Goal: Task Accomplishment & Management: Complete application form

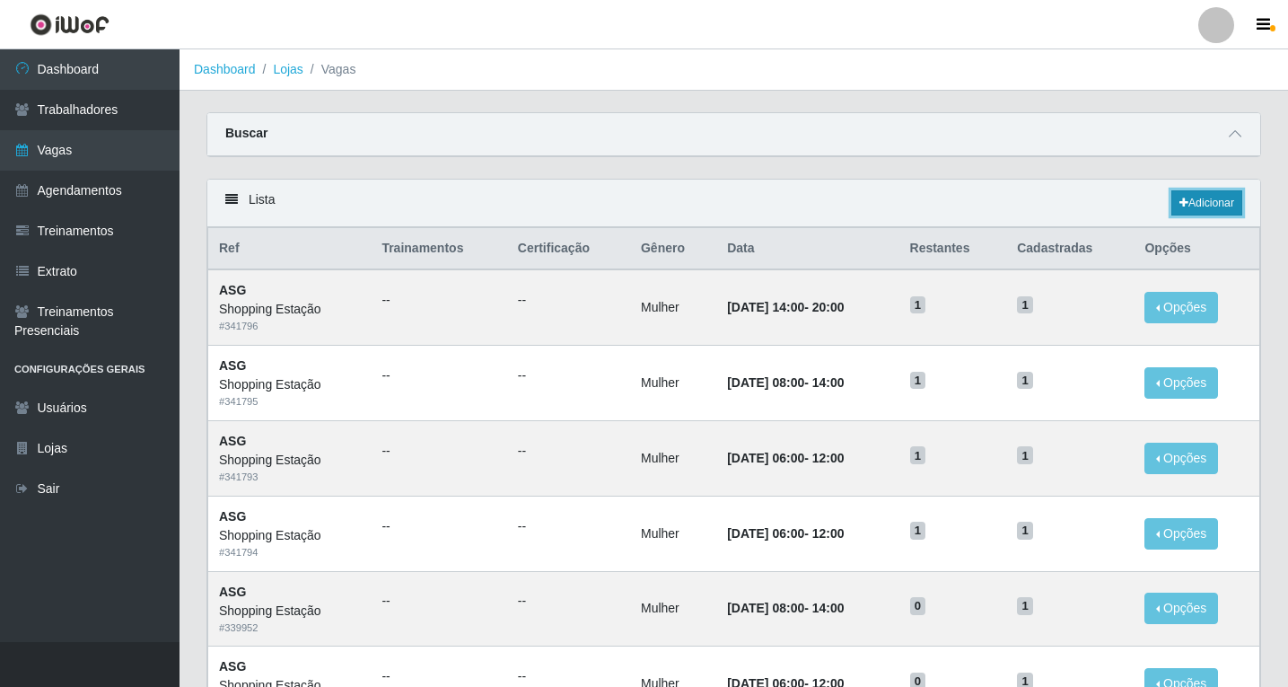
click at [1231, 207] on link "Adicionar" at bounding box center [1206, 202] width 71 height 25
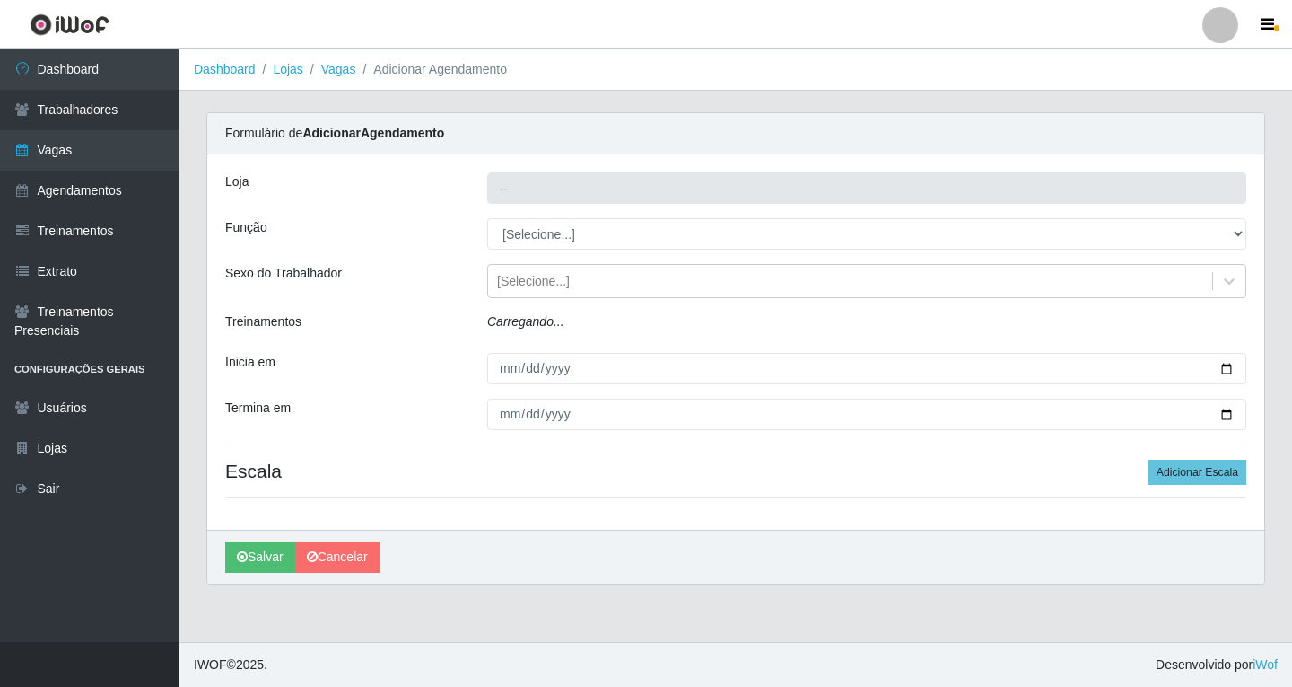
type input "Shopping Estação"
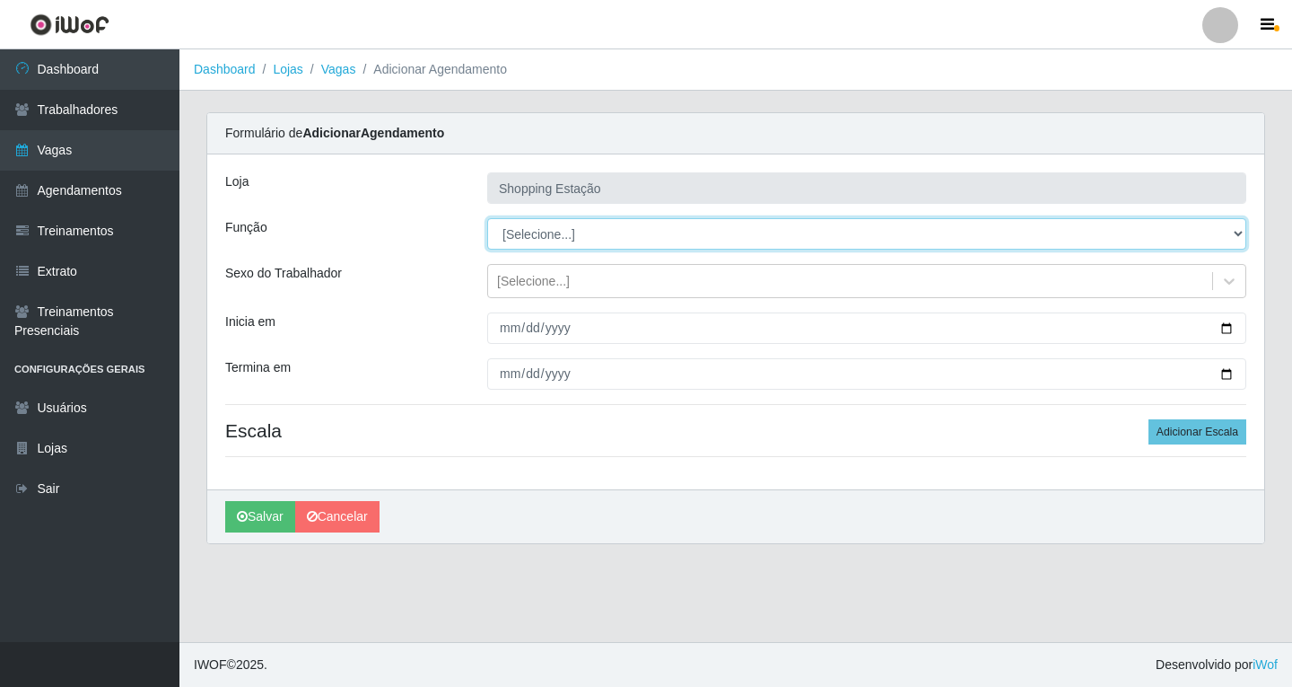
click at [530, 231] on select "[Selecione...] ASG ASG + ASG ++ Operador de Caixa Operador de Caixa + Operador …" at bounding box center [866, 233] width 759 height 31
select select "16"
click at [487, 218] on select "[Selecione...] ASG ASG + ASG ++ Operador de Caixa Operador de Caixa + Operador …" at bounding box center [866, 233] width 759 height 31
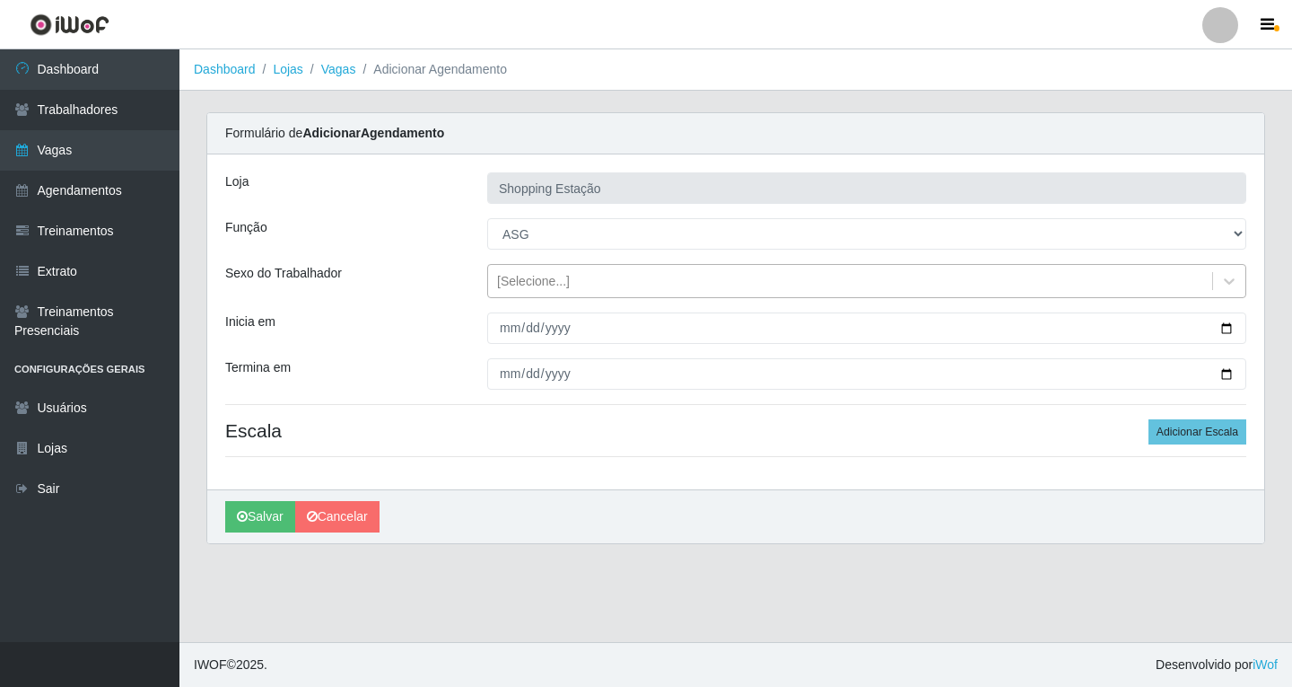
click at [533, 278] on div "[Selecione...]" at bounding box center [533, 281] width 73 height 19
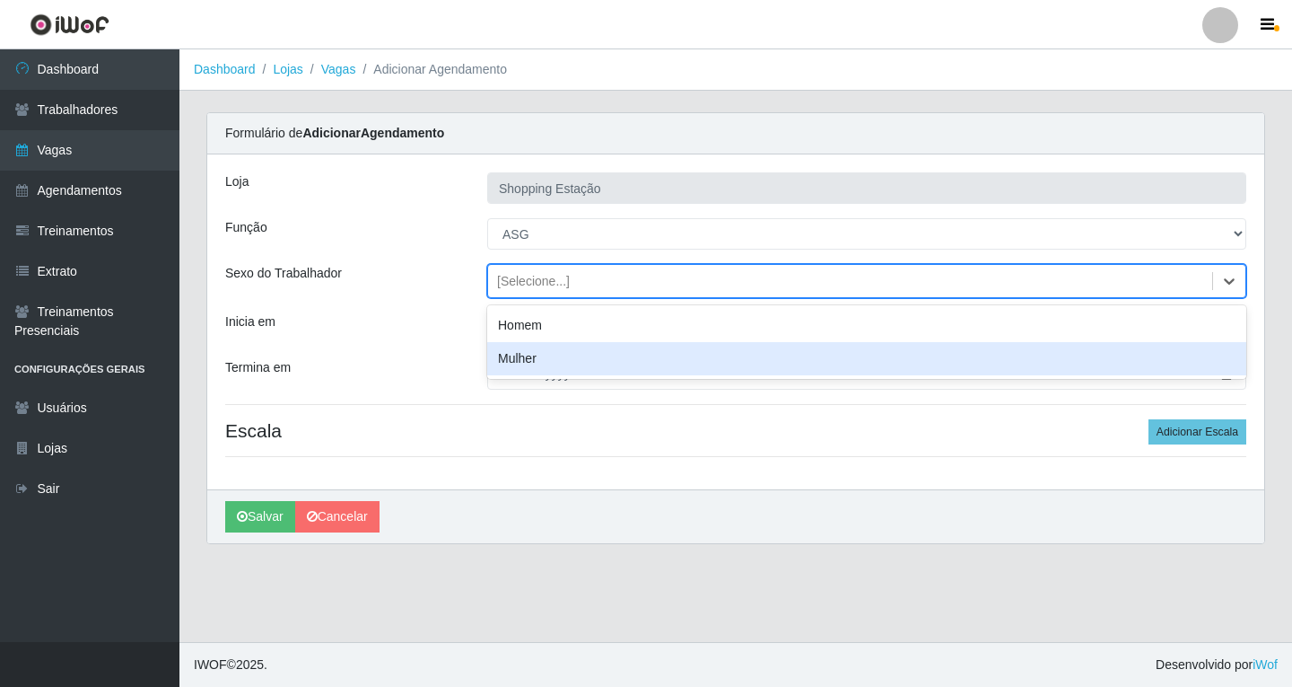
click at [536, 359] on div "Mulher" at bounding box center [866, 358] width 759 height 33
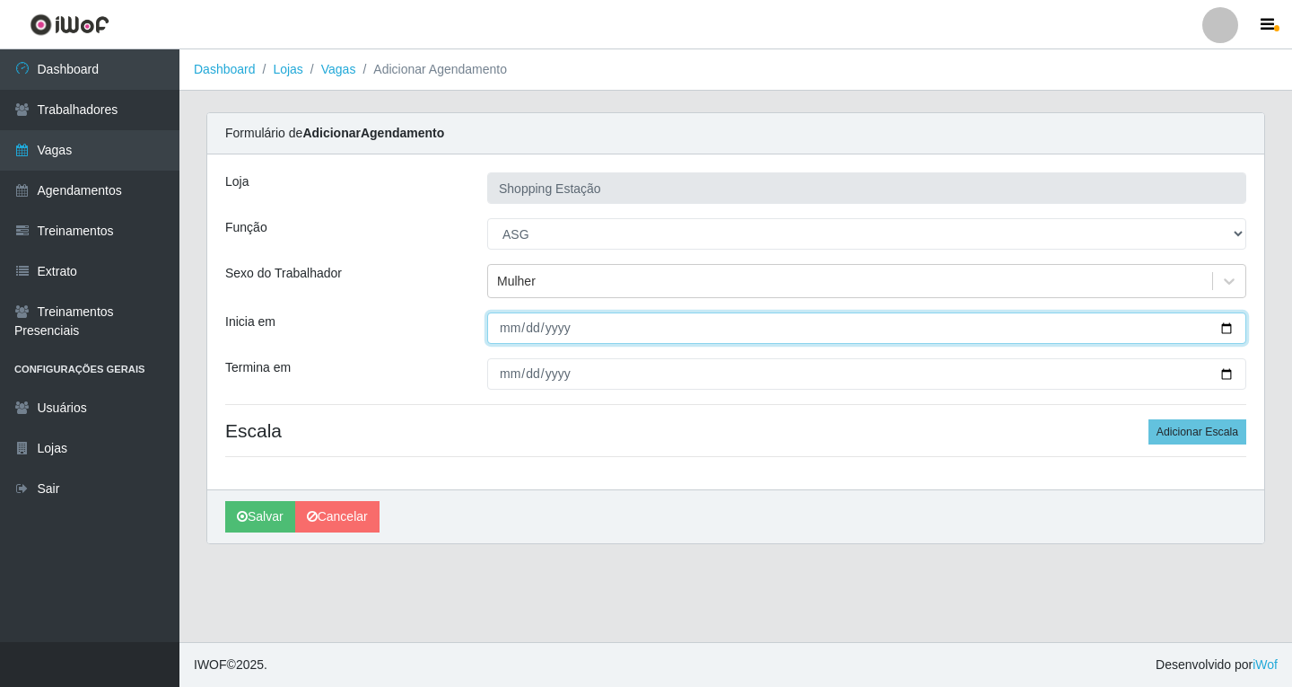
click at [512, 327] on input "Inicia em" at bounding box center [866, 327] width 759 height 31
type input "[DATE]"
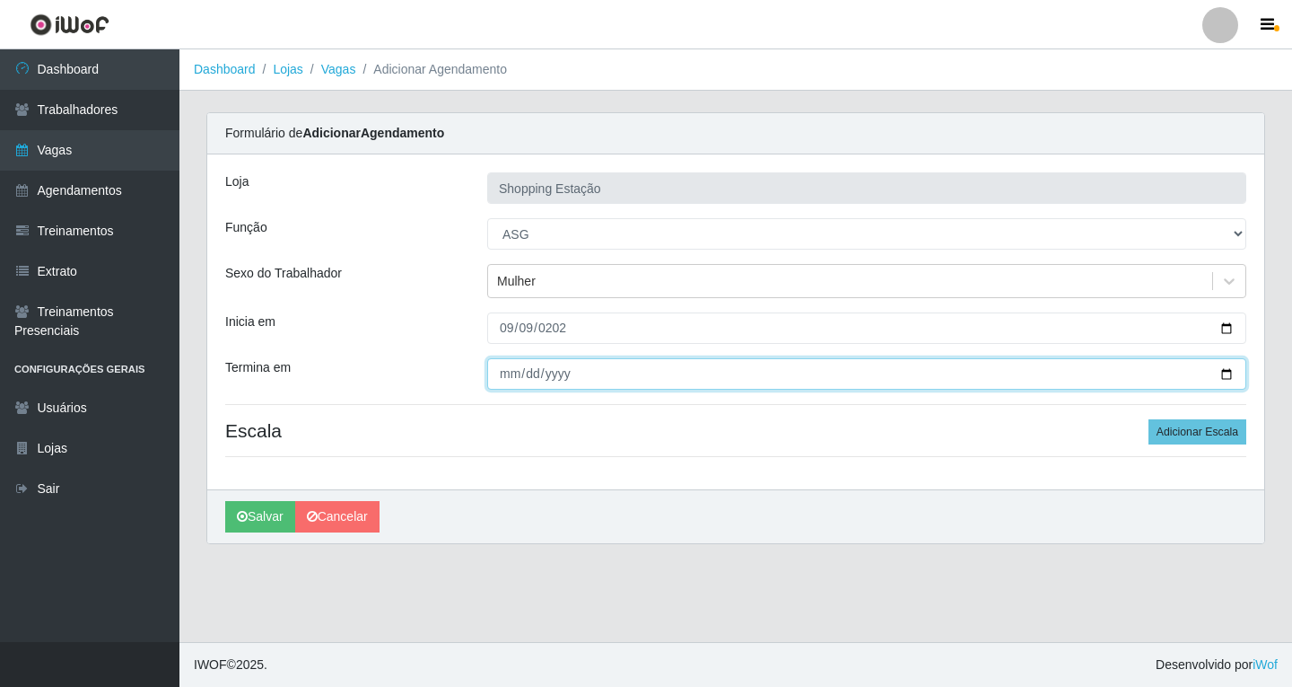
click at [499, 368] on input "Termina em" at bounding box center [866, 373] width 759 height 31
type input "[DATE]"
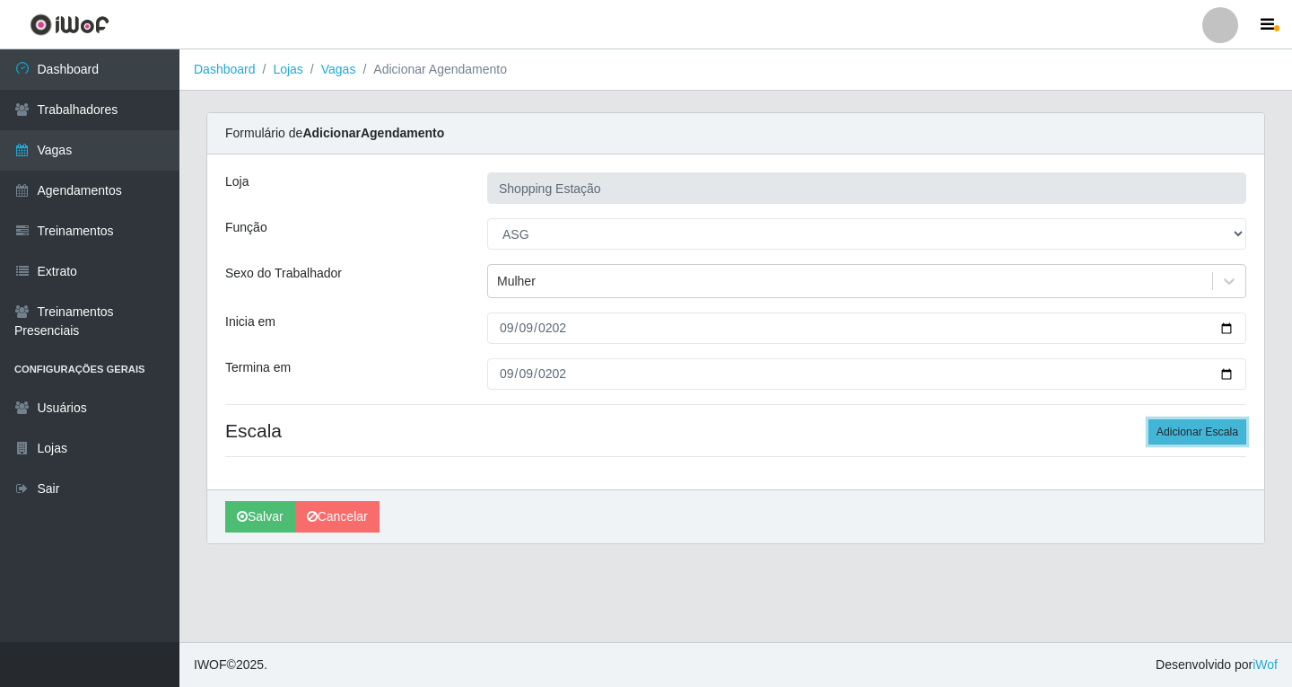
click at [1169, 433] on button "Adicionar Escala" at bounding box center [1198, 431] width 98 height 25
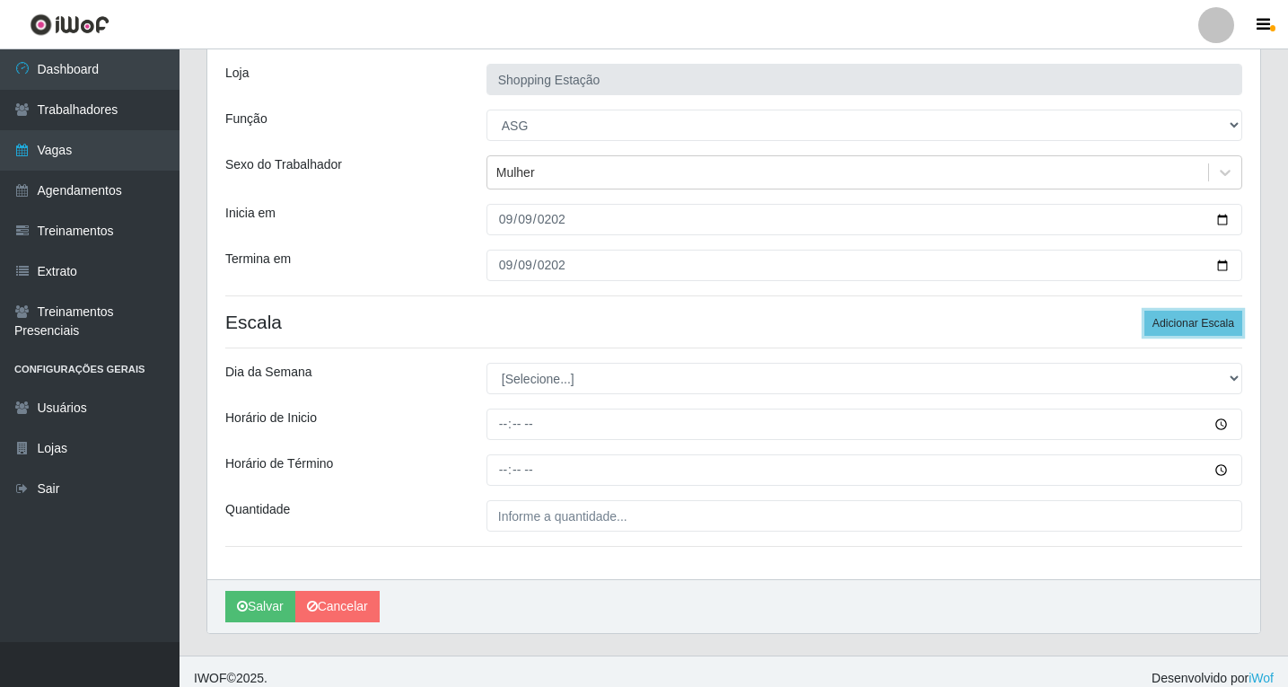
scroll to position [122, 0]
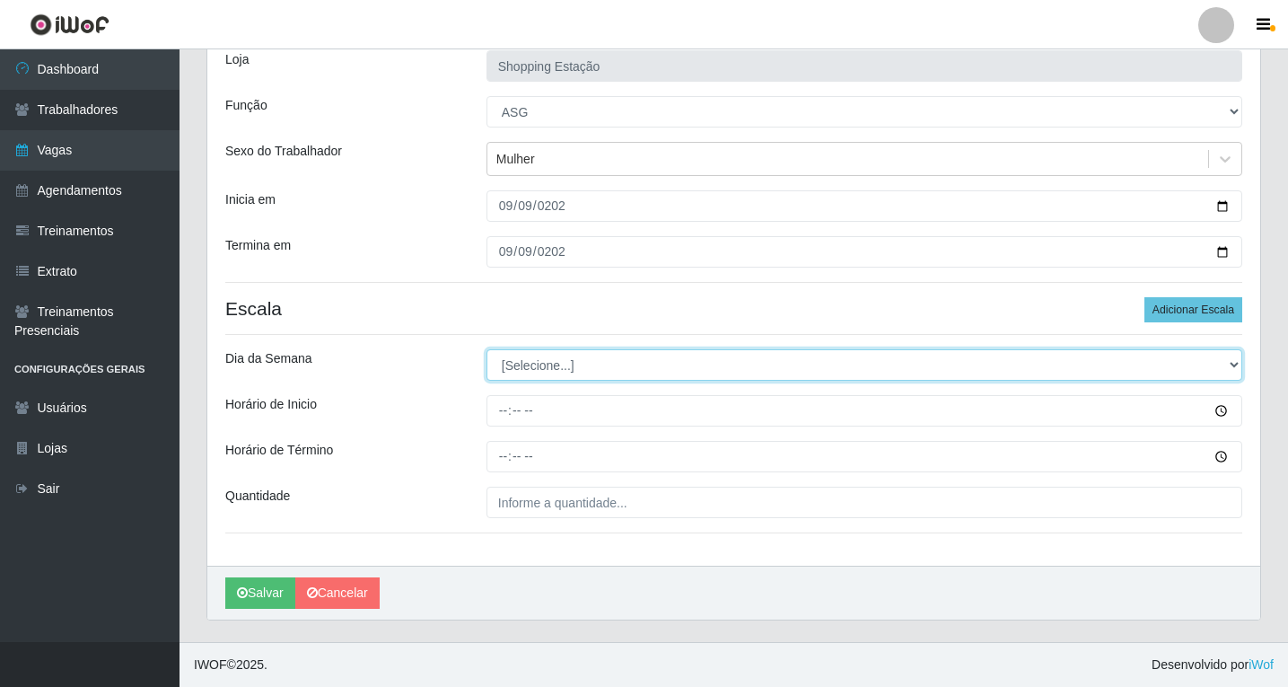
click at [543, 364] on select "[Selecione...] Segunda Terça Quarta Quinta Sexta Sábado Domingo" at bounding box center [864, 364] width 756 height 31
select select "2"
click at [486, 349] on select "[Selecione...] Segunda Terça Quarta Quinta Sexta Sábado Domingo" at bounding box center [864, 364] width 756 height 31
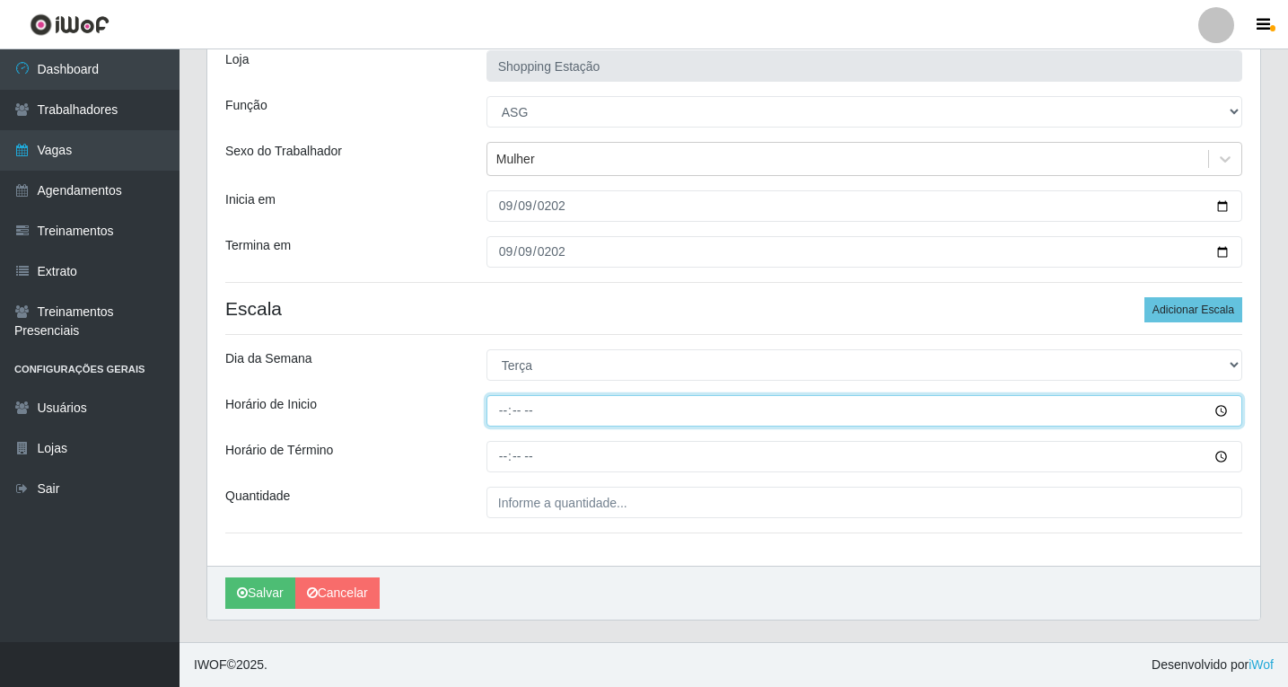
click at [499, 409] on input "Horário de Inicio" at bounding box center [864, 410] width 756 height 31
type input "06:00"
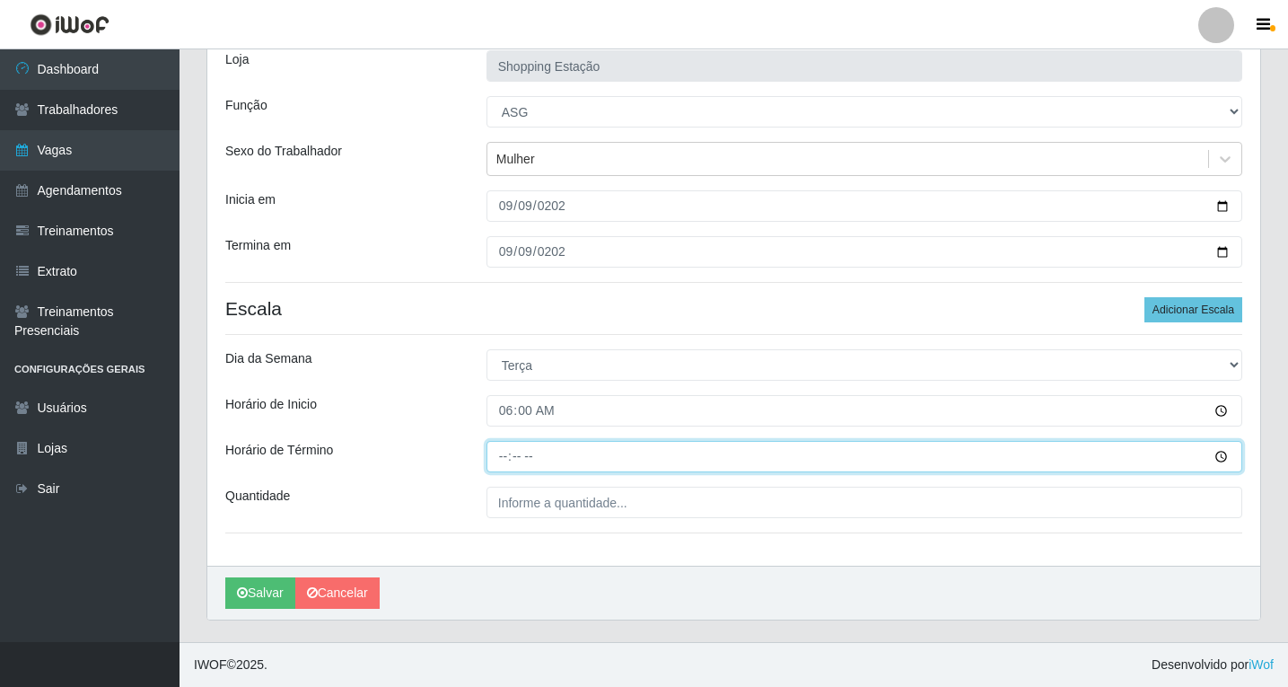
click at [508, 454] on input "Horário de Término" at bounding box center [864, 456] width 756 height 31
type input "12:00"
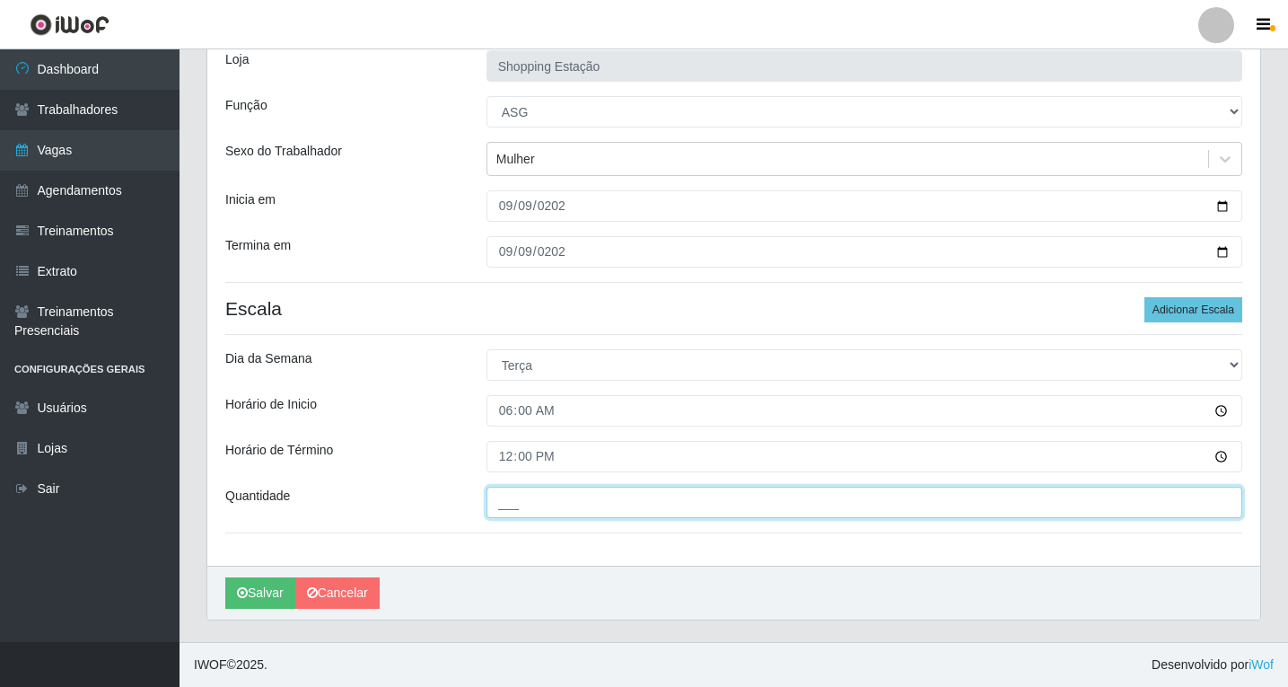
click at [507, 513] on input "___" at bounding box center [864, 501] width 756 height 31
type input "1__"
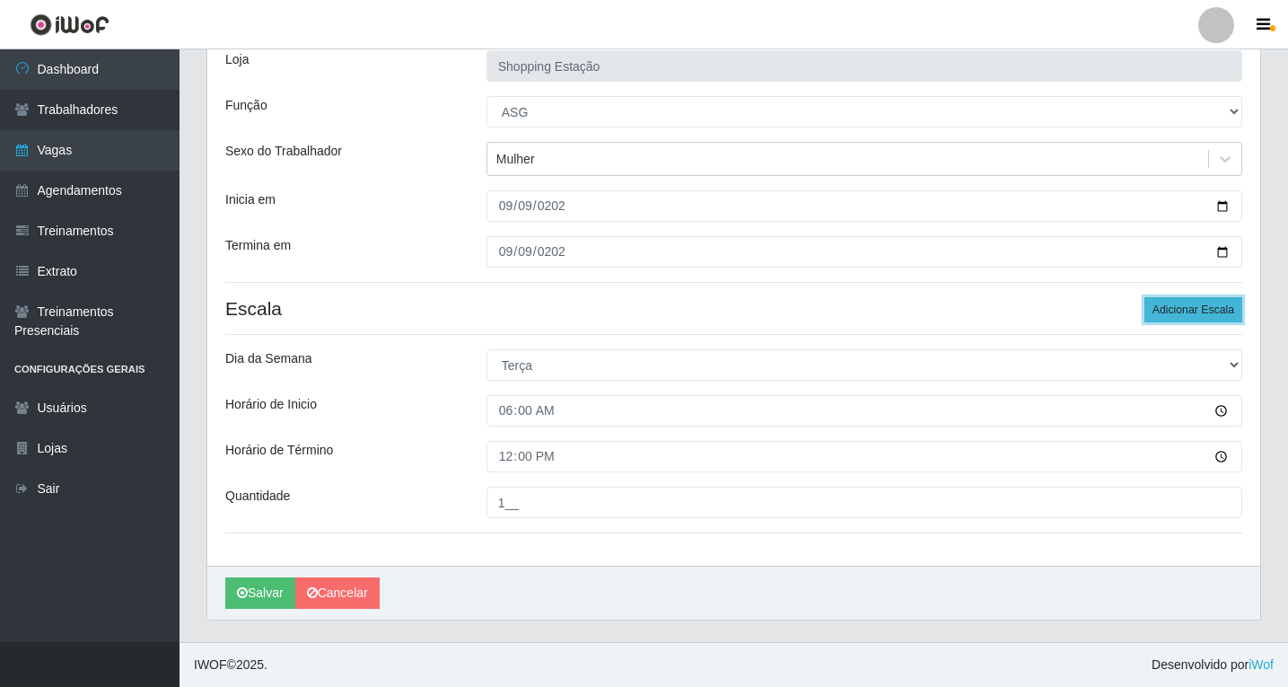
click at [1171, 311] on button "Adicionar Escala" at bounding box center [1193, 309] width 98 height 25
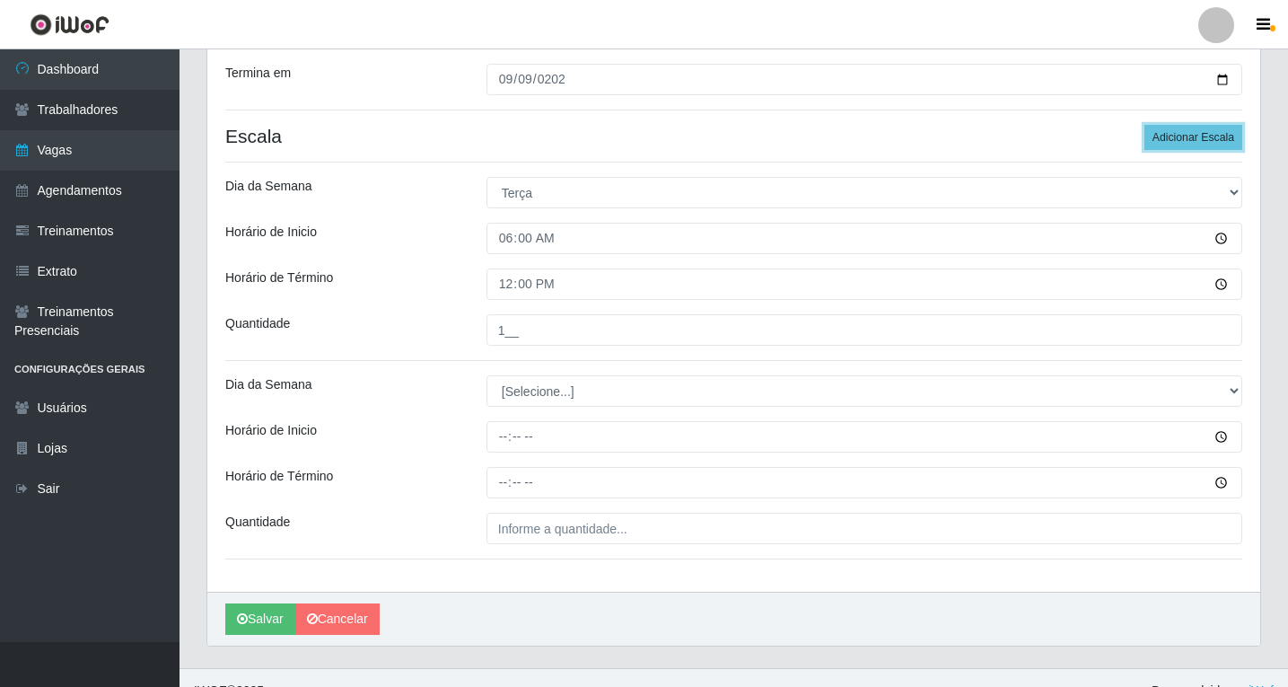
scroll to position [320, 0]
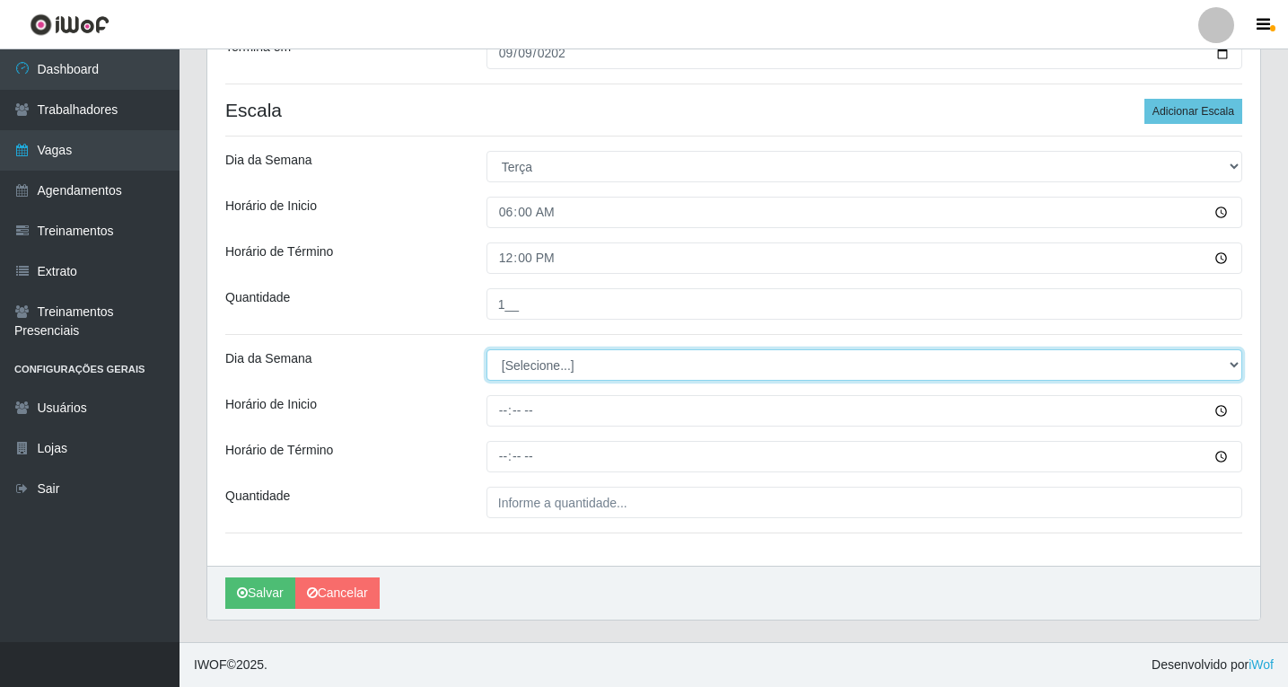
click at [534, 372] on select "[Selecione...] Segunda Terça Quarta Quinta Sexta Sábado Domingo" at bounding box center [864, 364] width 756 height 31
select select "2"
click at [486, 349] on select "[Selecione...] Segunda Terça Quarta Quinta Sexta Sábado Domingo" at bounding box center [864, 364] width 756 height 31
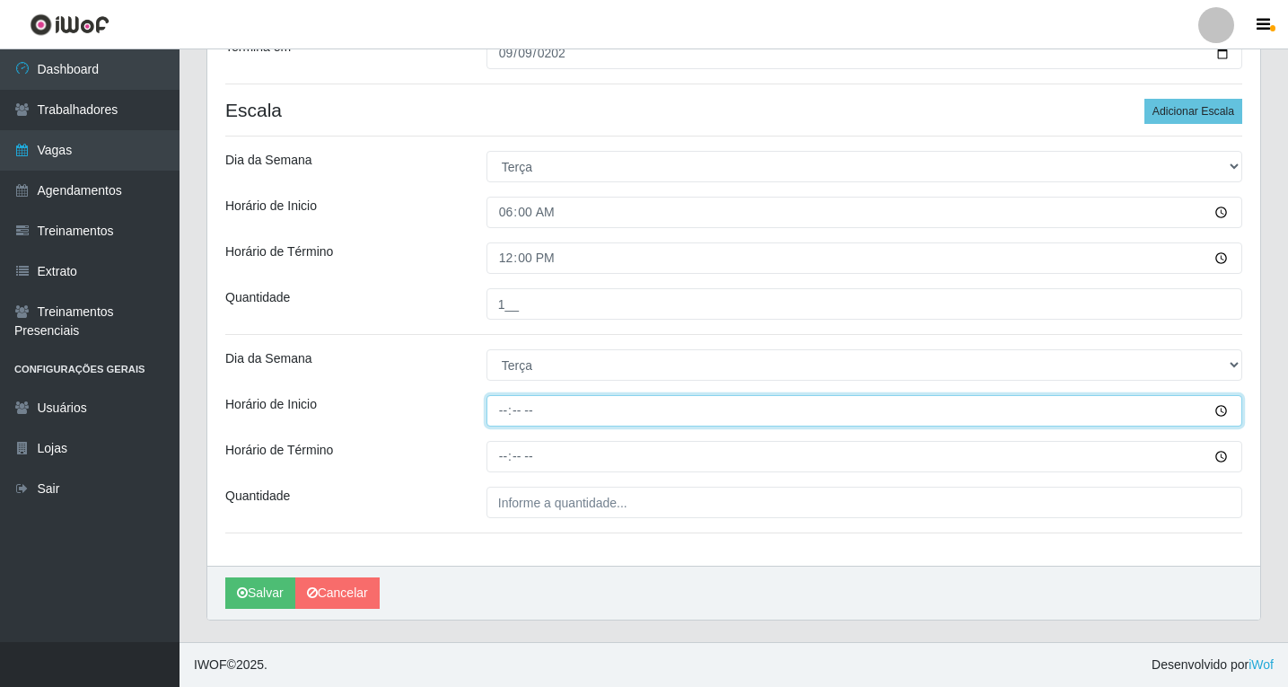
click at [509, 412] on input "Horário de Inicio" at bounding box center [864, 410] width 756 height 31
type input "06:00"
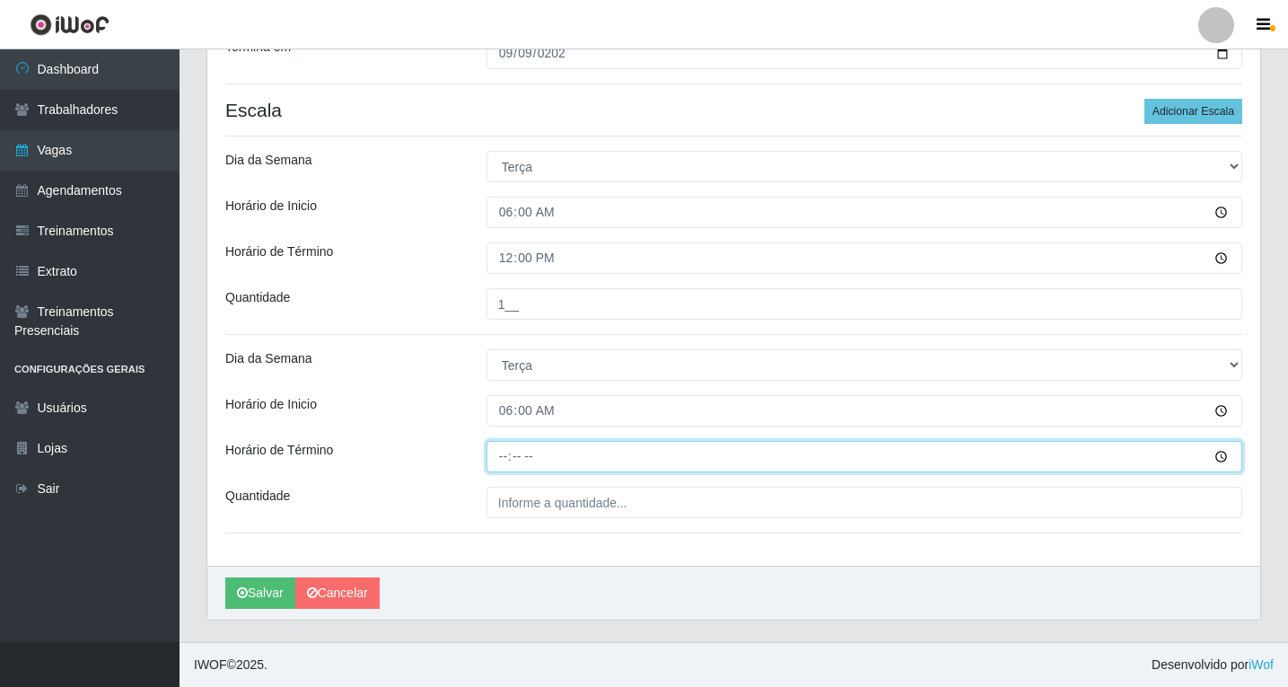
click at [500, 455] on input "Horário de Término" at bounding box center [864, 456] width 756 height 31
type input "12:00"
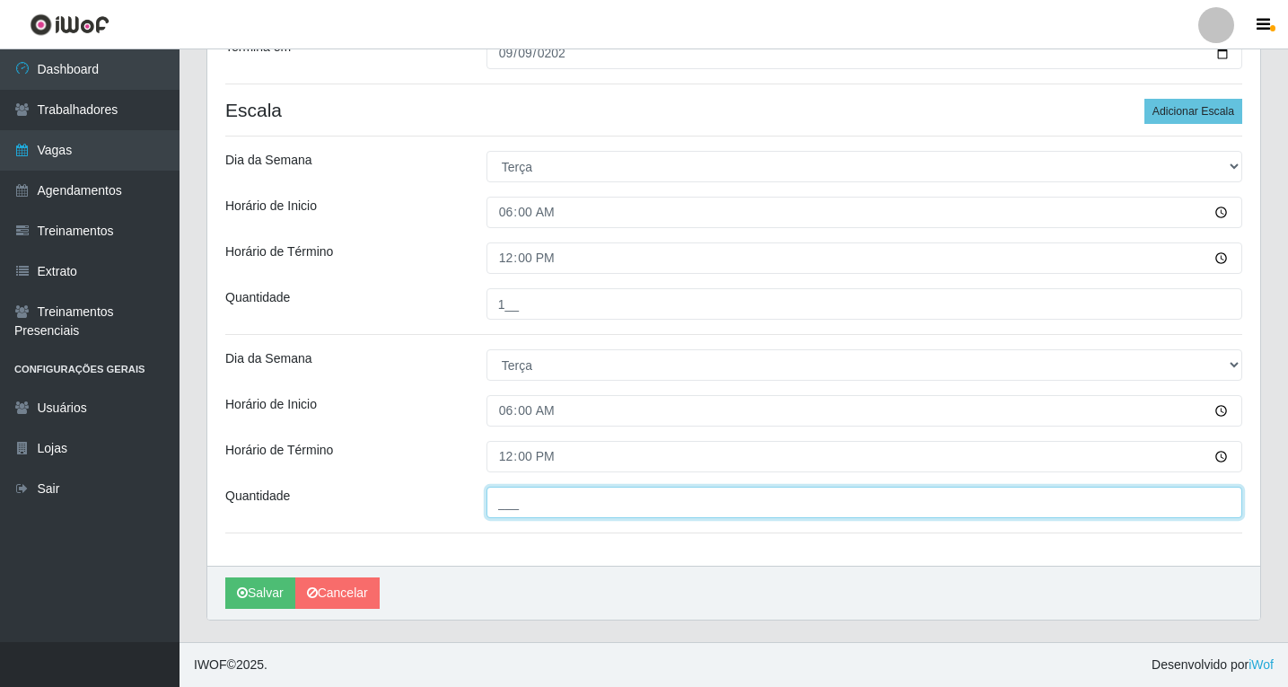
drag, startPoint x: 524, startPoint y: 503, endPoint x: 525, endPoint y: 523, distance: 19.8
click at [524, 503] on input "___" at bounding box center [864, 501] width 756 height 31
type input "1__"
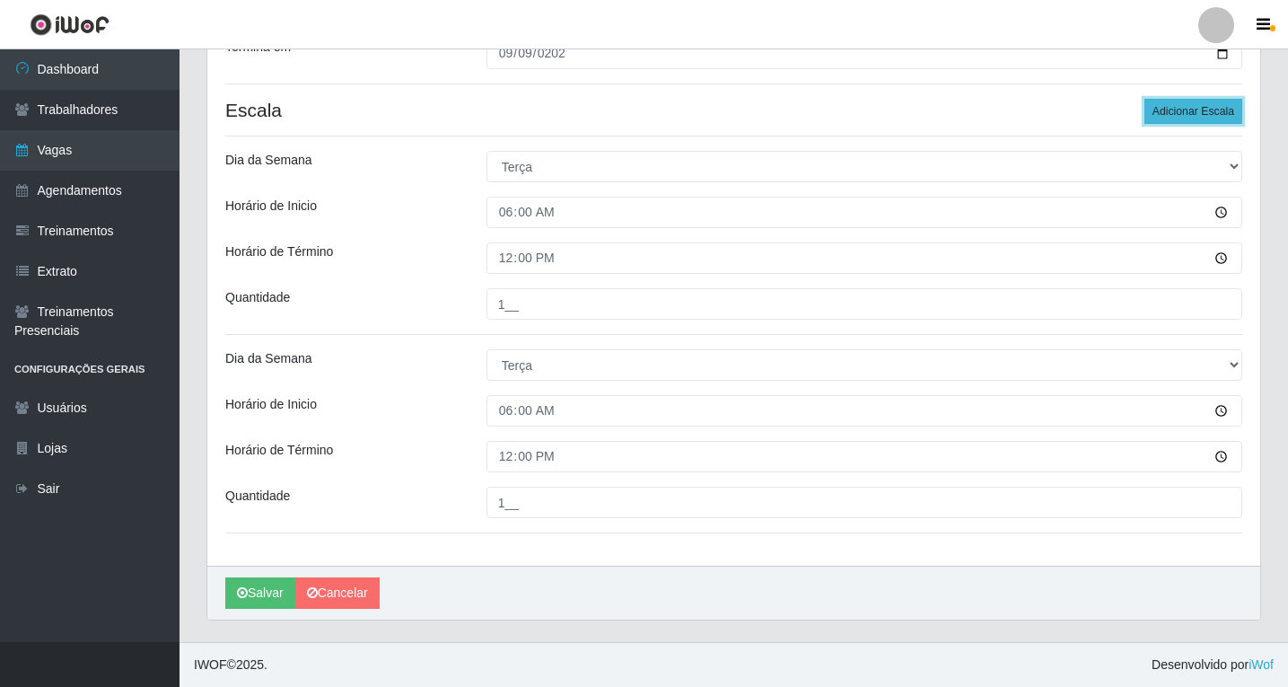
click at [1207, 111] on button "Adicionar Escala" at bounding box center [1193, 111] width 98 height 25
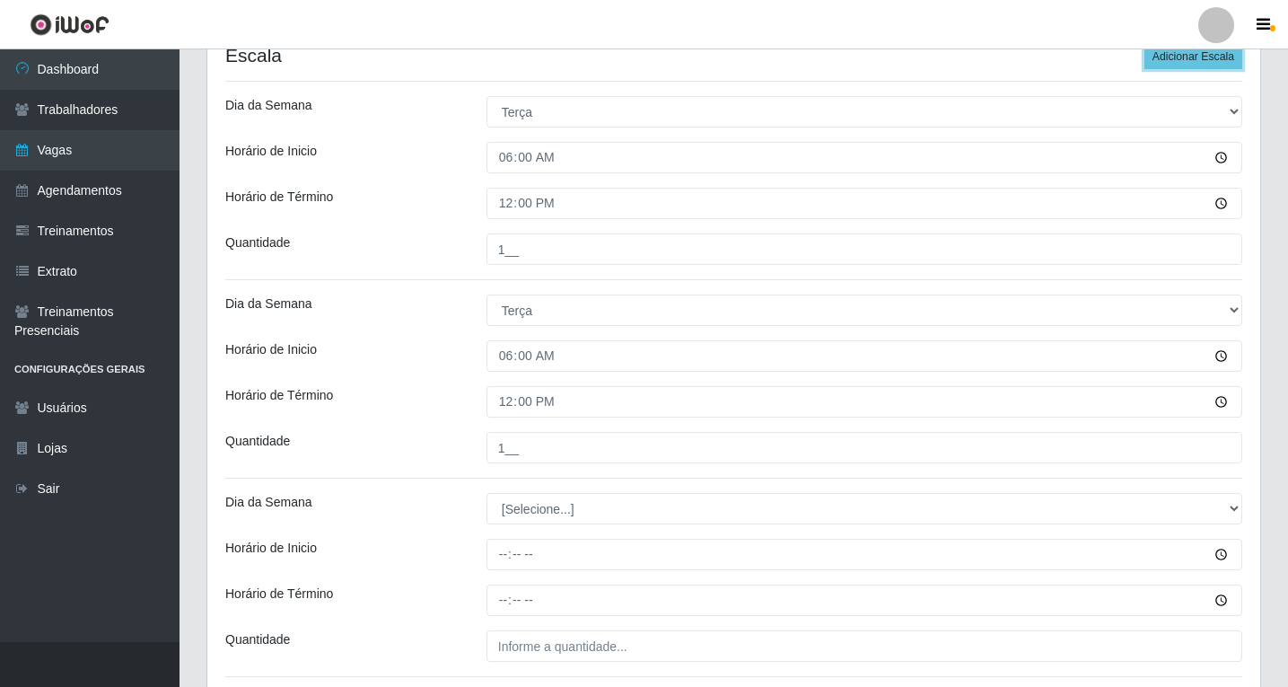
scroll to position [500, 0]
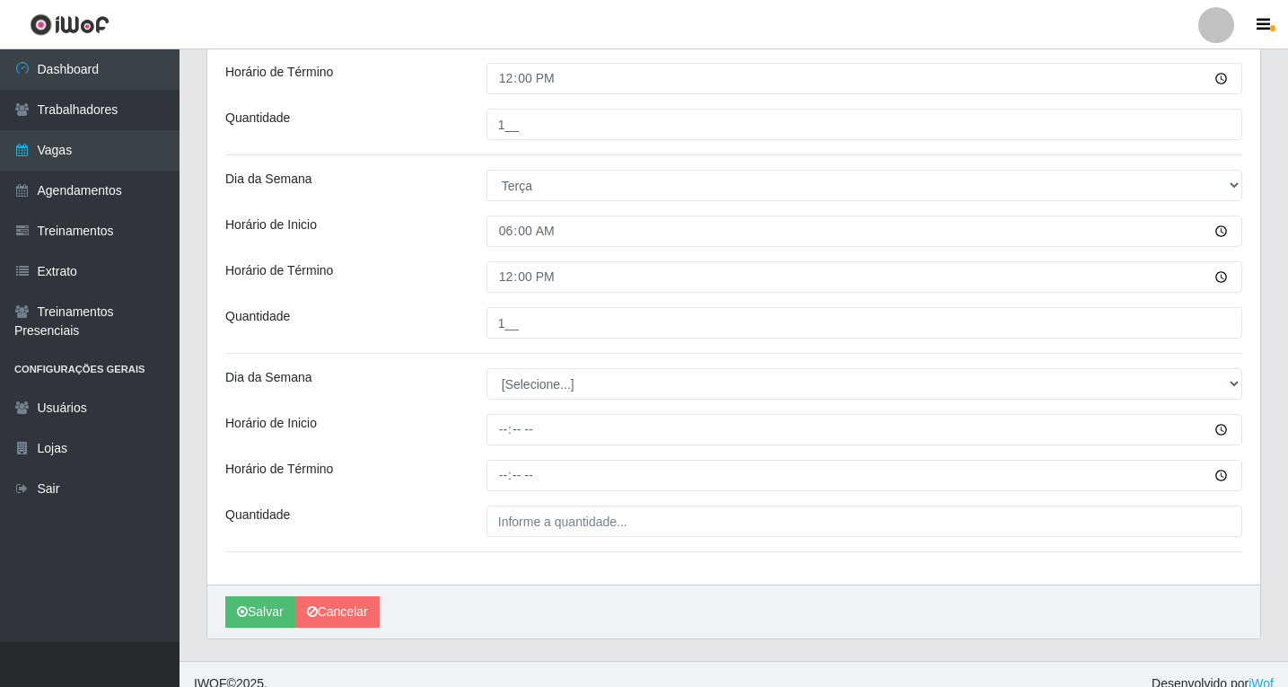
click at [525, 363] on div "Loja Shopping Estação Função [Selecione...] ASG ASG + ASG ++ Operador de Caixa …" at bounding box center [733, 119] width 1053 height 930
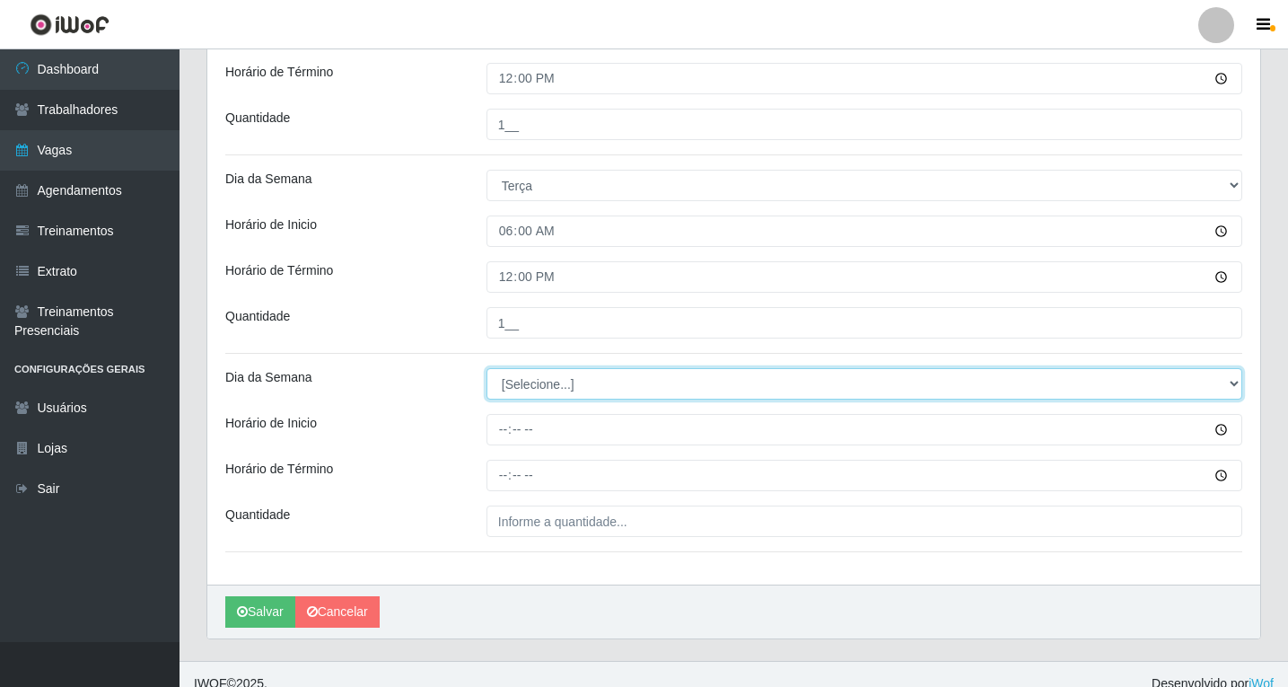
click at [523, 382] on select "[Selecione...] Segunda Terça Quarta Quinta Sexta Sábado Domingo" at bounding box center [864, 383] width 756 height 31
select select "2"
click at [486, 368] on select "[Selecione...] Segunda Terça Quarta Quinta Sexta Sábado Domingo" at bounding box center [864, 383] width 756 height 31
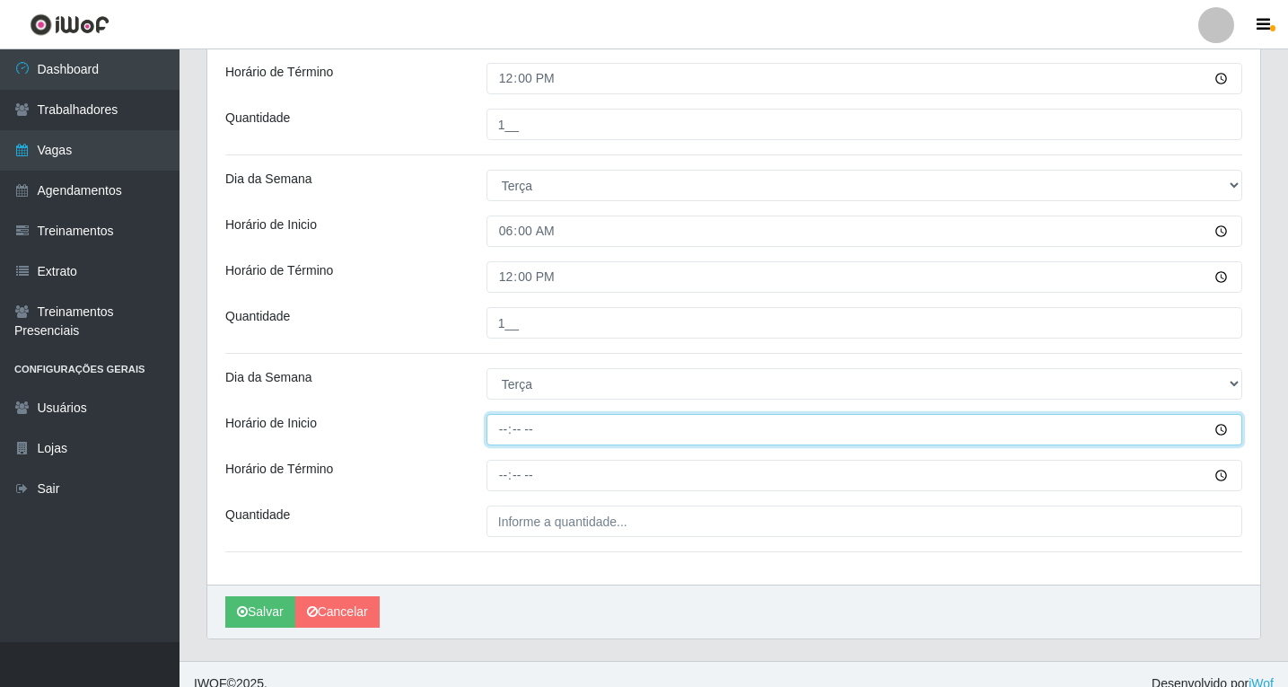
click at [503, 425] on input "Horário de Inicio" at bounding box center [864, 429] width 756 height 31
type input "08:00"
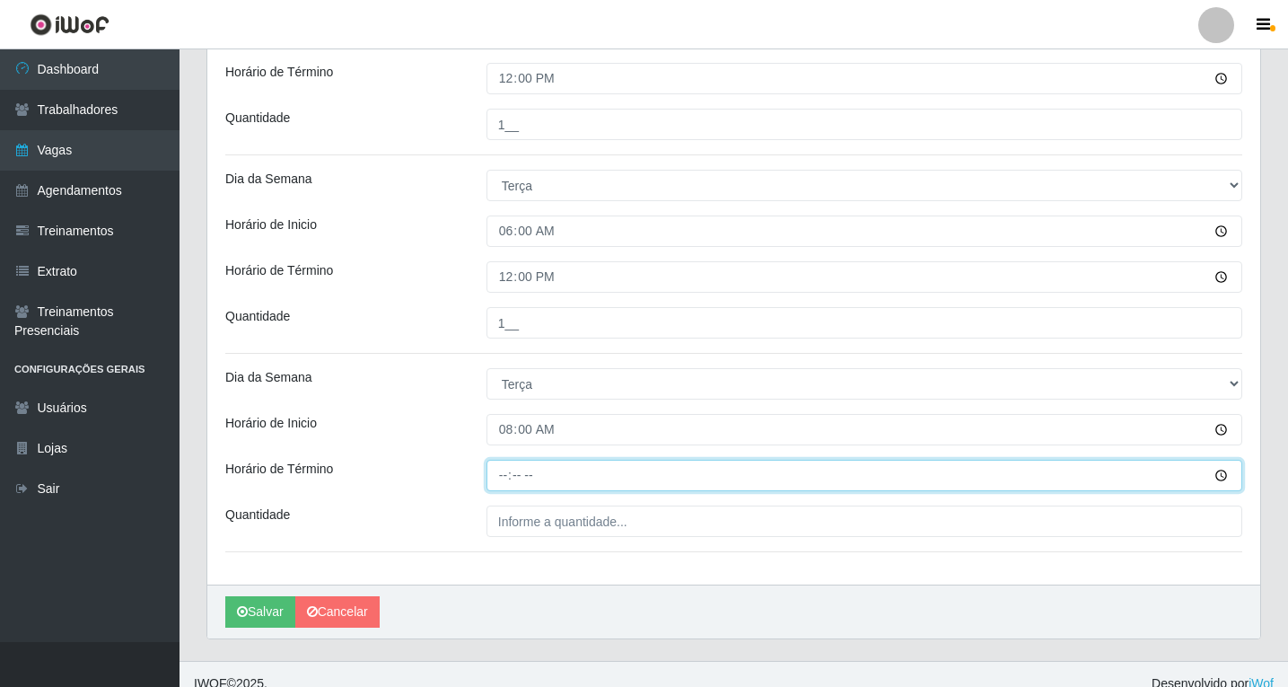
click at [501, 478] on input "Horário de Término" at bounding box center [864, 475] width 756 height 31
type input "14:00"
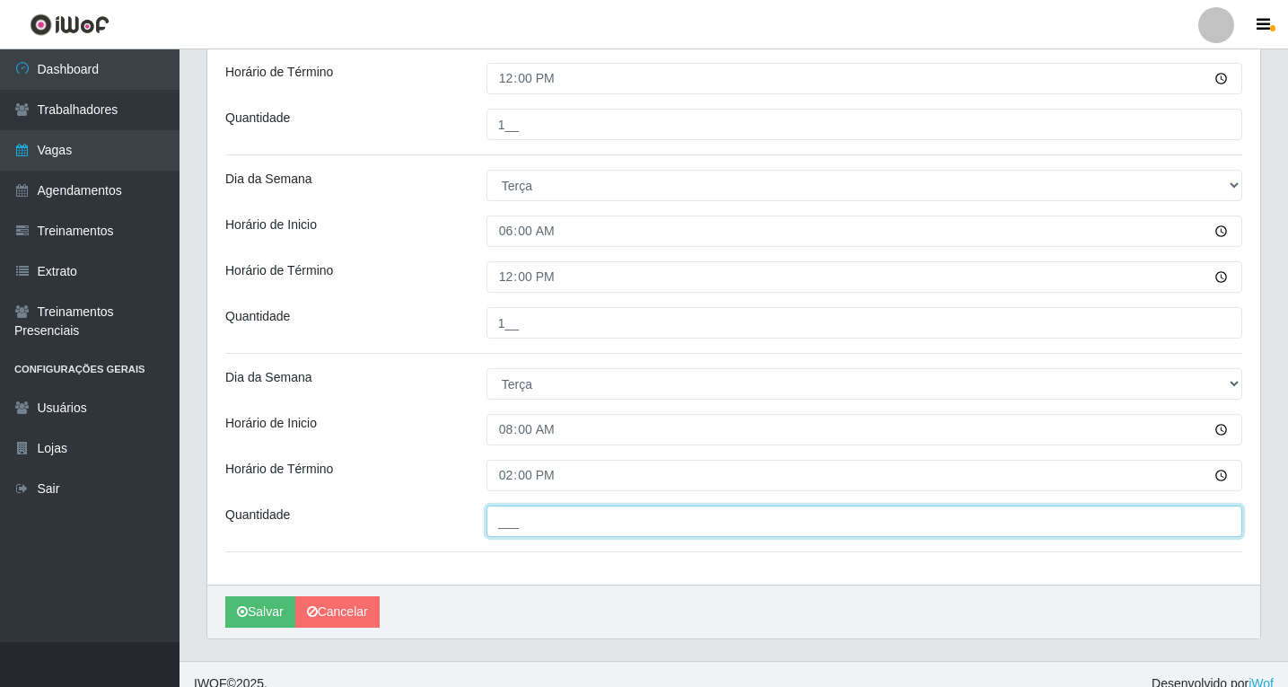
drag, startPoint x: 531, startPoint y: 517, endPoint x: 529, endPoint y: 530, distance: 13.7
click at [531, 519] on input "___" at bounding box center [864, 520] width 756 height 31
type input "1__"
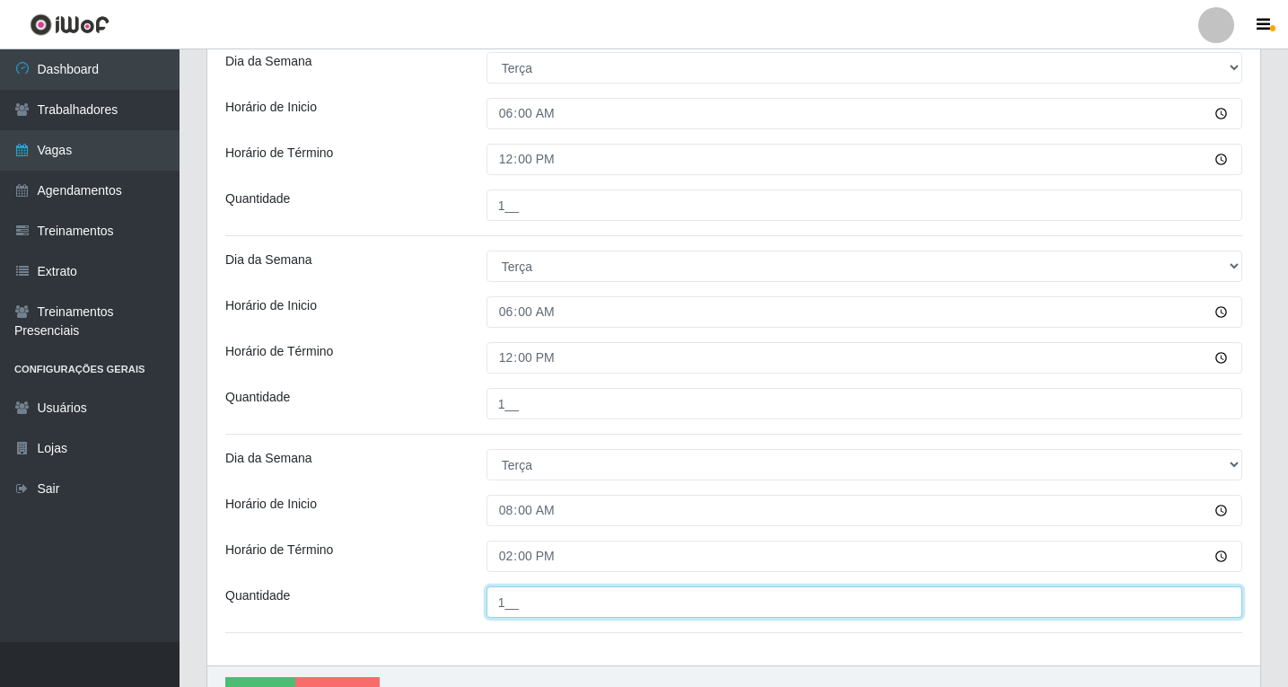
scroll to position [231, 0]
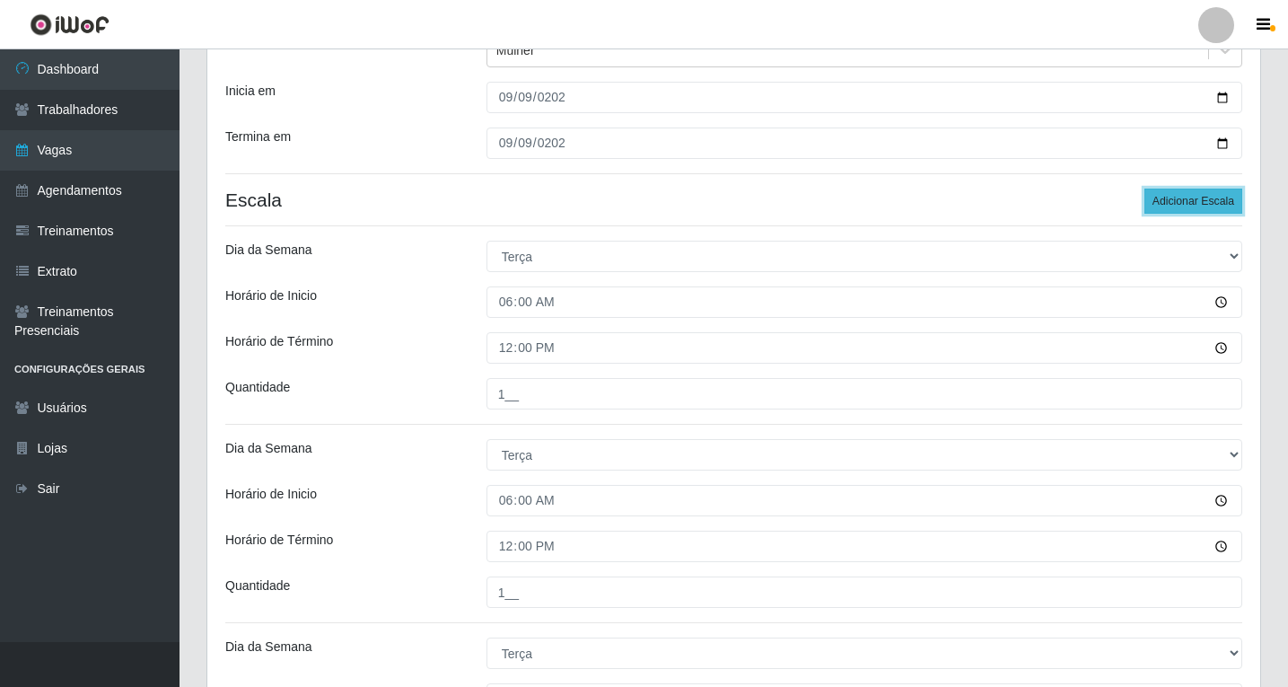
click at [1172, 200] on button "Adicionar Escala" at bounding box center [1193, 200] width 98 height 25
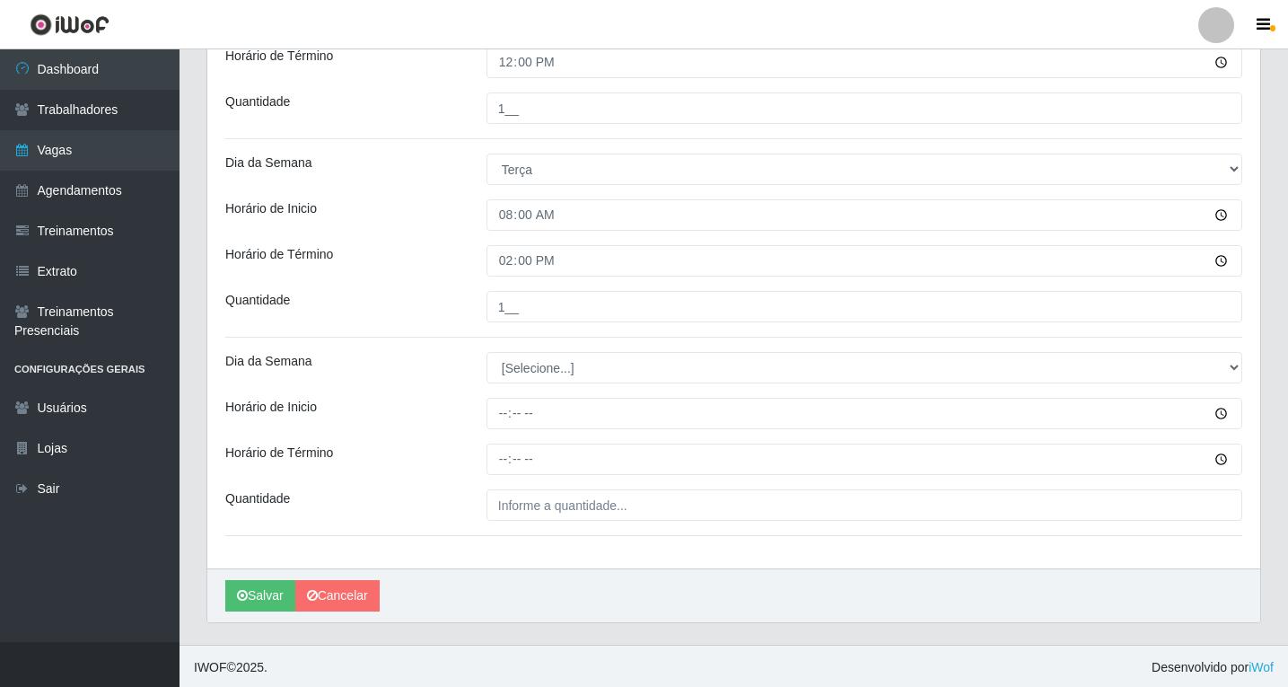
scroll to position [717, 0]
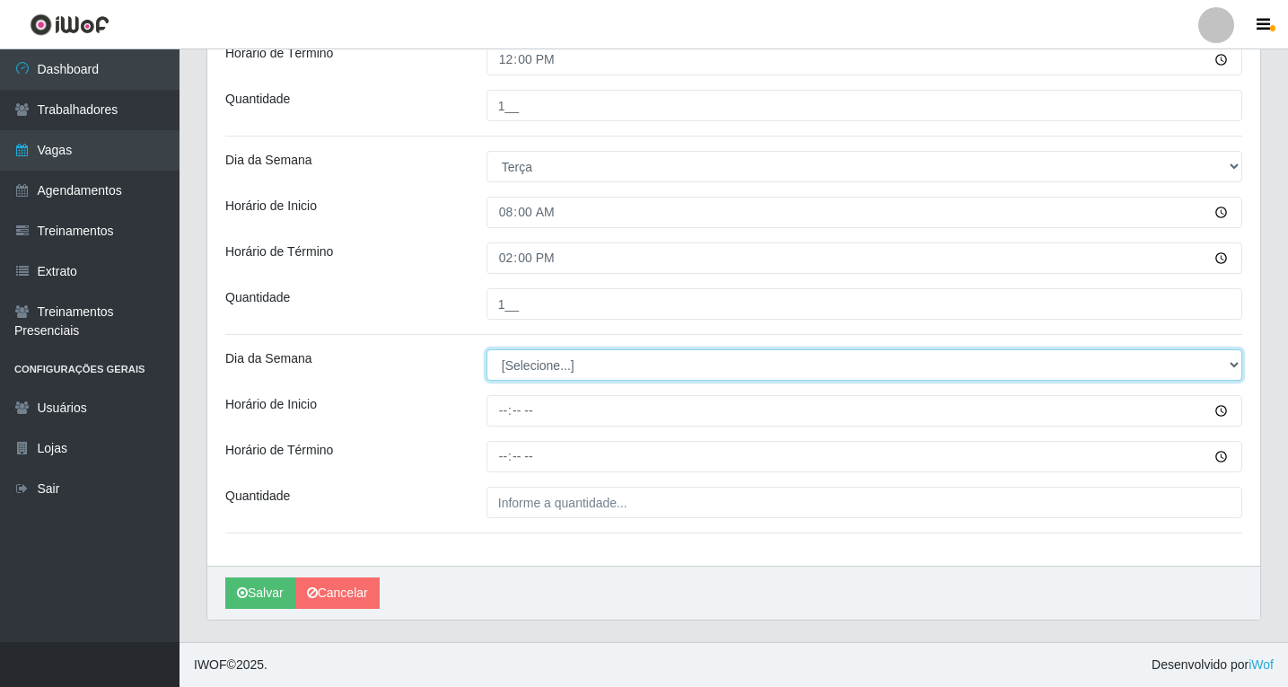
click at [514, 372] on select "[Selecione...] Segunda Terça Quarta Quinta Sexta Sábado Domingo" at bounding box center [864, 364] width 756 height 31
select select "2"
click at [486, 349] on select "[Selecione...] Segunda Terça Quarta Quinta Sexta Sábado Domingo" at bounding box center [864, 364] width 756 height 31
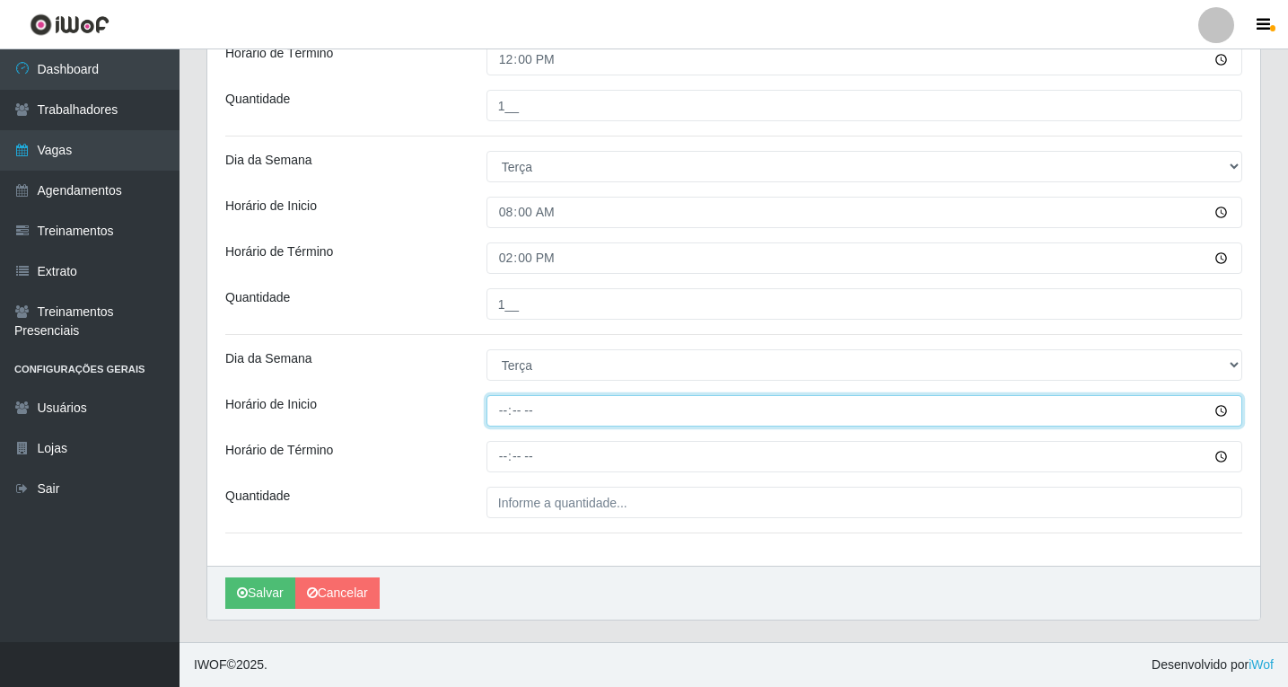
click at [504, 417] on input "Horário de Inicio" at bounding box center [864, 410] width 756 height 31
type input "14:00"
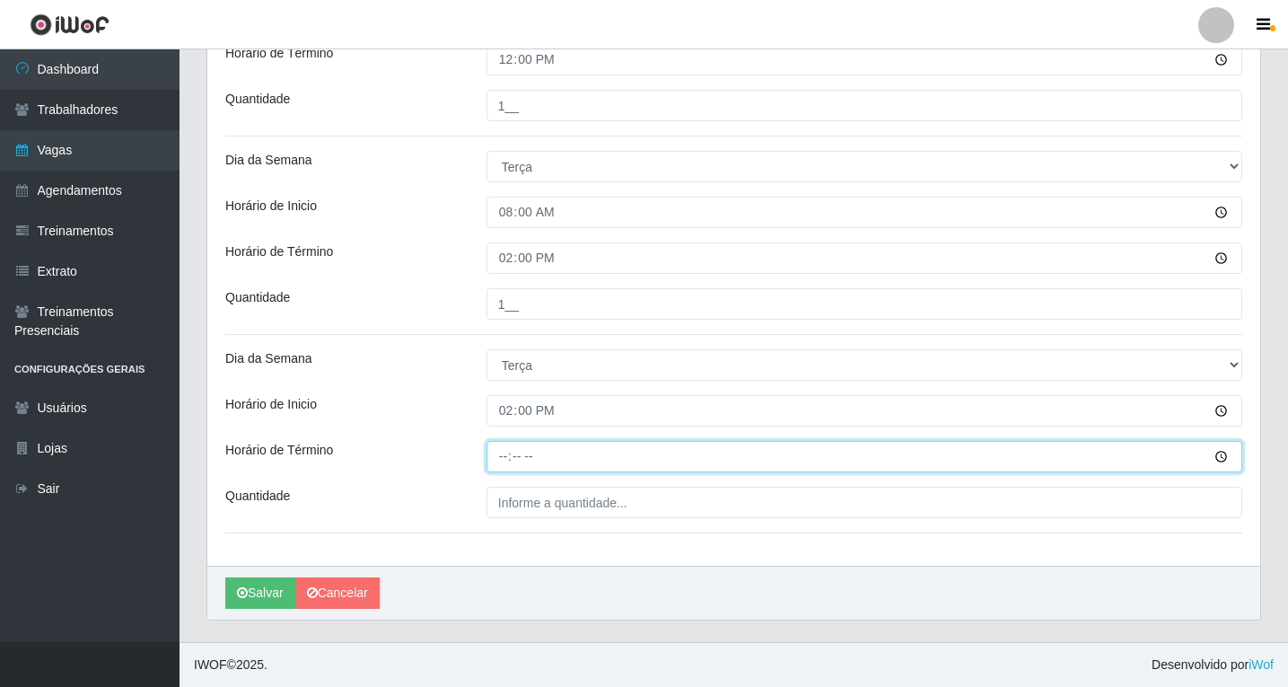
click at [507, 453] on input "Horário de Término" at bounding box center [864, 456] width 756 height 31
type input "20:00"
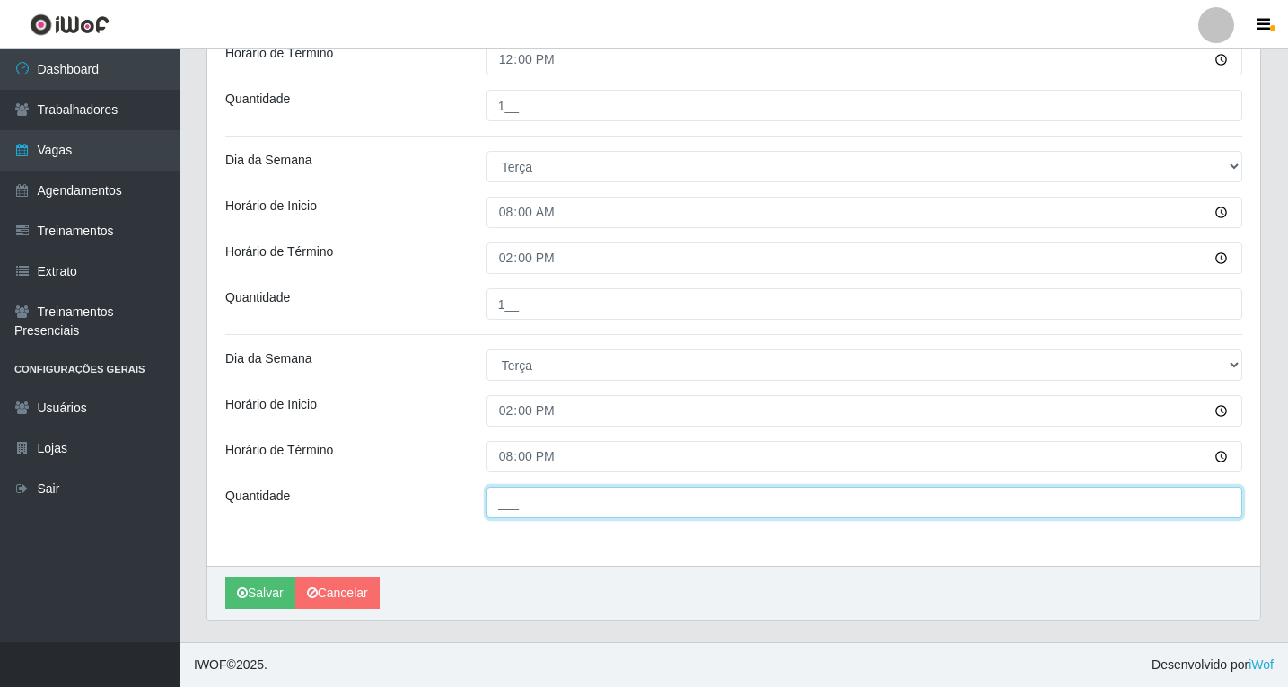
click at [535, 502] on input "___" at bounding box center [864, 501] width 756 height 31
type input "1__"
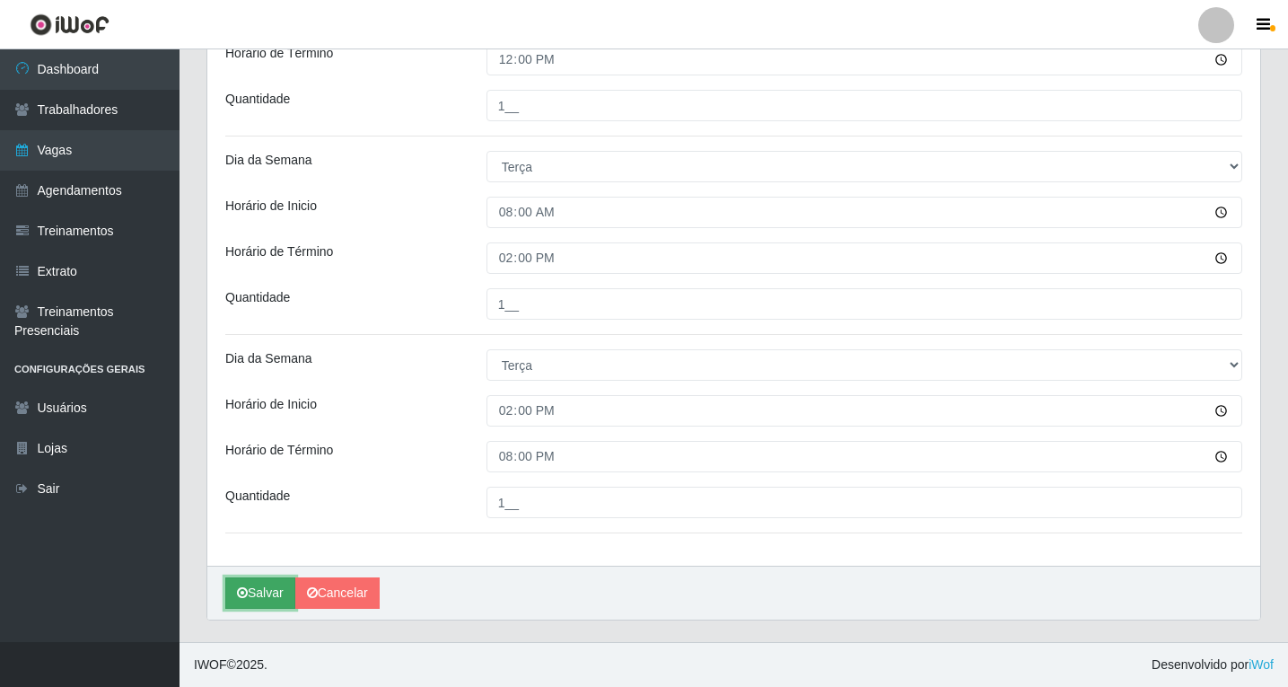
click at [264, 592] on button "Salvar" at bounding box center [260, 592] width 70 height 31
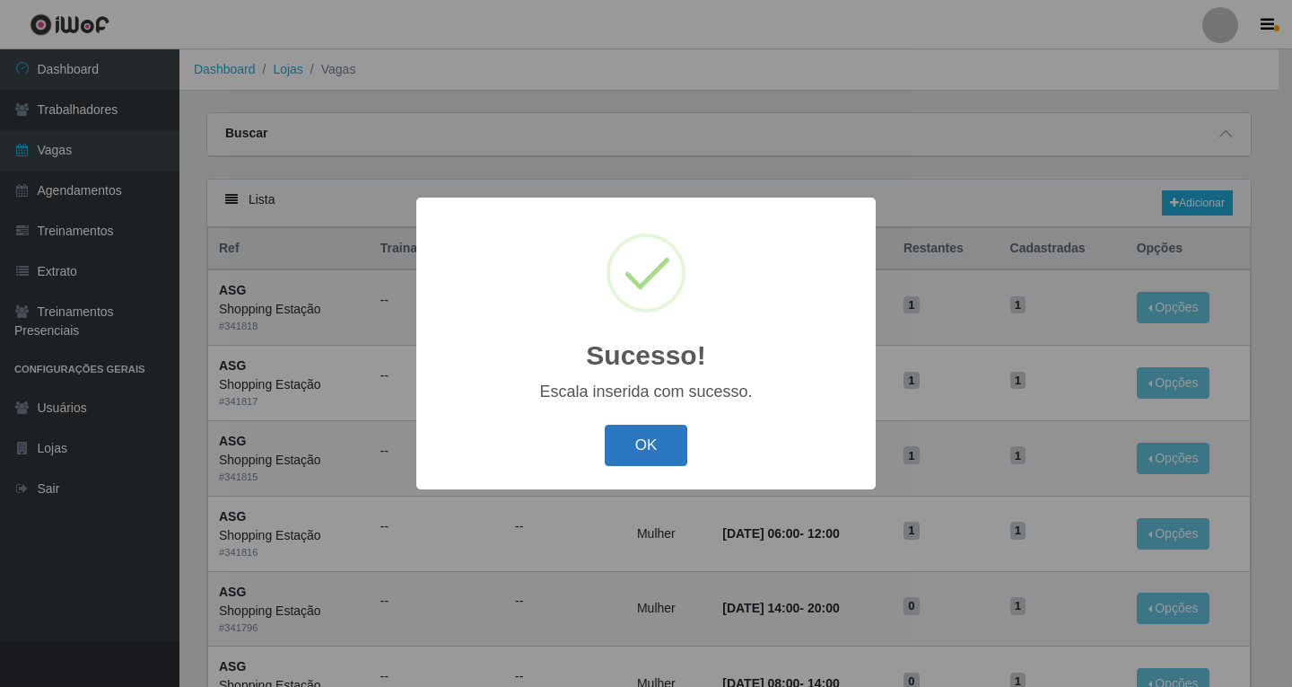
click at [656, 449] on button "OK" at bounding box center [646, 446] width 83 height 42
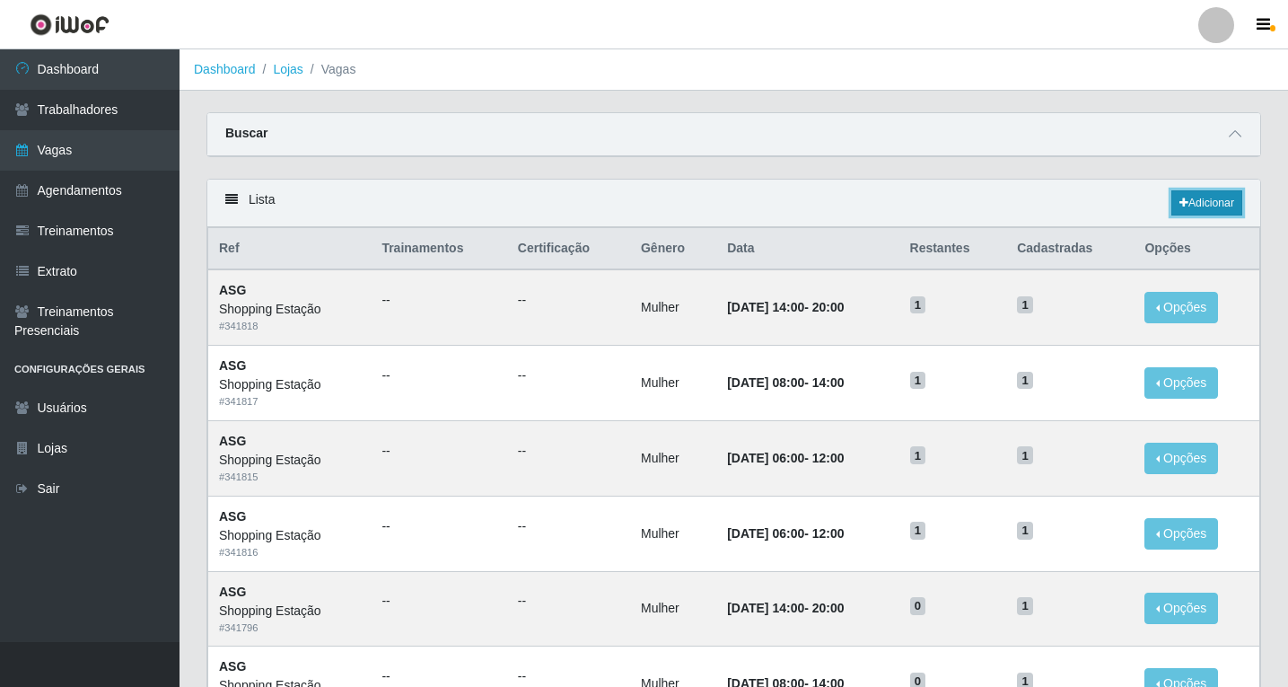
click at [1207, 205] on link "Adicionar" at bounding box center [1206, 202] width 71 height 25
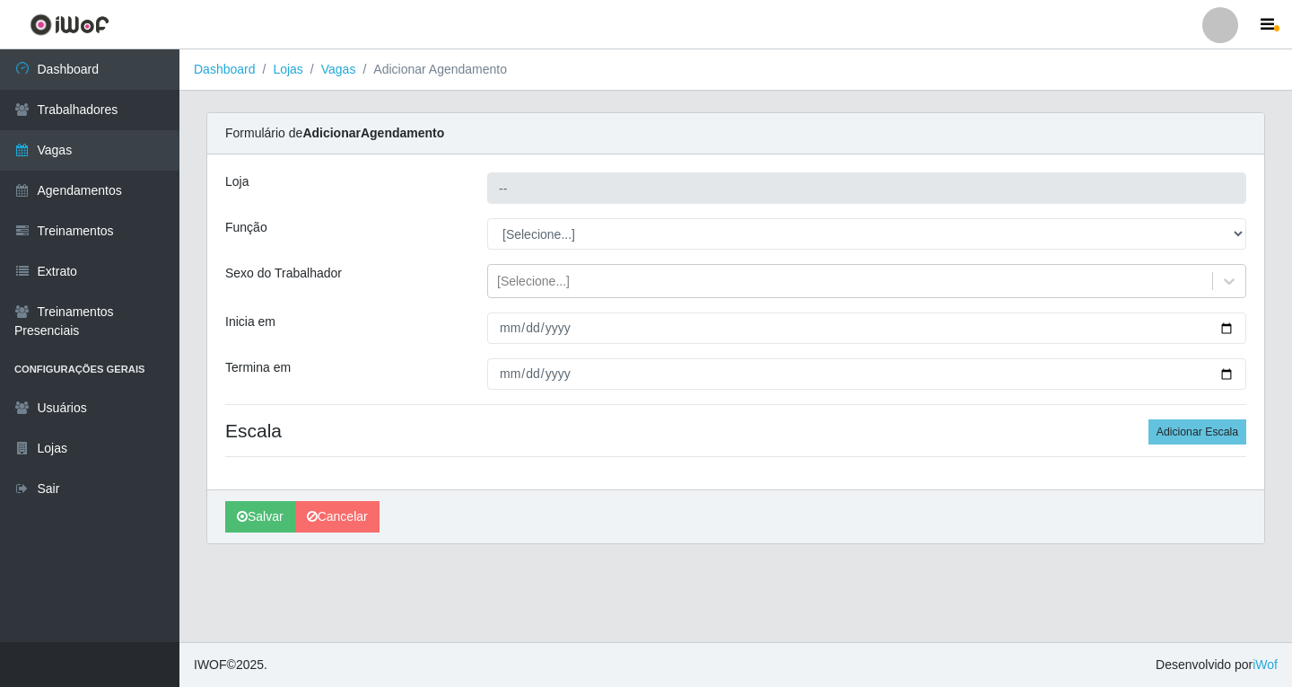
type input "Shopping Estação"
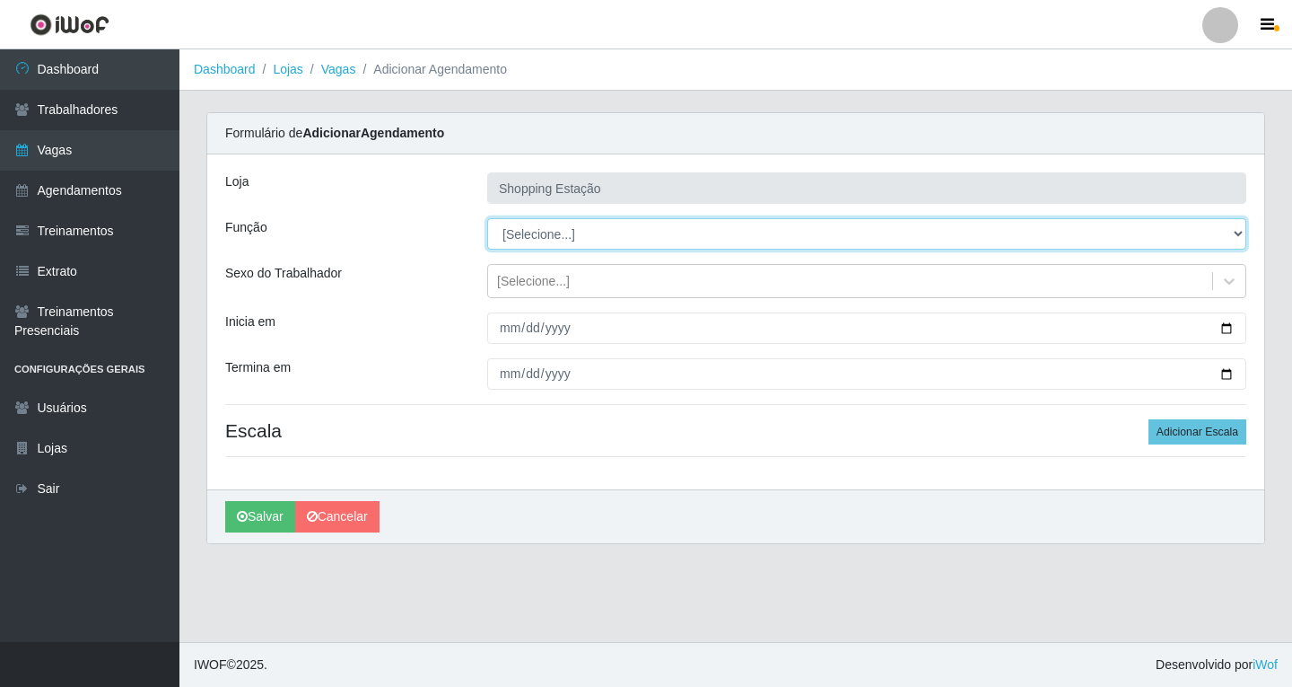
click at [514, 236] on select "[Selecione...] ASG ASG + ASG ++ Operador de Caixa Operador de Caixa + Operador …" at bounding box center [866, 233] width 759 height 31
select select "16"
click at [487, 218] on select "[Selecione...] ASG ASG + ASG ++ Operador de Caixa Operador de Caixa + Operador …" at bounding box center [866, 233] width 759 height 31
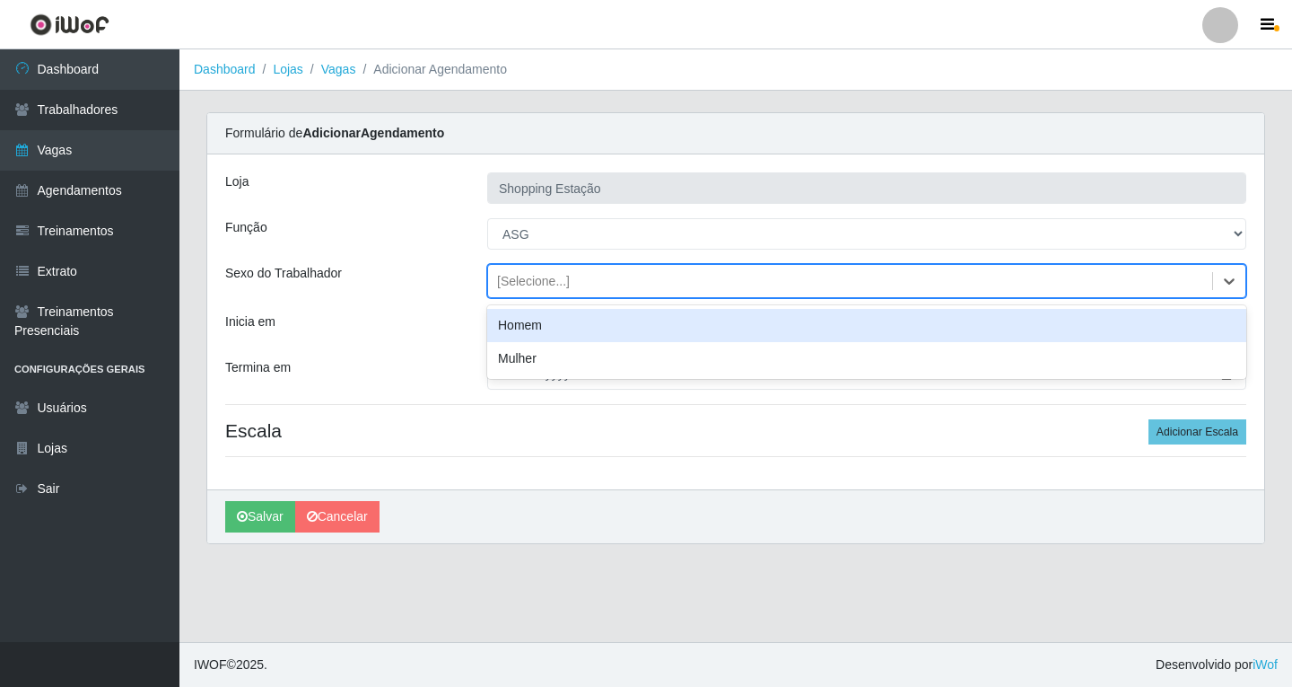
click at [523, 286] on div "[Selecione...]" at bounding box center [533, 281] width 73 height 19
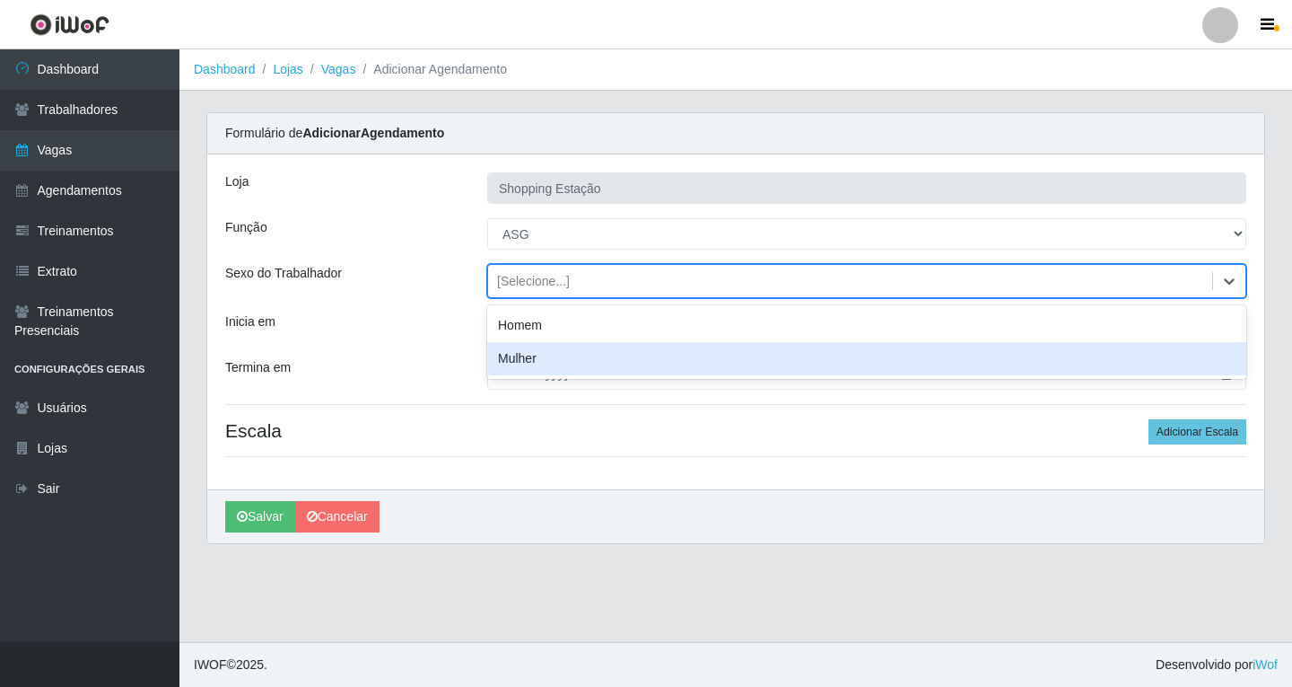
click at [524, 354] on div "Mulher" at bounding box center [866, 358] width 759 height 33
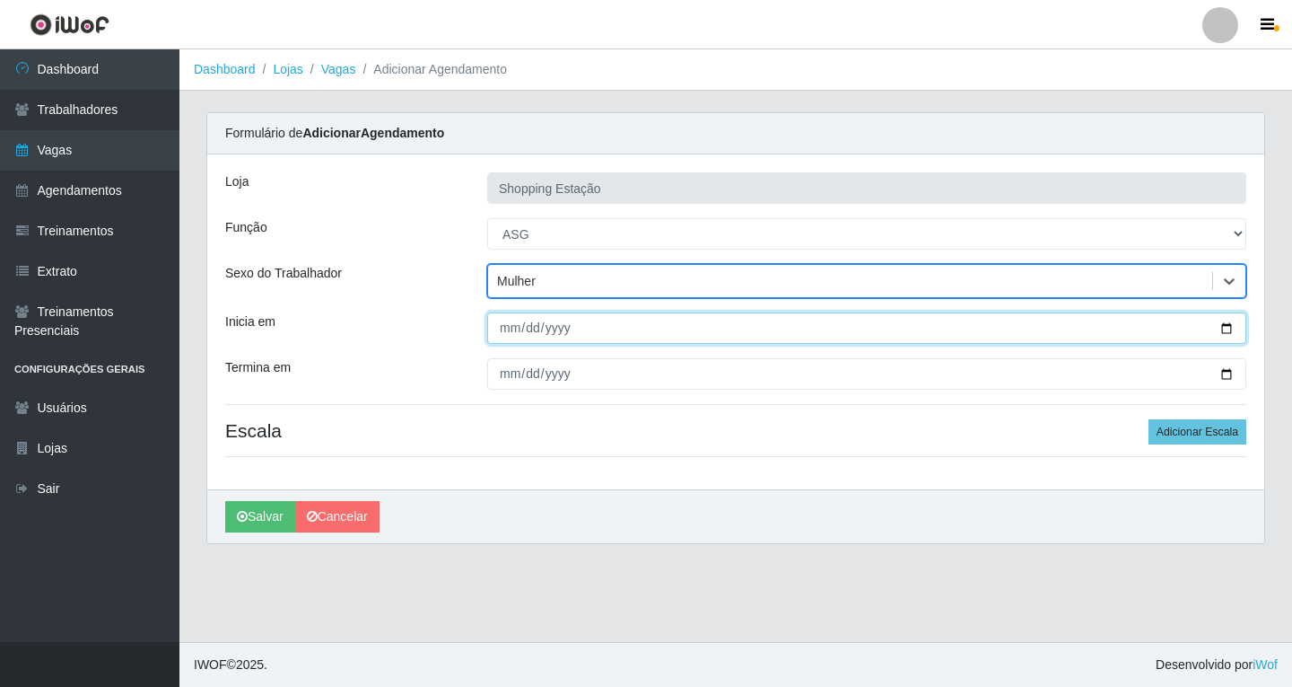
click at [509, 332] on input "Inicia em" at bounding box center [866, 327] width 759 height 31
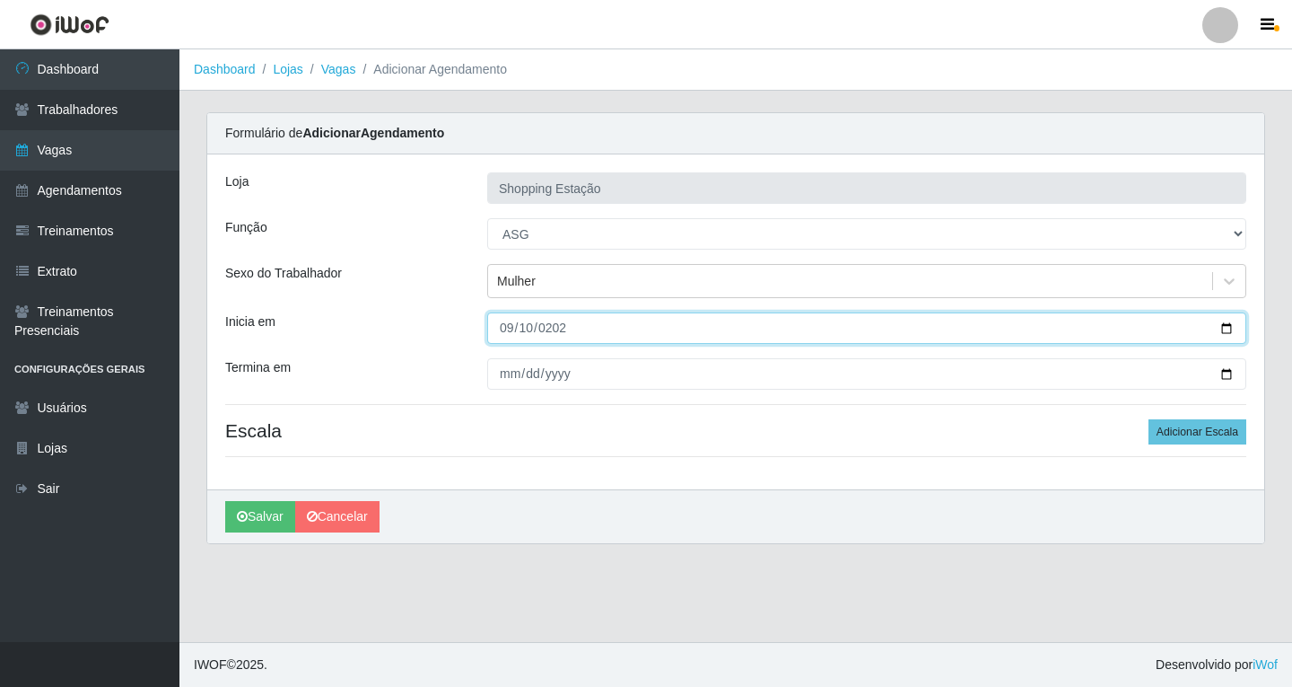
type input "[DATE]"
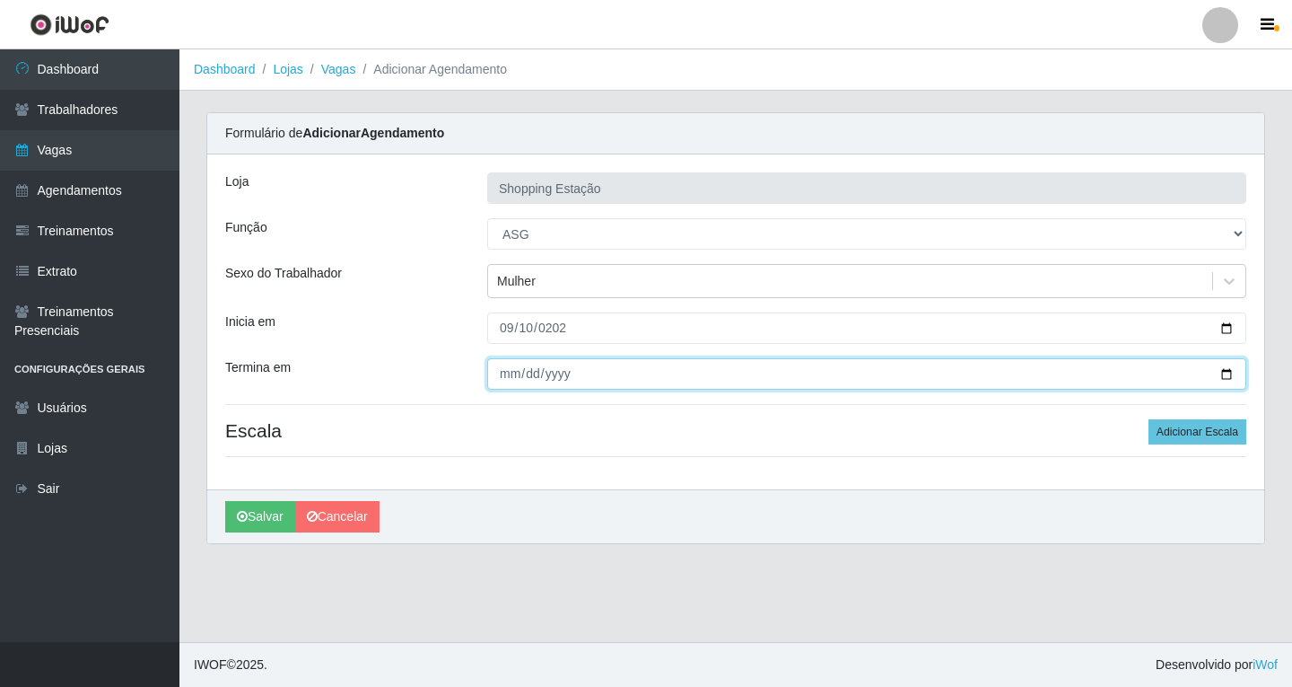
click at [503, 375] on input "Termina em" at bounding box center [866, 373] width 759 height 31
type input "[DATE]"
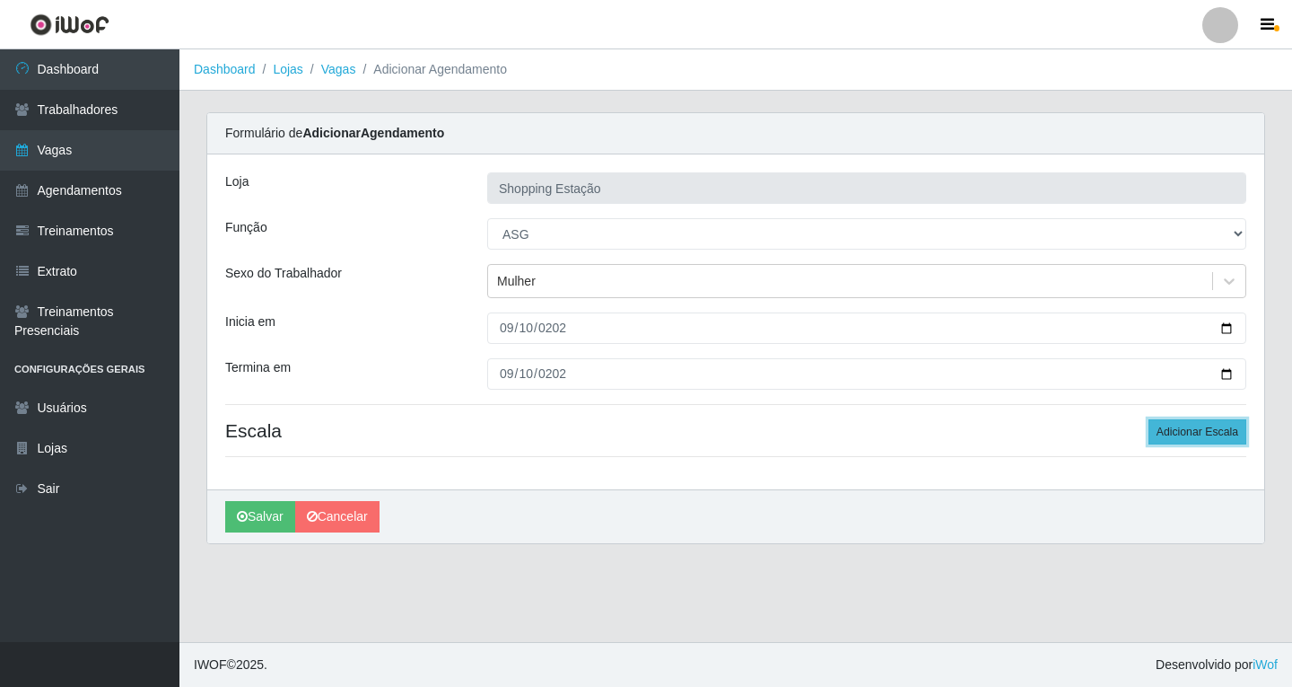
click at [1237, 426] on button "Adicionar Escala" at bounding box center [1198, 431] width 98 height 25
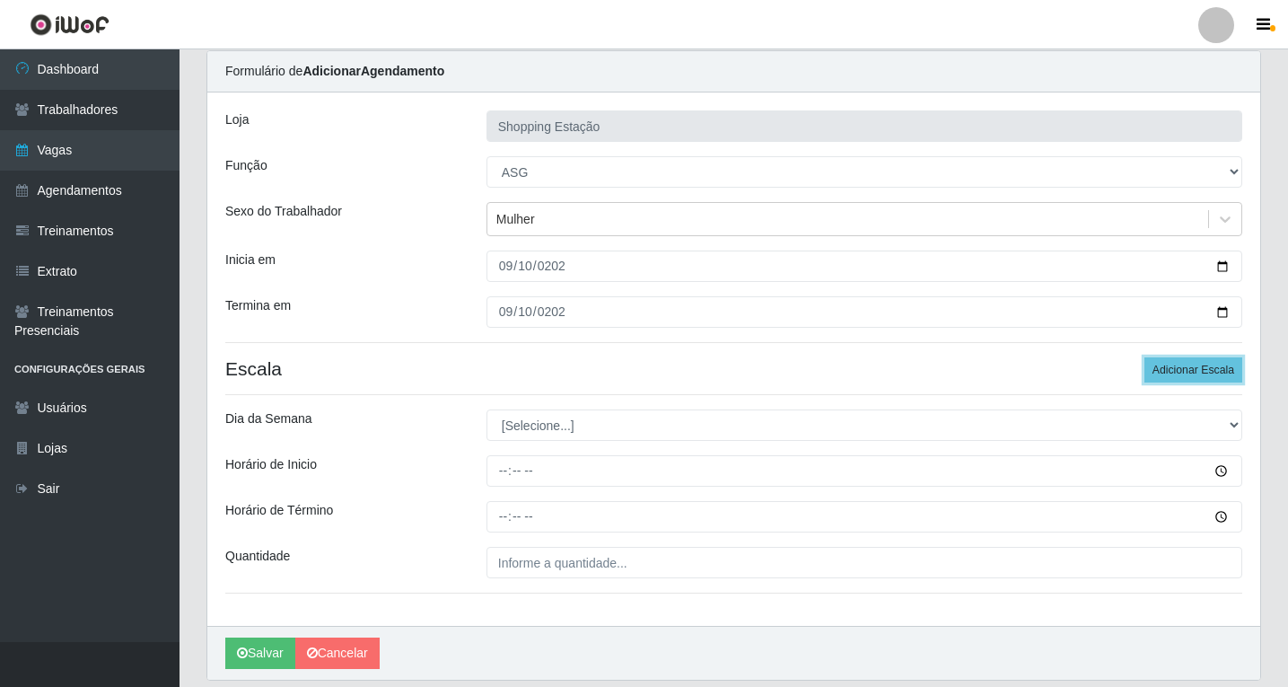
scroll to position [122, 0]
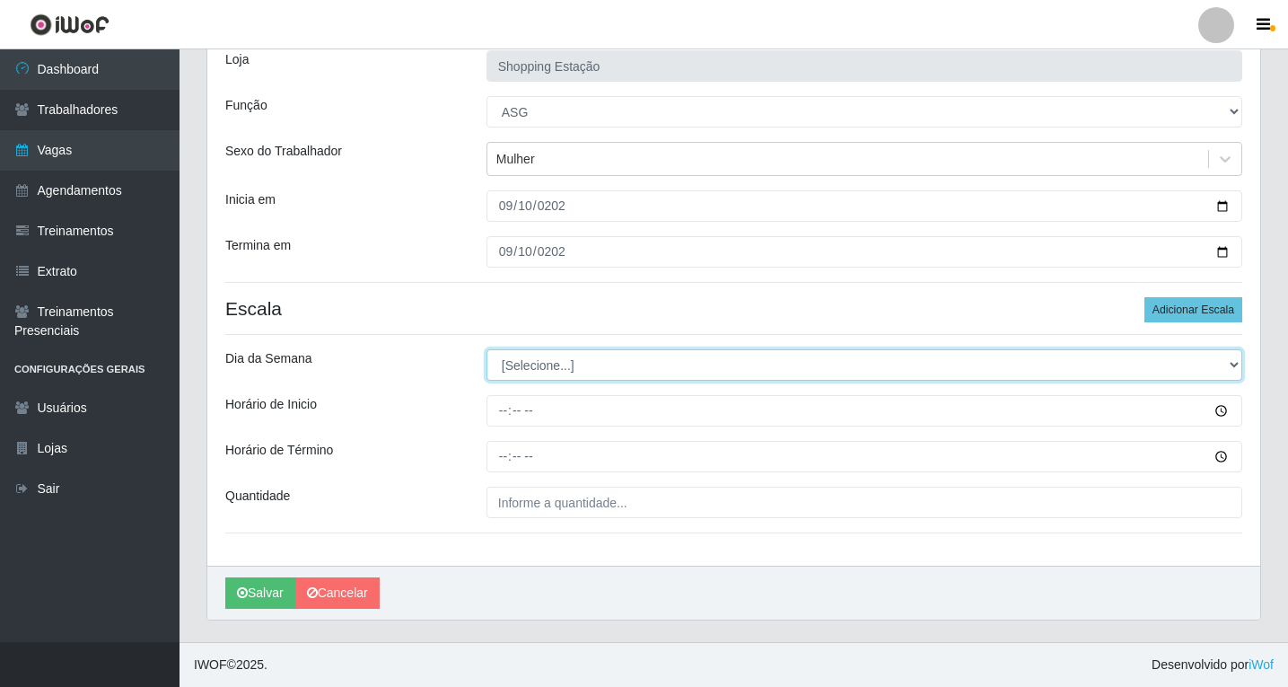
click at [530, 359] on select "[Selecione...] Segunda Terça Quarta Quinta Sexta Sábado Domingo" at bounding box center [864, 364] width 756 height 31
select select "3"
click at [486, 349] on select "[Selecione...] Segunda Terça Quarta Quinta Sexta Sábado Domingo" at bounding box center [864, 364] width 756 height 31
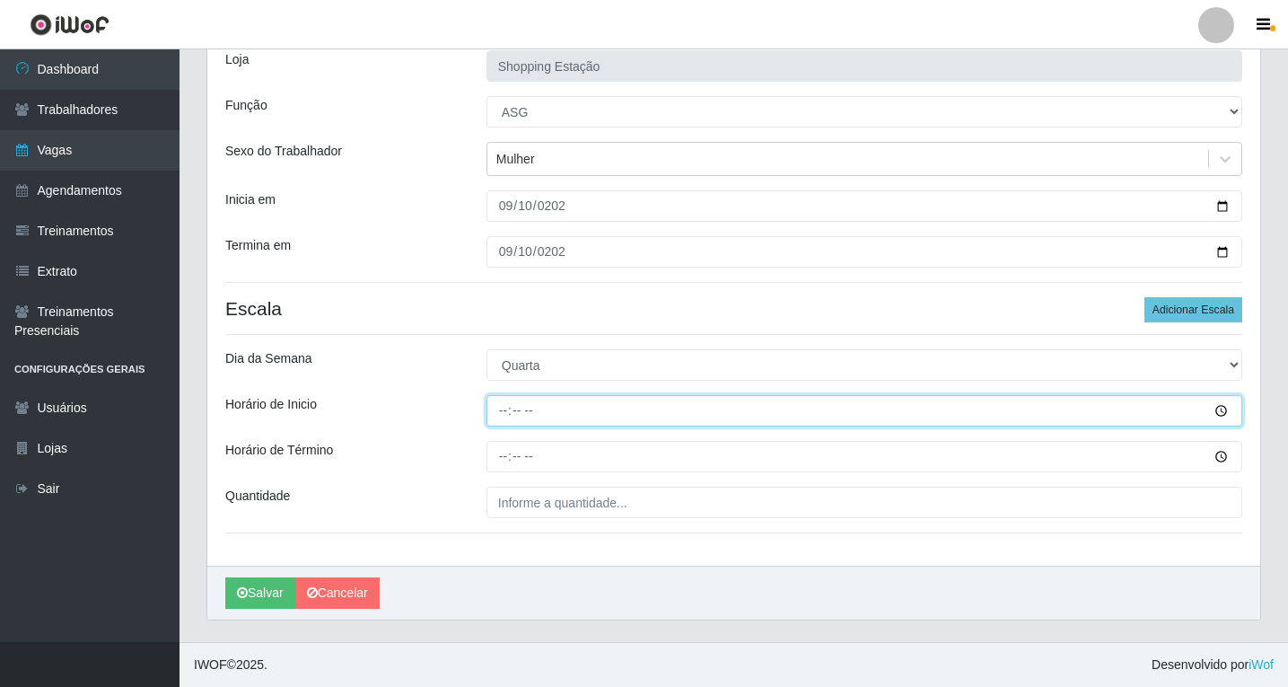
click at [508, 416] on input "Horário de Inicio" at bounding box center [864, 410] width 756 height 31
type input "06:00"
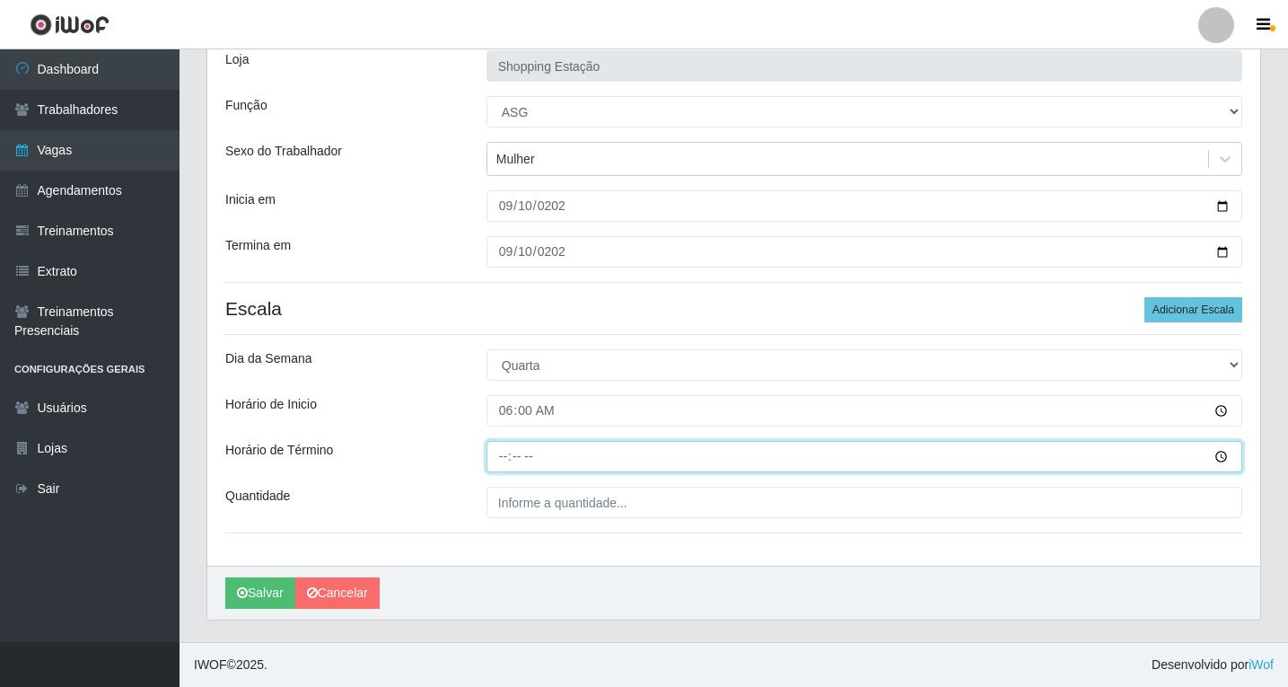
click at [506, 451] on input "Horário de Término" at bounding box center [864, 456] width 756 height 31
type input "06:00"
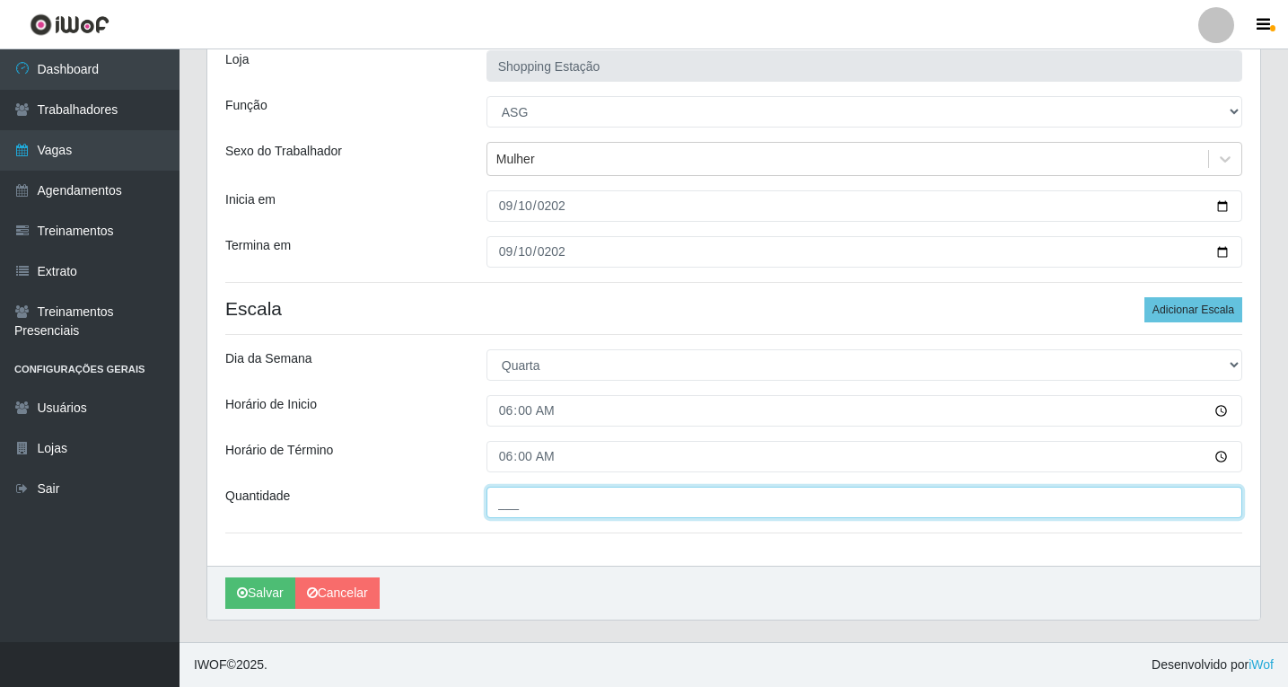
click at [520, 500] on input "___" at bounding box center [864, 501] width 756 height 31
type input "1__"
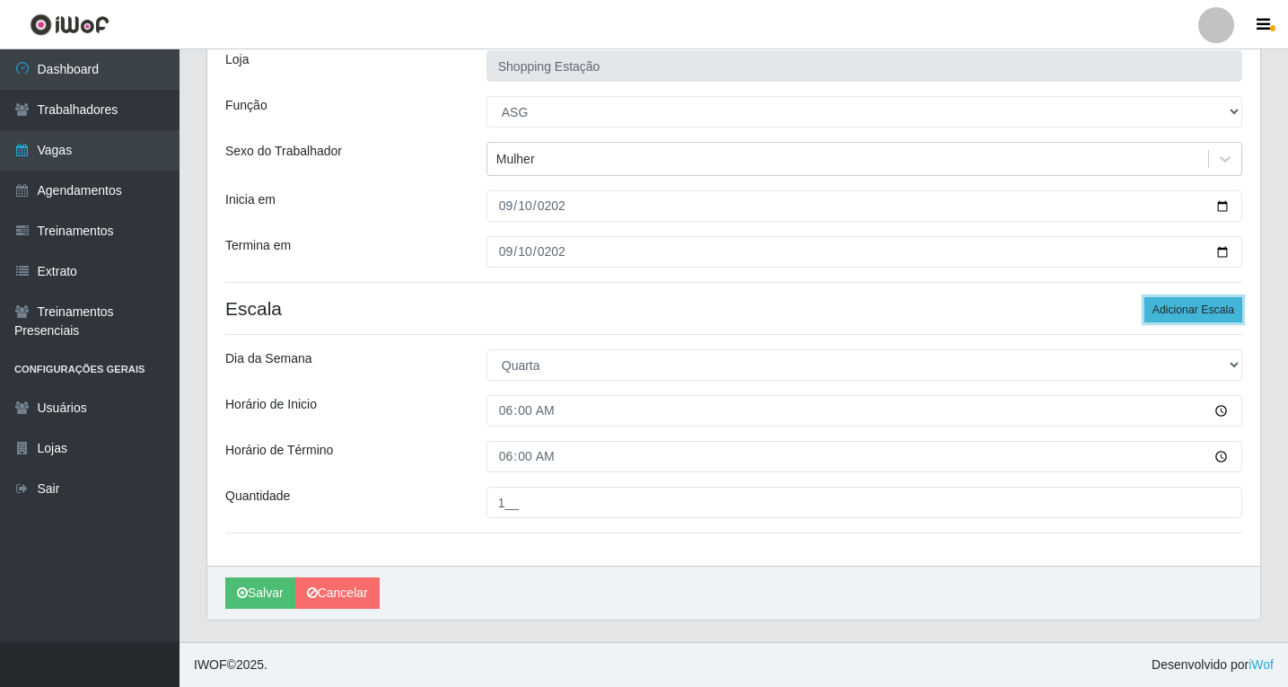
click at [1200, 311] on button "Adicionar Escala" at bounding box center [1193, 309] width 98 height 25
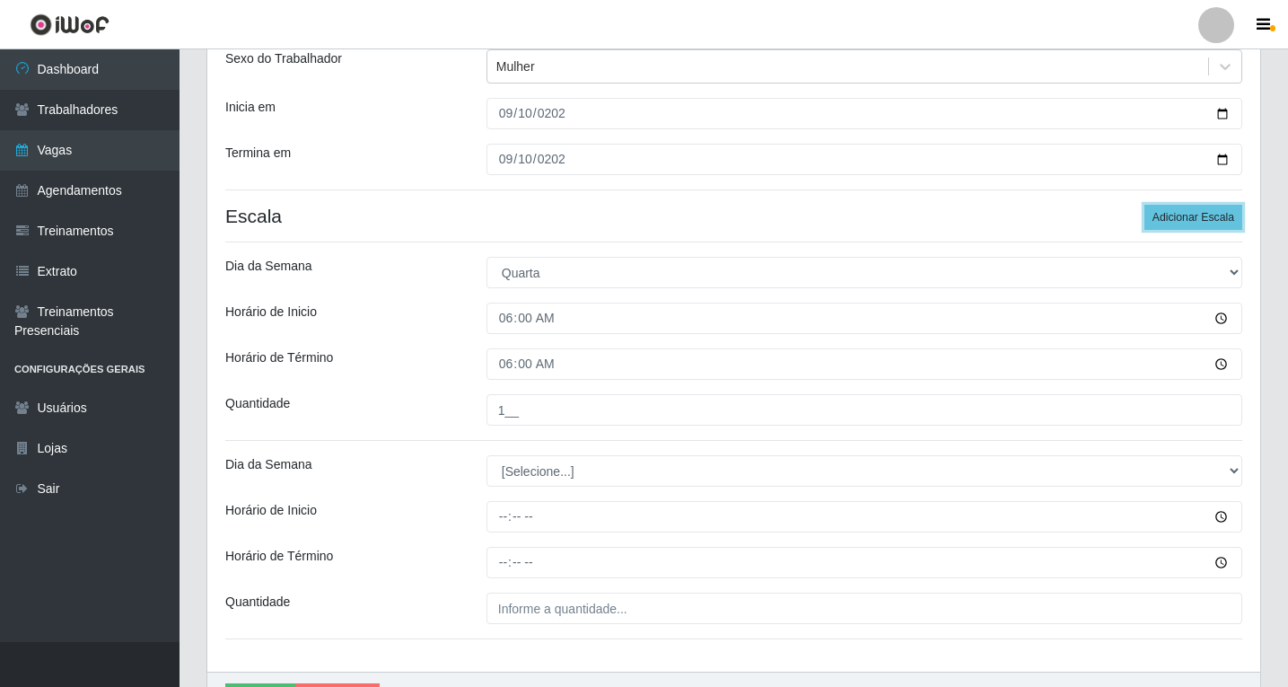
scroll to position [320, 0]
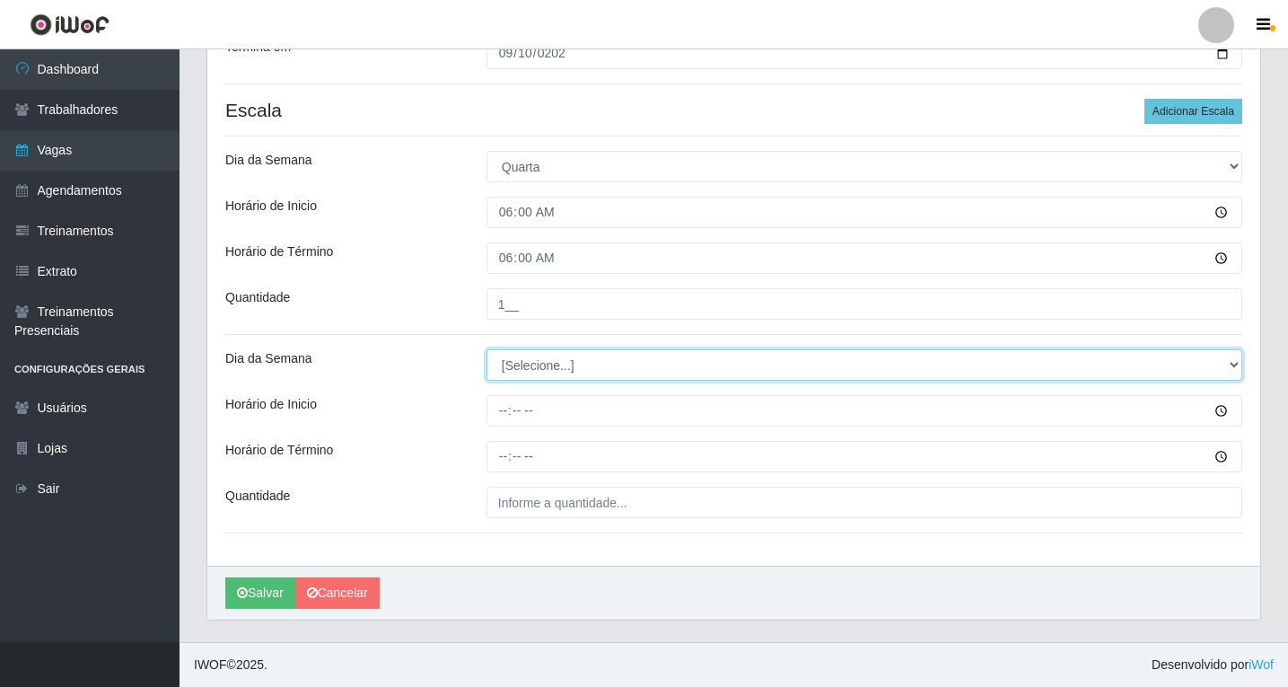
click at [530, 363] on select "[Selecione...] Segunda Terça Quarta Quinta Sexta Sábado Domingo" at bounding box center [864, 364] width 756 height 31
click at [486, 349] on select "[Selecione...] Segunda Terça Quarta Quinta Sexta Sábado Domingo" at bounding box center [864, 364] width 756 height 31
click at [544, 368] on select "[Selecione...] Segunda Terça Quarta Quinta Sexta Sábado Domingo" at bounding box center [864, 364] width 756 height 31
select select "3"
click at [486, 349] on select "[Selecione...] Segunda Terça Quarta Quinta Sexta Sábado Domingo" at bounding box center [864, 364] width 756 height 31
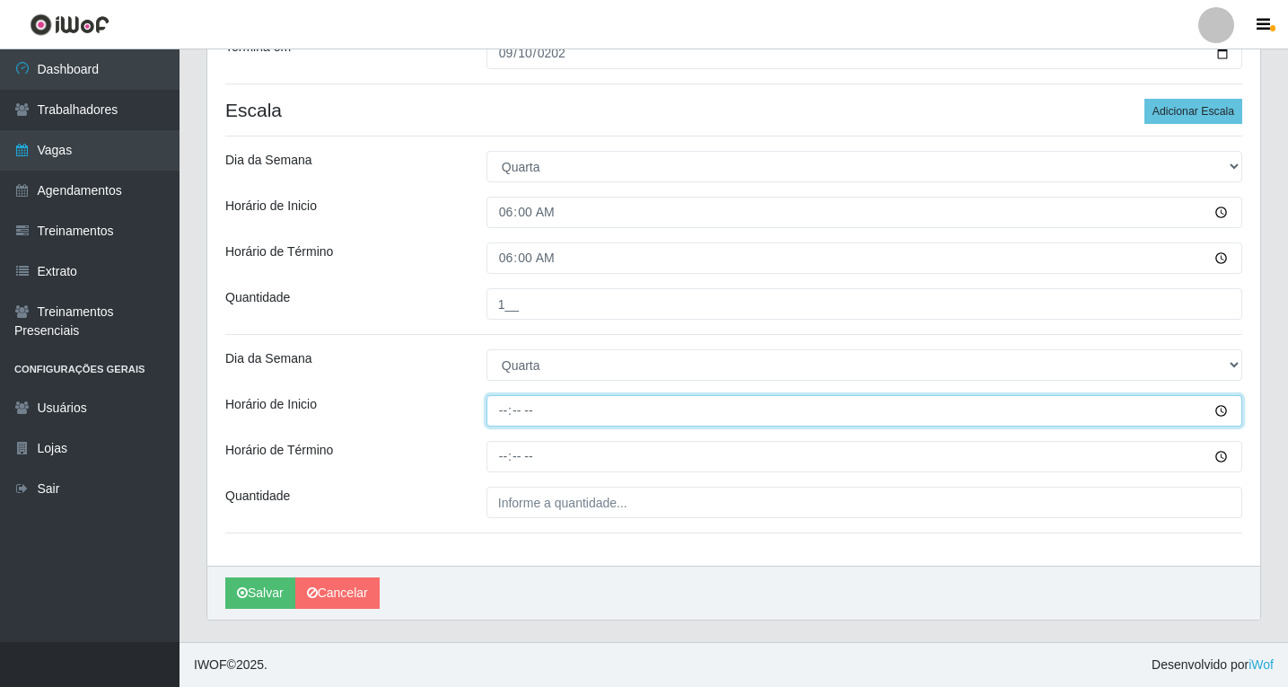
click at [510, 407] on input "Horário de Inicio" at bounding box center [864, 410] width 756 height 31
type input "06:00"
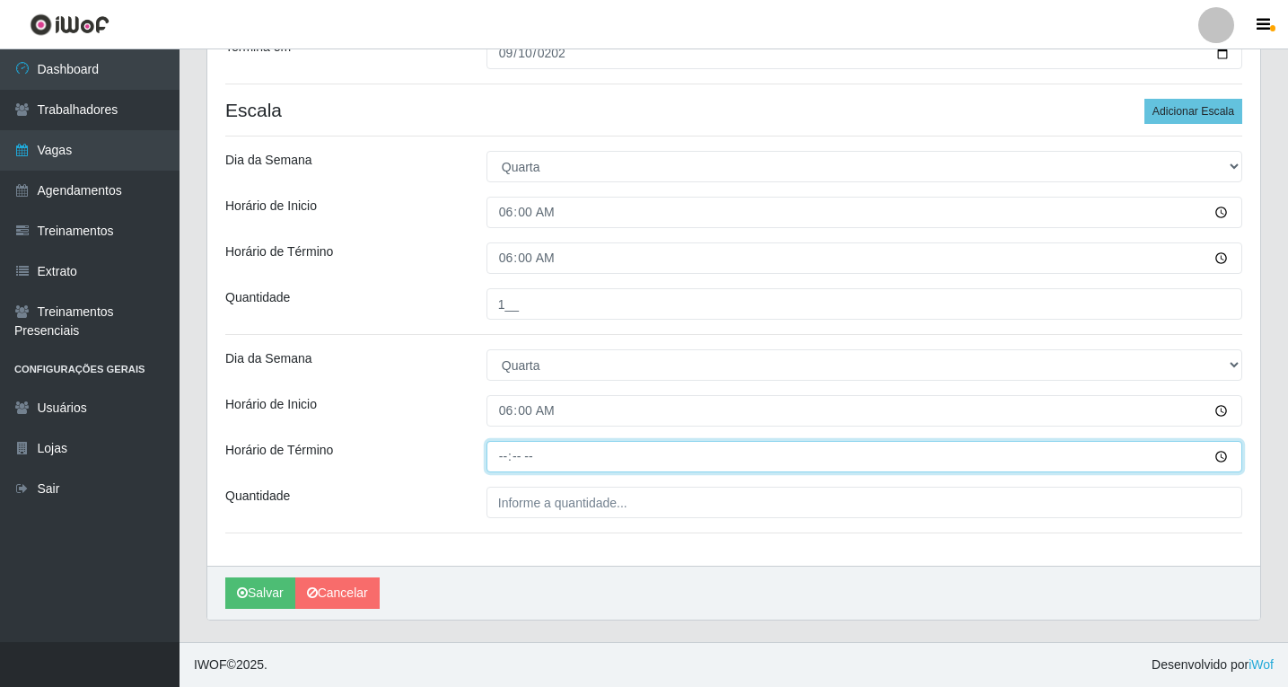
click at [509, 445] on input "Horário de Término" at bounding box center [864, 456] width 756 height 31
type input "12:00"
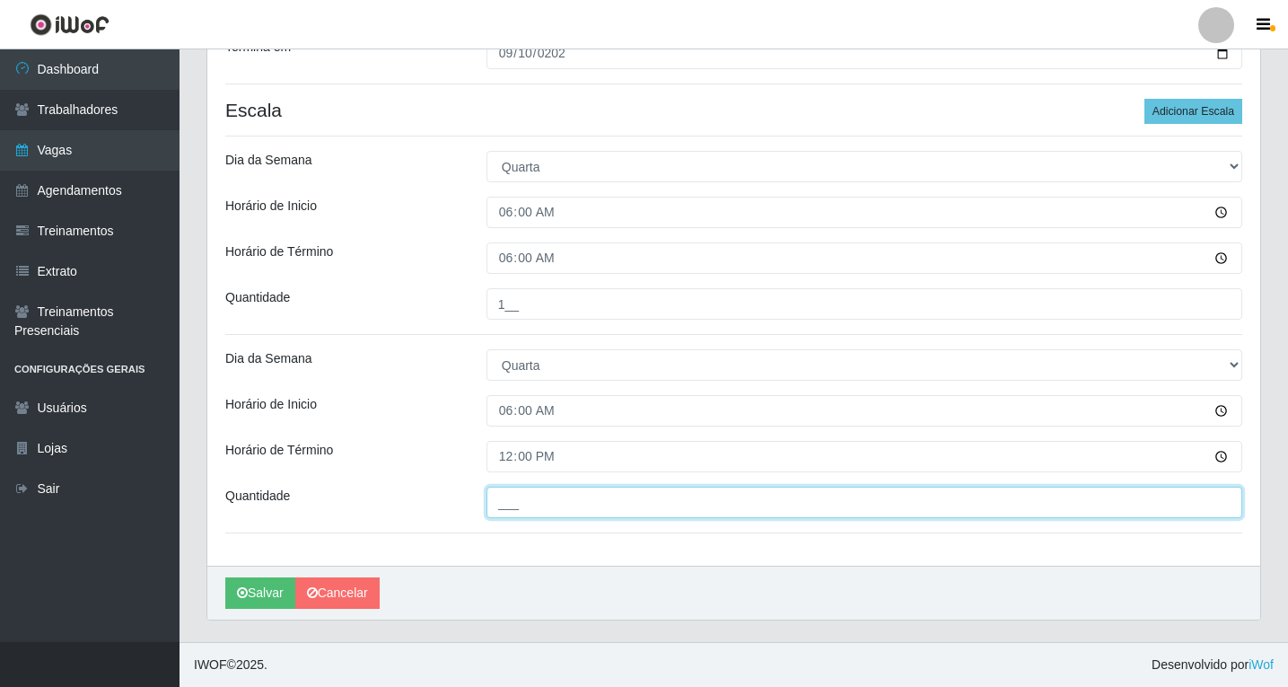
click at [521, 514] on input "___" at bounding box center [864, 501] width 756 height 31
type input "1__"
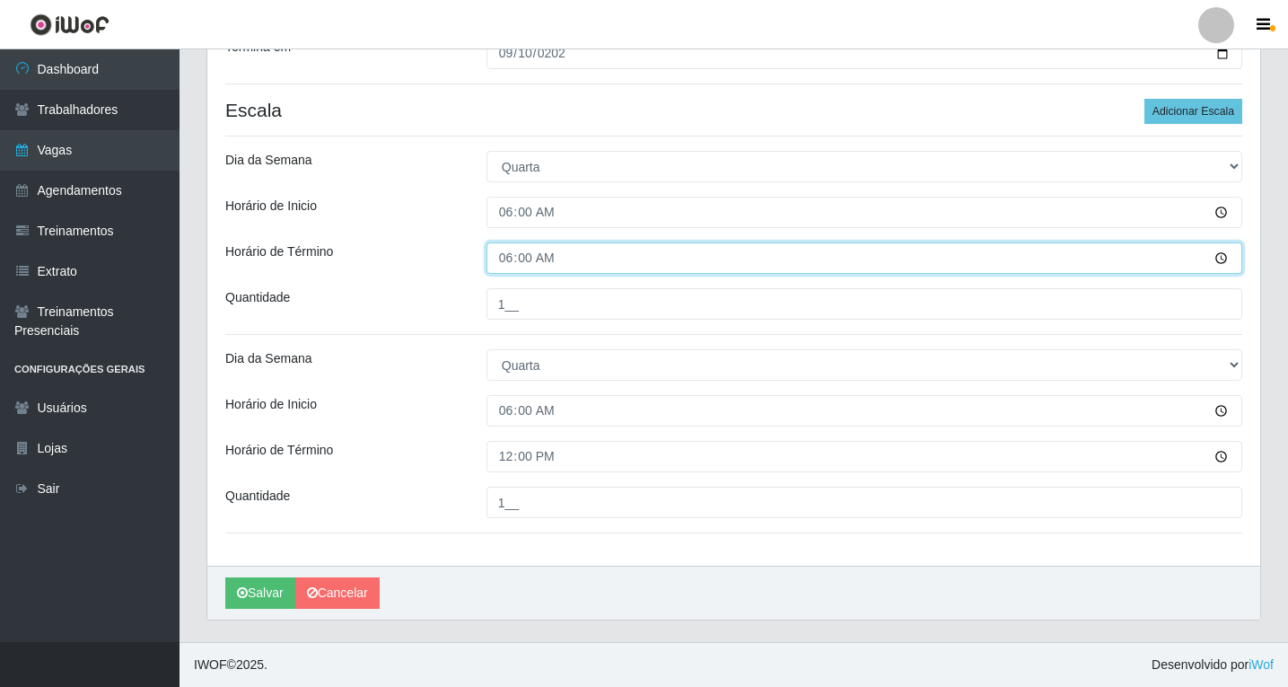
click at [521, 264] on input "06:00" at bounding box center [864, 257] width 756 height 31
click at [502, 260] on input "06:00" at bounding box center [864, 257] width 756 height 31
type input "12:00"
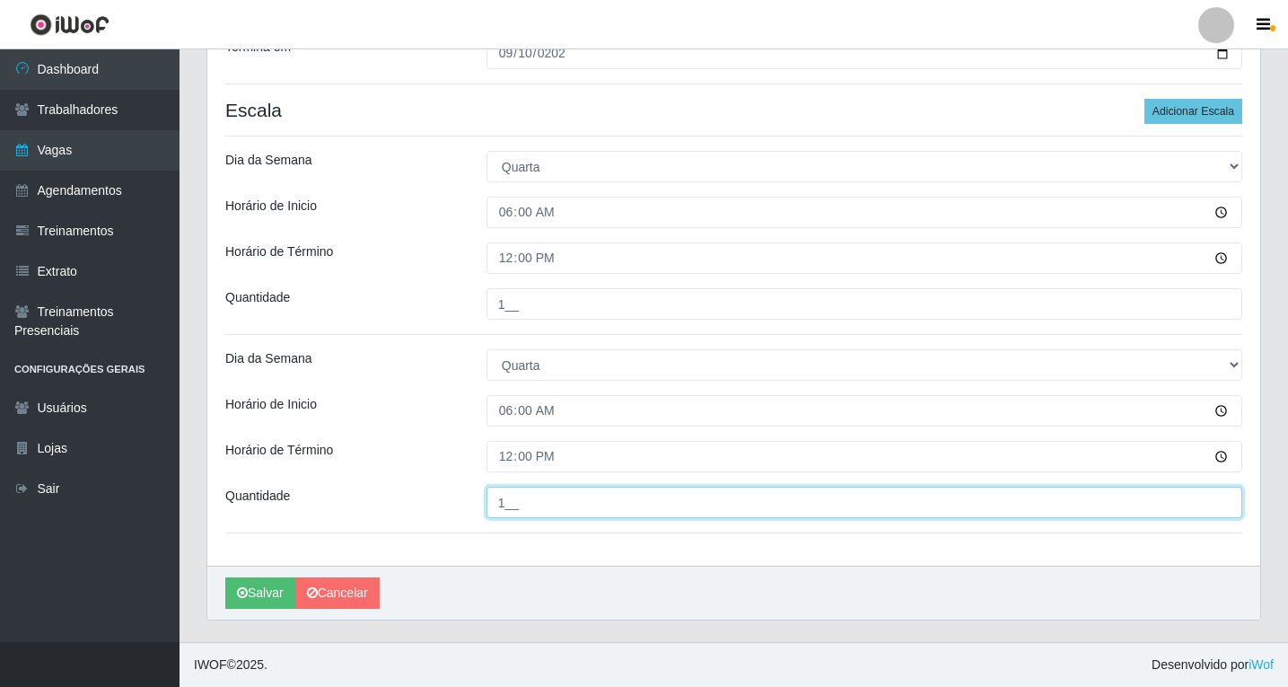
click at [512, 494] on input "1__" at bounding box center [864, 501] width 756 height 31
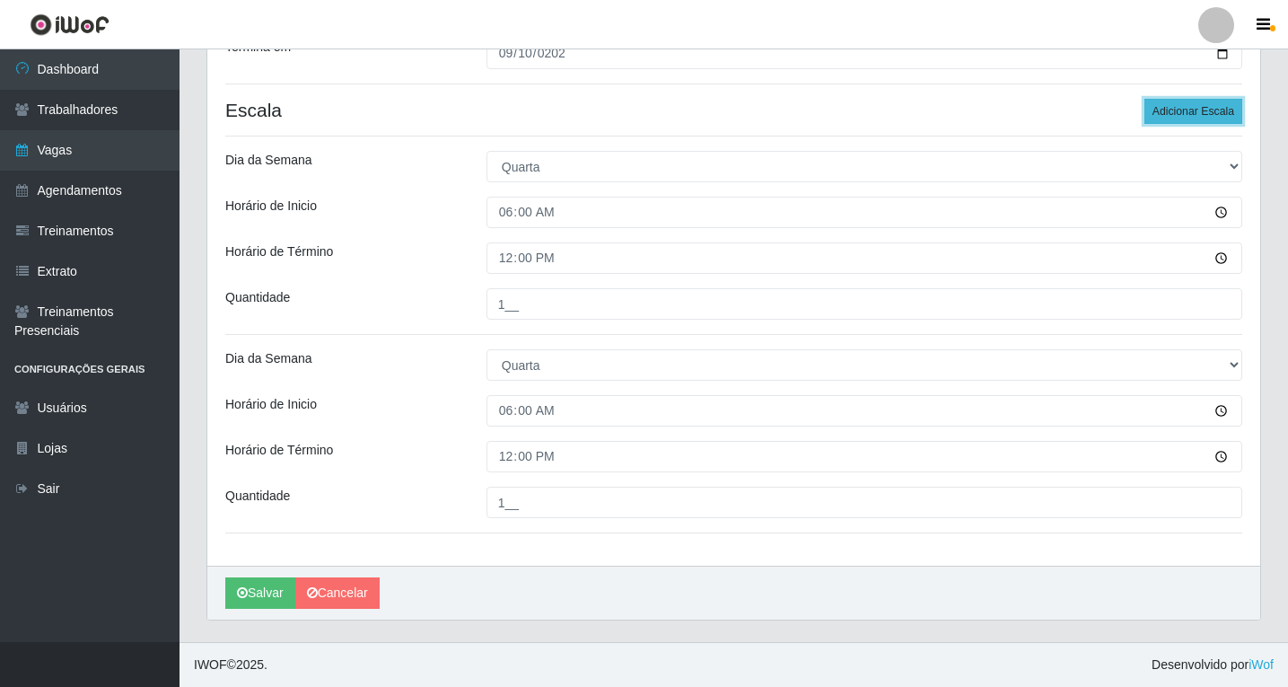
click at [1217, 118] on button "Adicionar Escala" at bounding box center [1193, 111] width 98 height 25
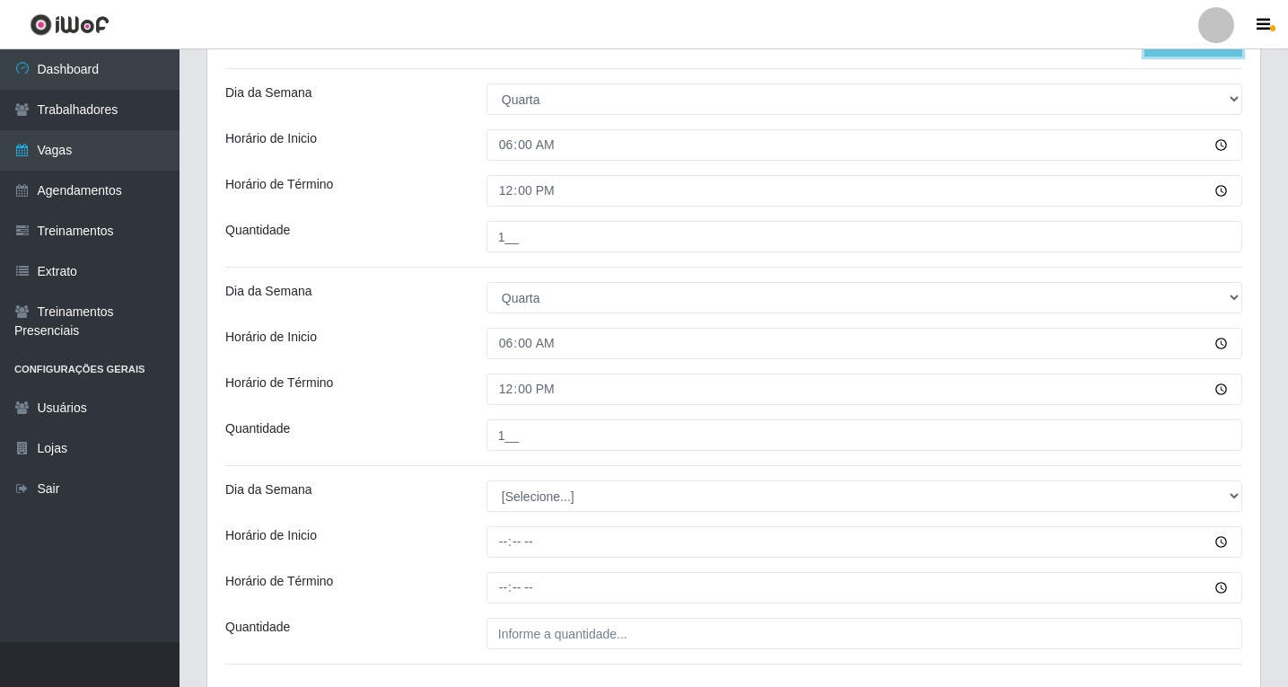
scroll to position [519, 0]
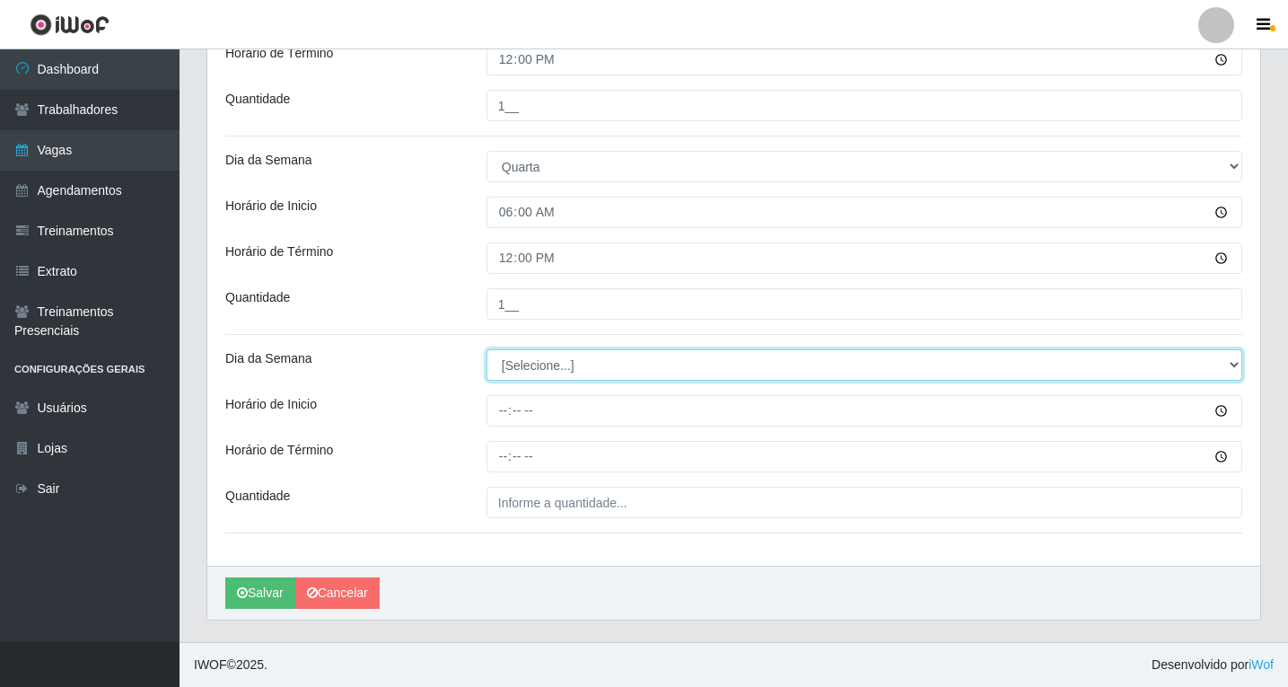
drag, startPoint x: 512, startPoint y: 368, endPoint x: 514, endPoint y: 378, distance: 10.0
click at [512, 368] on select "[Selecione...] Segunda Terça Quarta Quinta Sexta Sábado Domingo" at bounding box center [864, 364] width 756 height 31
click at [522, 371] on select "[Selecione...] Segunda Terça Quarta Quinta Sexta Sábado Domingo" at bounding box center [864, 364] width 756 height 31
select select "3"
click at [486, 349] on select "[Selecione...] Segunda Terça Quarta Quinta Sexta Sábado Domingo" at bounding box center [864, 364] width 756 height 31
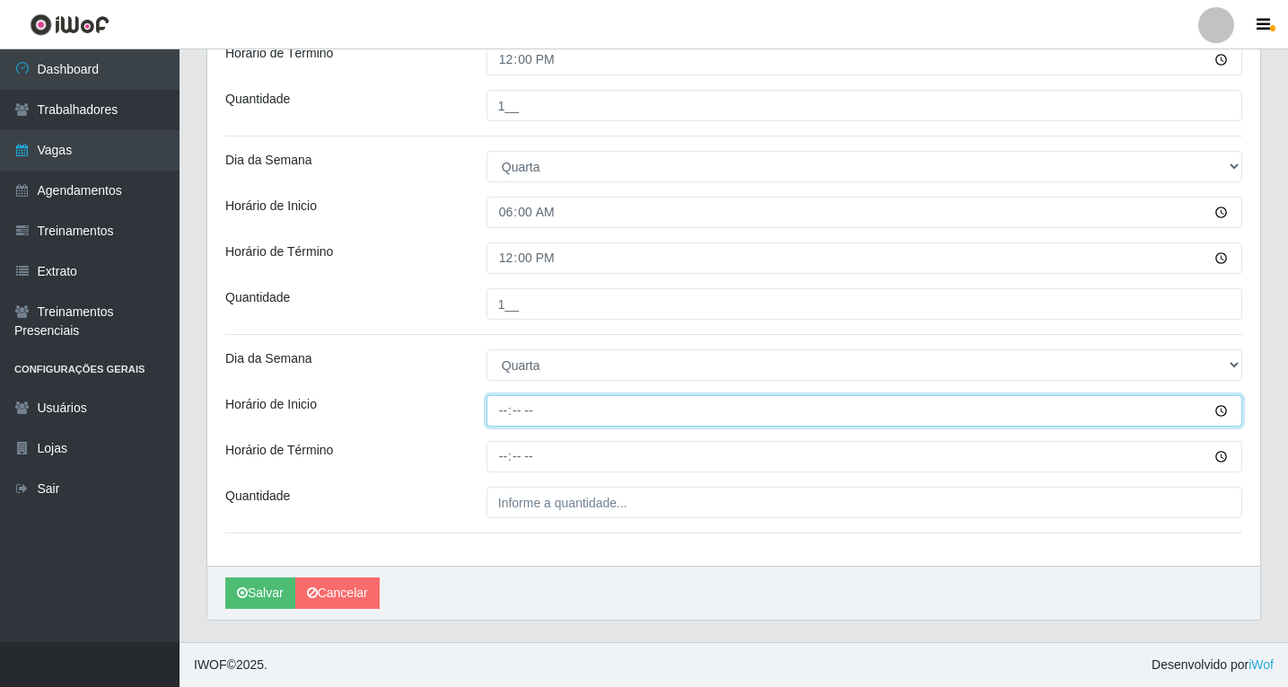
click at [502, 412] on input "Horário de Inicio" at bounding box center [864, 410] width 756 height 31
type input "08:00"
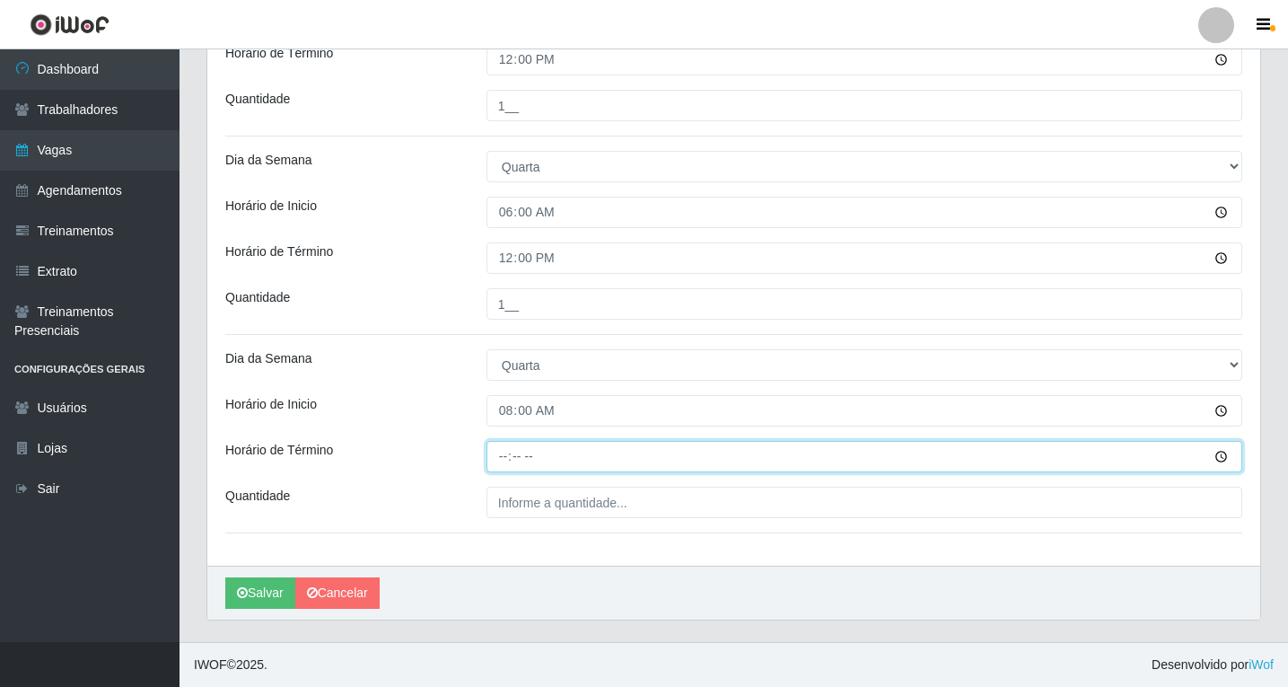
click at [503, 461] on input "Horário de Término" at bounding box center [864, 456] width 756 height 31
type input "14:00"
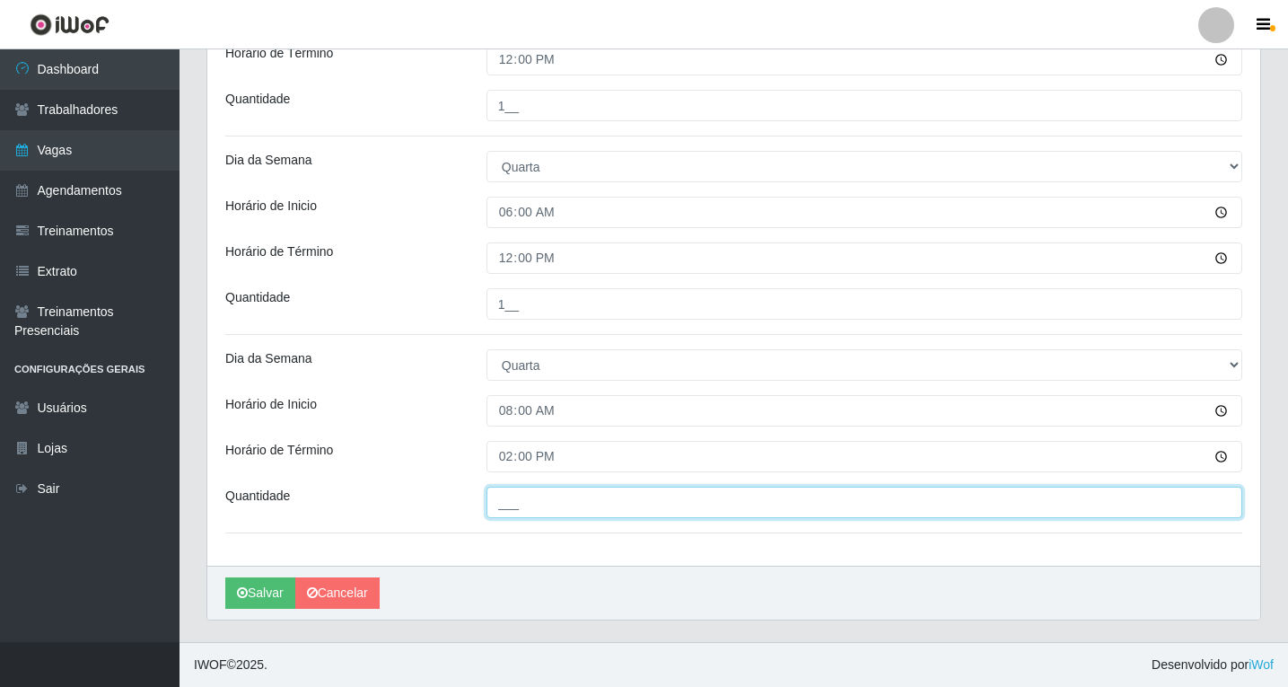
drag, startPoint x: 514, startPoint y: 501, endPoint x: 521, endPoint y: 523, distance: 23.6
click at [514, 501] on input "___" at bounding box center [864, 501] width 756 height 31
type input "1__"
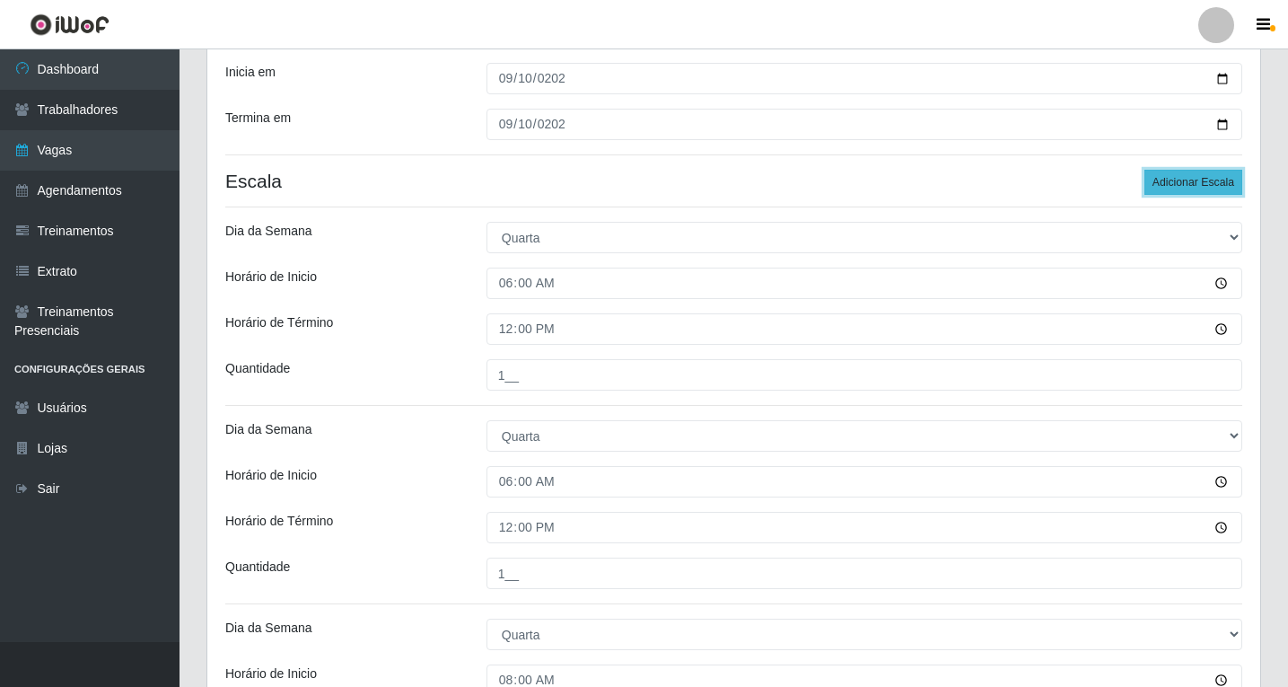
click at [1190, 186] on button "Adicionar Escala" at bounding box center [1193, 182] width 98 height 25
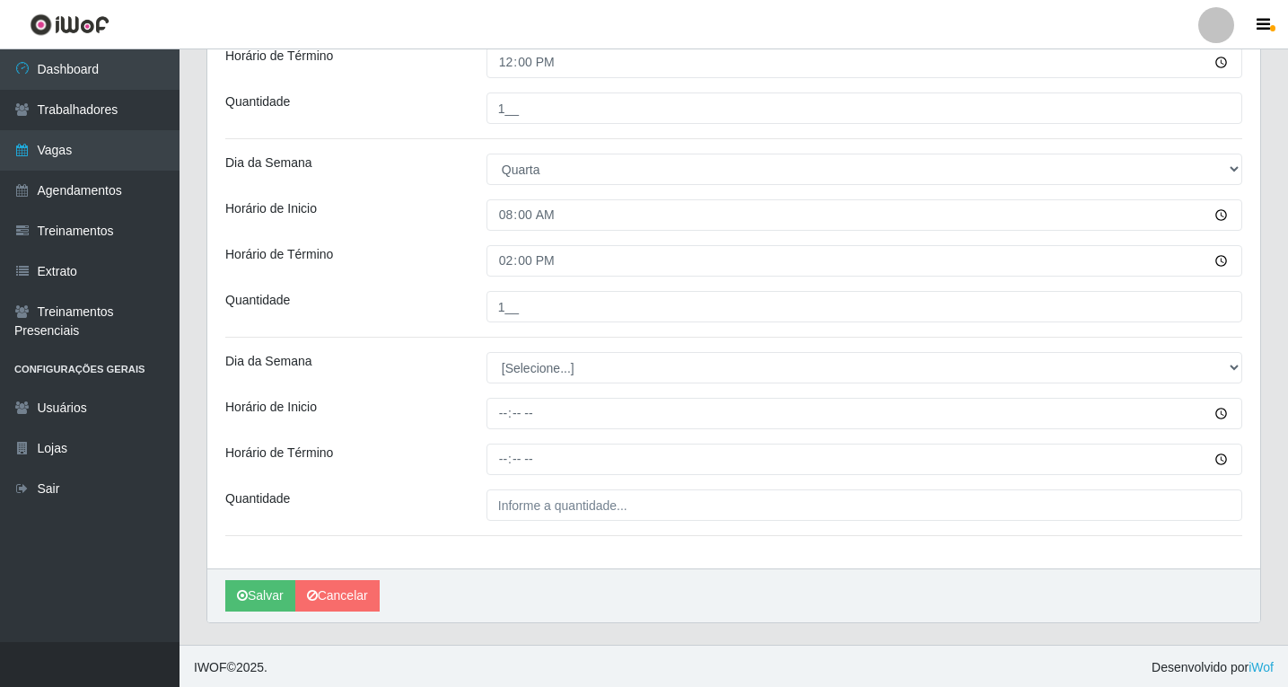
scroll to position [717, 0]
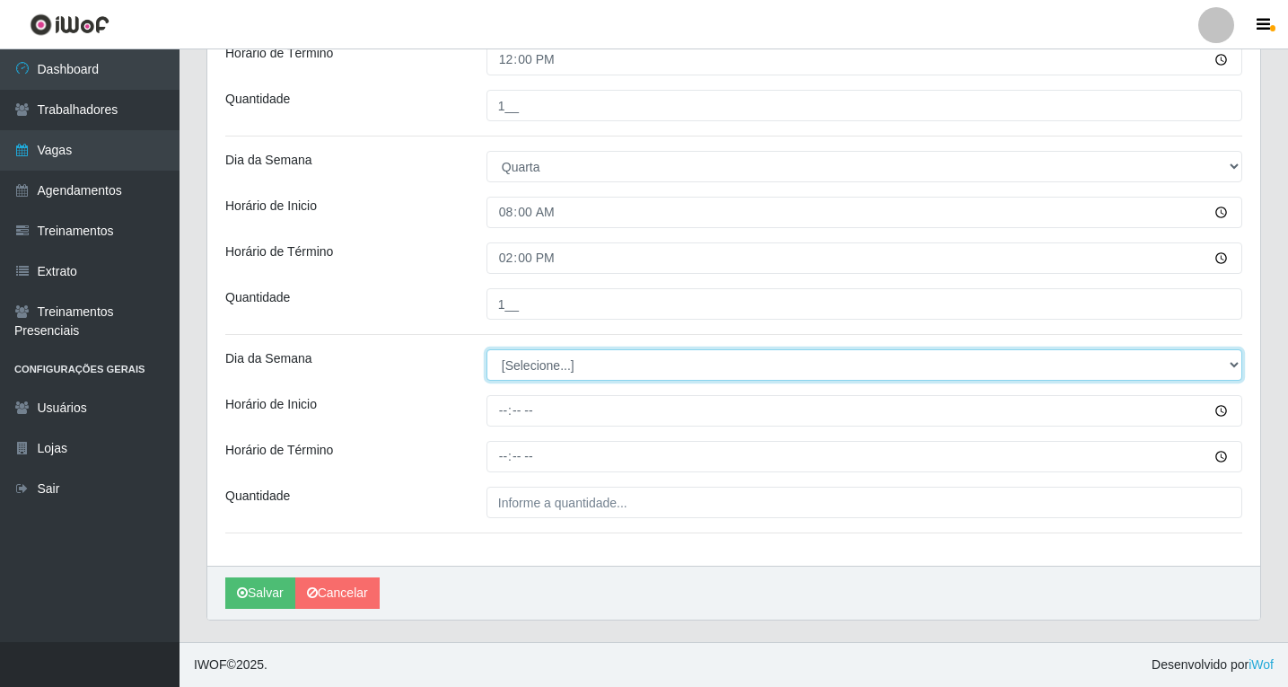
click at [512, 374] on select "[Selecione...] Segunda Terça Quarta Quinta Sexta Sábado Domingo" at bounding box center [864, 364] width 756 height 31
click at [522, 370] on select "[Selecione...] Segunda Terça Quarta Quinta Sexta Sábado Domingo" at bounding box center [864, 364] width 756 height 31
select select "3"
click at [486, 349] on select "[Selecione...] Segunda Terça Quarta Quinta Sexta Sábado Domingo" at bounding box center [864, 364] width 756 height 31
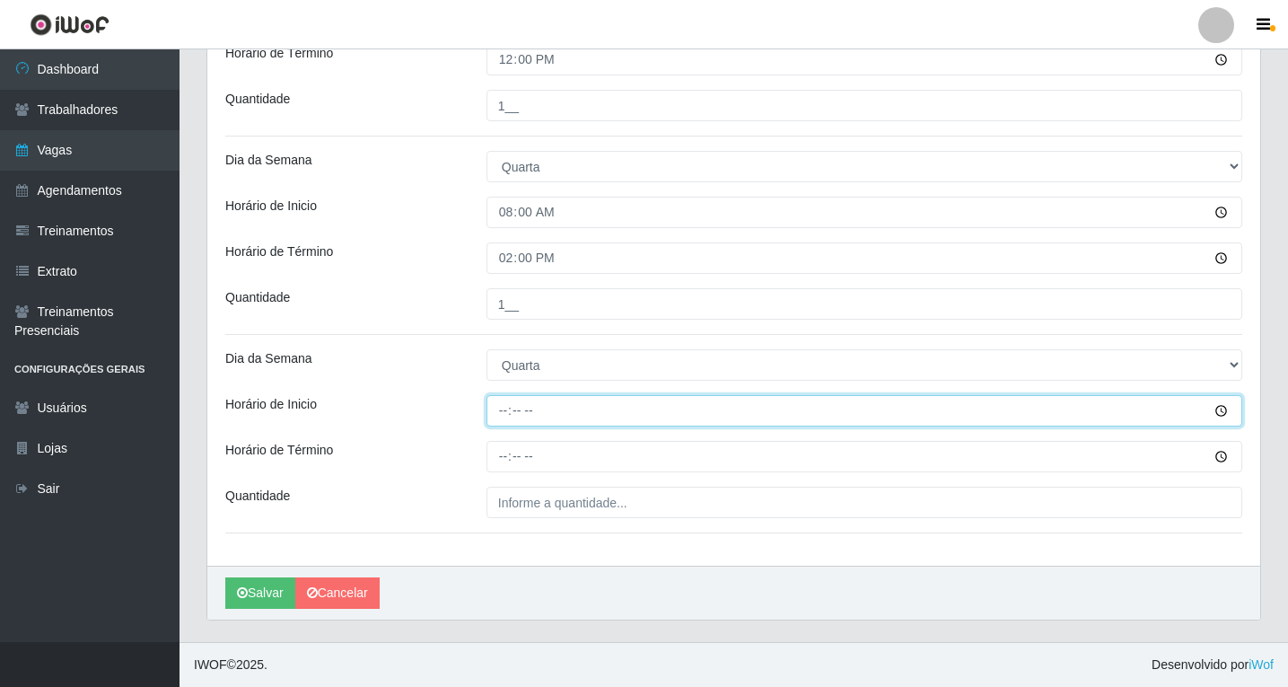
click at [507, 414] on input "Horário de Inicio" at bounding box center [864, 410] width 756 height 31
type input "14:00"
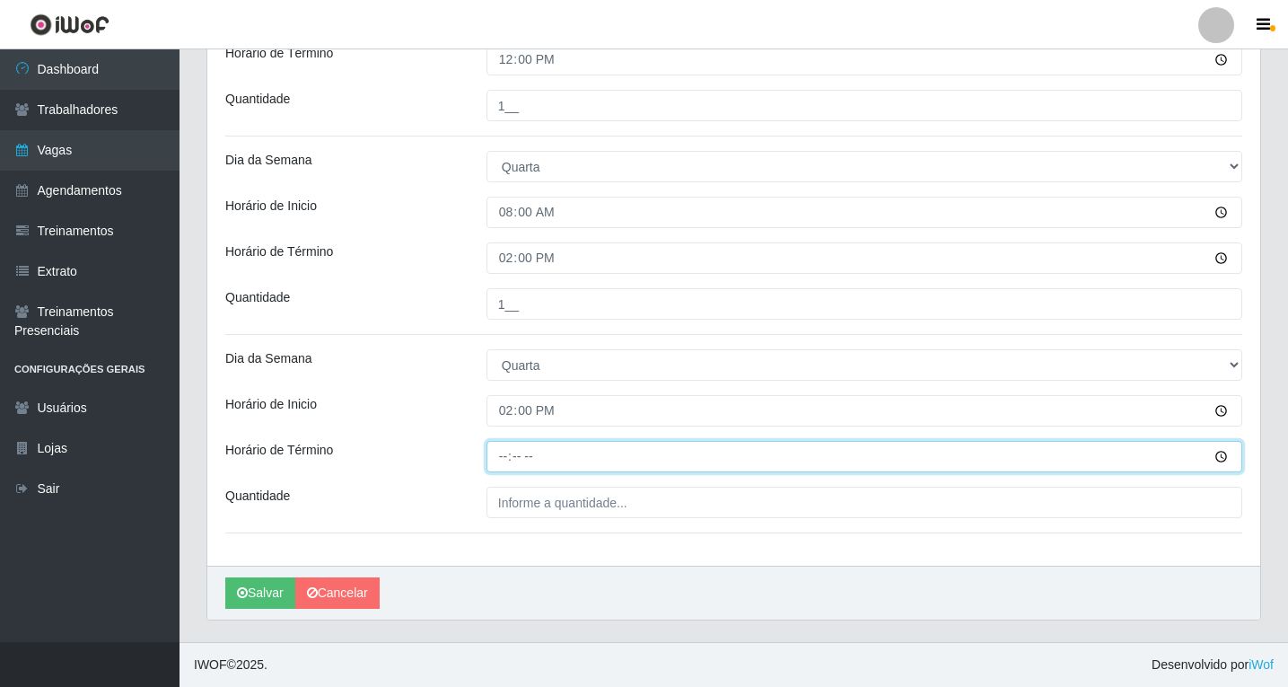
click at [506, 455] on input "Horário de Término" at bounding box center [864, 456] width 756 height 31
type input "20:00"
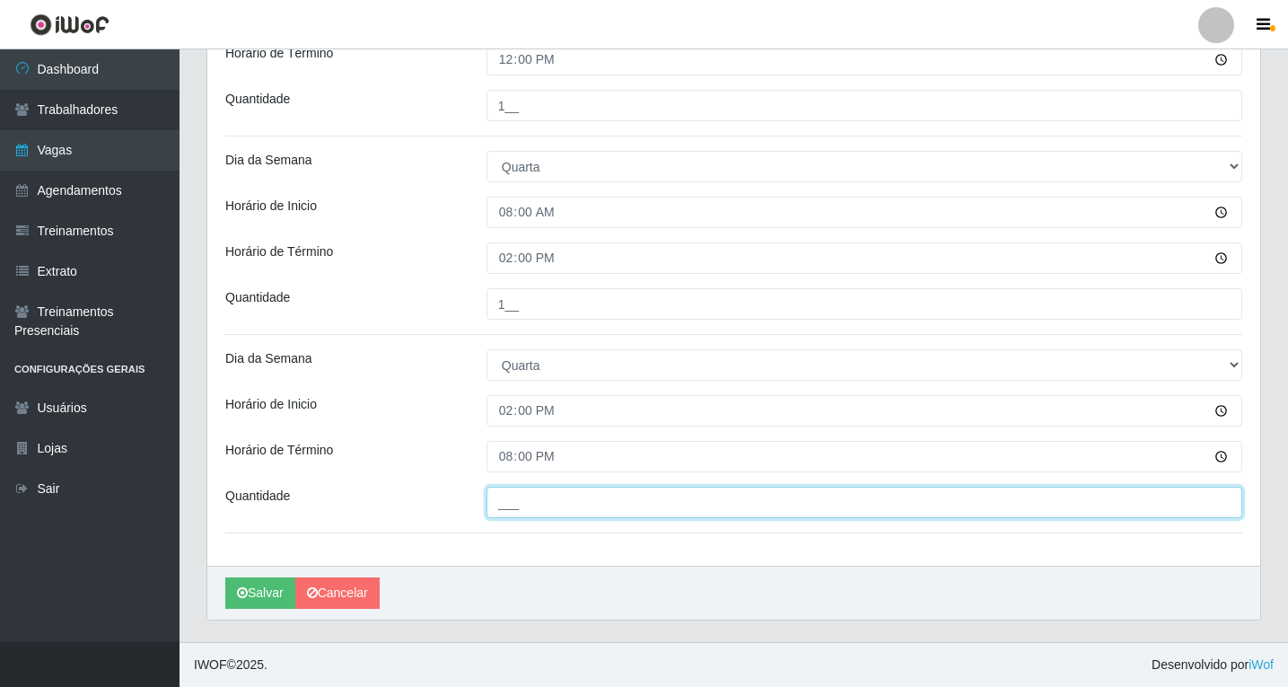
click at [501, 514] on input "___" at bounding box center [864, 501] width 756 height 31
type input "1__"
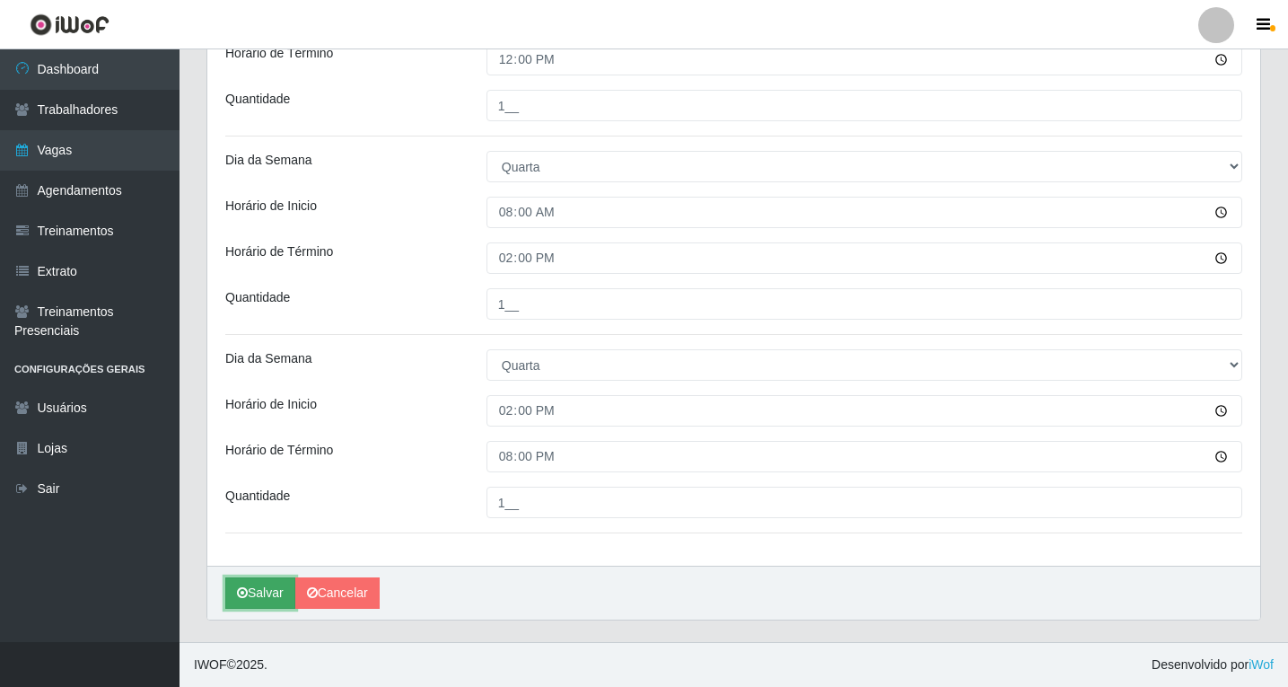
click at [259, 591] on button "Salvar" at bounding box center [260, 592] width 70 height 31
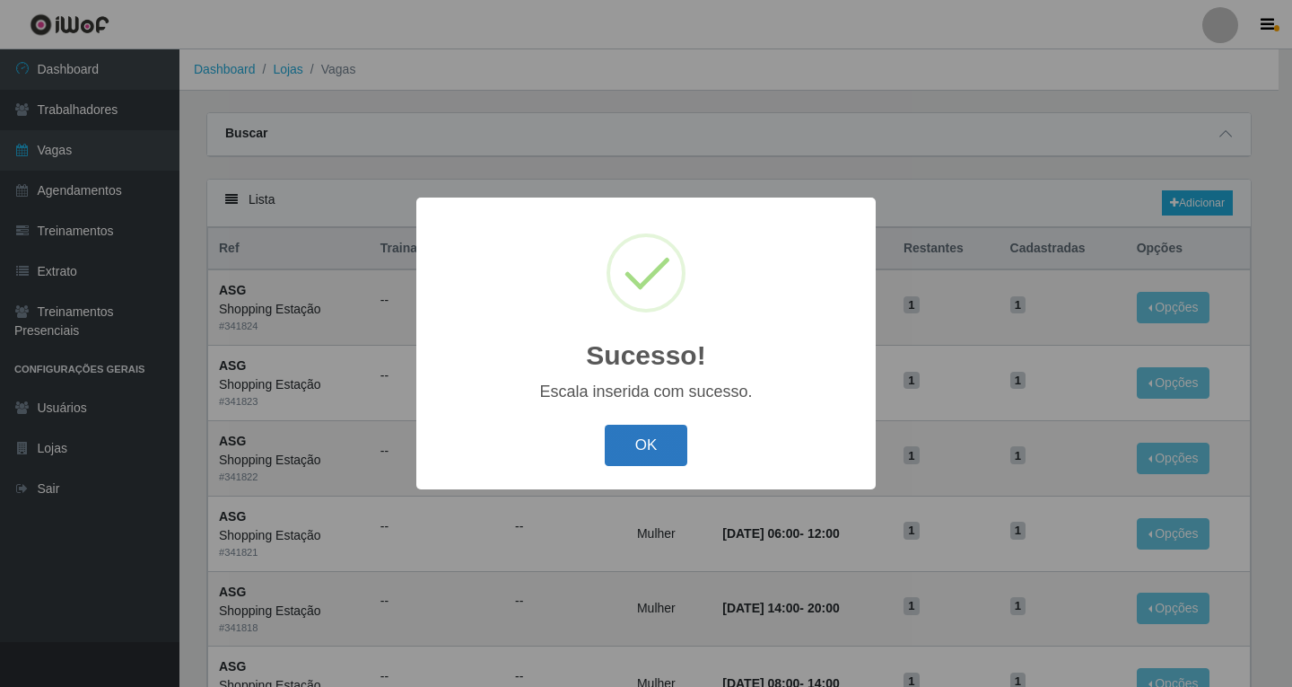
click at [668, 449] on button "OK" at bounding box center [646, 446] width 83 height 42
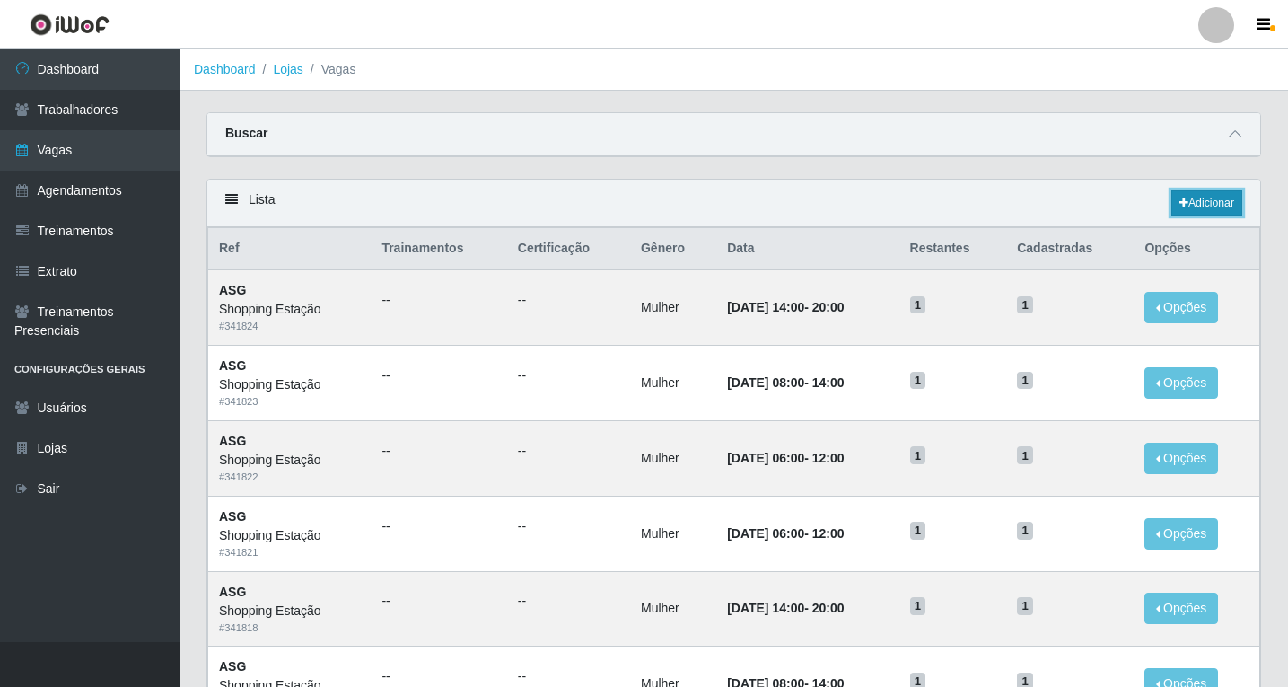
click at [1204, 215] on link "Adicionar" at bounding box center [1206, 202] width 71 height 25
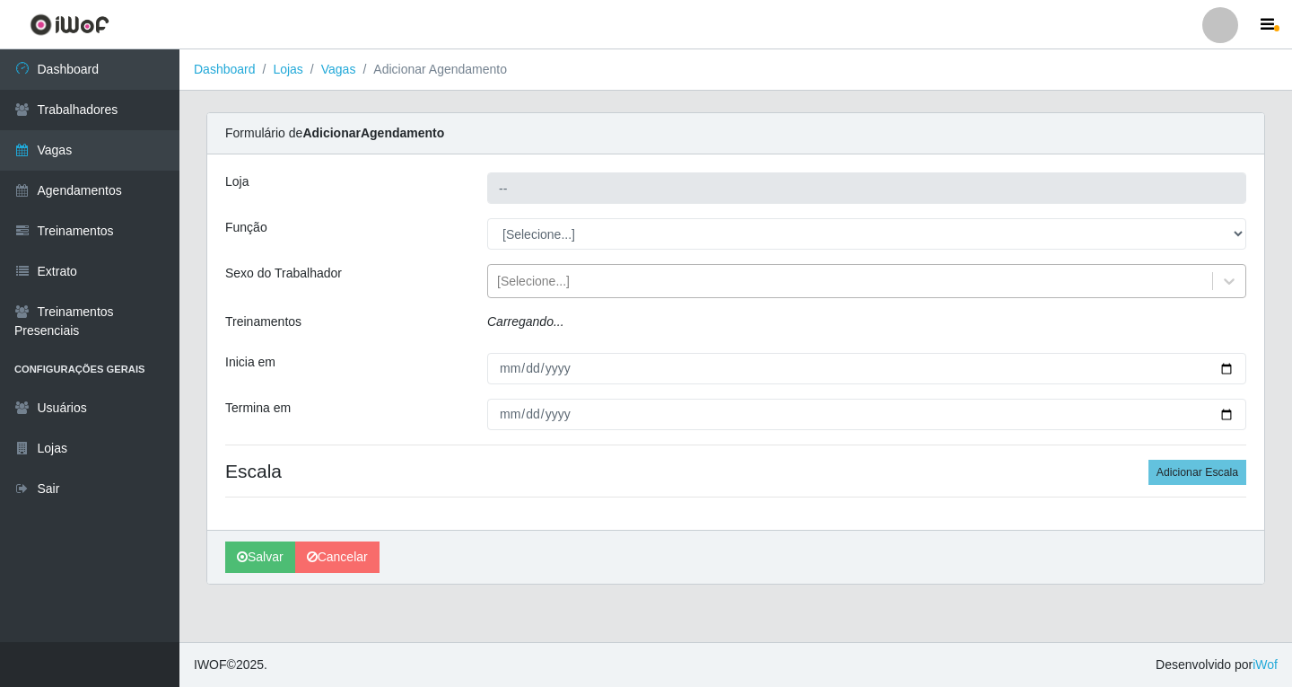
type input "Shopping Estação"
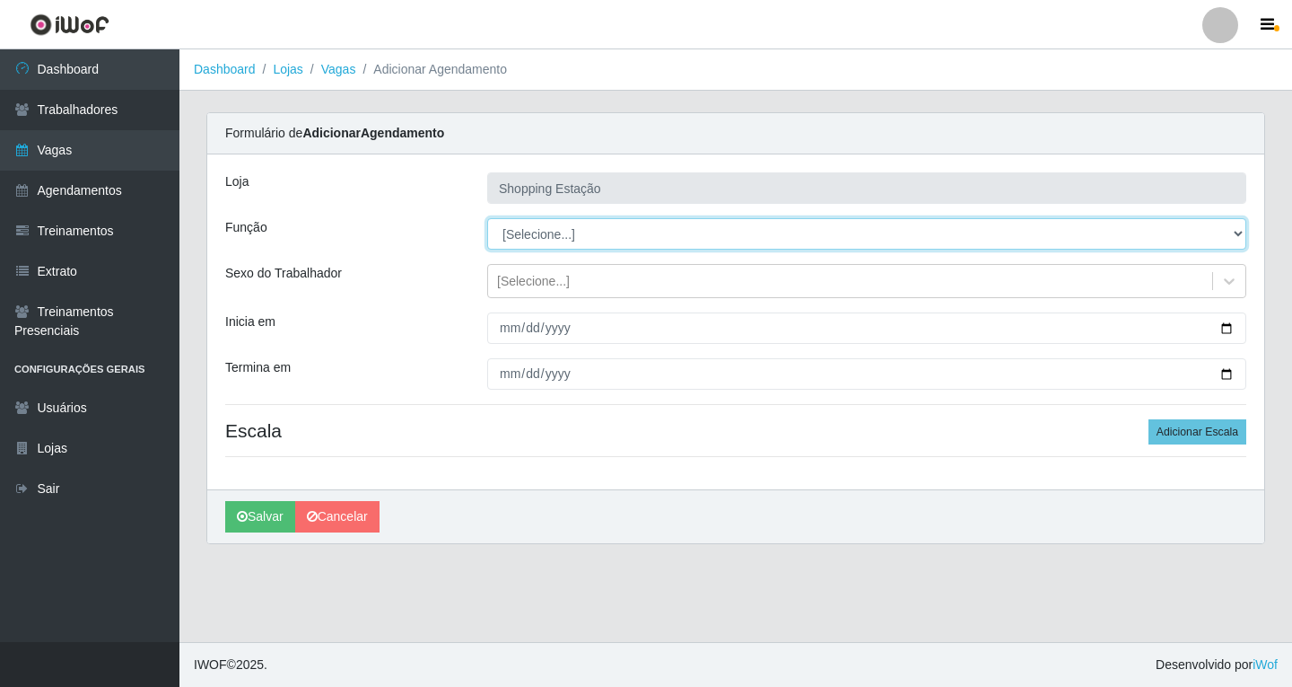
click at [549, 245] on select "[Selecione...] ASG ASG + ASG ++ Operador de Caixa Operador de Caixa + Operador …" at bounding box center [866, 233] width 759 height 31
select select "16"
click at [487, 218] on select "[Selecione...] ASG ASG + ASG ++ Operador de Caixa Operador de Caixa + Operador …" at bounding box center [866, 233] width 759 height 31
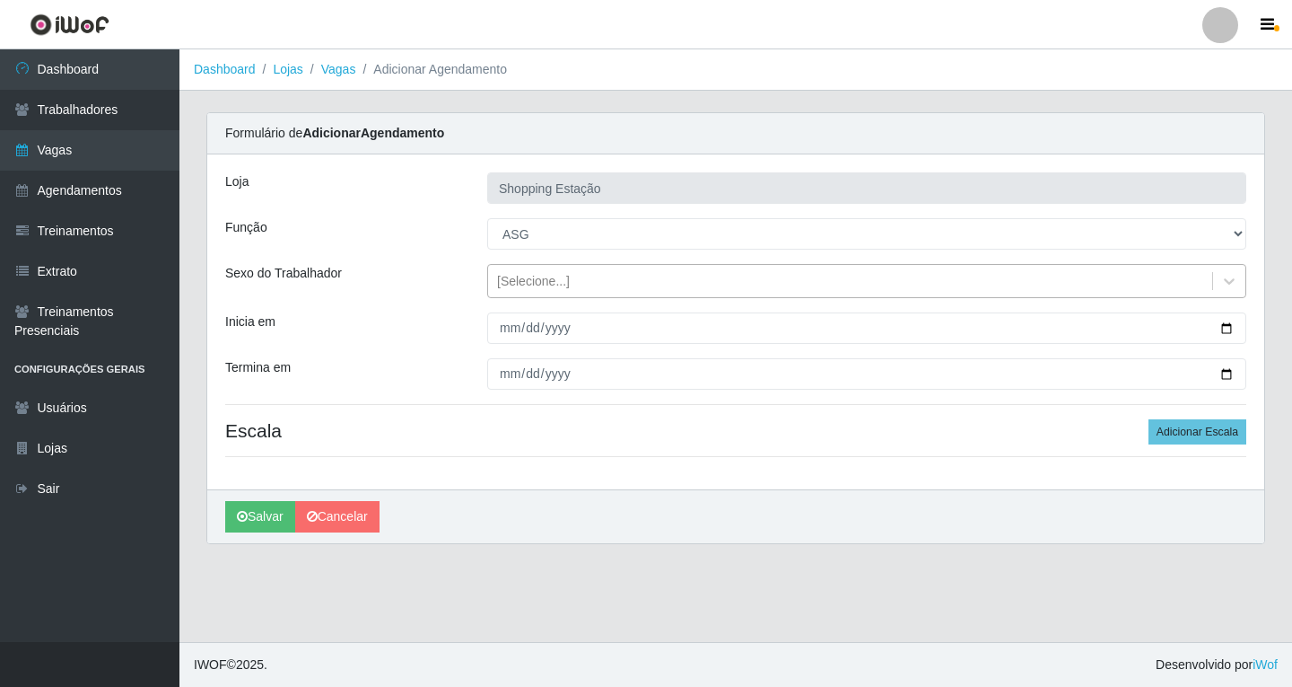
click at [532, 280] on div "[Selecione...]" at bounding box center [533, 281] width 73 height 19
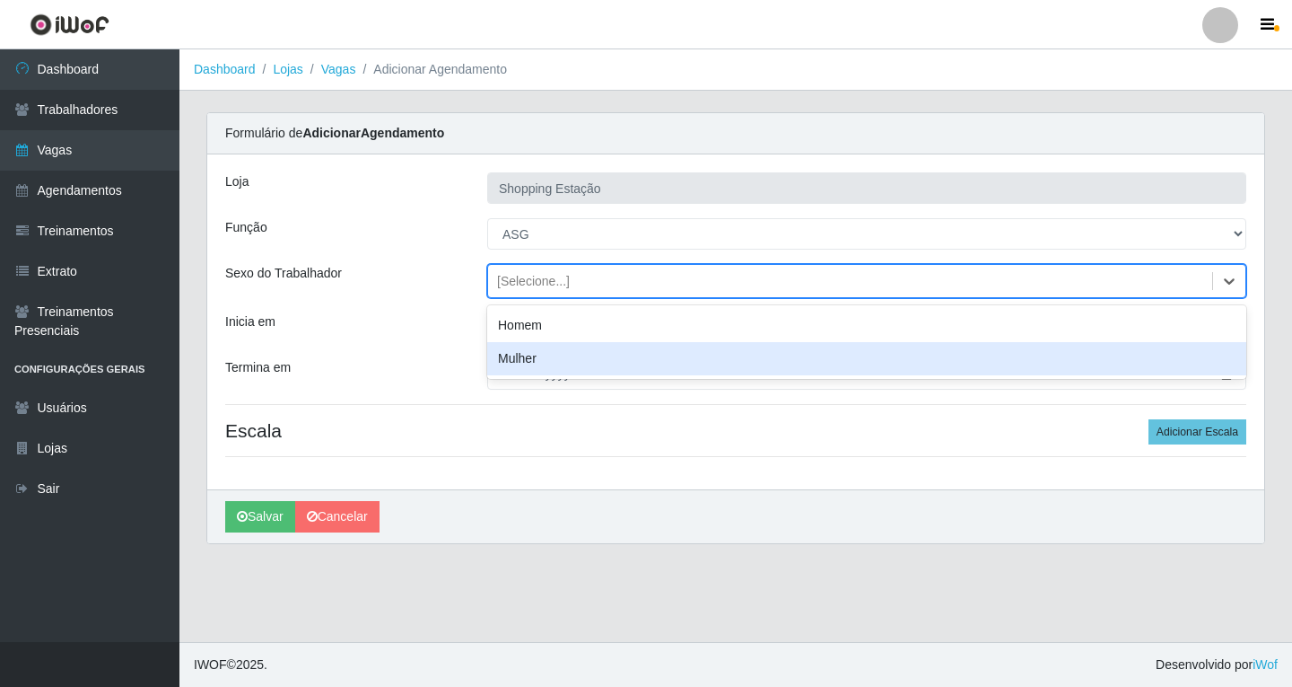
click at [530, 355] on div "Mulher" at bounding box center [866, 358] width 759 height 33
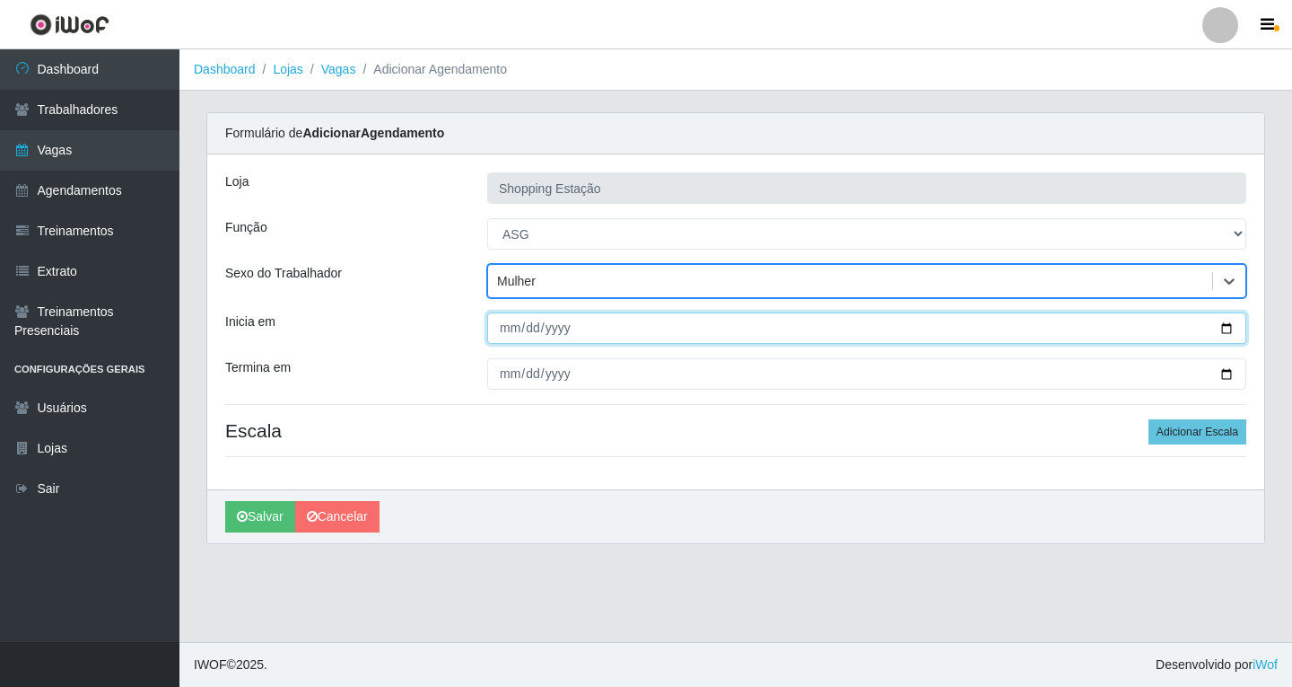
click at [505, 335] on input "Inicia em" at bounding box center [866, 327] width 759 height 31
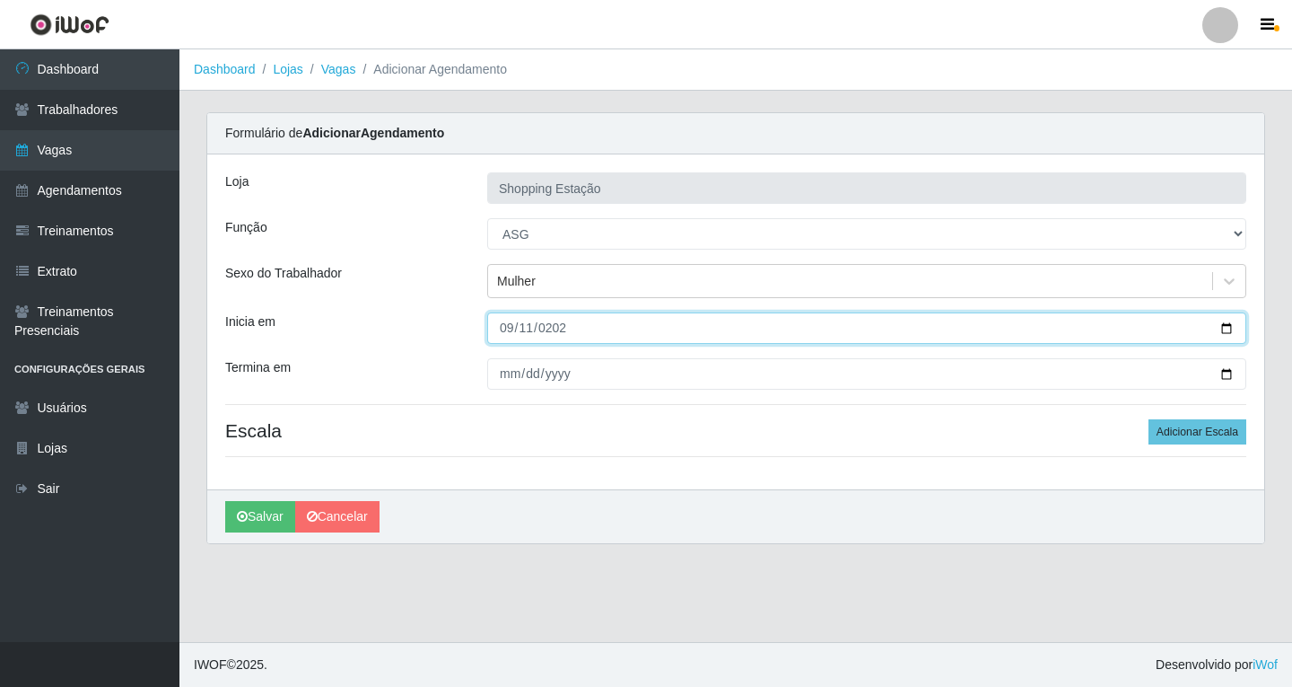
type input "[DATE]"
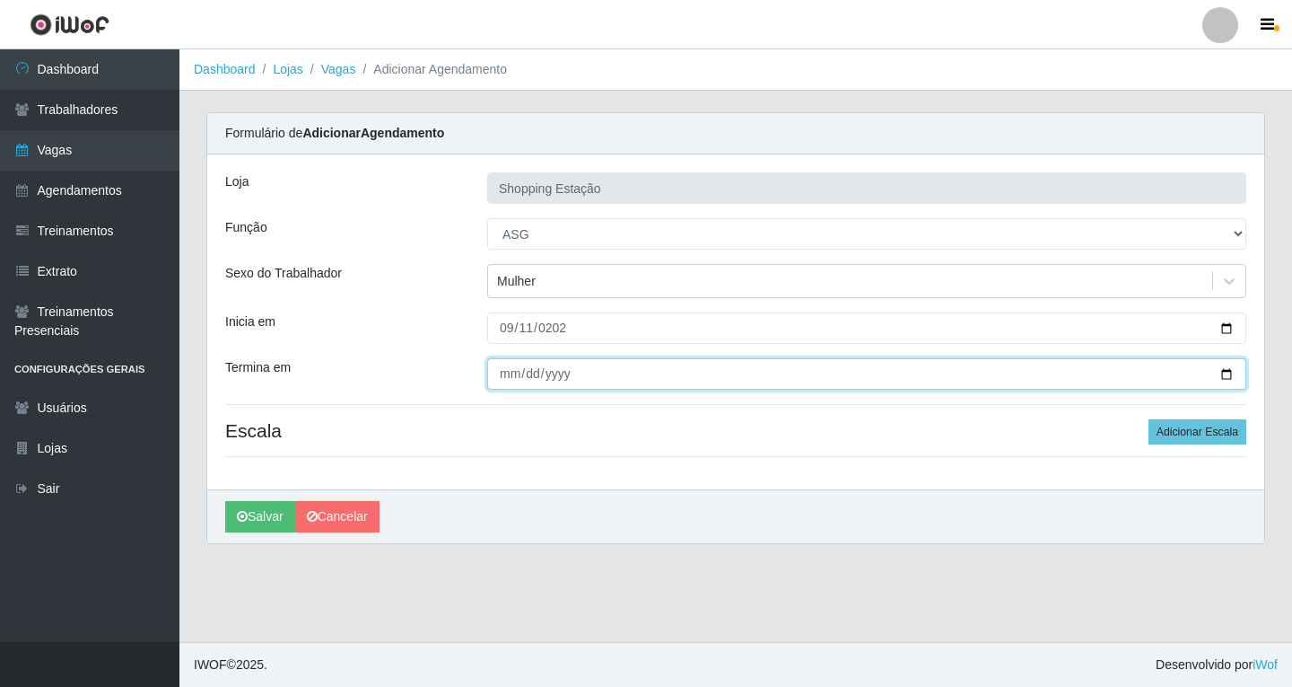
click at [513, 382] on input "Termina em" at bounding box center [866, 373] width 759 height 31
type input "[DATE]"
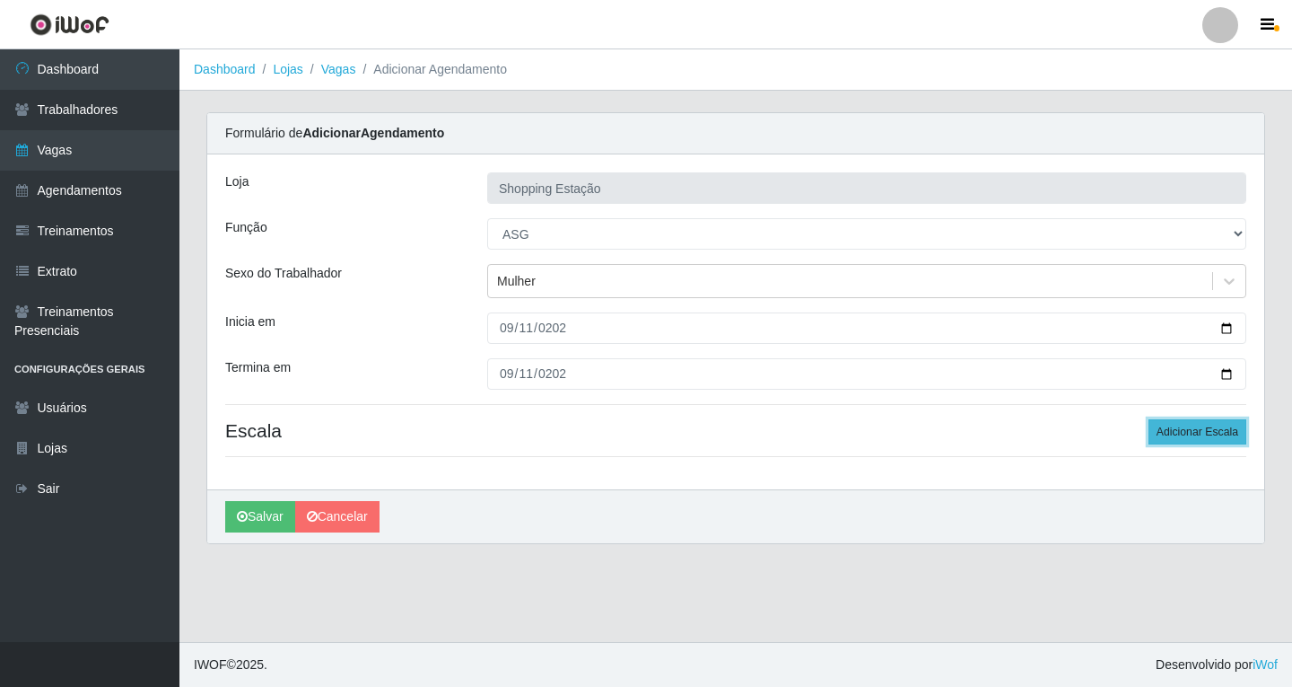
click at [1176, 437] on button "Adicionar Escala" at bounding box center [1198, 431] width 98 height 25
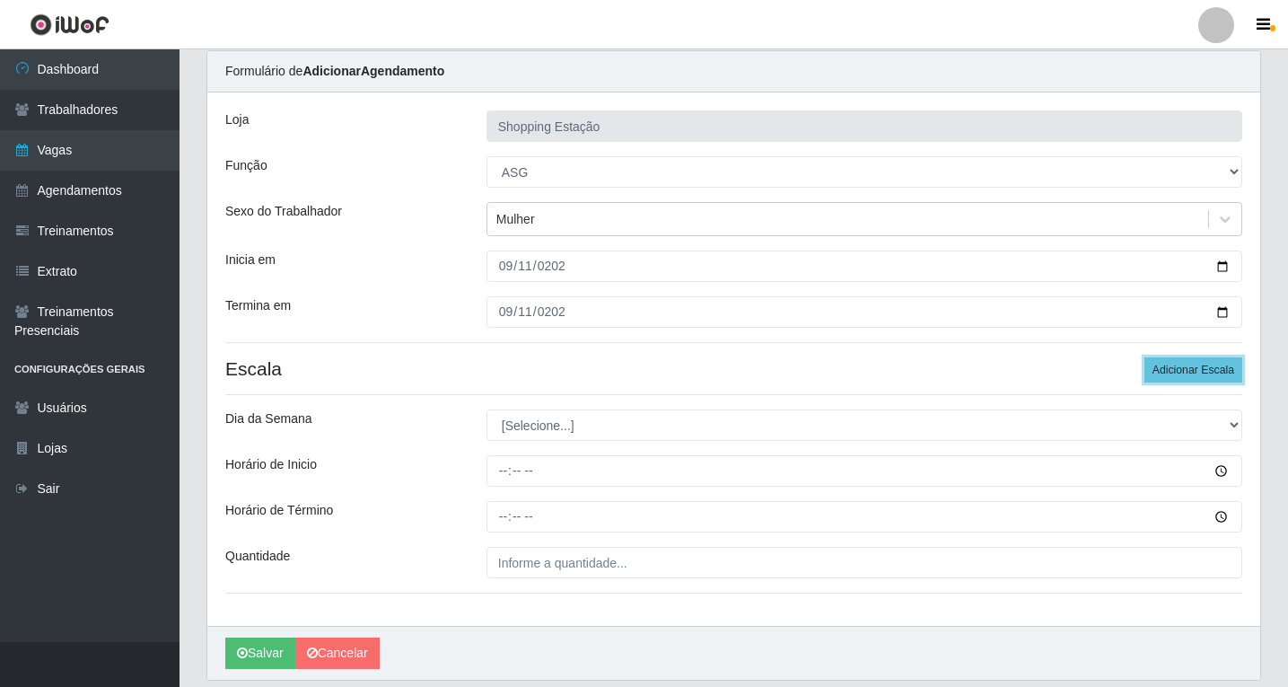
scroll to position [122, 0]
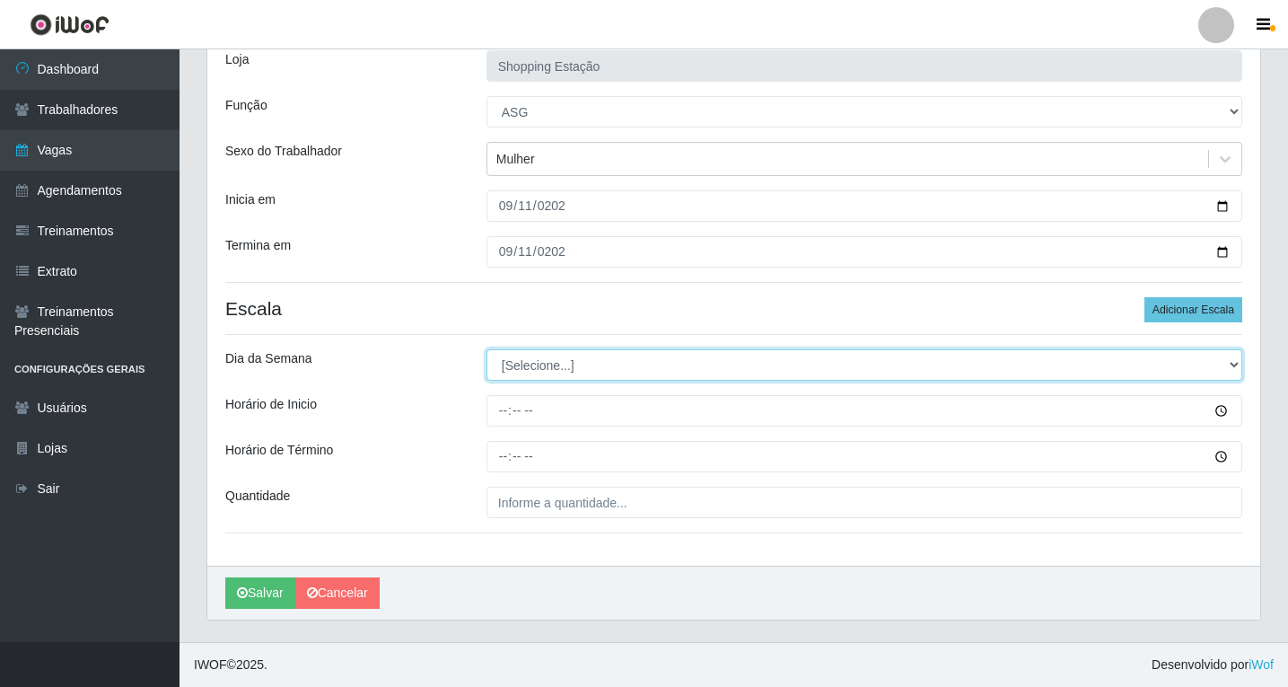
click at [564, 369] on select "[Selecione...] Segunda Terça Quarta Quinta Sexta Sábado Domingo" at bounding box center [864, 364] width 756 height 31
select select "4"
click at [486, 349] on select "[Selecione...] Segunda Terça Quarta Quinta Sexta Sábado Domingo" at bounding box center [864, 364] width 756 height 31
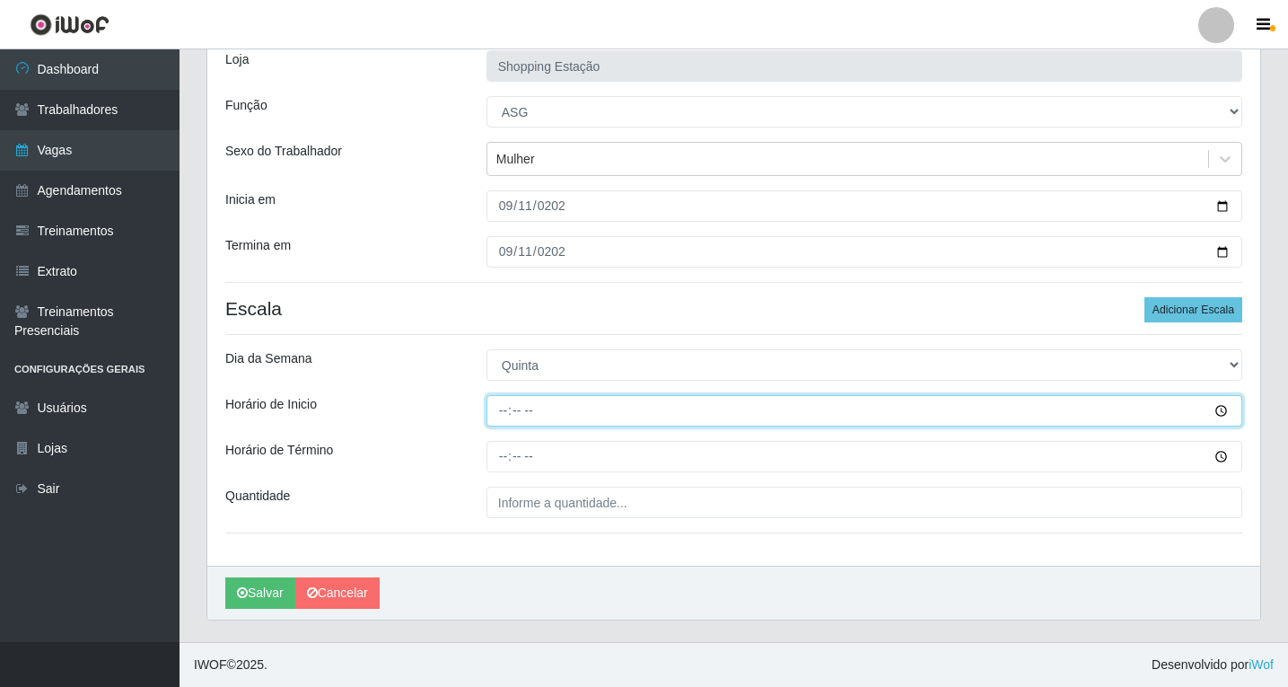
click at [503, 414] on input "Horário de Inicio" at bounding box center [864, 410] width 756 height 31
type input "06:00"
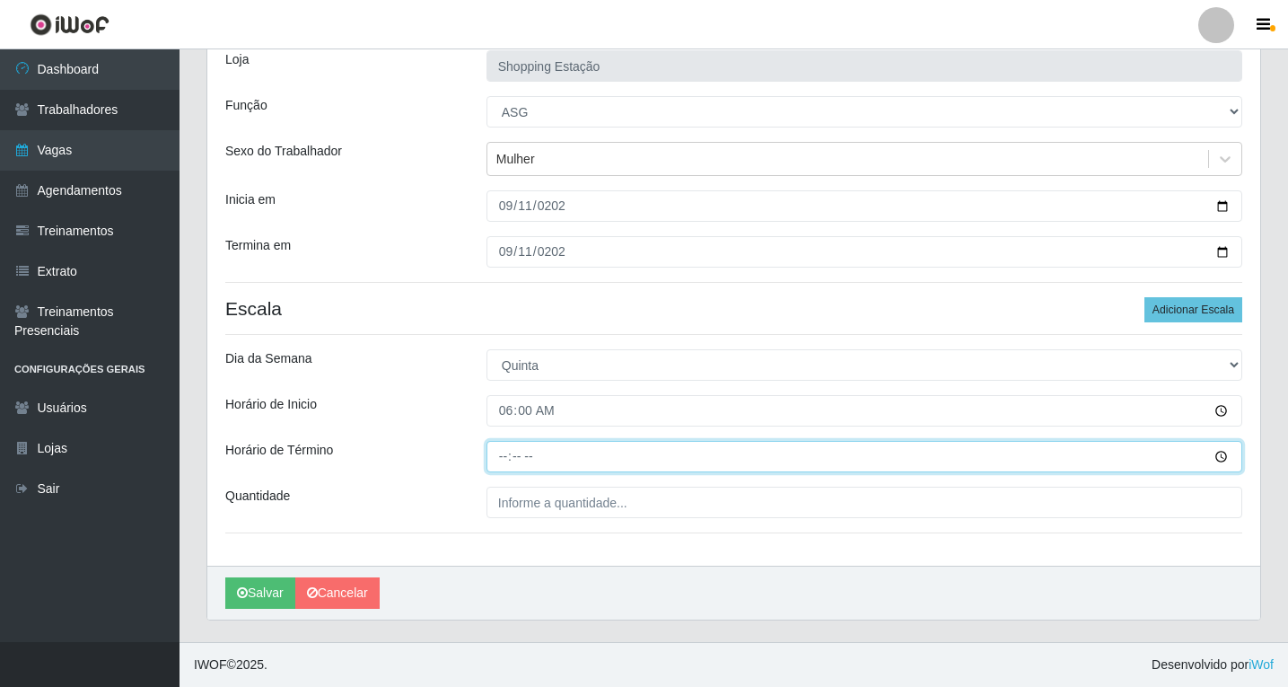
click at [501, 456] on input "Horário de Término" at bounding box center [864, 456] width 756 height 31
type input "12:00"
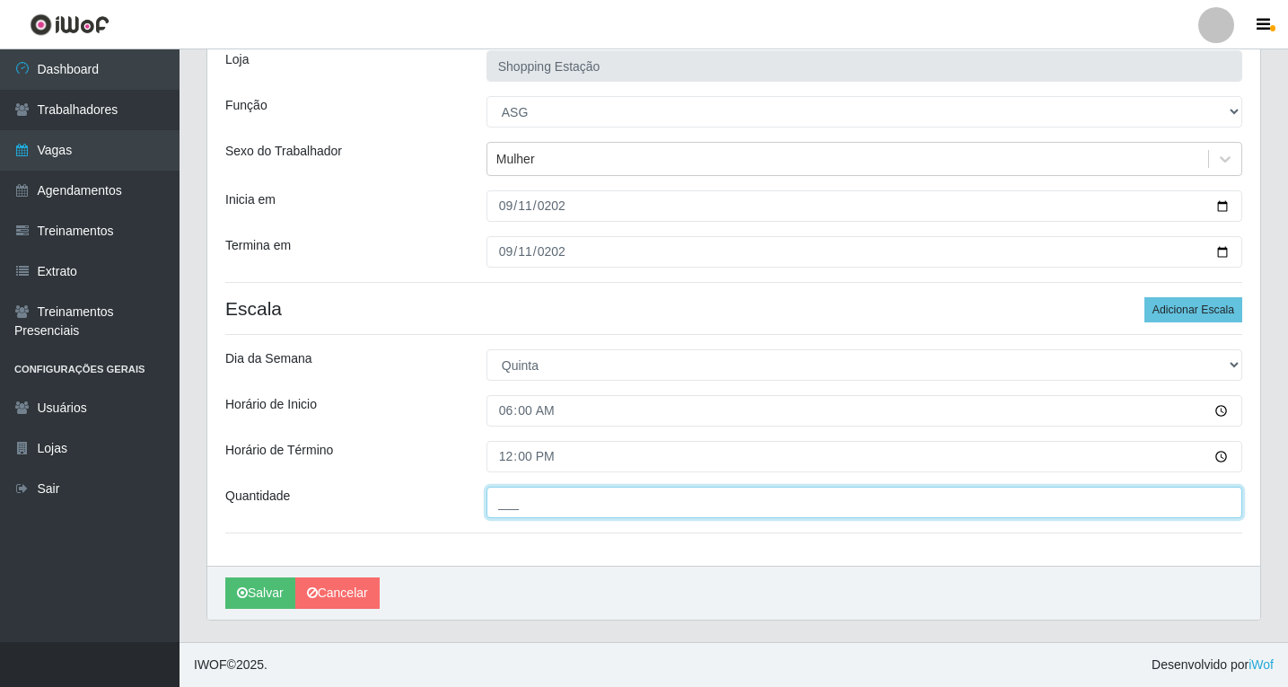
click at [521, 488] on input "___" at bounding box center [864, 501] width 756 height 31
type input "1__"
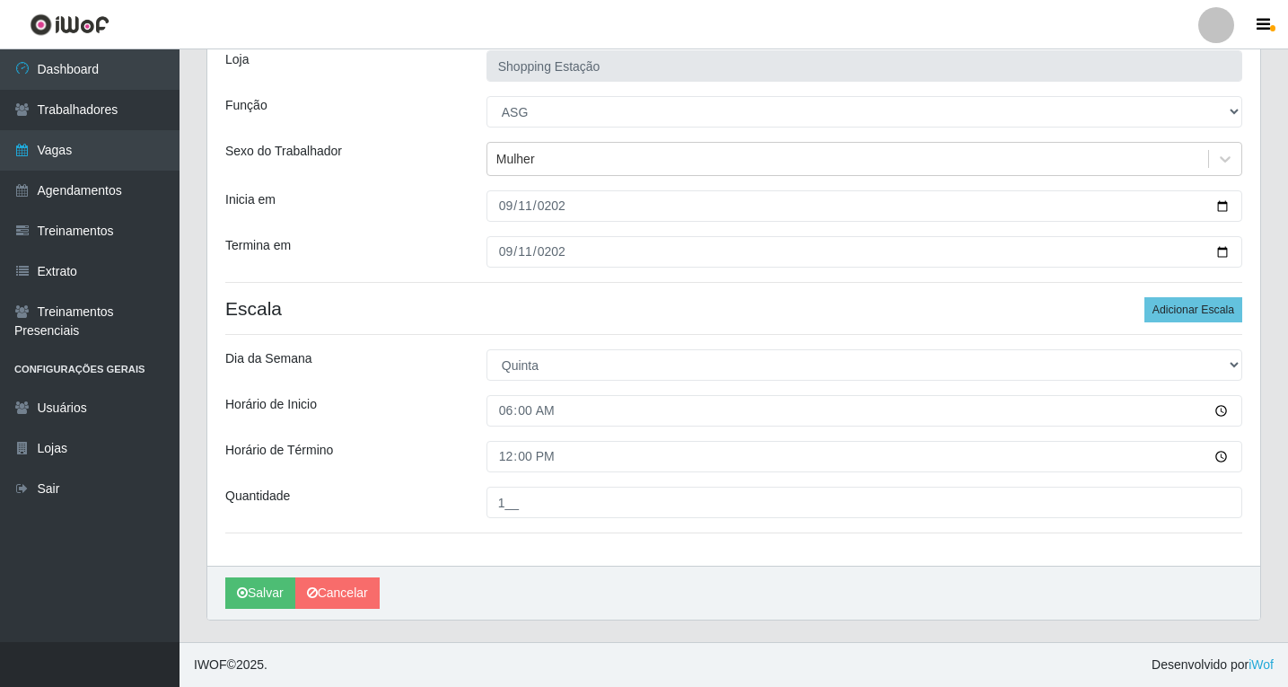
click at [1189, 295] on div "Loja Shopping Estação Função [Selecione...] ASG ASG + ASG ++ Operador de Caixa …" at bounding box center [733, 298] width 1053 height 533
click at [1183, 311] on button "Adicionar Escala" at bounding box center [1193, 309] width 98 height 25
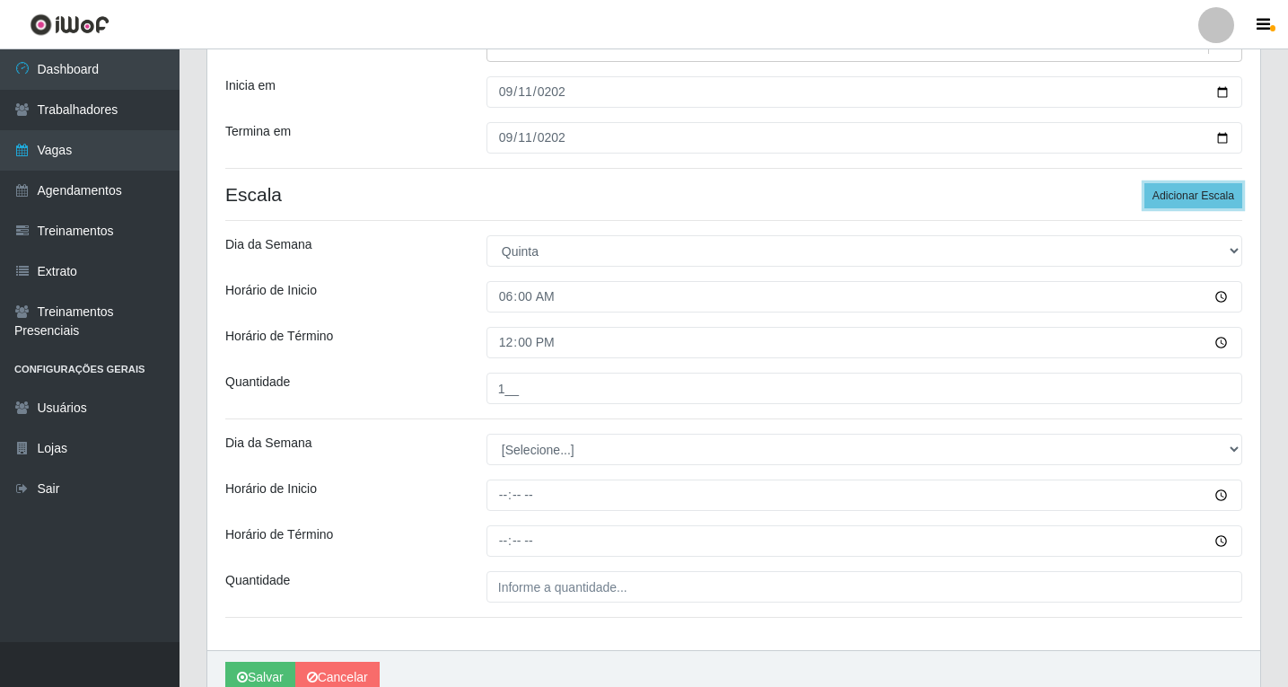
scroll to position [320, 0]
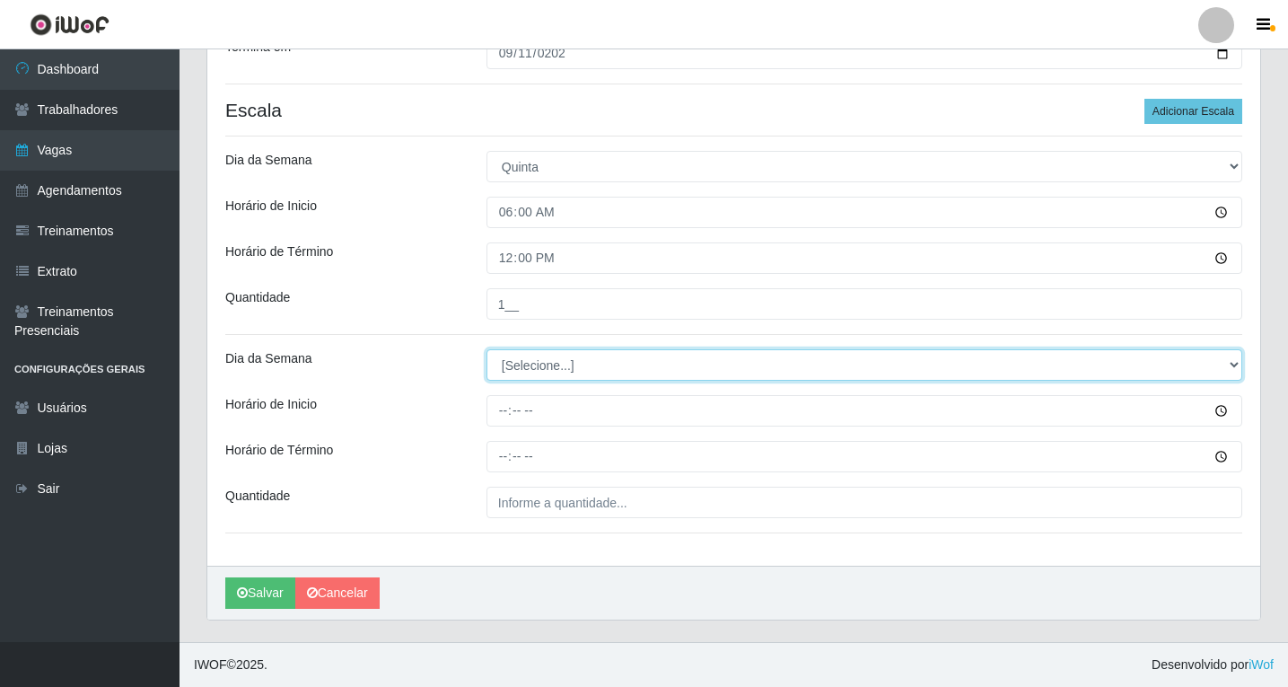
click at [501, 363] on select "[Selecione...] Segunda Terça Quarta Quinta Sexta Sábado Domingo" at bounding box center [864, 364] width 756 height 31
select select "4"
click at [486, 349] on select "[Selecione...] Segunda Terça Quarta Quinta Sexta Sábado Domingo" at bounding box center [864, 364] width 756 height 31
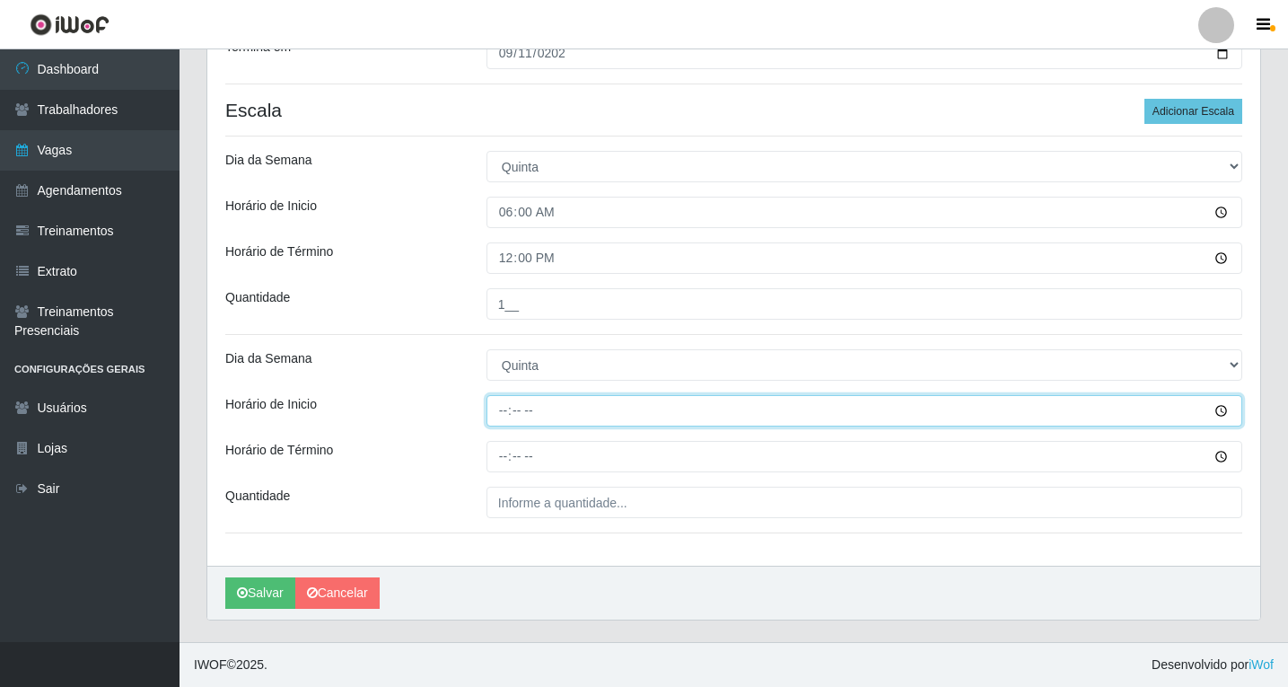
click at [504, 414] on input "Horário de Inicio" at bounding box center [864, 410] width 756 height 31
type input "06:00"
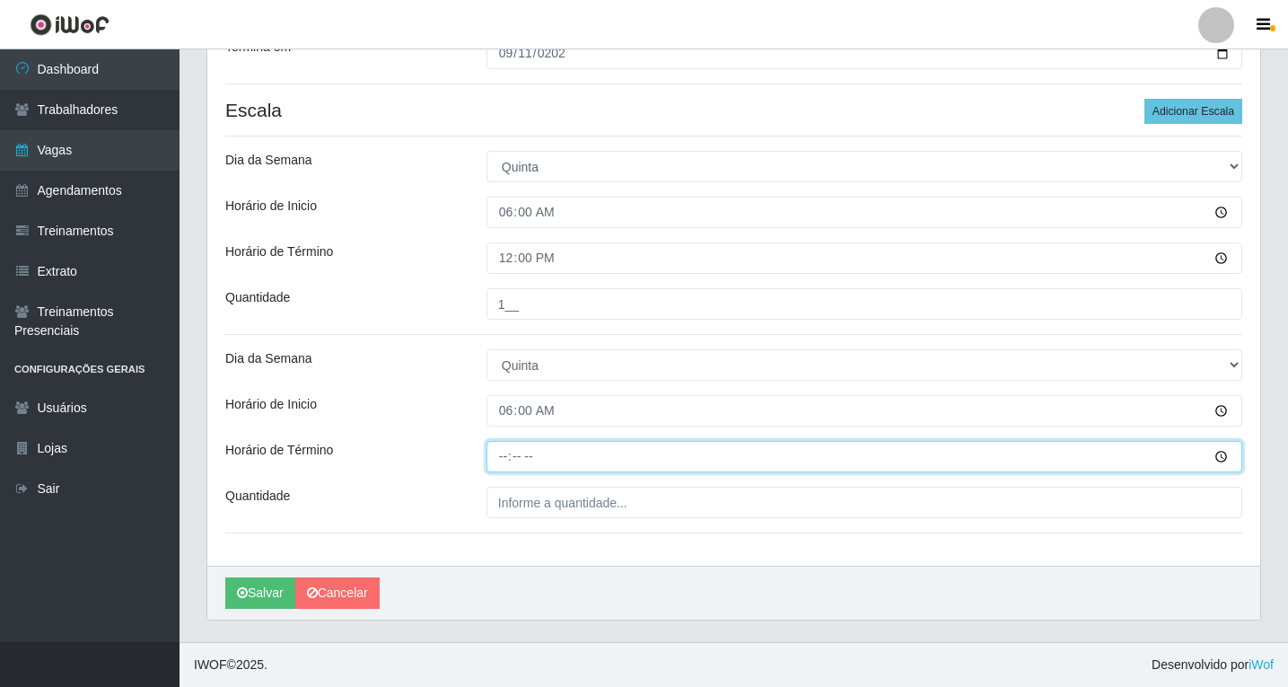
click at [502, 453] on input "Horário de Término" at bounding box center [864, 456] width 756 height 31
type input "12:00"
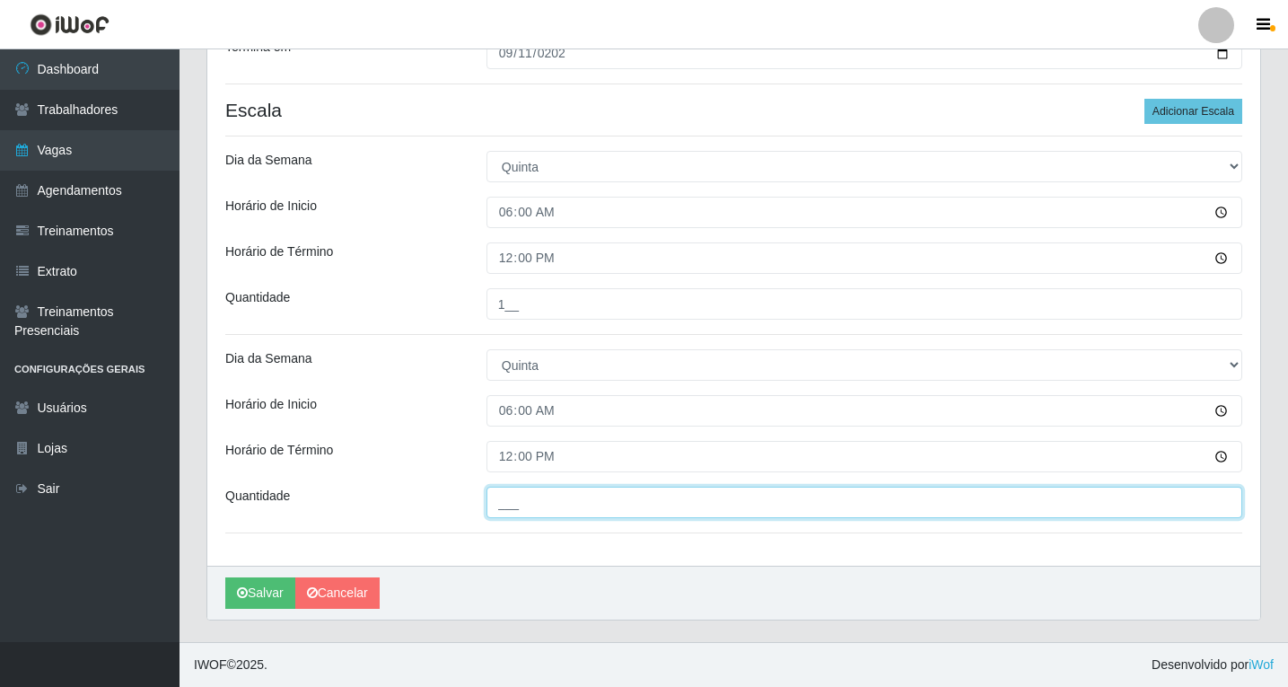
click at [533, 497] on input "___" at bounding box center [864, 501] width 756 height 31
type input "1__"
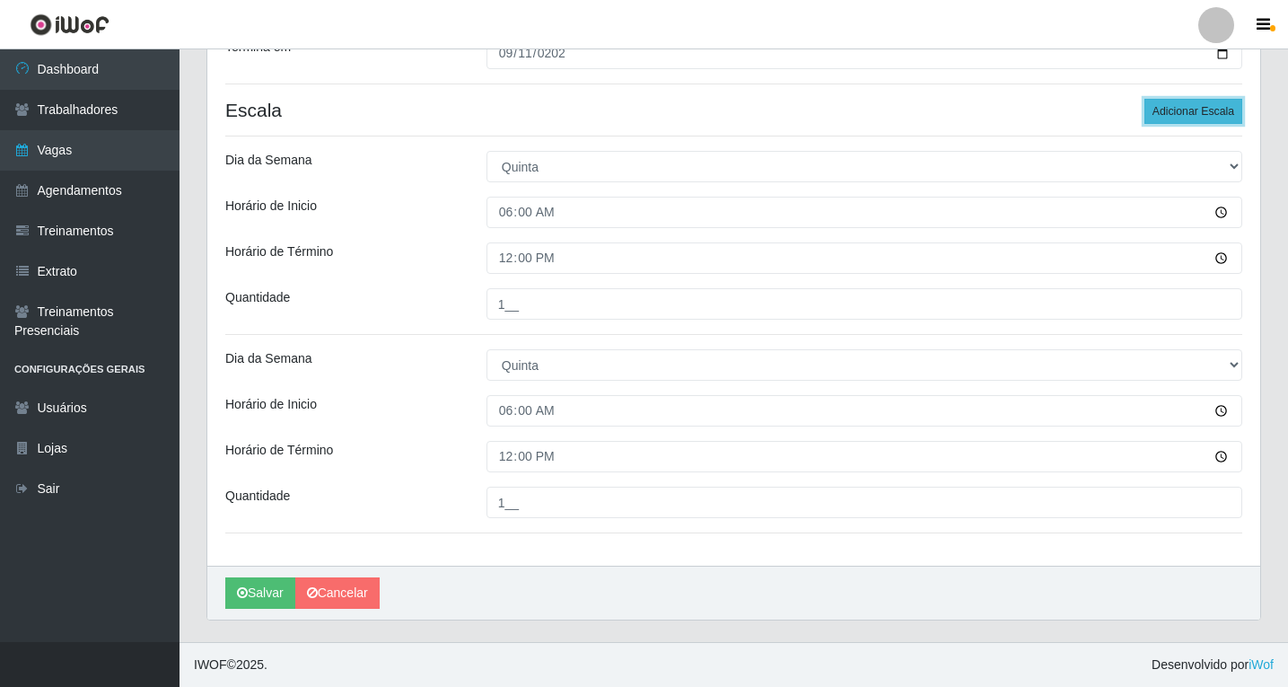
click at [1186, 115] on button "Adicionar Escala" at bounding box center [1193, 111] width 98 height 25
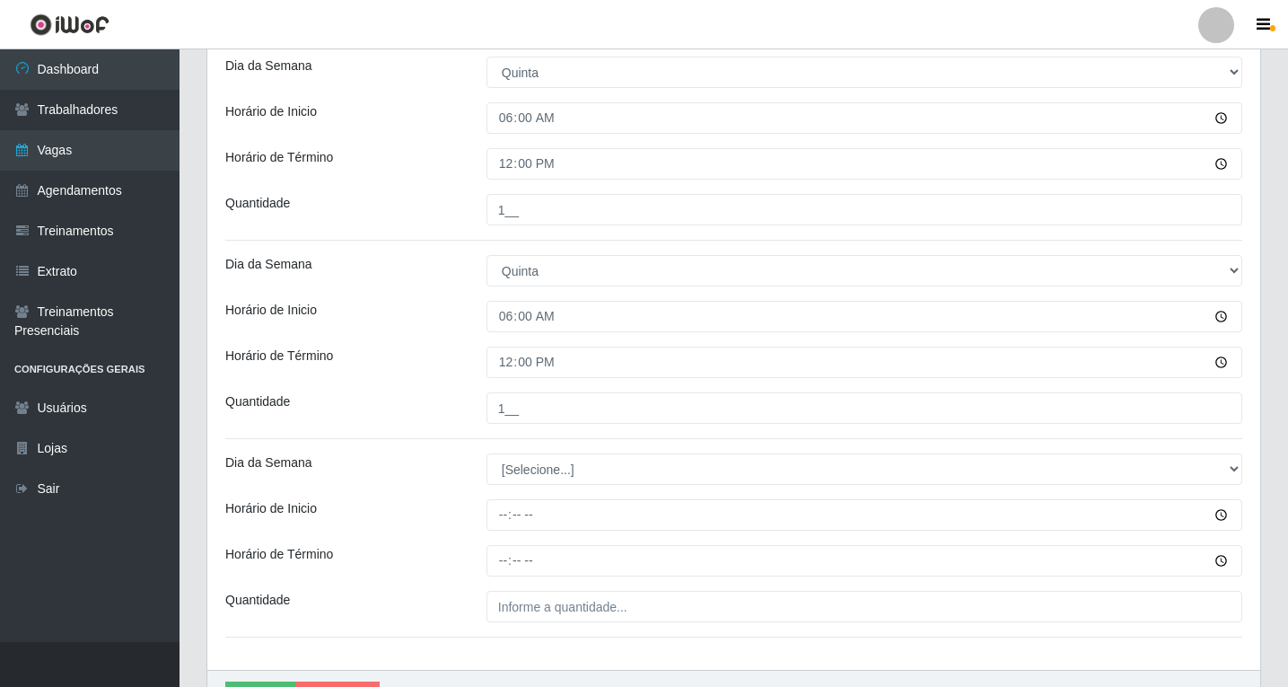
scroll to position [519, 0]
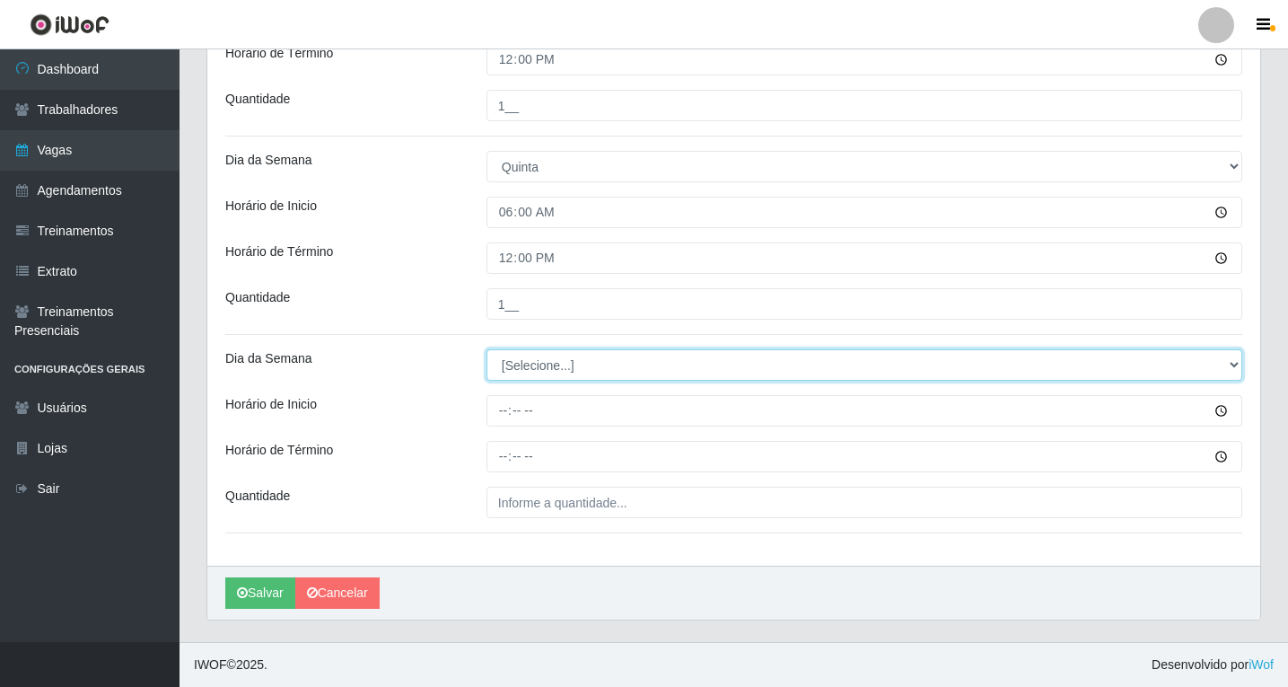
click at [531, 367] on select "[Selecione...] Segunda Terça Quarta Quinta Sexta Sábado Domingo" at bounding box center [864, 364] width 756 height 31
select select "4"
click at [486, 349] on select "[Selecione...] Segunda Terça Quarta Quinta Sexta Sábado Domingo" at bounding box center [864, 364] width 756 height 31
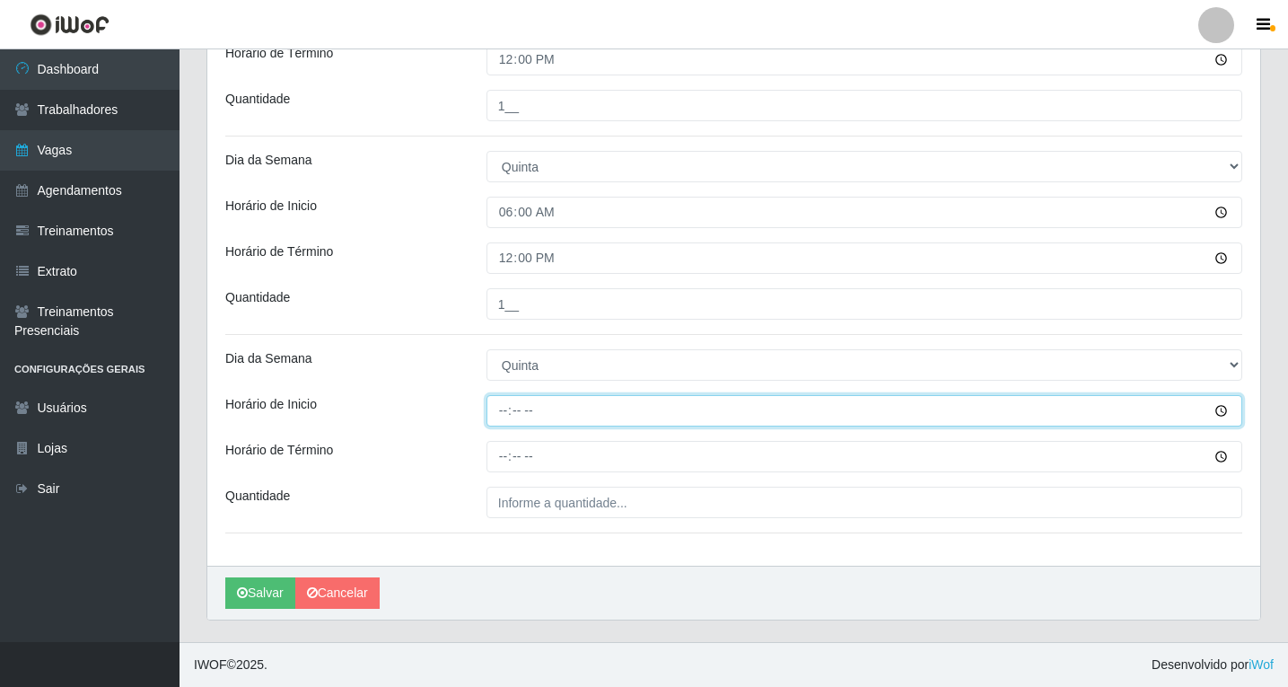
click at [499, 416] on input "Horário de Inicio" at bounding box center [864, 410] width 756 height 31
type input "08:00"
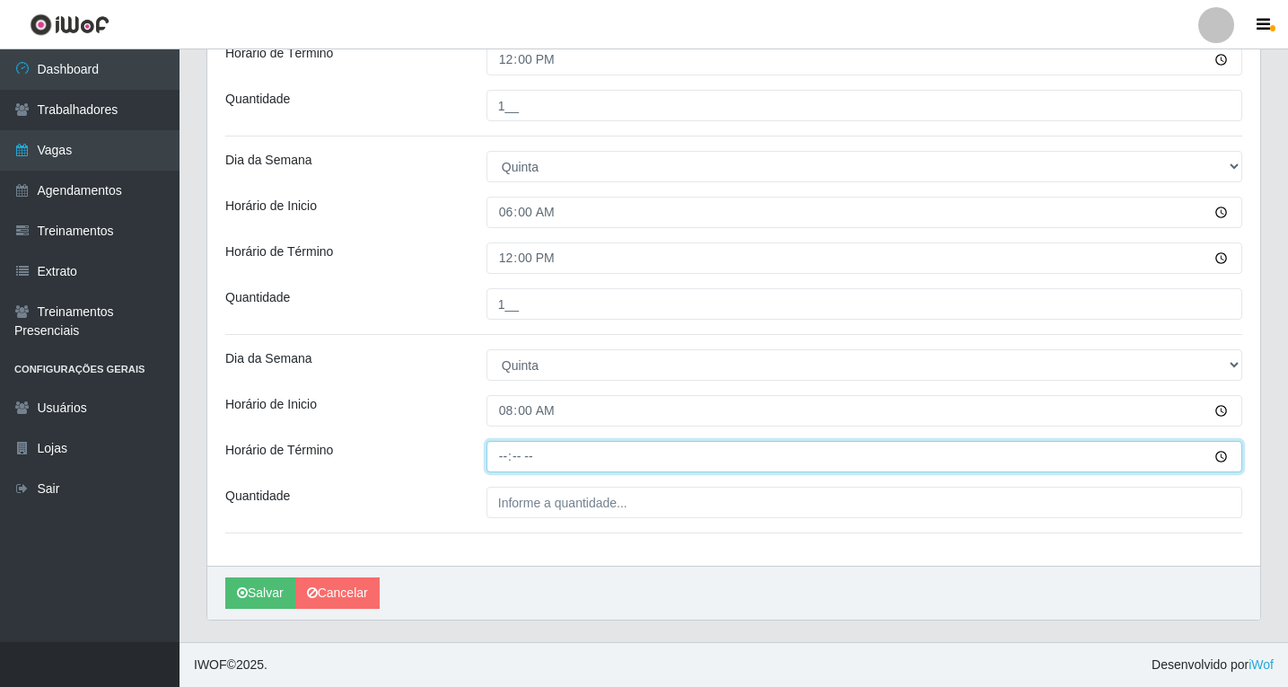
click at [515, 462] on input "Horário de Término" at bounding box center [864, 456] width 756 height 31
type input "14:00"
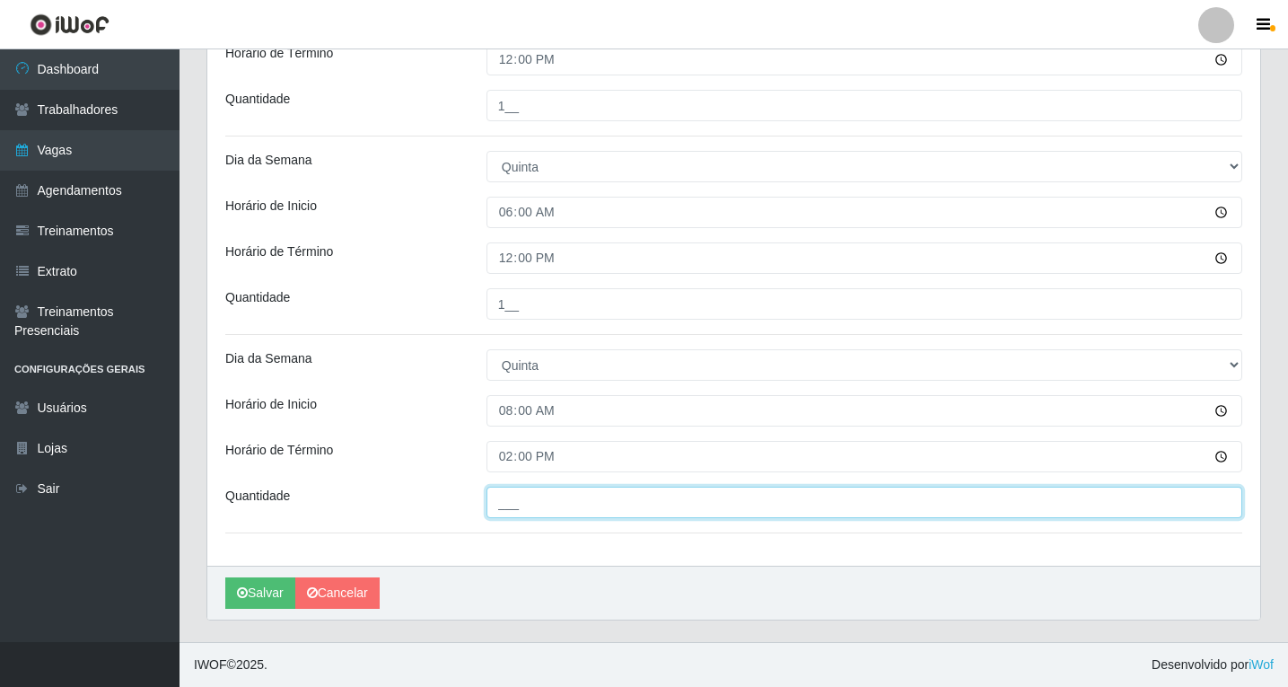
drag, startPoint x: 552, startPoint y: 504, endPoint x: 559, endPoint y: 520, distance: 16.9
click at [552, 504] on input "___" at bounding box center [864, 501] width 756 height 31
type input "1__"
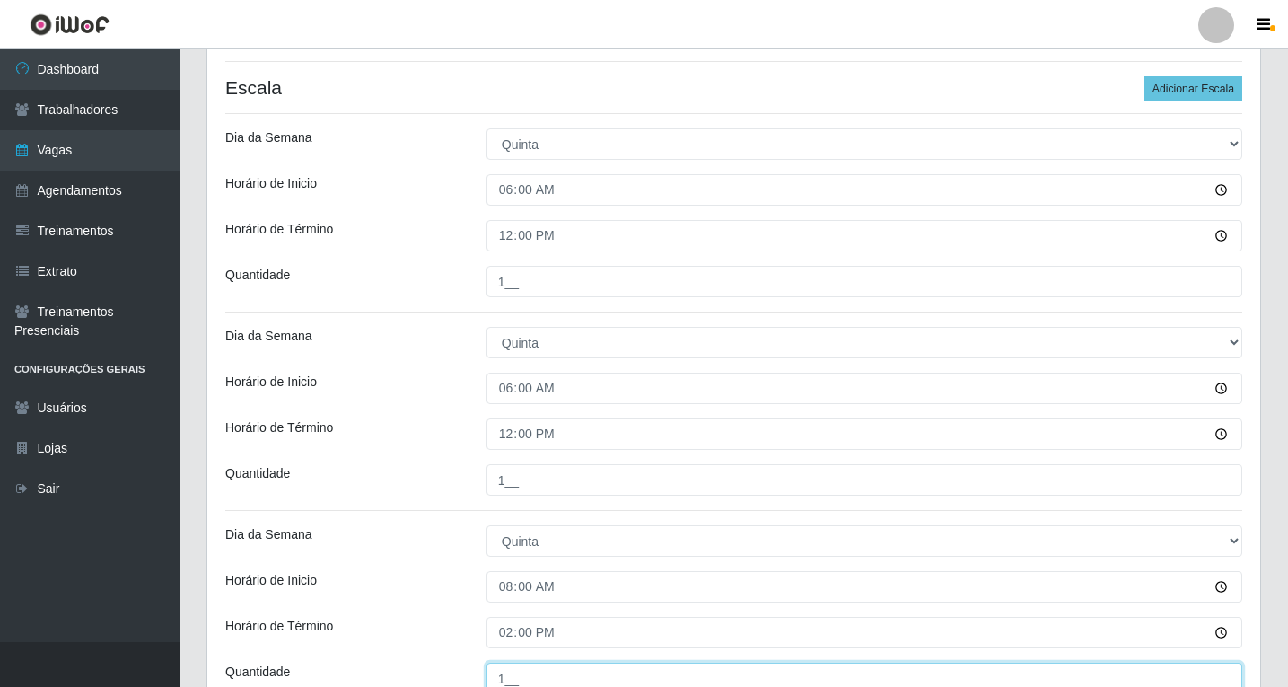
scroll to position [339, 0]
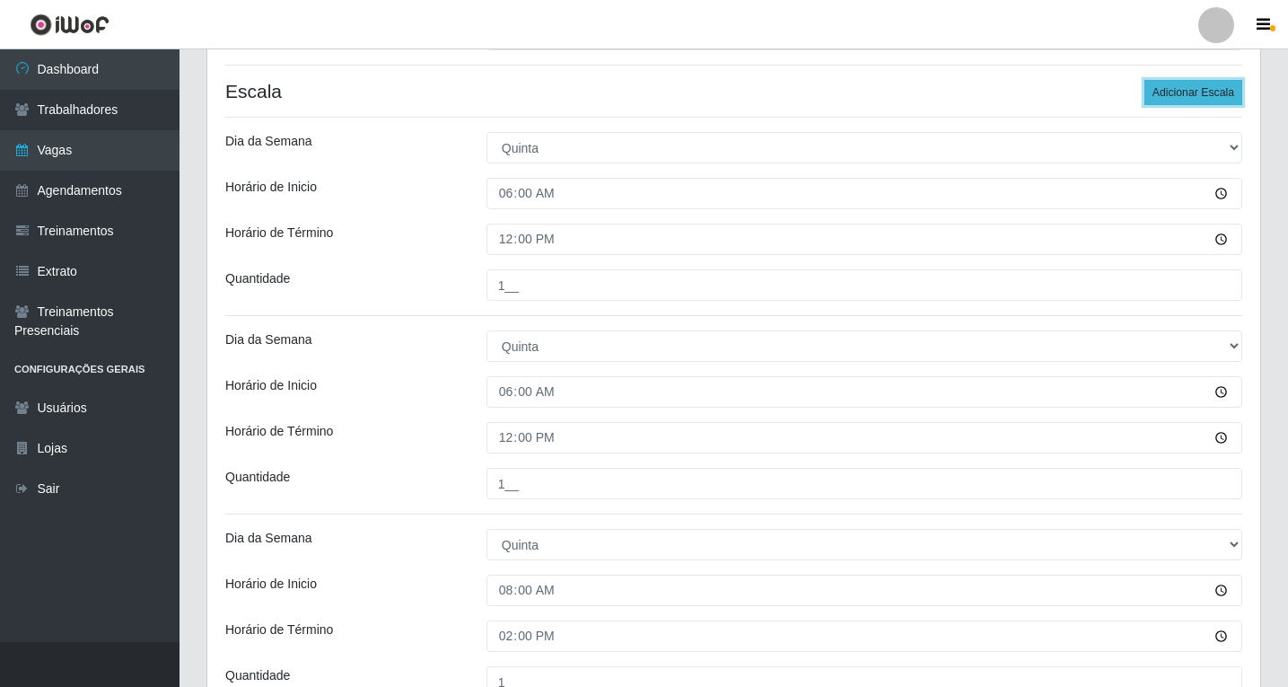
click at [1213, 101] on button "Adicionar Escala" at bounding box center [1193, 92] width 98 height 25
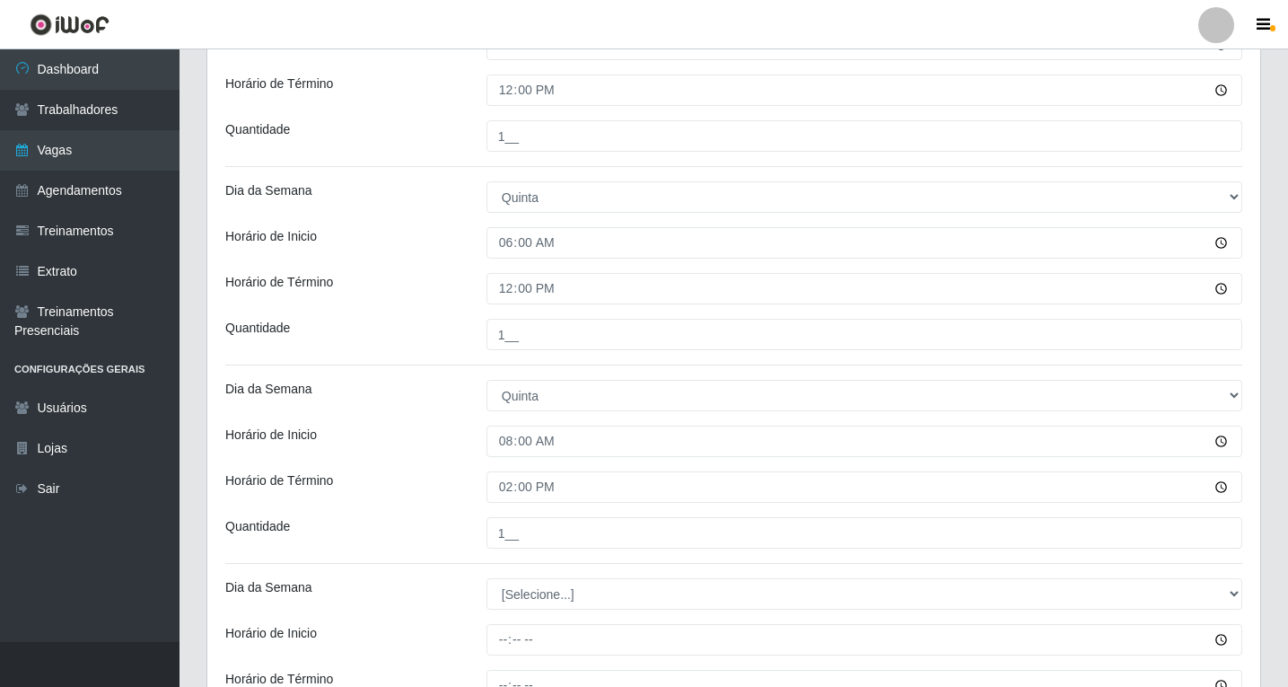
scroll to position [717, 0]
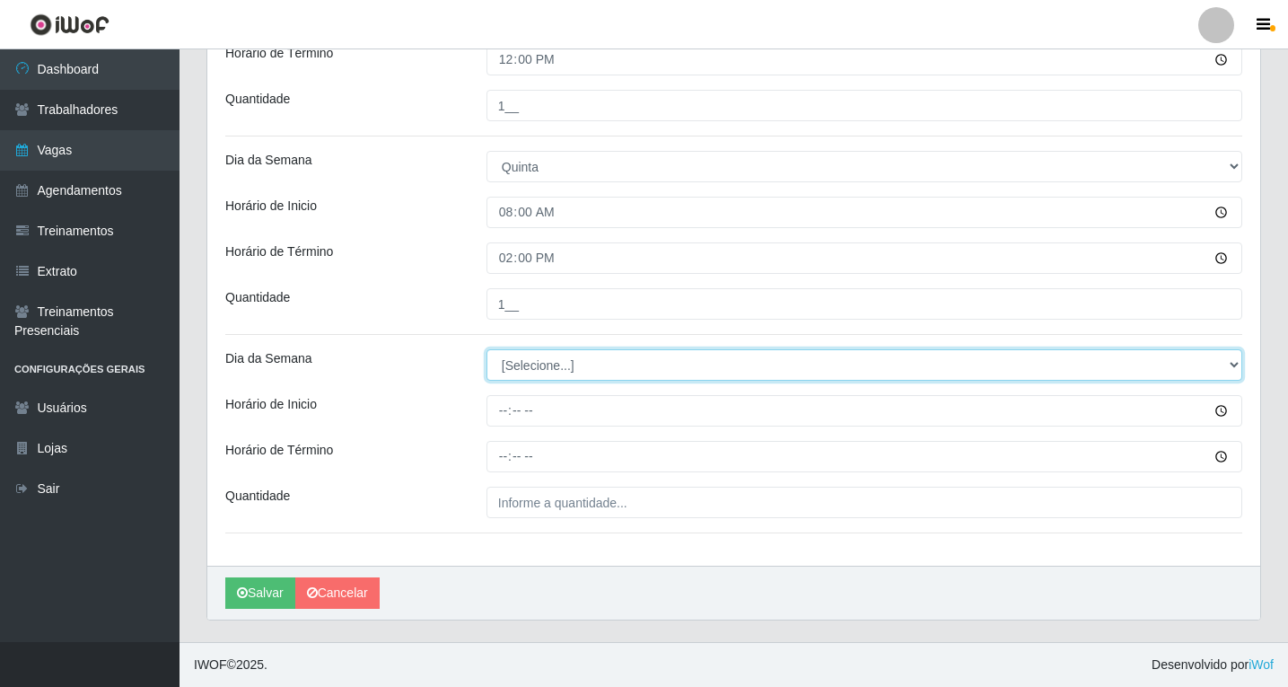
click at [521, 358] on select "[Selecione...] Segunda Terça Quarta Quinta Sexta Sábado Domingo" at bounding box center [864, 364] width 756 height 31
select select "4"
click at [486, 349] on select "[Selecione...] Segunda Terça Quarta Quinta Sexta Sábado Domingo" at bounding box center [864, 364] width 756 height 31
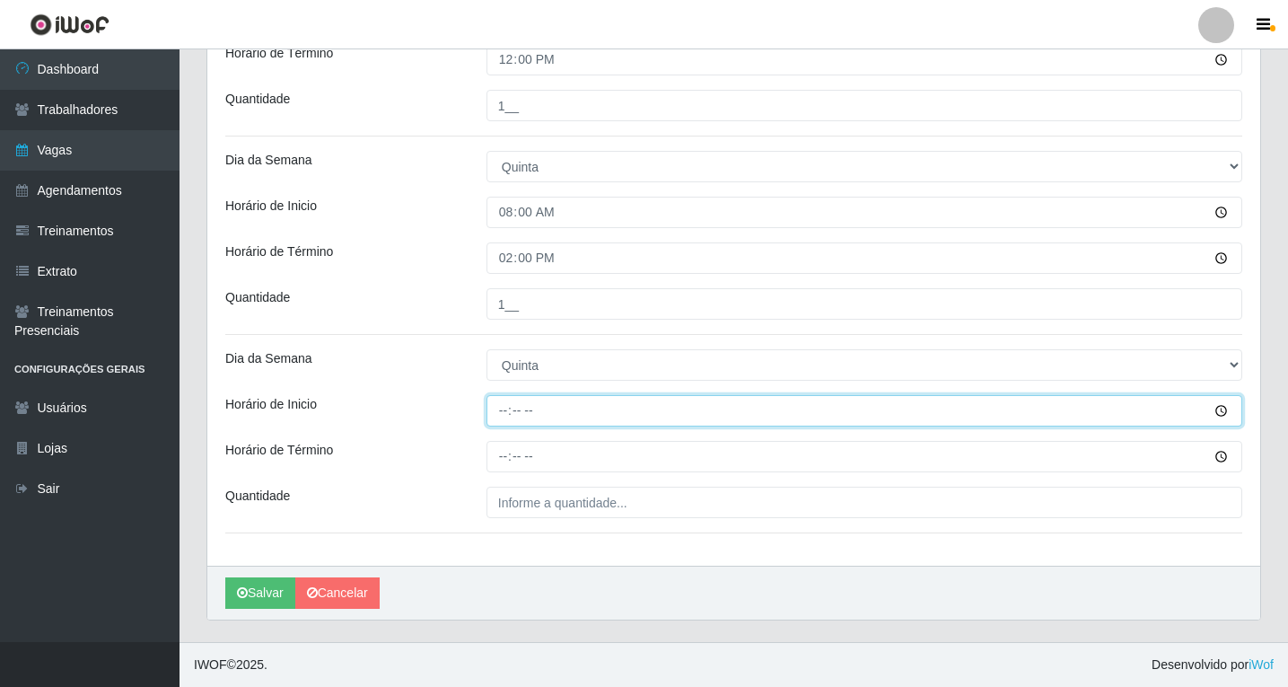
click at [504, 402] on input "Horário de Inicio" at bounding box center [864, 410] width 756 height 31
type input "14:00"
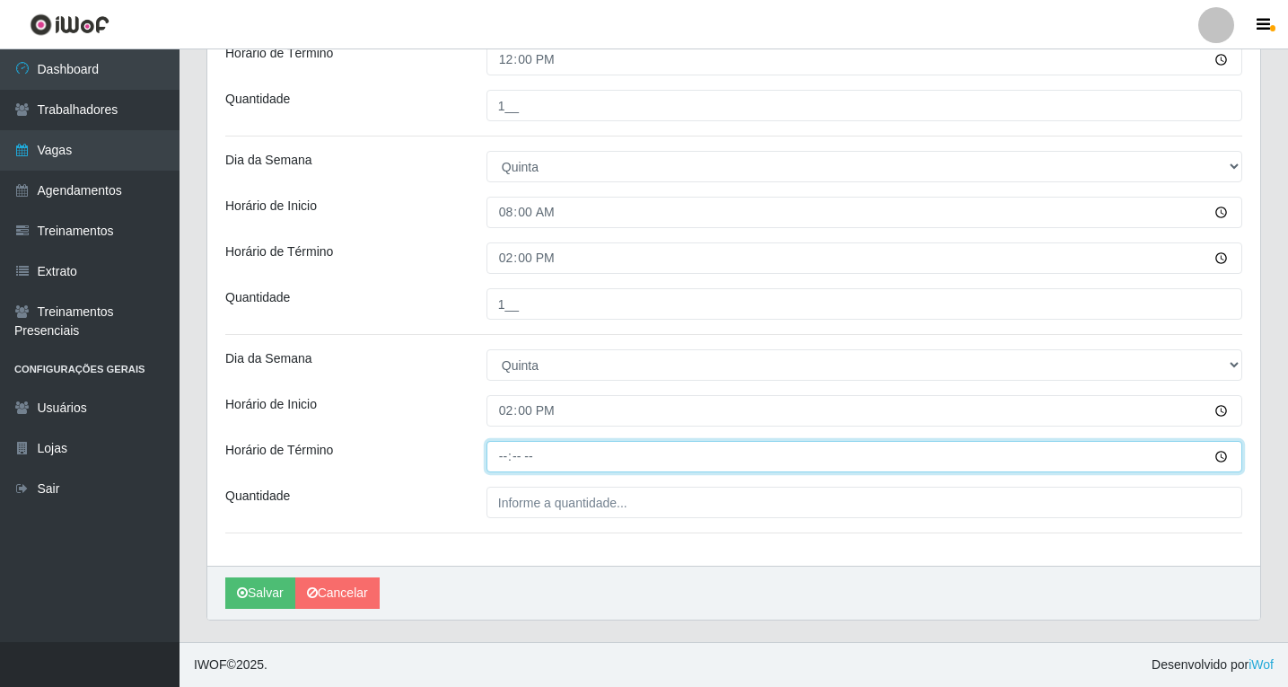
click at [506, 460] on input "Horário de Término" at bounding box center [864, 456] width 756 height 31
type input "20:00"
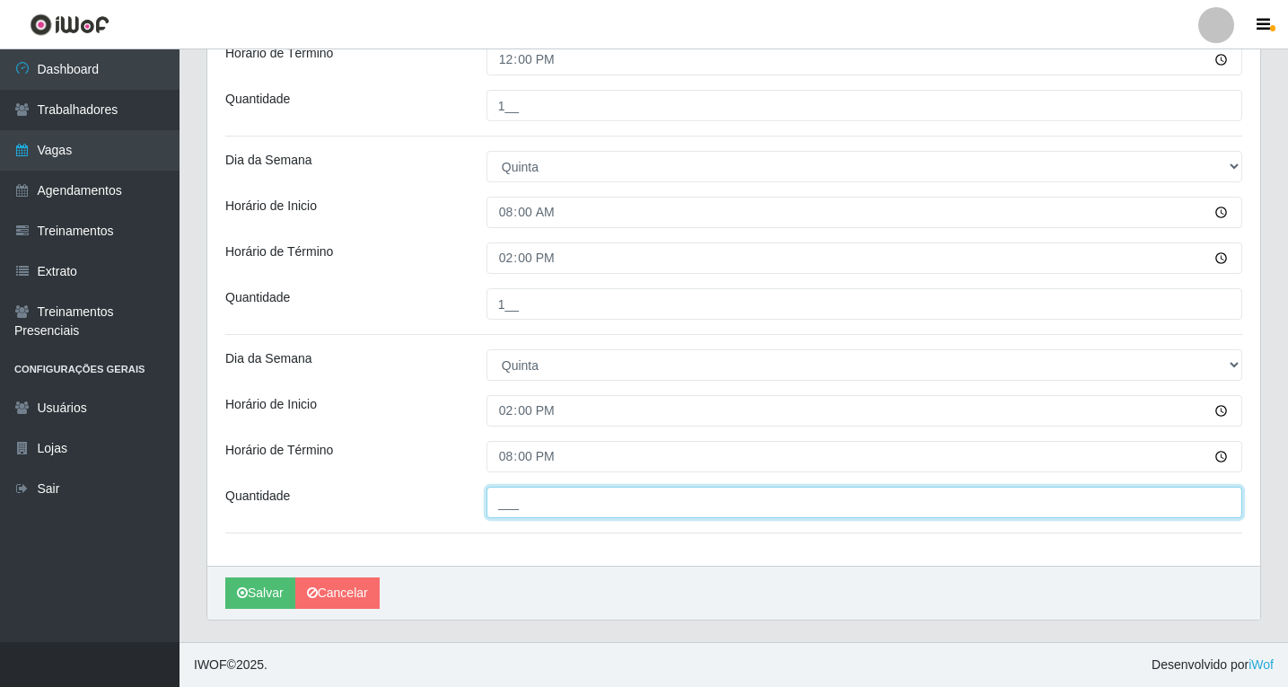
click at [532, 517] on input "___" at bounding box center [864, 501] width 756 height 31
type input "1__"
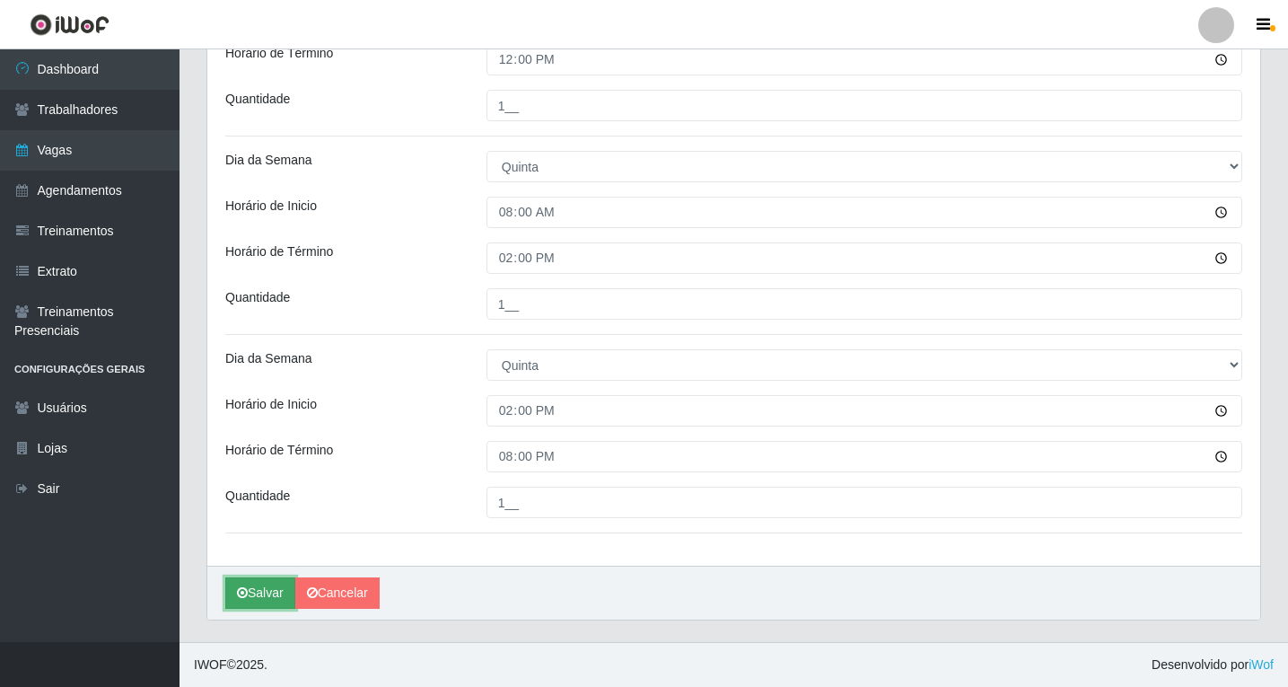
click at [276, 587] on button "Salvar" at bounding box center [260, 592] width 70 height 31
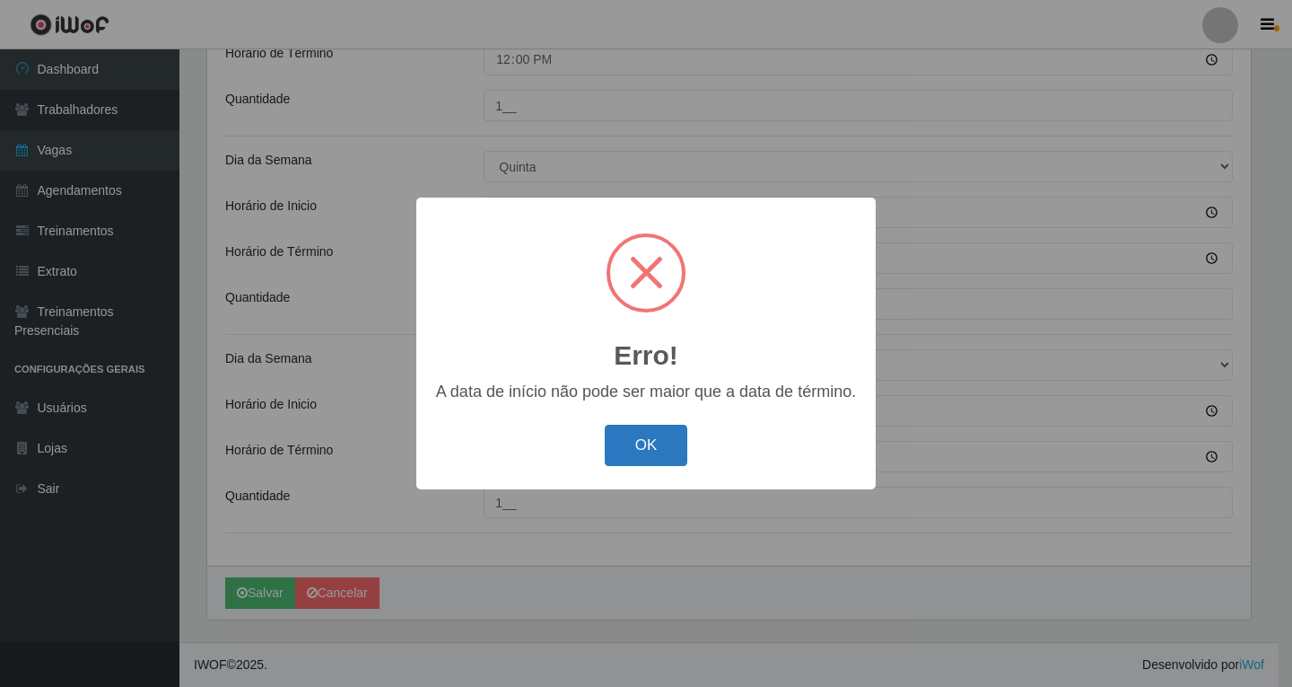
click at [634, 453] on button "OK" at bounding box center [646, 446] width 83 height 42
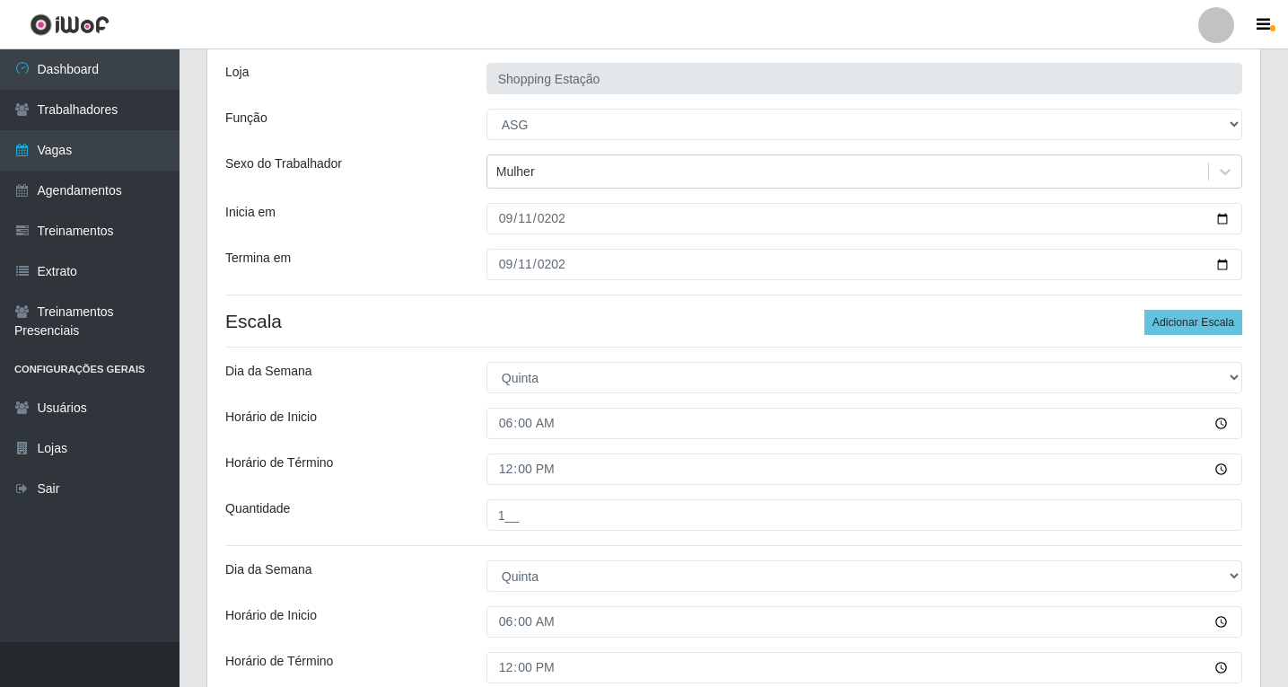
scroll to position [89, 0]
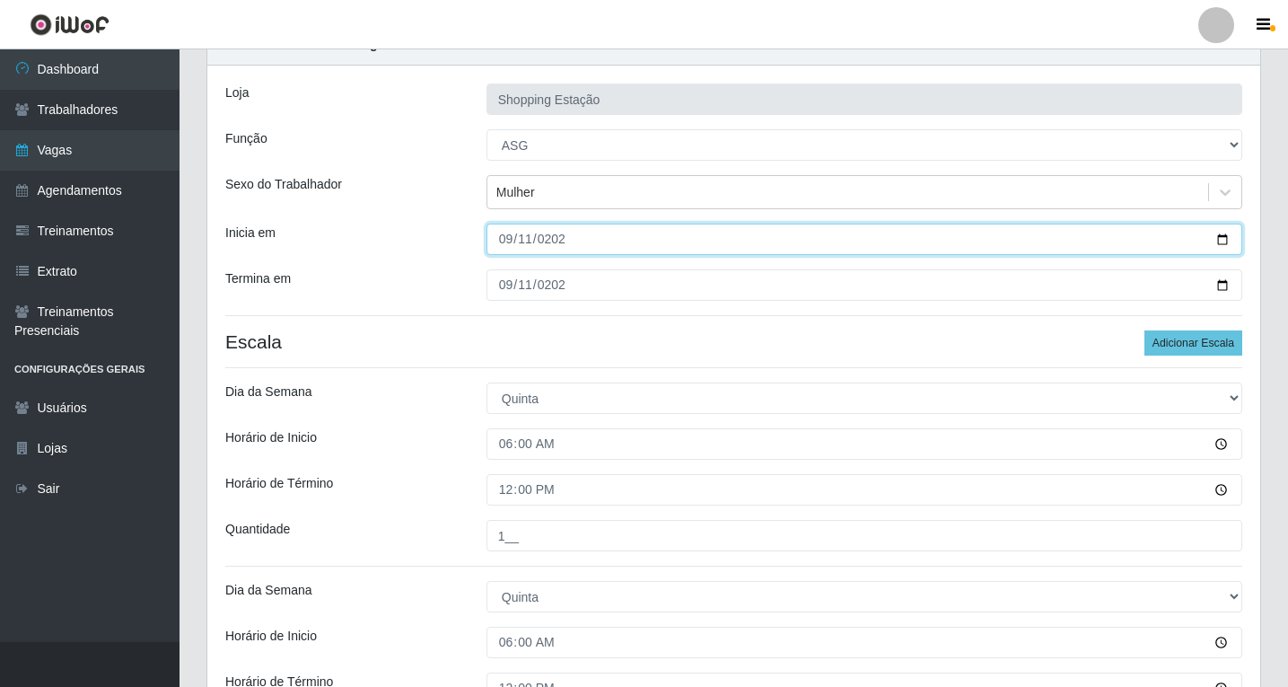
click at [549, 239] on input "[DATE]" at bounding box center [864, 238] width 756 height 31
click at [528, 241] on input "[DATE]" at bounding box center [864, 238] width 756 height 31
click at [518, 241] on input "[DATE]" at bounding box center [864, 238] width 756 height 31
click at [509, 242] on input "[DATE]" at bounding box center [864, 238] width 756 height 31
type input "[DATE]"
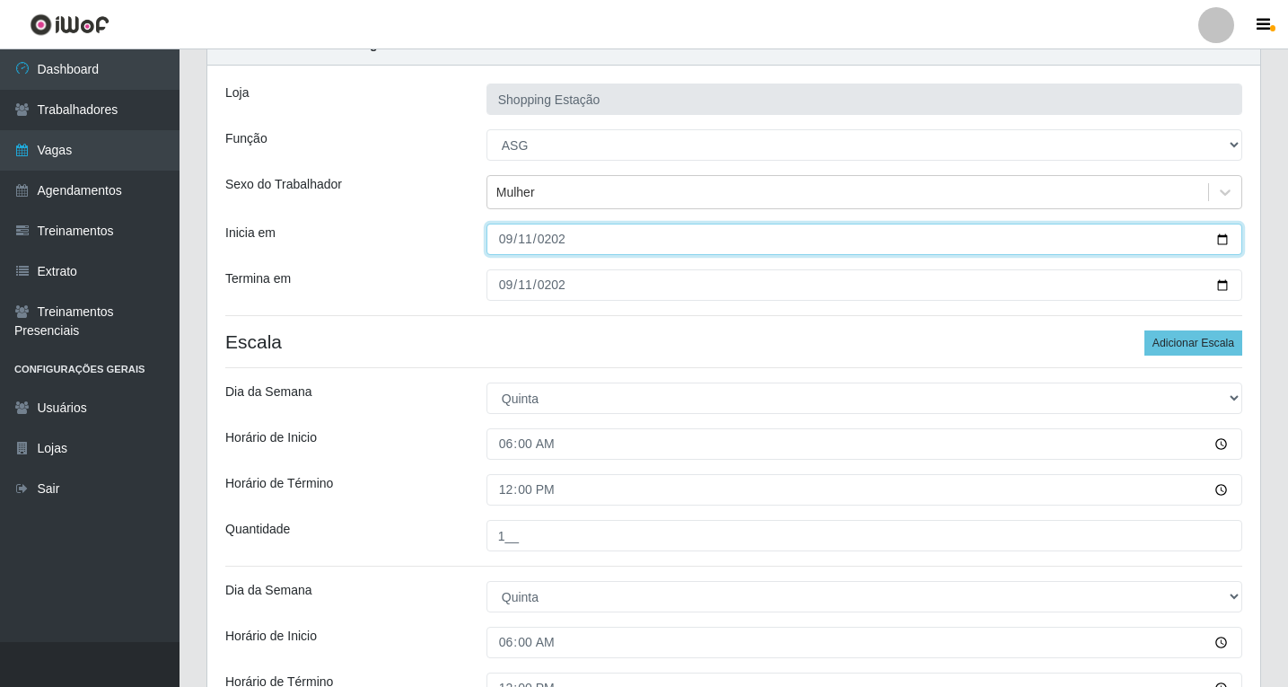
type input "[DATE]"
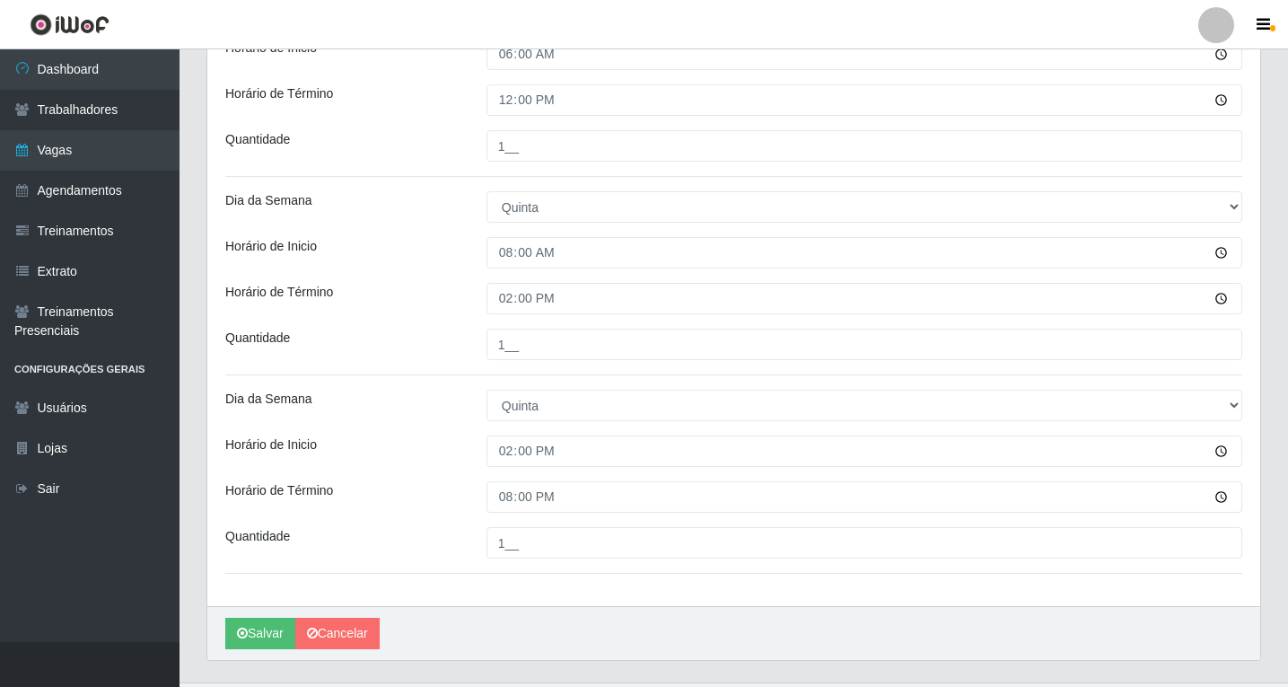
scroll to position [717, 0]
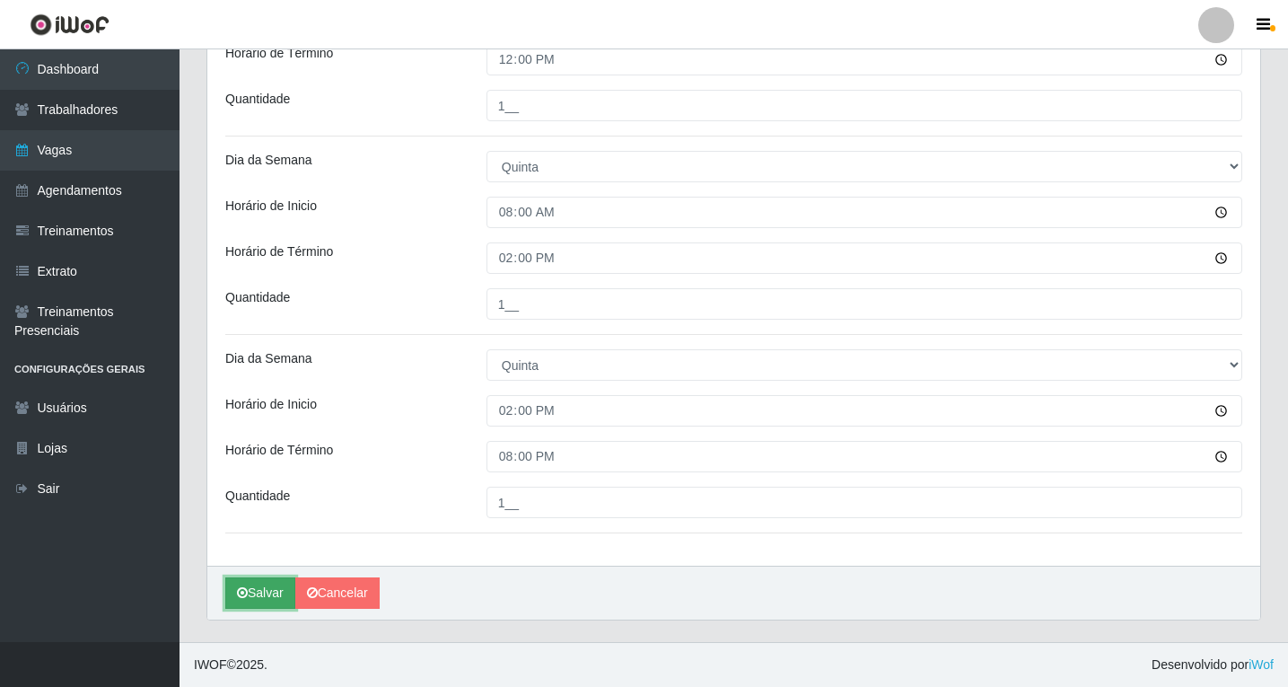
click at [239, 599] on icon "submit" at bounding box center [242, 592] width 11 height 13
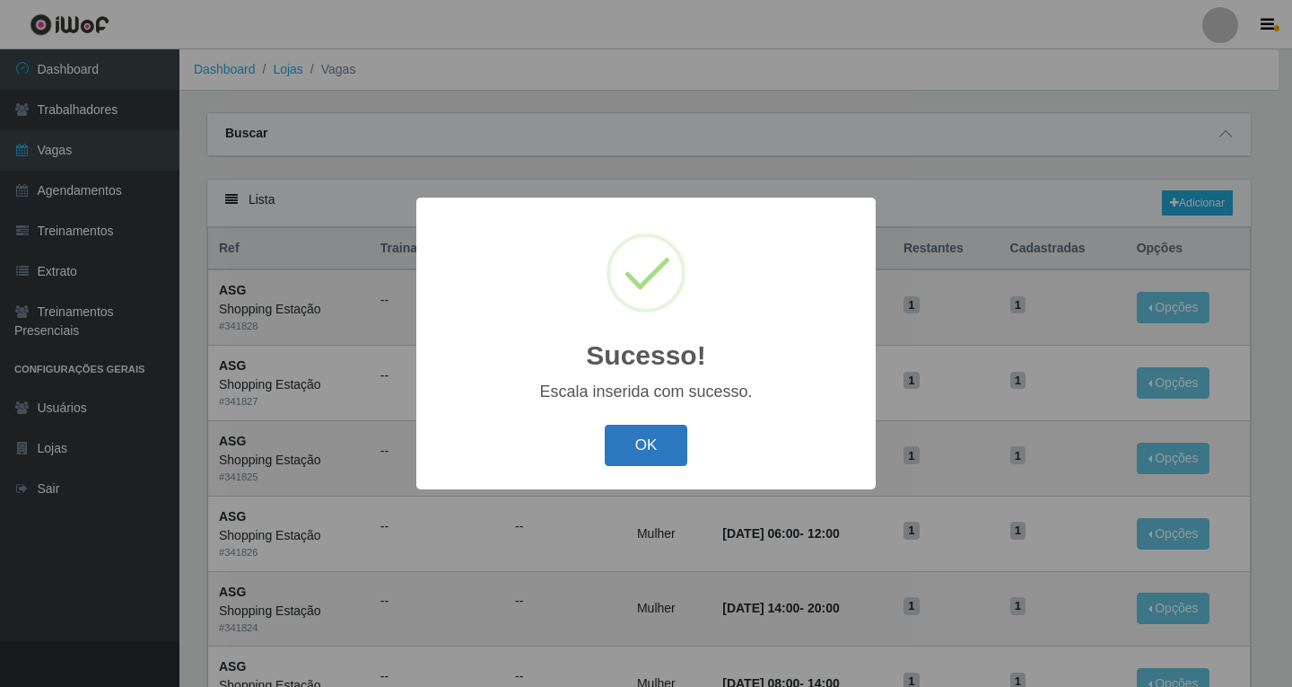
click at [661, 439] on button "OK" at bounding box center [646, 446] width 83 height 42
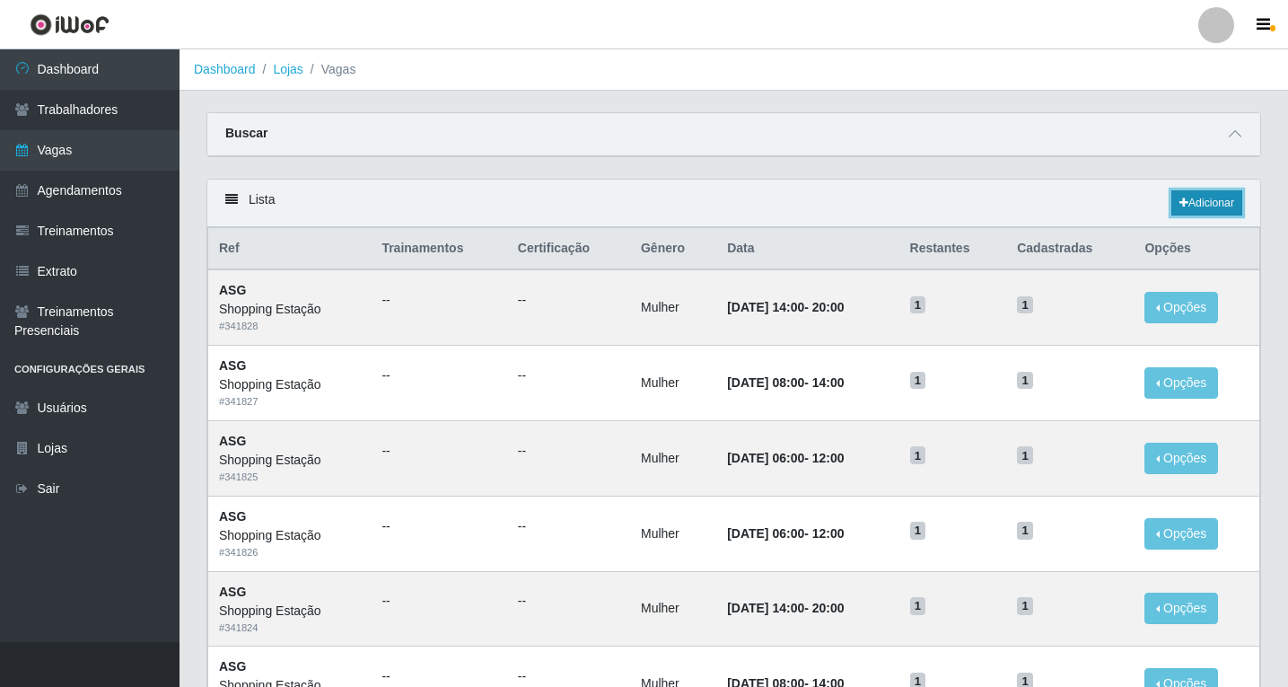
click at [1197, 206] on link "Adicionar" at bounding box center [1206, 202] width 71 height 25
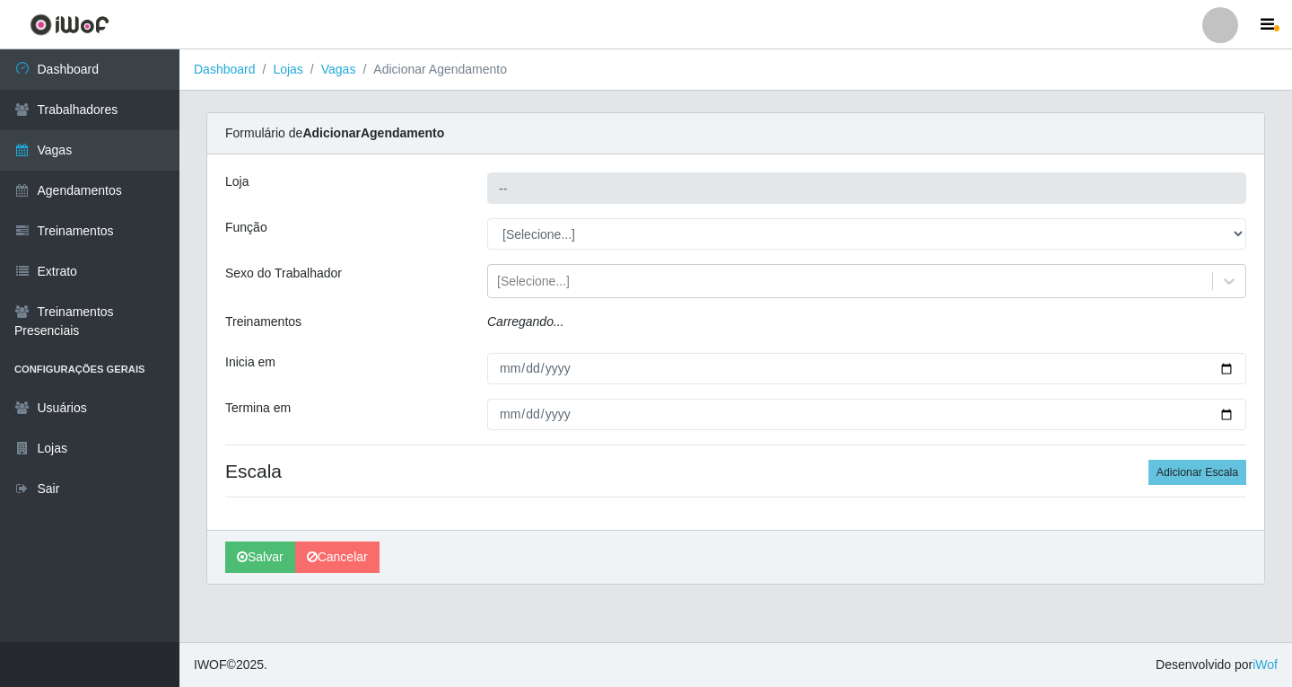
type input "Shopping Estação"
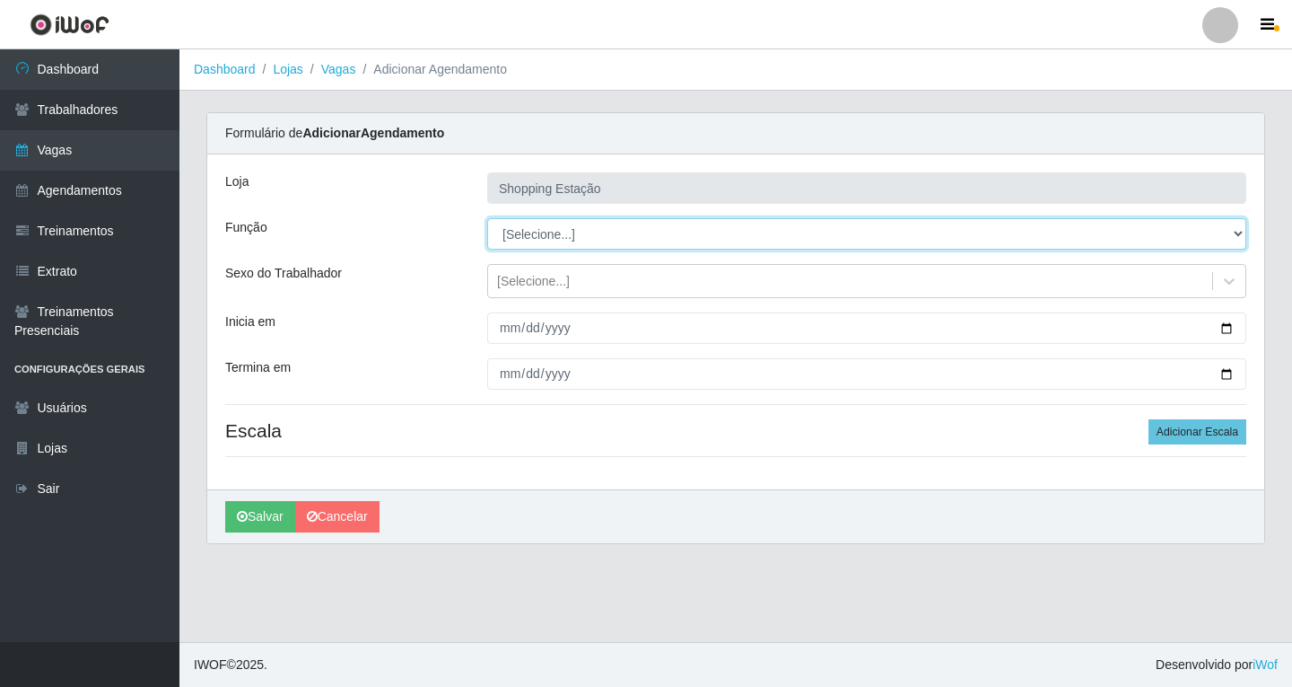
click at [524, 235] on select "[Selecione...] ASG ASG + ASG ++ Operador de Caixa Operador de Caixa + Operador …" at bounding box center [866, 233] width 759 height 31
select select "16"
click at [487, 218] on select "[Selecione...] ASG ASG + ASG ++ Operador de Caixa Operador de Caixa + Operador …" at bounding box center [866, 233] width 759 height 31
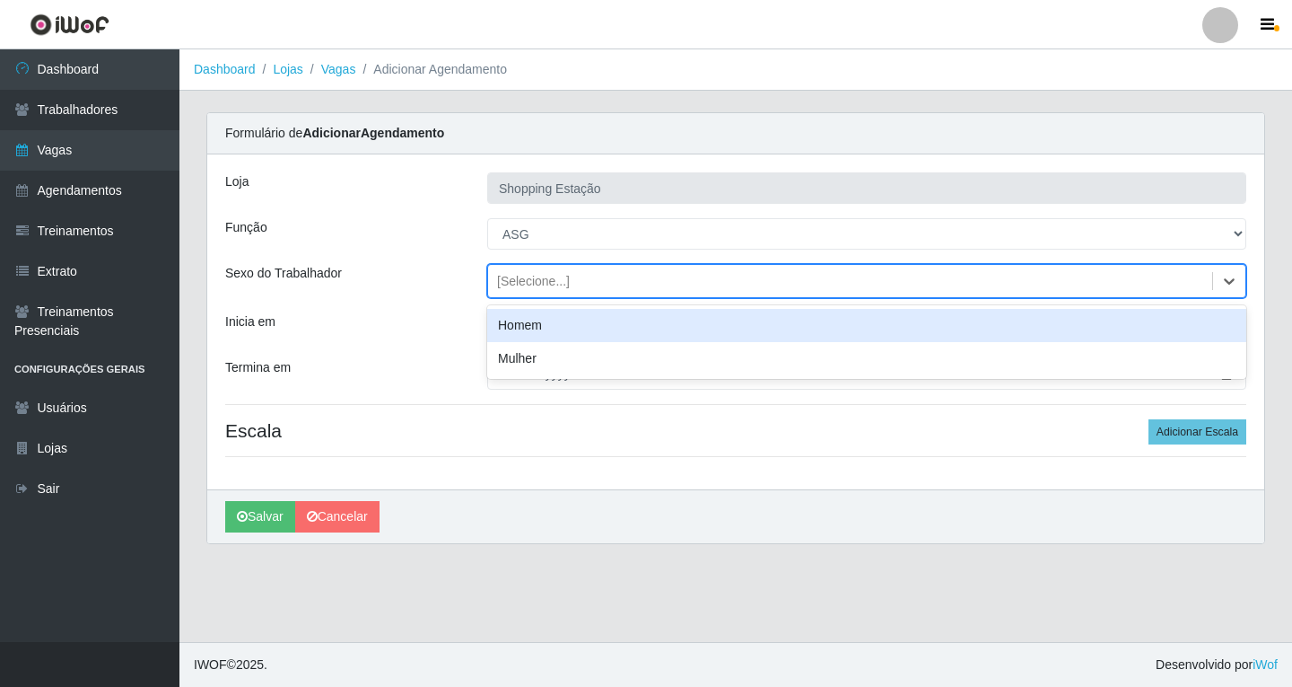
click at [519, 285] on div "[Selecione...]" at bounding box center [533, 281] width 73 height 19
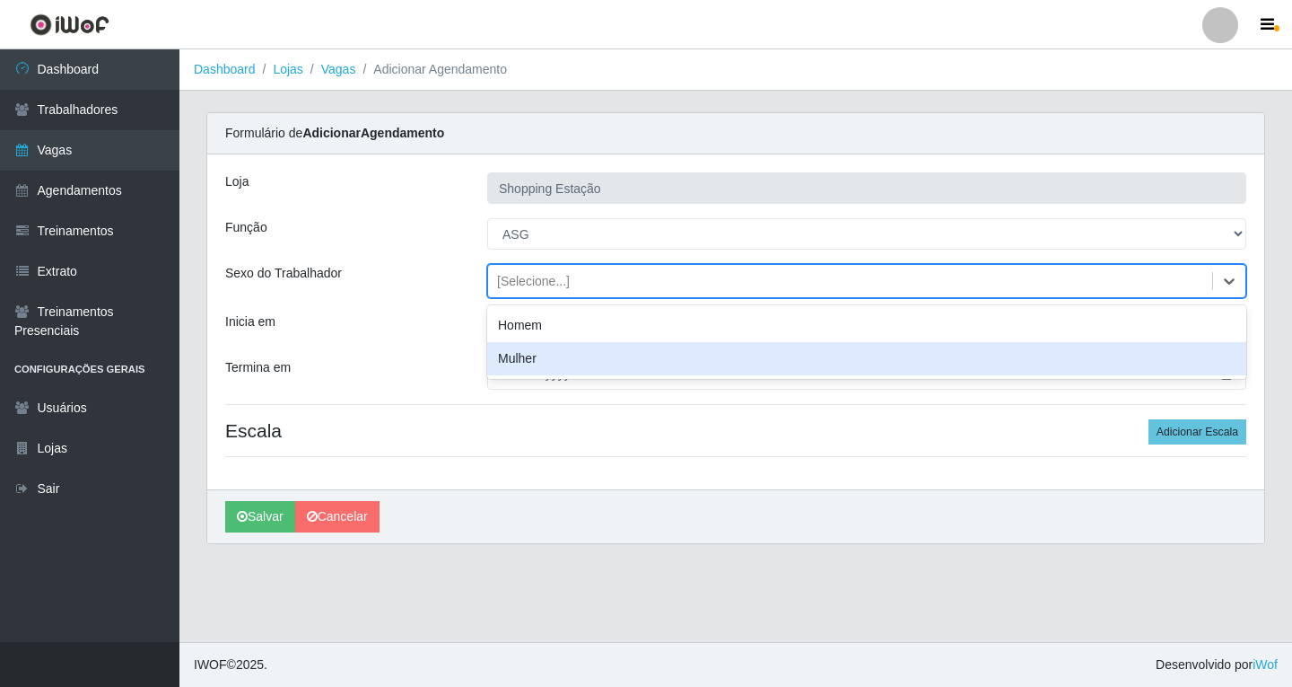
click at [524, 363] on div "Mulher" at bounding box center [866, 358] width 759 height 33
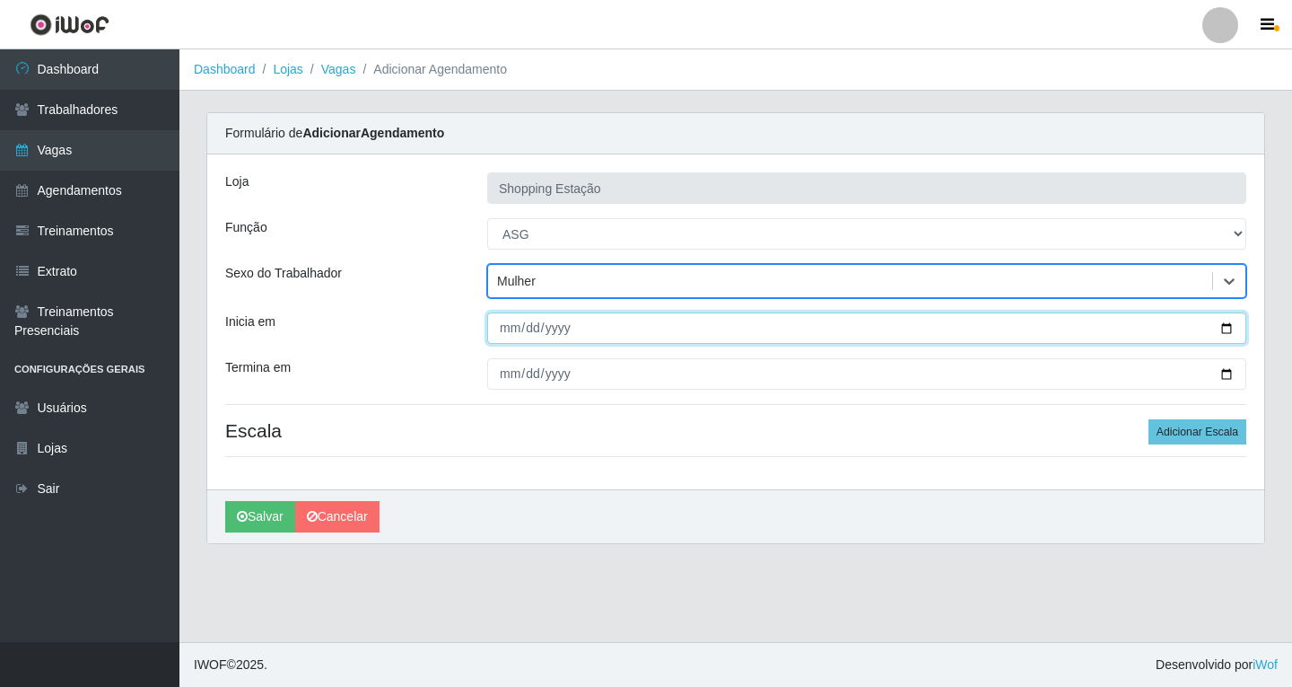
click at [509, 335] on input "Inicia em" at bounding box center [866, 327] width 759 height 31
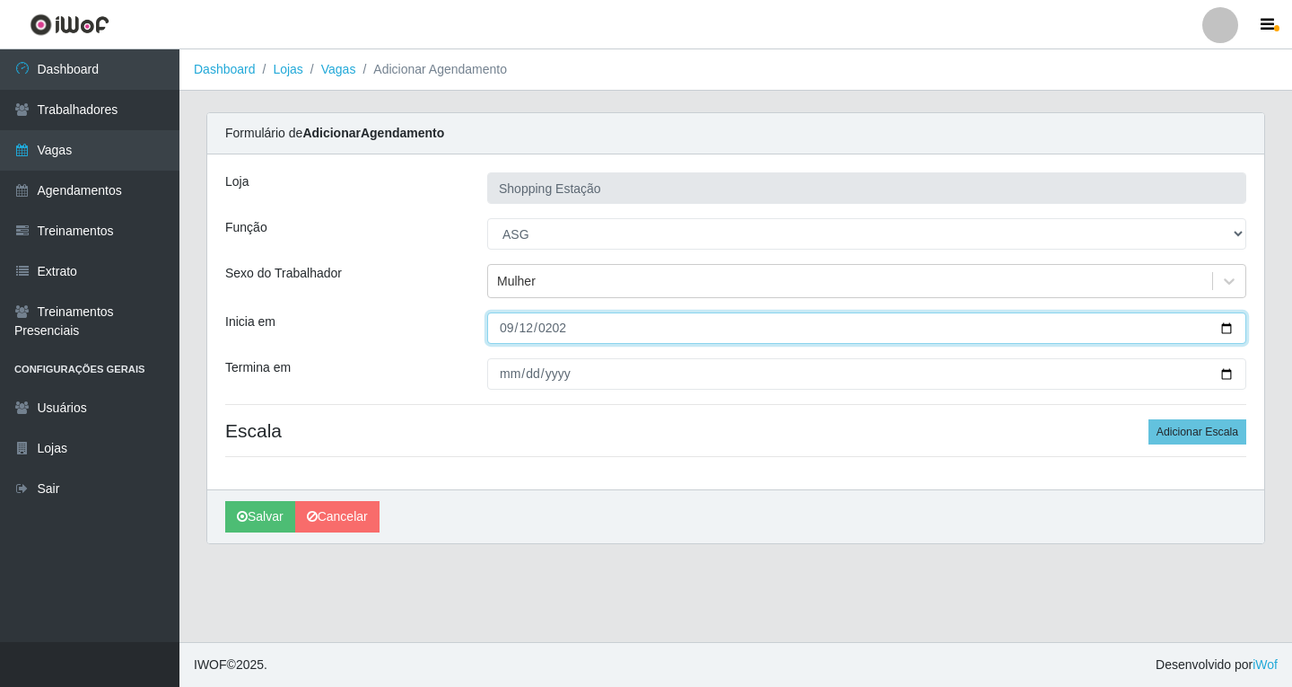
type input "[DATE]"
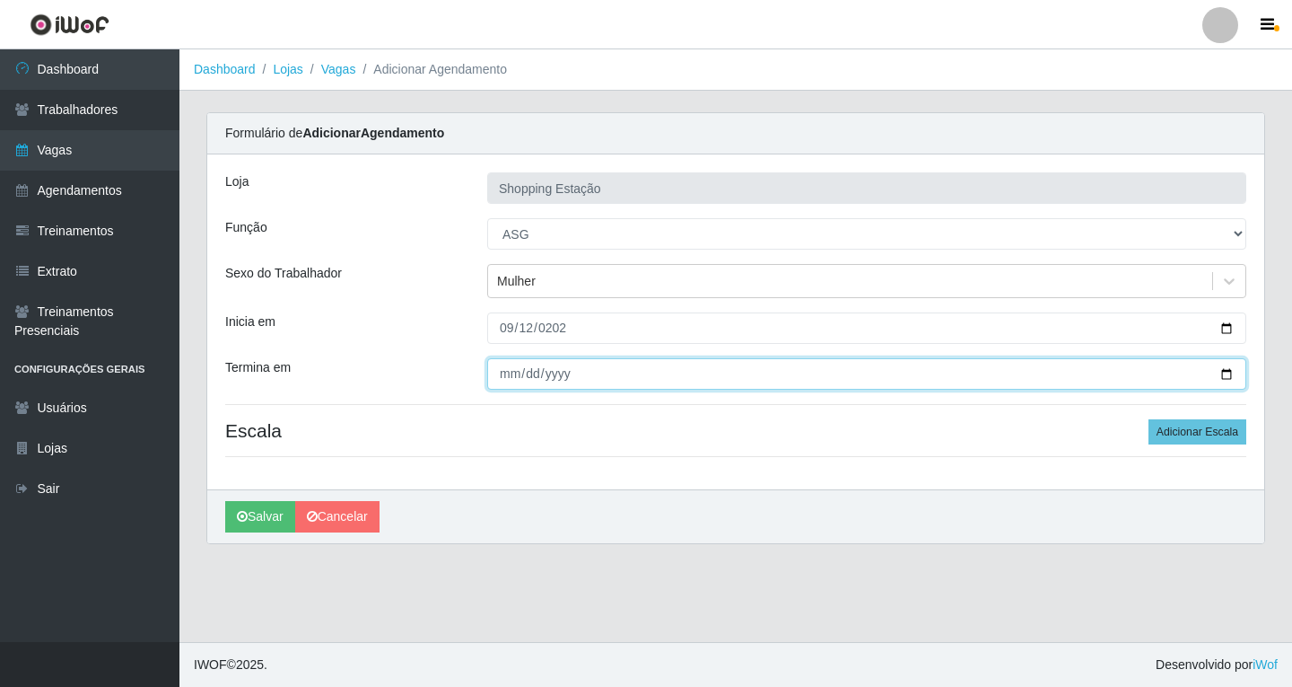
click at [512, 378] on input "Termina em" at bounding box center [866, 373] width 759 height 31
type input "[DATE]"
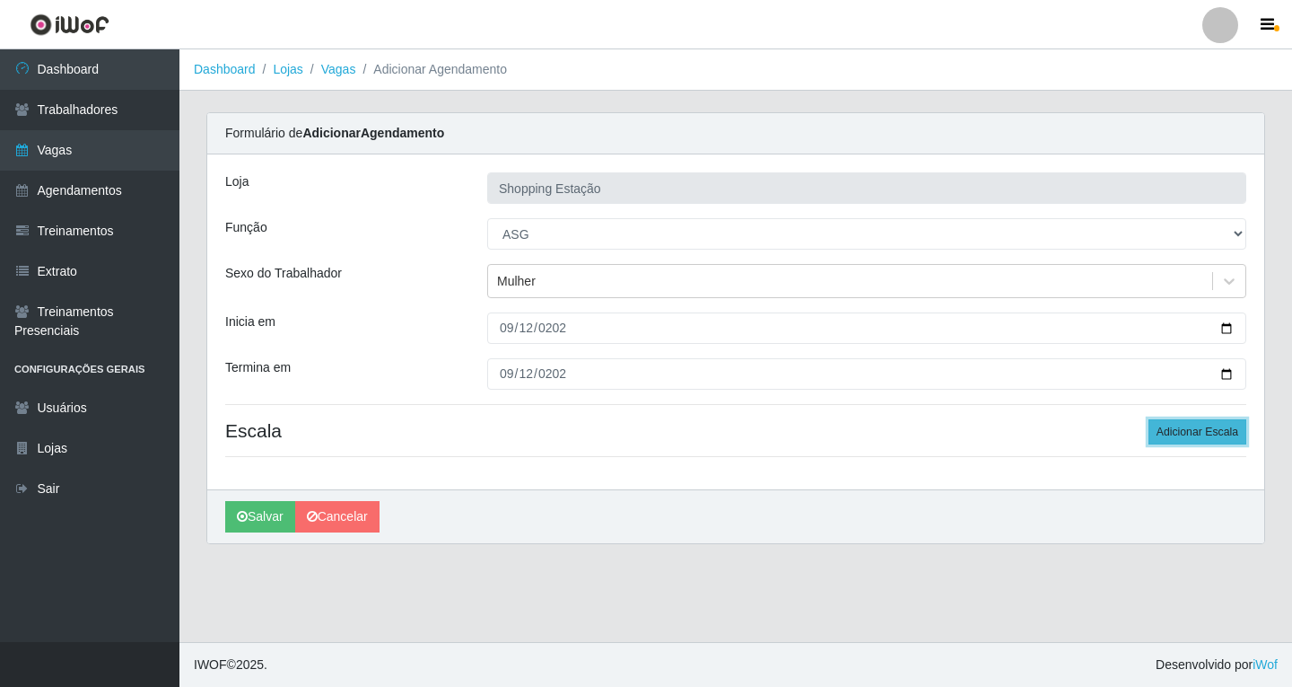
click at [1194, 430] on button "Adicionar Escala" at bounding box center [1198, 431] width 98 height 25
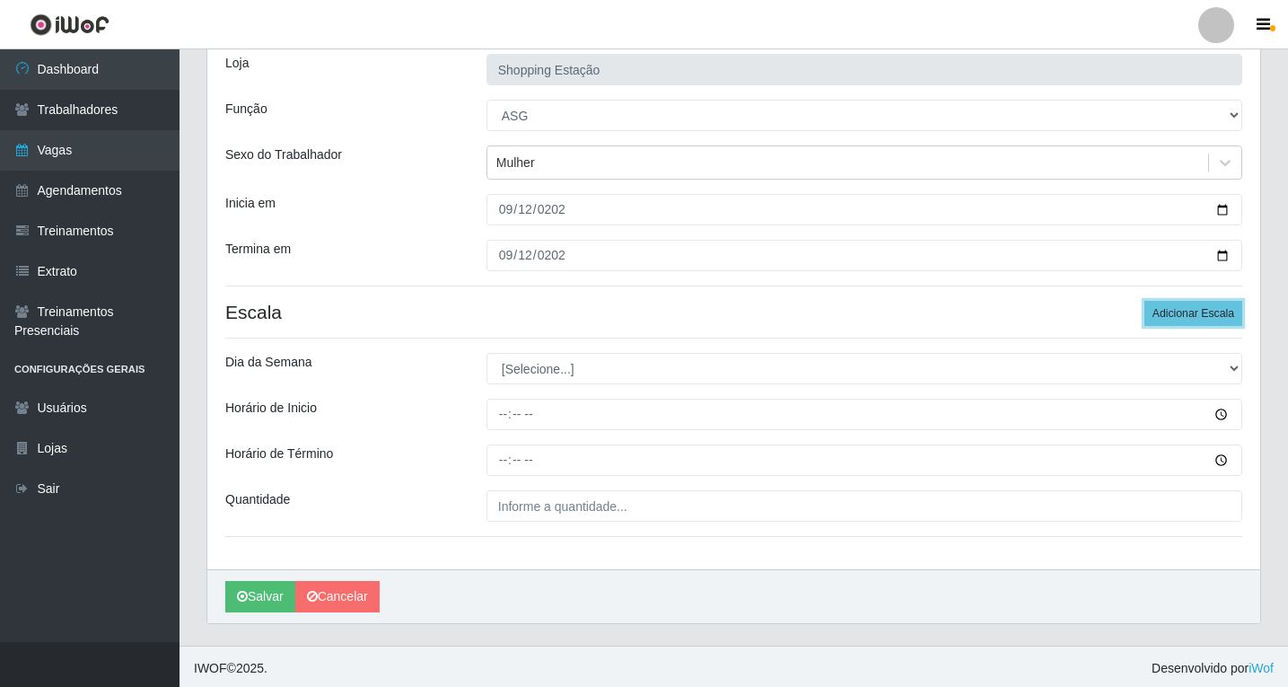
scroll to position [122, 0]
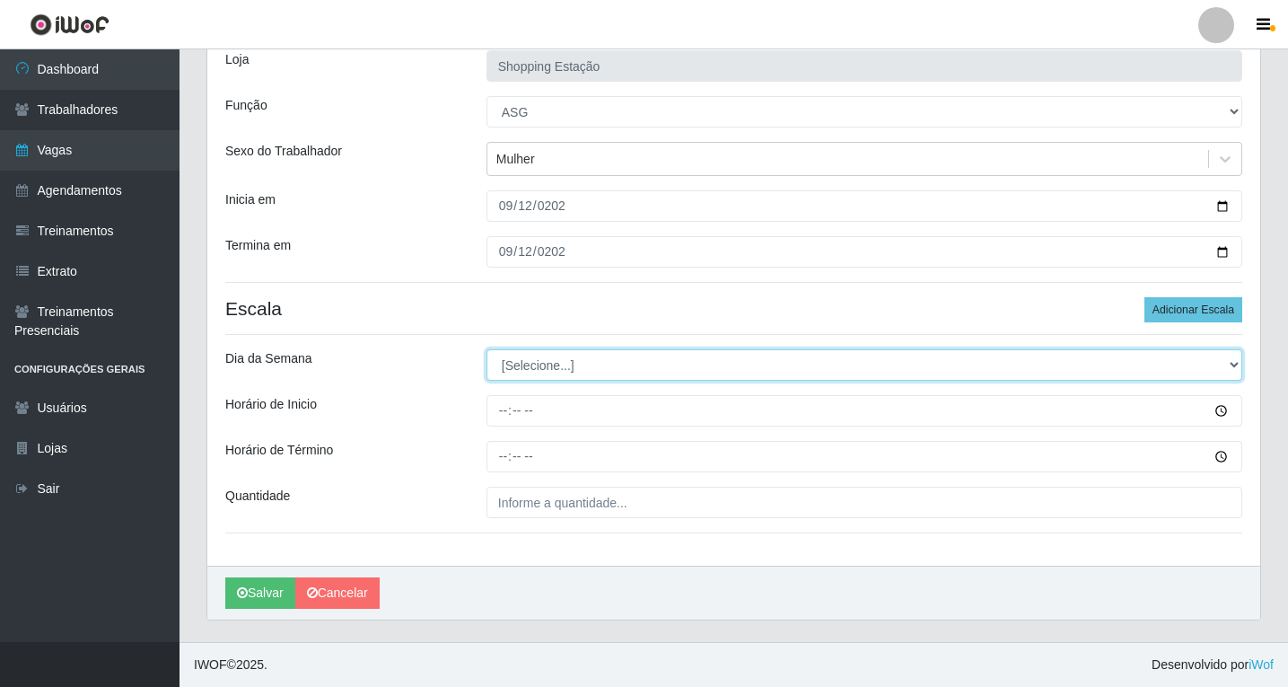
click at [529, 372] on select "[Selecione...] Segunda Terça Quarta Quinta Sexta Sábado Domingo" at bounding box center [864, 364] width 756 height 31
select select "5"
click at [486, 349] on select "[Selecione...] Segunda Terça Quarta Quinta Sexta Sábado Domingo" at bounding box center [864, 364] width 756 height 31
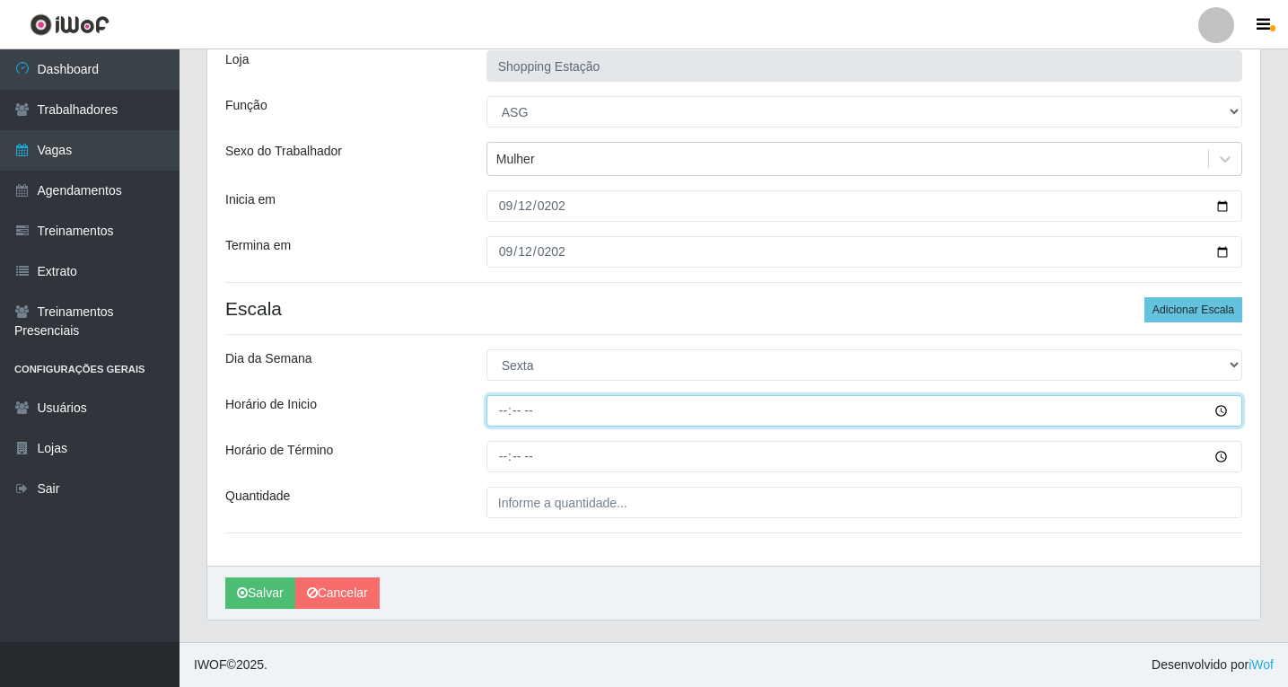
click at [503, 412] on input "Horário de Inicio" at bounding box center [864, 410] width 756 height 31
type input "06:00"
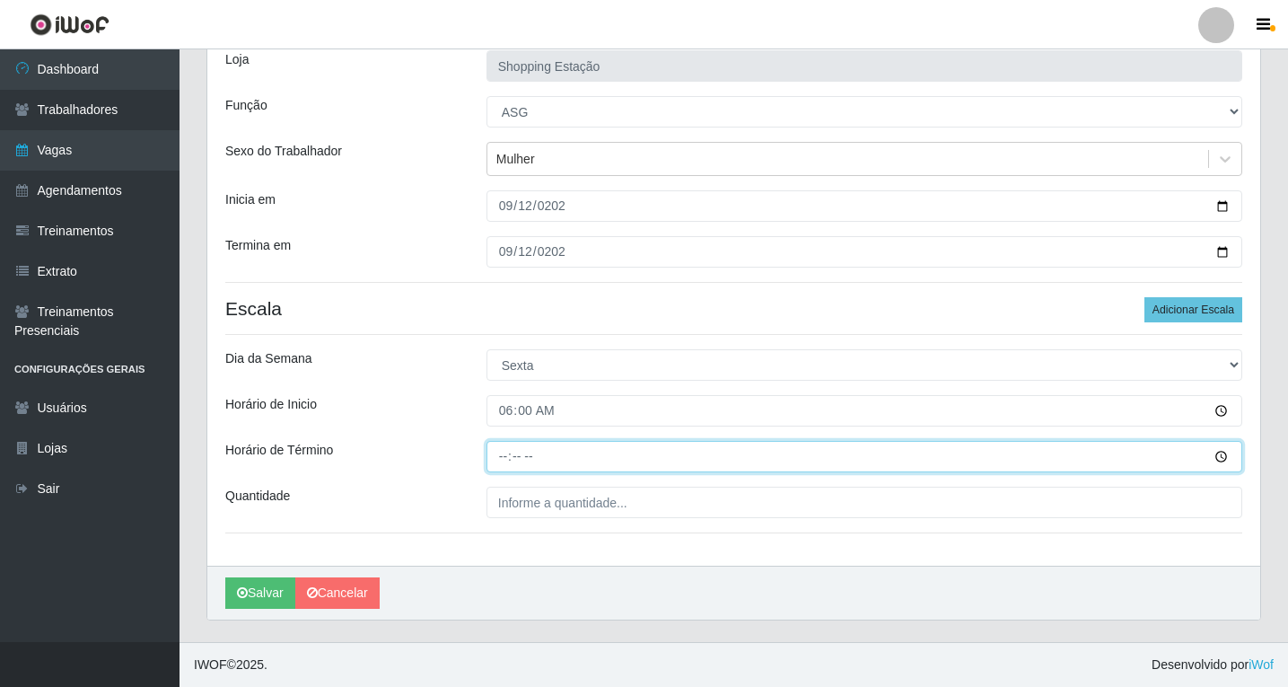
click at [503, 452] on input "Horário de Término" at bounding box center [864, 456] width 756 height 31
type input "06:00"
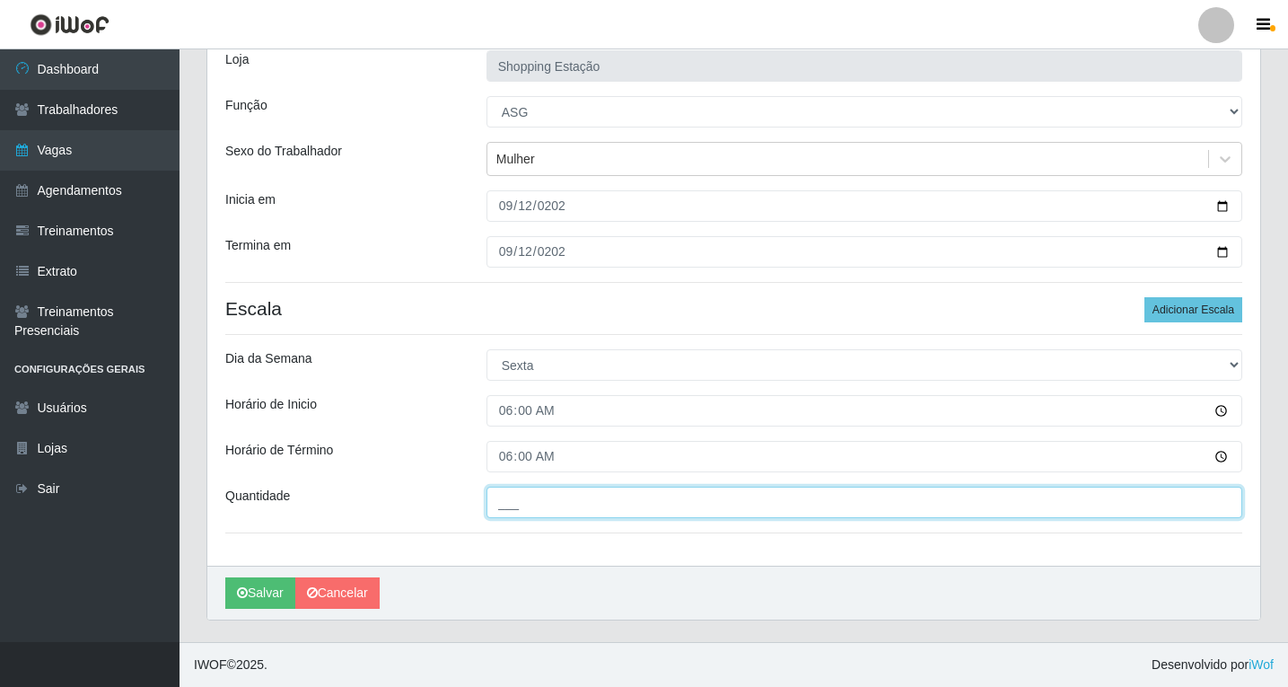
click at [555, 505] on input "___" at bounding box center [864, 501] width 756 height 31
type input "1__"
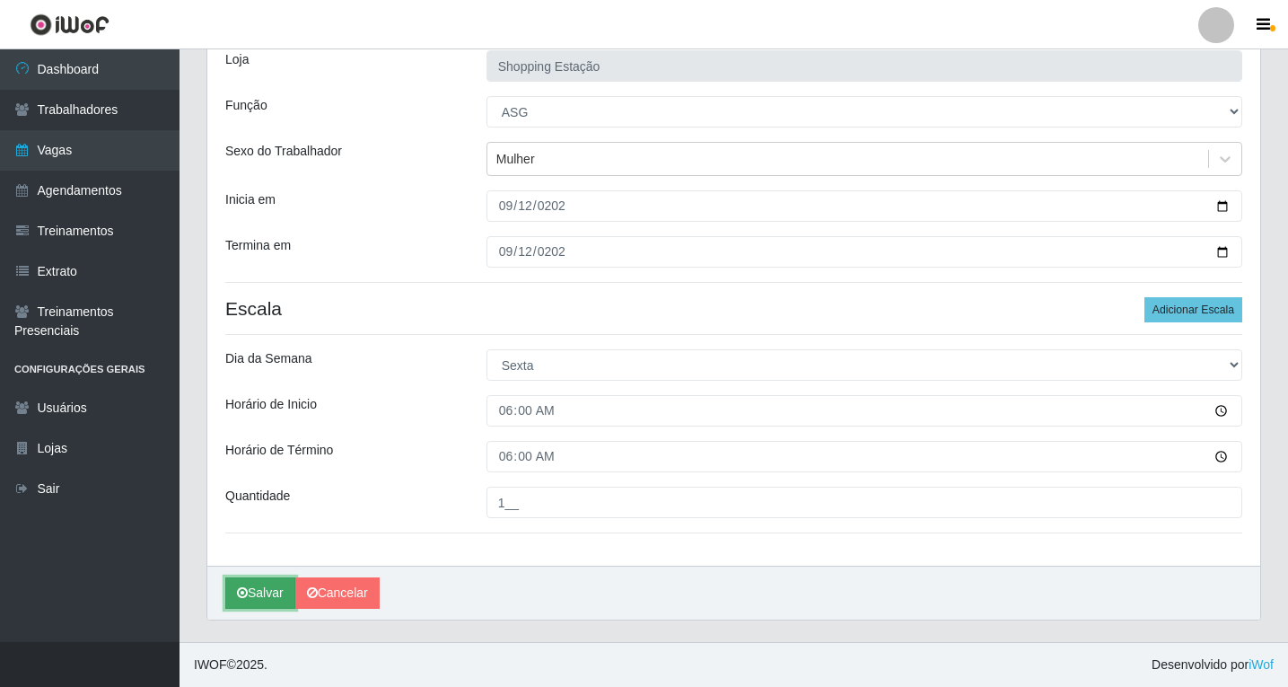
click at [269, 599] on button "Salvar" at bounding box center [260, 592] width 70 height 31
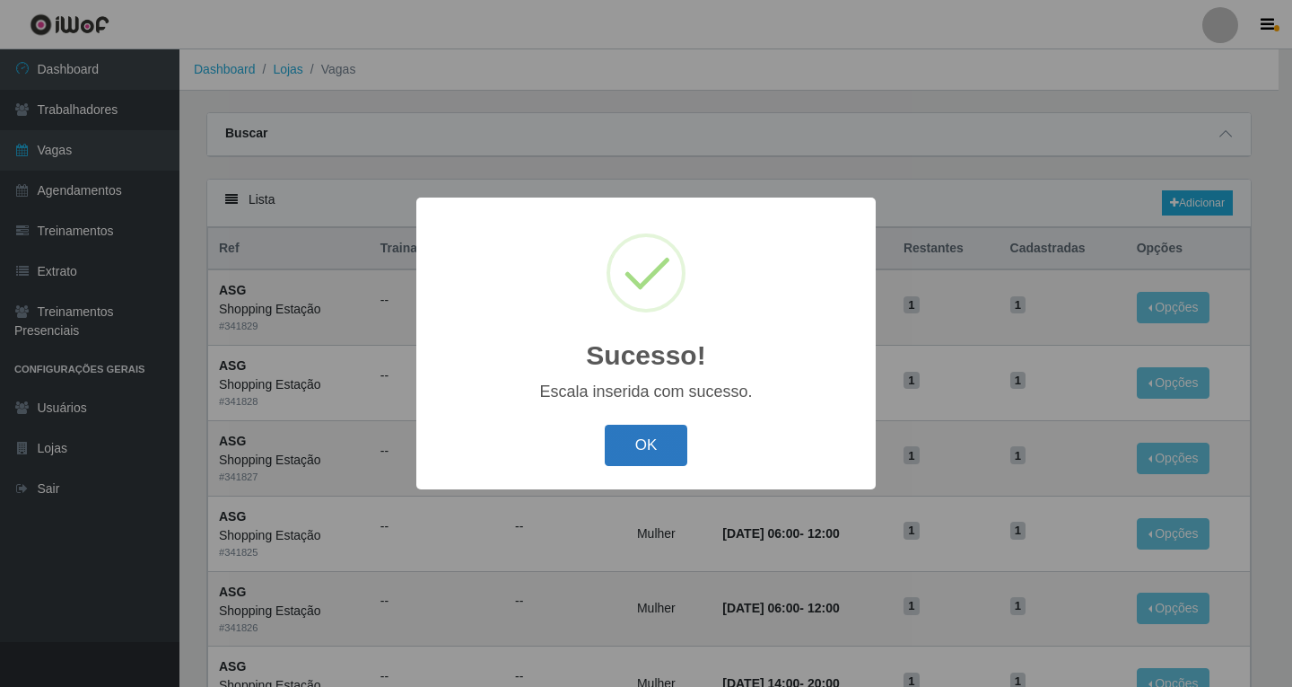
click at [625, 439] on button "OK" at bounding box center [646, 446] width 83 height 42
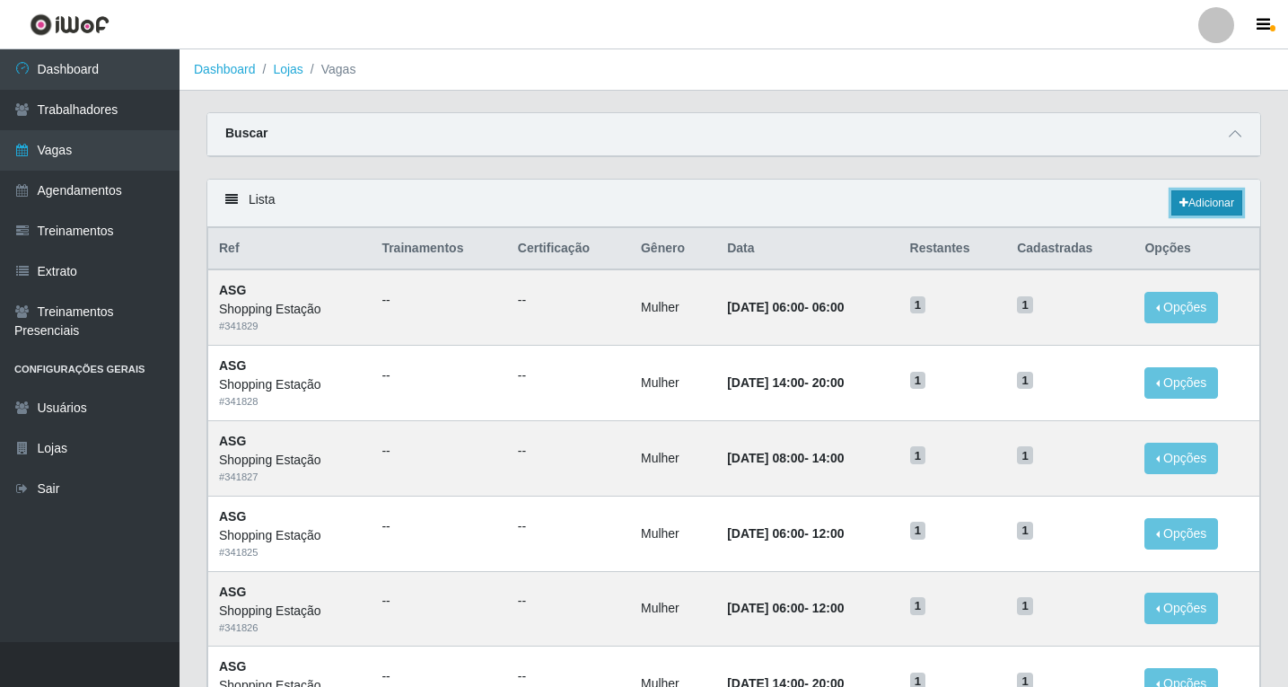
click at [1192, 206] on link "Adicionar" at bounding box center [1206, 202] width 71 height 25
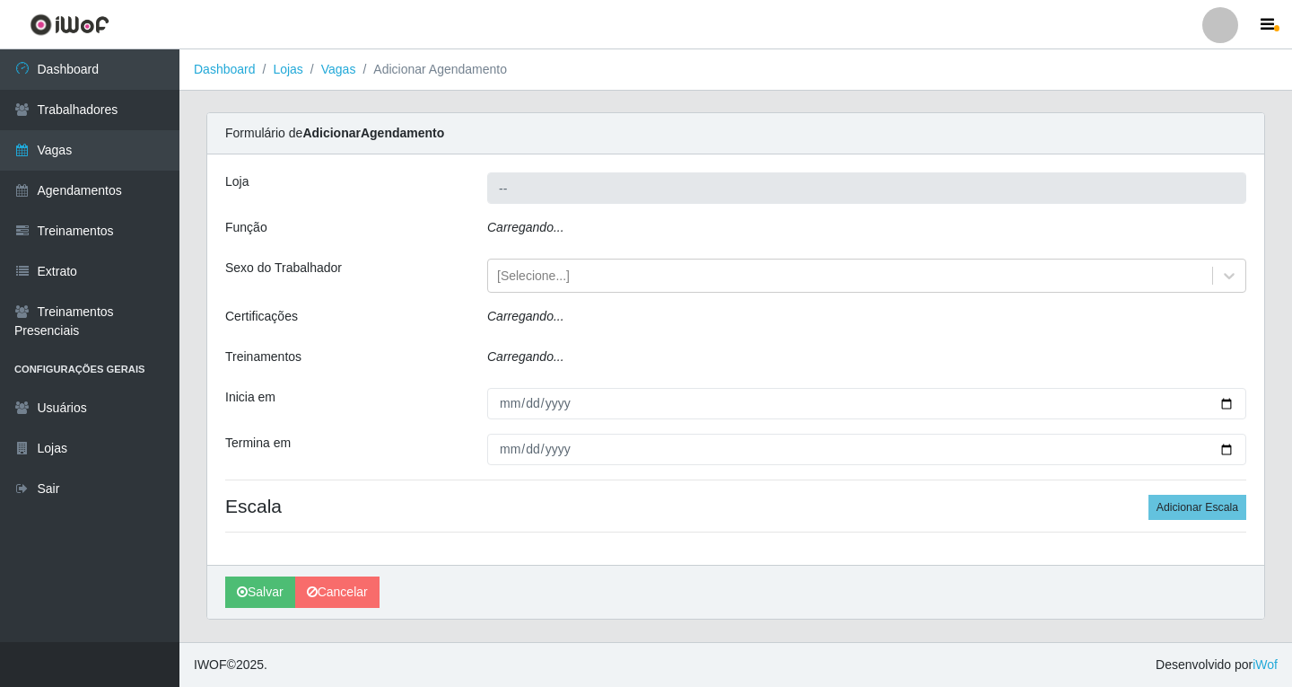
type input "Shopping Estação"
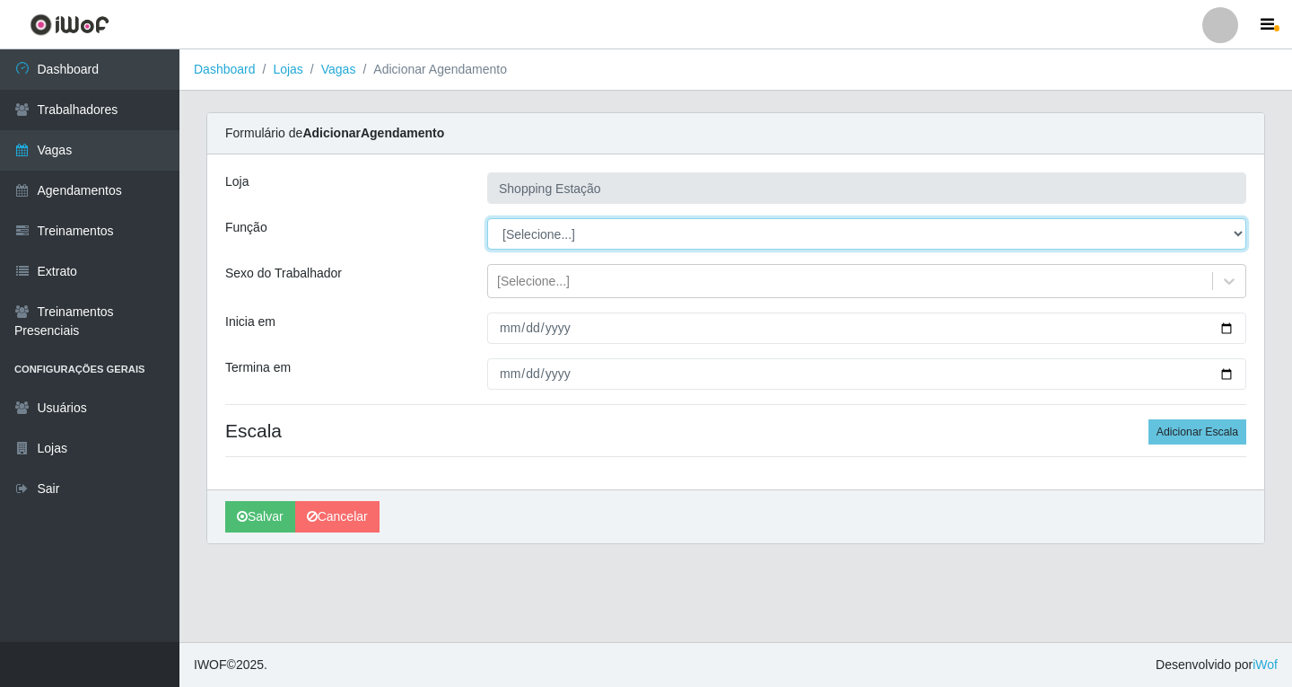
click at [521, 236] on select "[Selecione...] ASG ASG + ASG ++ Operador de Caixa Operador de Caixa + Operador …" at bounding box center [866, 233] width 759 height 31
select select "16"
click at [487, 218] on select "[Selecione...] ASG ASG + ASG ++ Operador de Caixa Operador de Caixa + Operador …" at bounding box center [866, 233] width 759 height 31
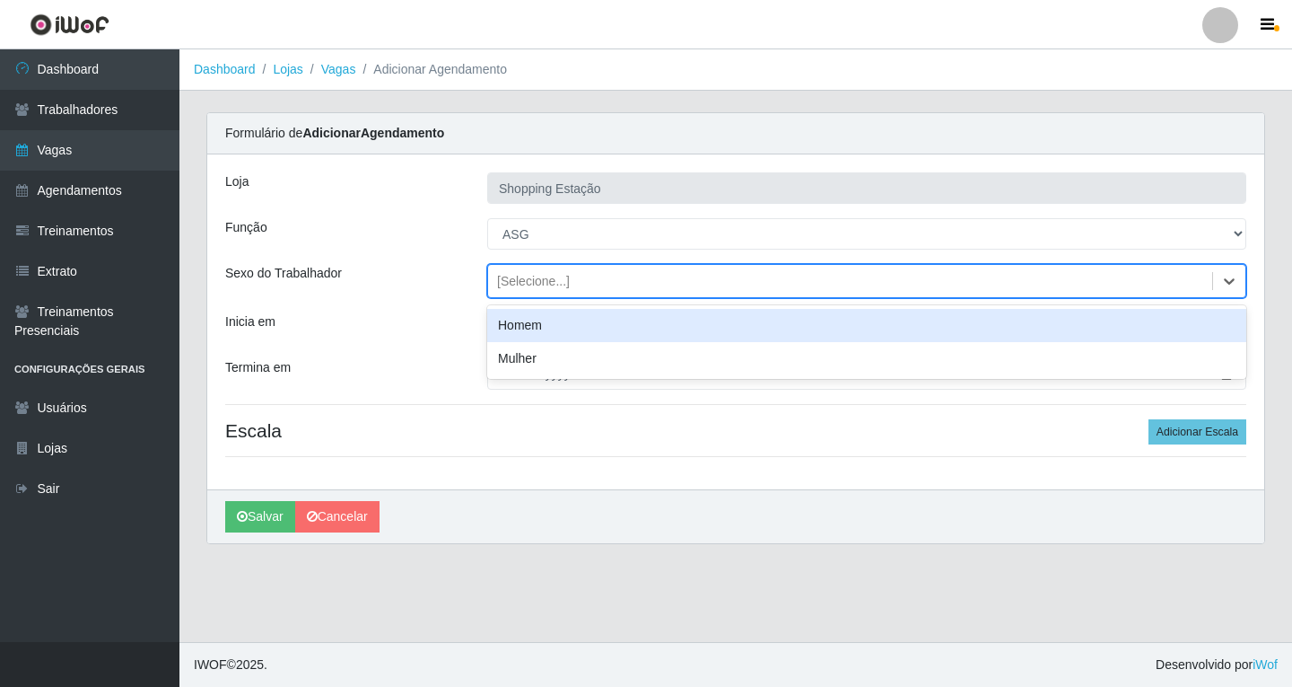
click at [508, 288] on div "[Selecione...]" at bounding box center [533, 281] width 73 height 19
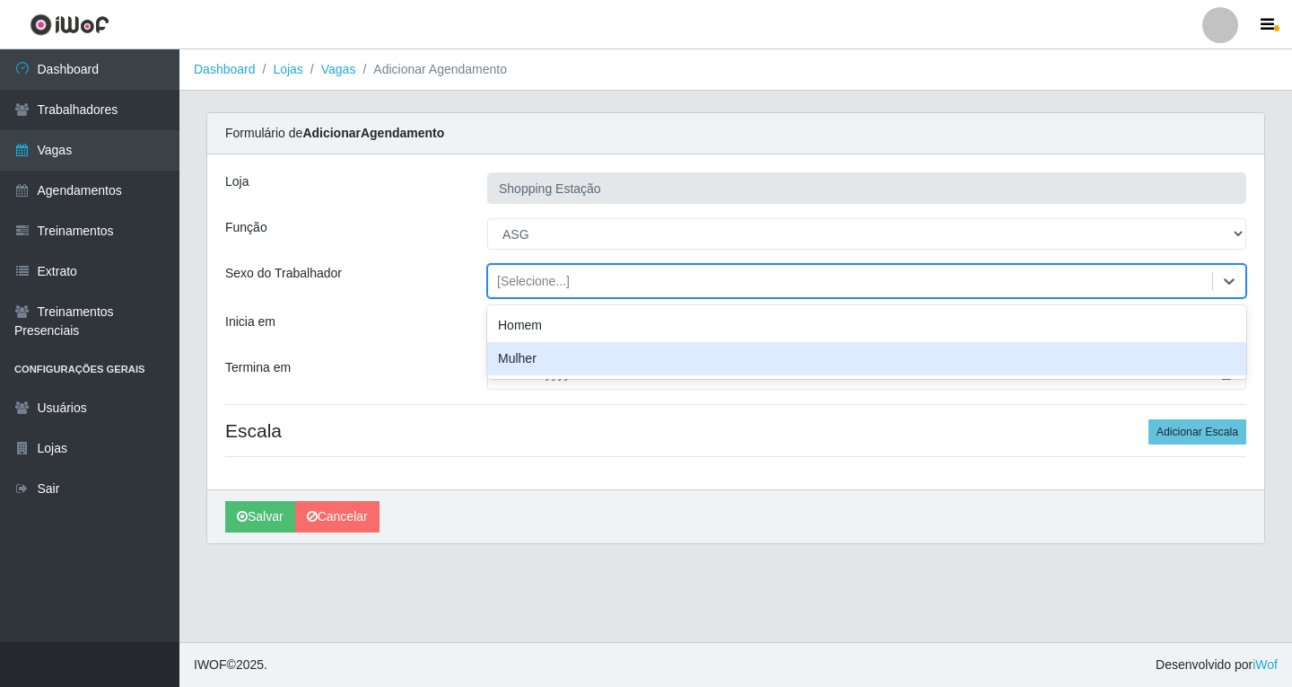
click at [514, 359] on div "Mulher" at bounding box center [866, 358] width 759 height 33
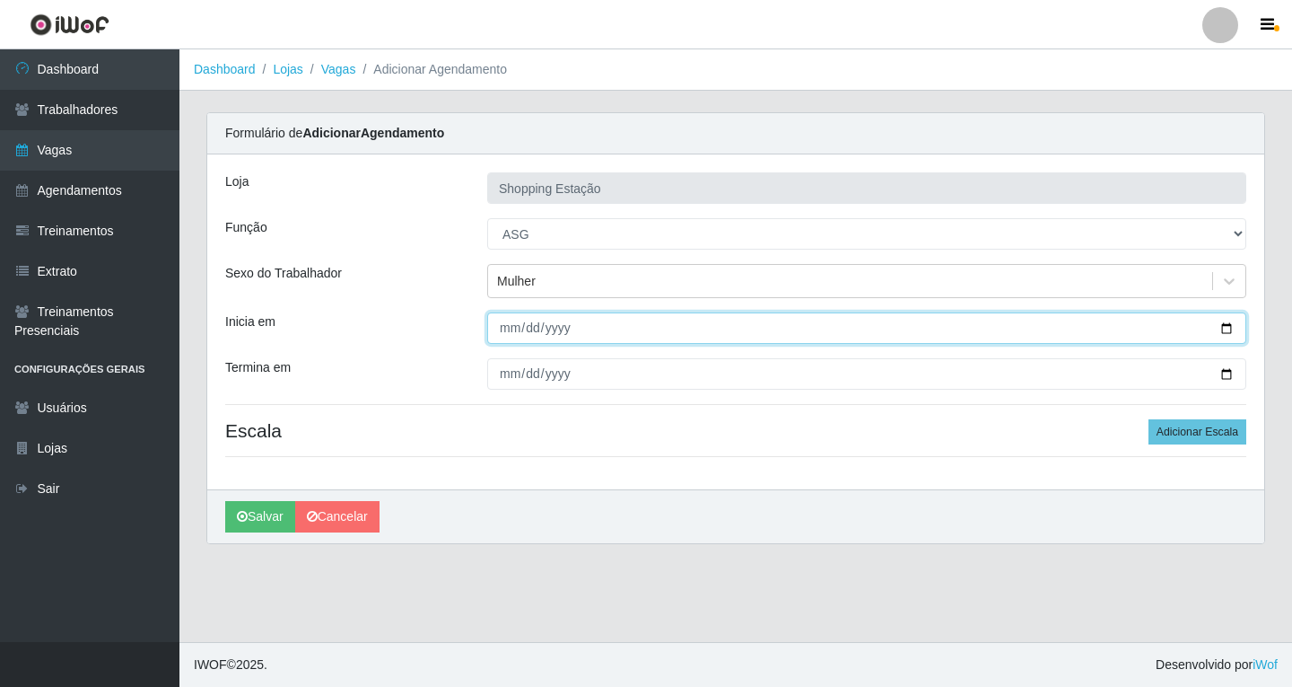
click at [503, 329] on input "Inicia em" at bounding box center [866, 327] width 759 height 31
type input "[DATE]"
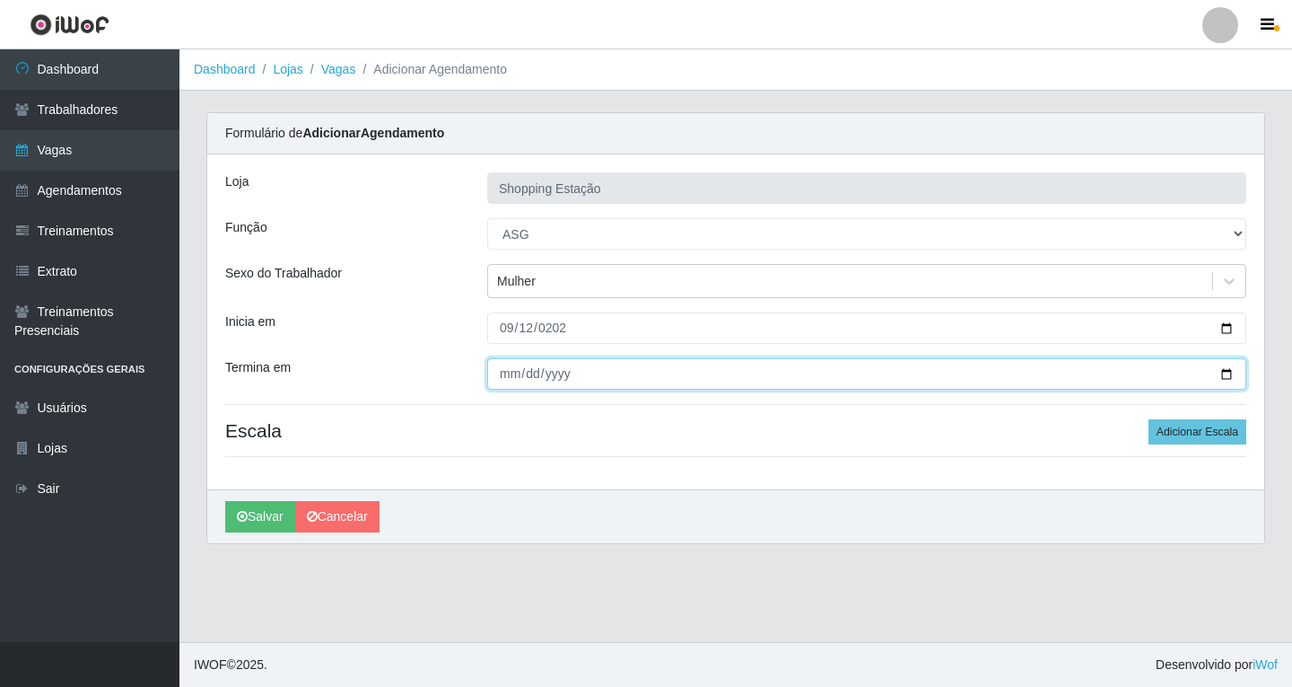
click at [512, 371] on input "Termina em" at bounding box center [866, 373] width 759 height 31
type input "[DATE]"
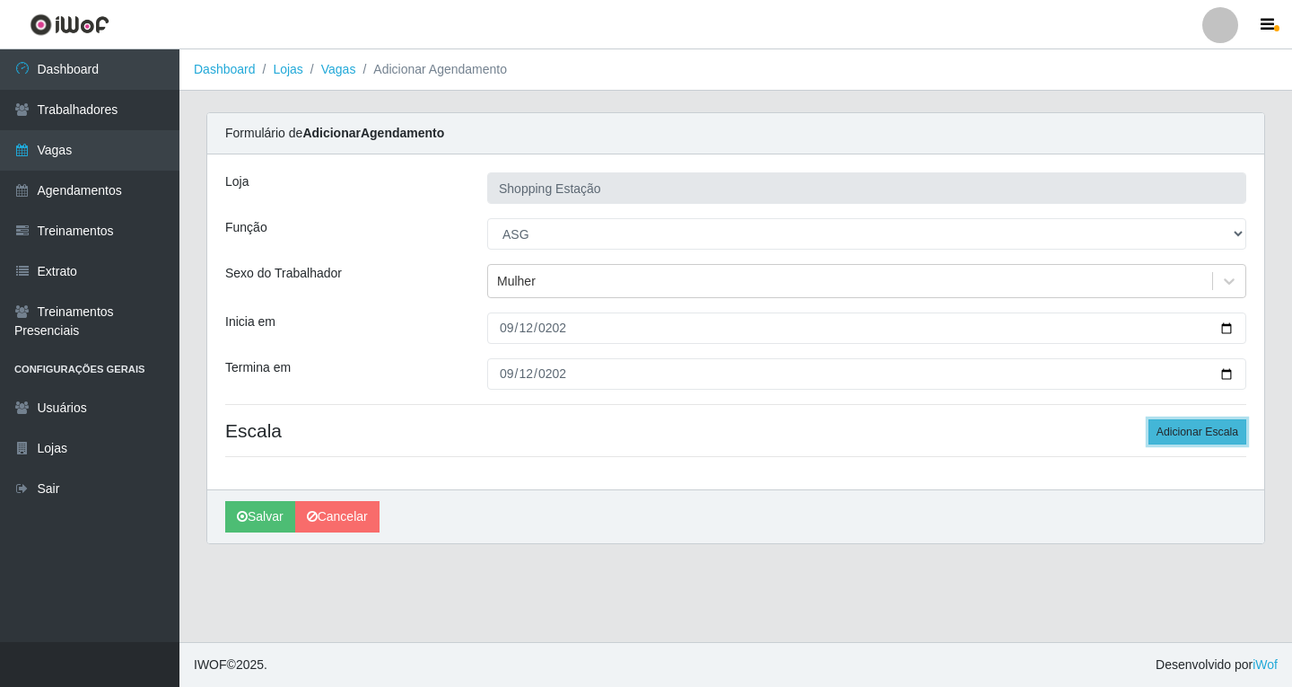
click at [1196, 431] on button "Adicionar Escala" at bounding box center [1198, 431] width 98 height 25
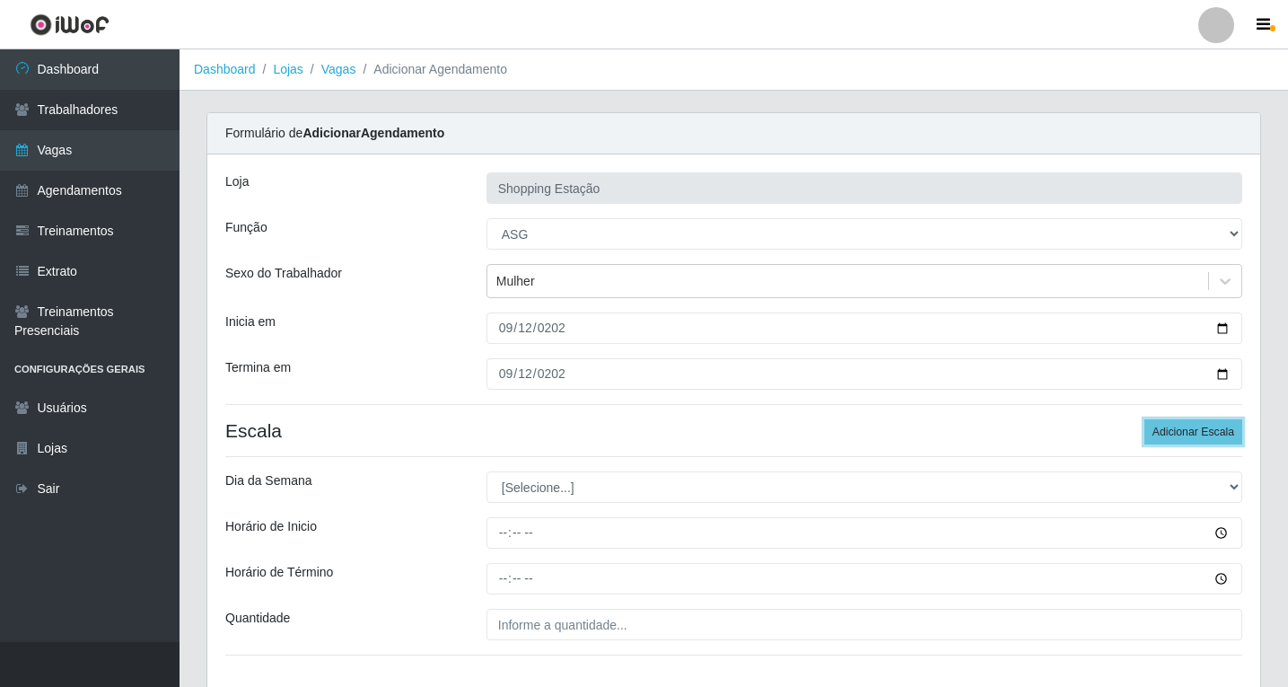
scroll to position [122, 0]
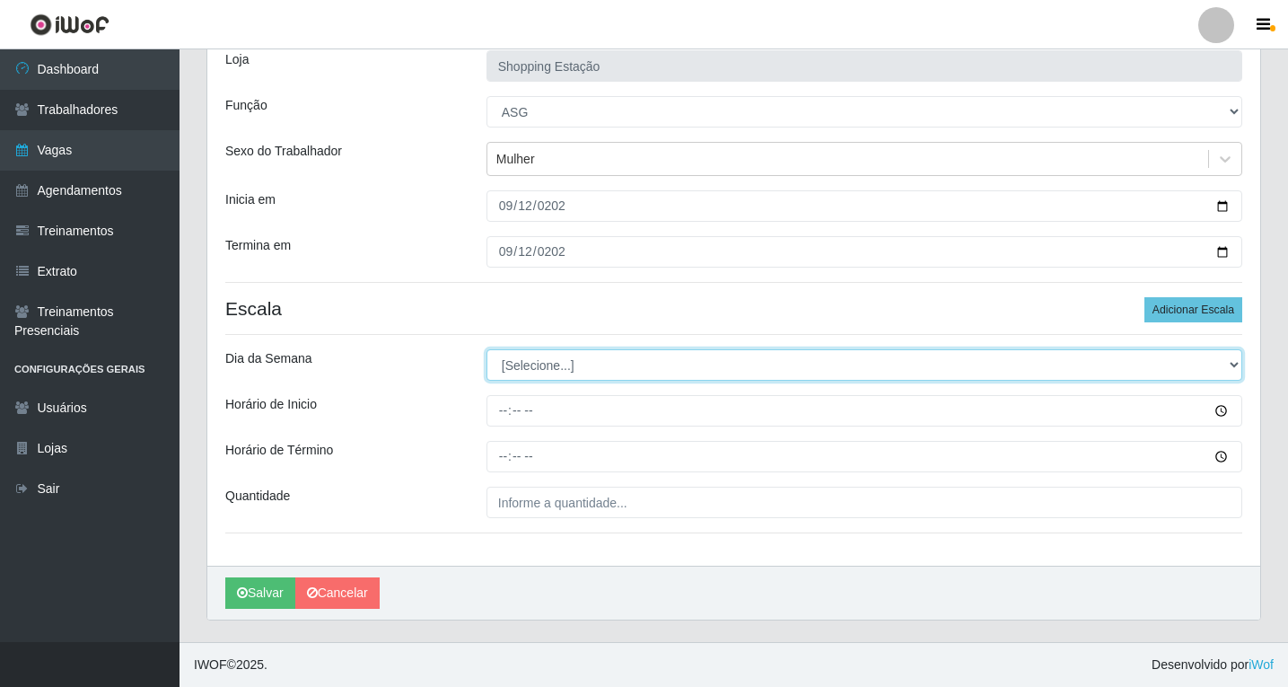
click at [547, 377] on select "[Selecione...] Segunda Terça Quarta Quinta Sexta Sábado Domingo" at bounding box center [864, 364] width 756 height 31
select select "5"
click at [486, 349] on select "[Selecione...] Segunda Terça Quarta Quinta Sexta Sábado Domingo" at bounding box center [864, 364] width 756 height 31
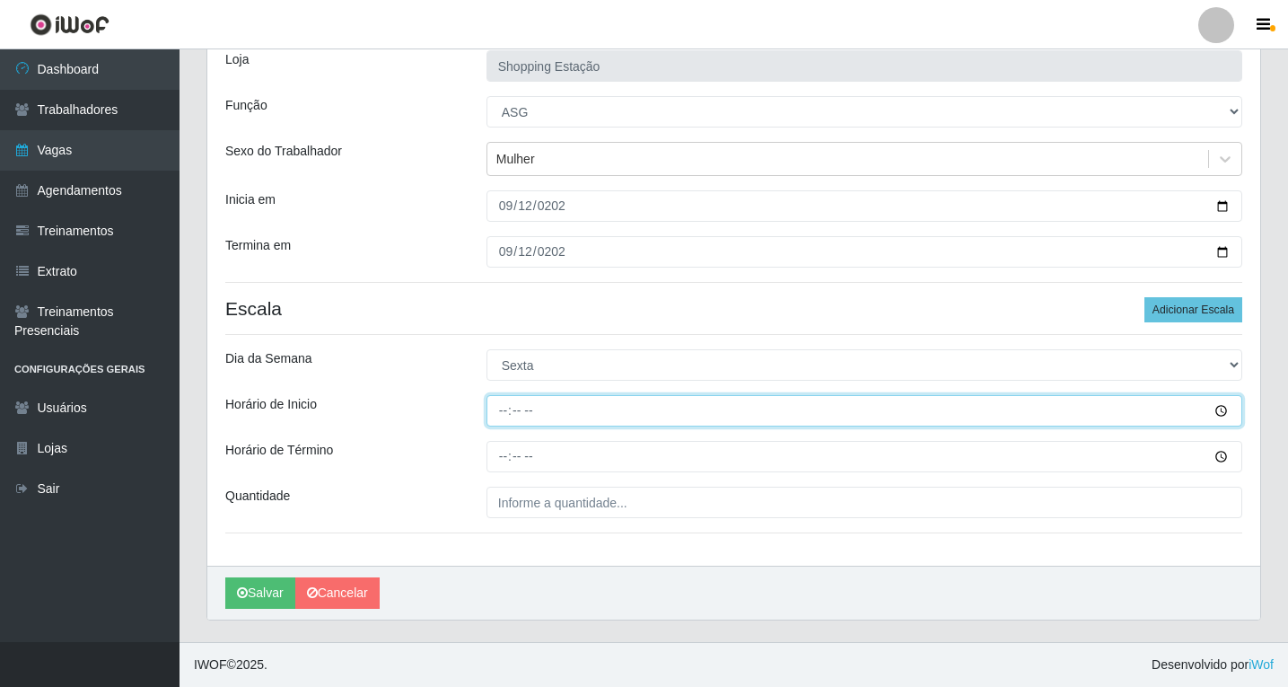
click at [503, 414] on input "Horário de Inicio" at bounding box center [864, 410] width 756 height 31
type input "06:00"
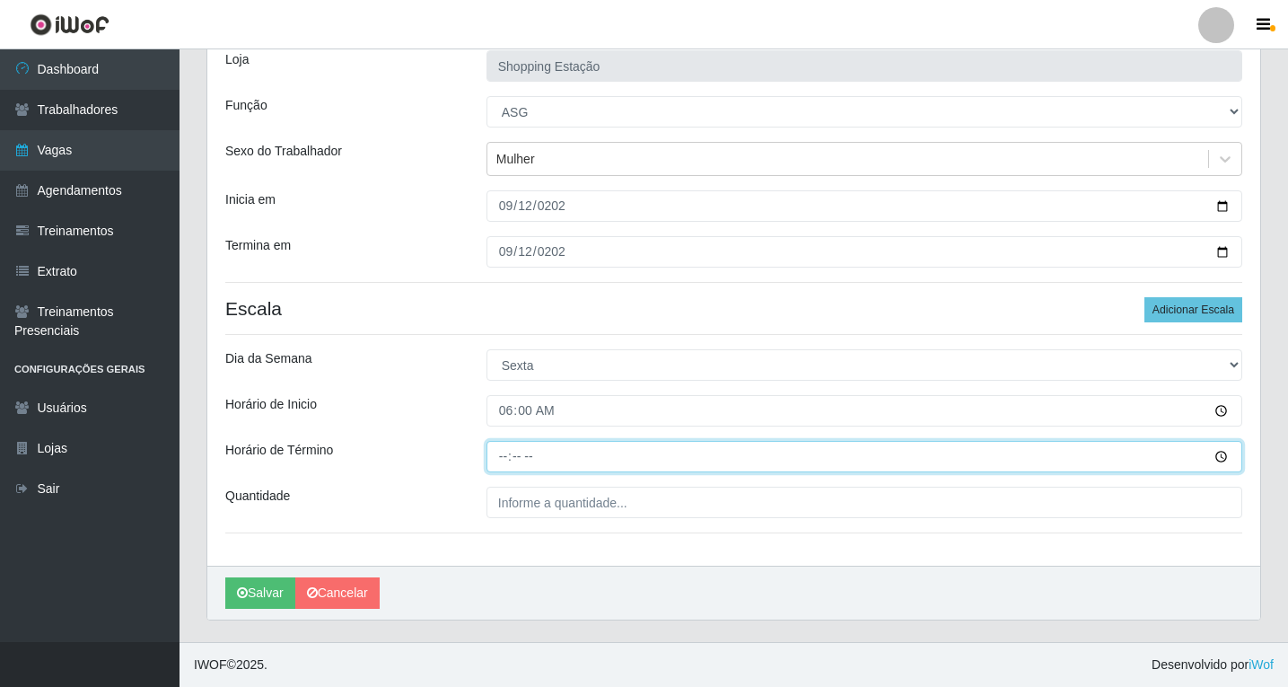
click at [497, 453] on input "Horário de Término" at bounding box center [864, 456] width 756 height 31
type input "12:00"
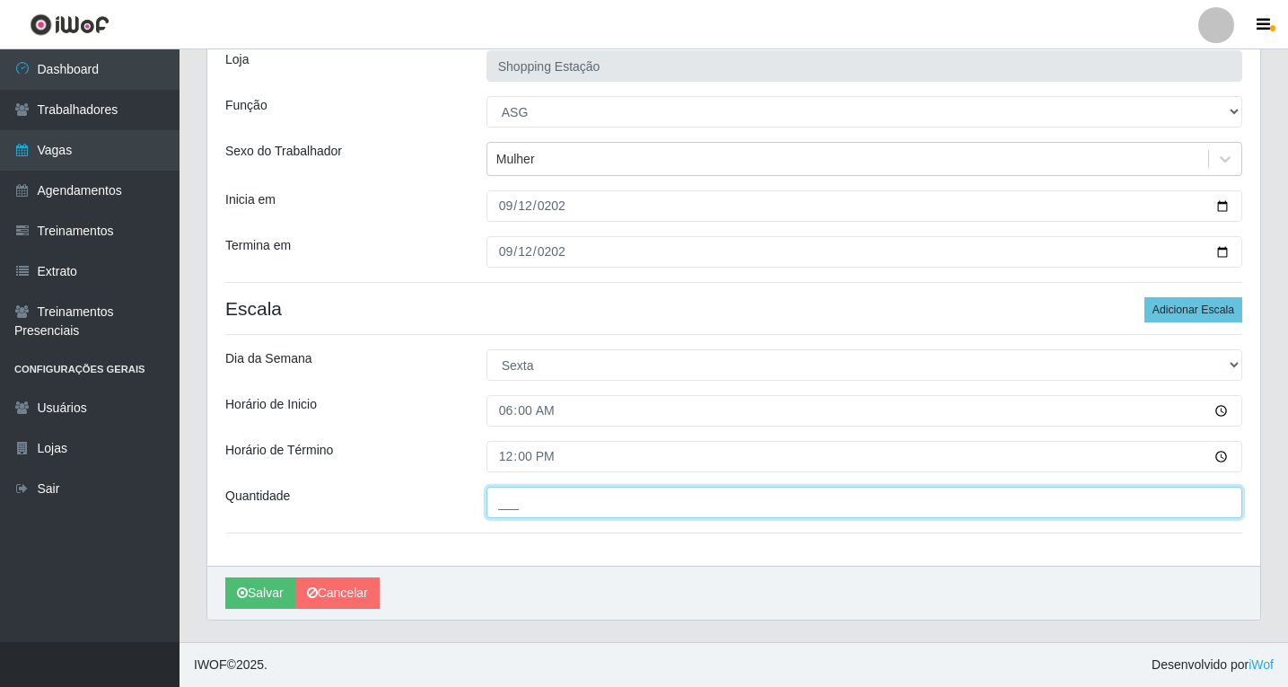
drag, startPoint x: 528, startPoint y: 501, endPoint x: 551, endPoint y: 529, distance: 36.3
click at [528, 502] on input "___" at bounding box center [864, 501] width 756 height 31
type input "1__"
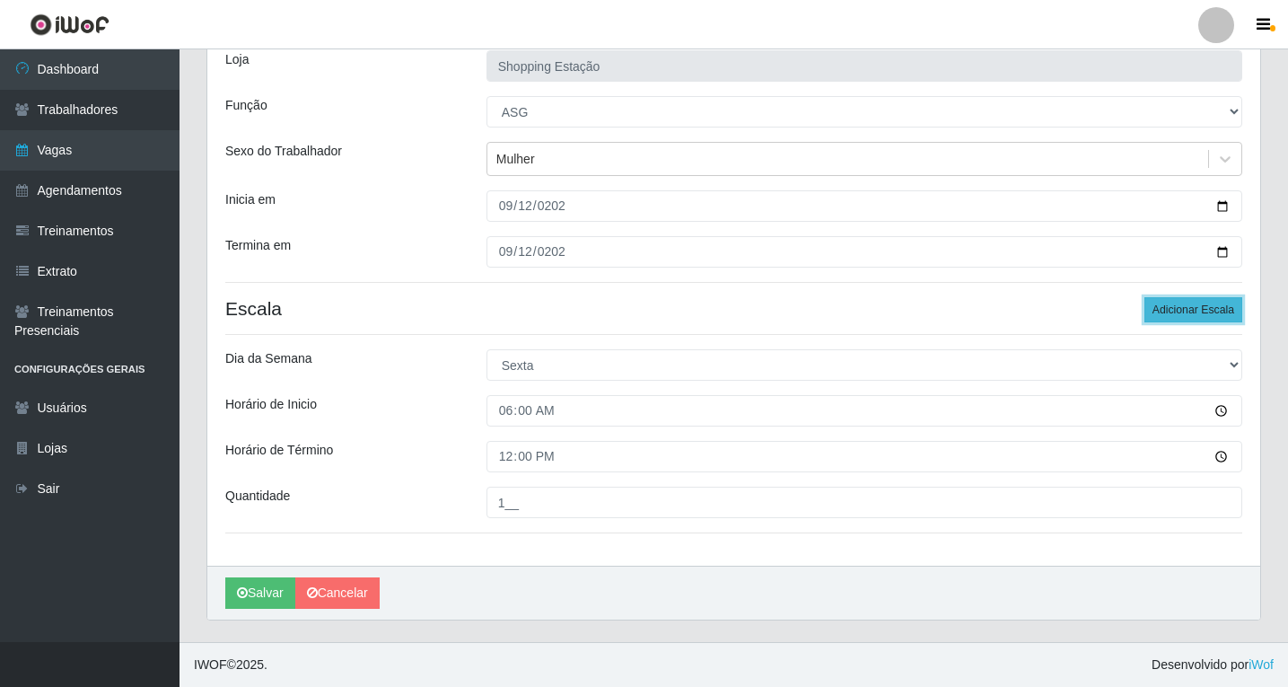
click at [1181, 313] on button "Adicionar Escala" at bounding box center [1193, 309] width 98 height 25
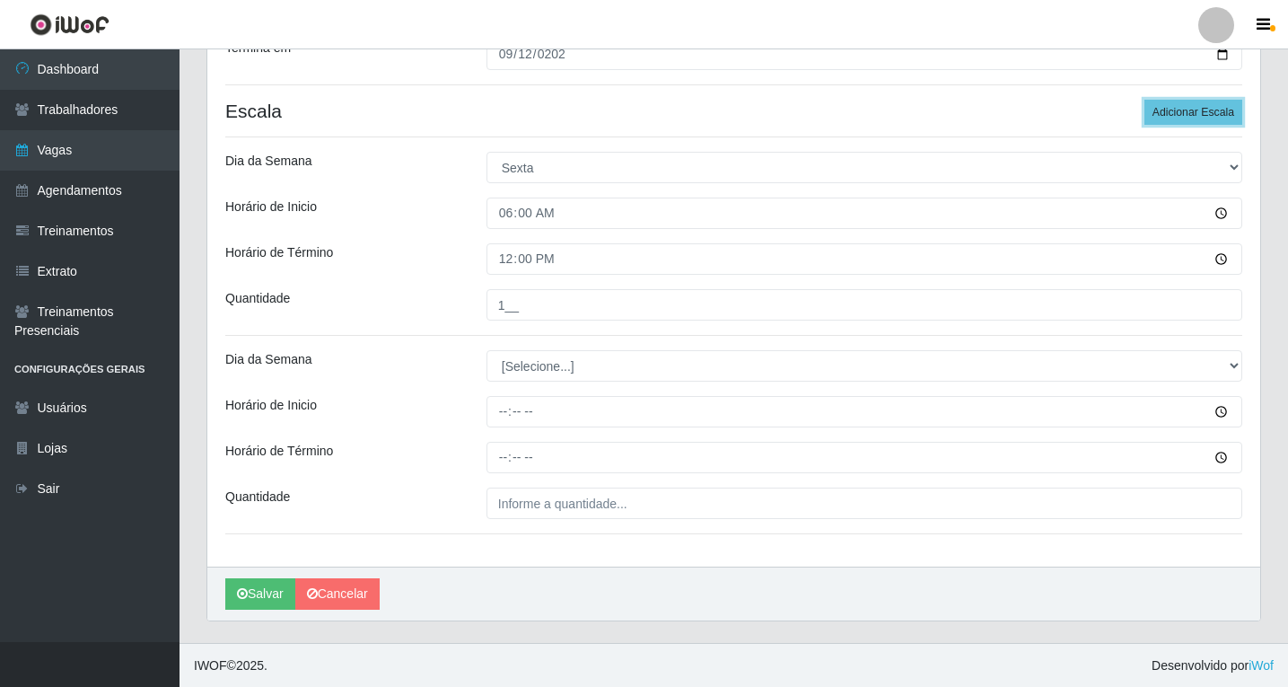
scroll to position [320, 0]
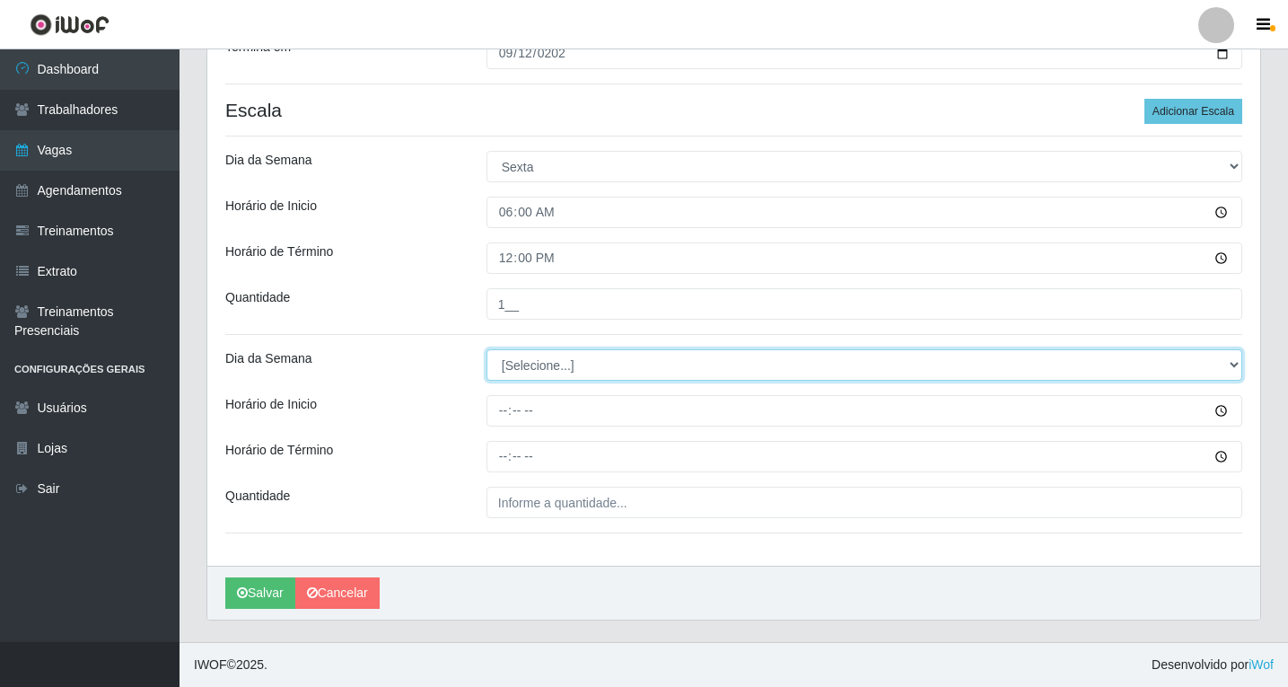
drag, startPoint x: 560, startPoint y: 367, endPoint x: 557, endPoint y: 377, distance: 10.2
click at [560, 366] on select "[Selecione...] Segunda Terça Quarta Quinta Sexta Sábado Domingo" at bounding box center [864, 364] width 756 height 31
select select "5"
click at [486, 349] on select "[Selecione...] Segunda Terça Quarta Quinta Sexta Sábado Domingo" at bounding box center [864, 364] width 756 height 31
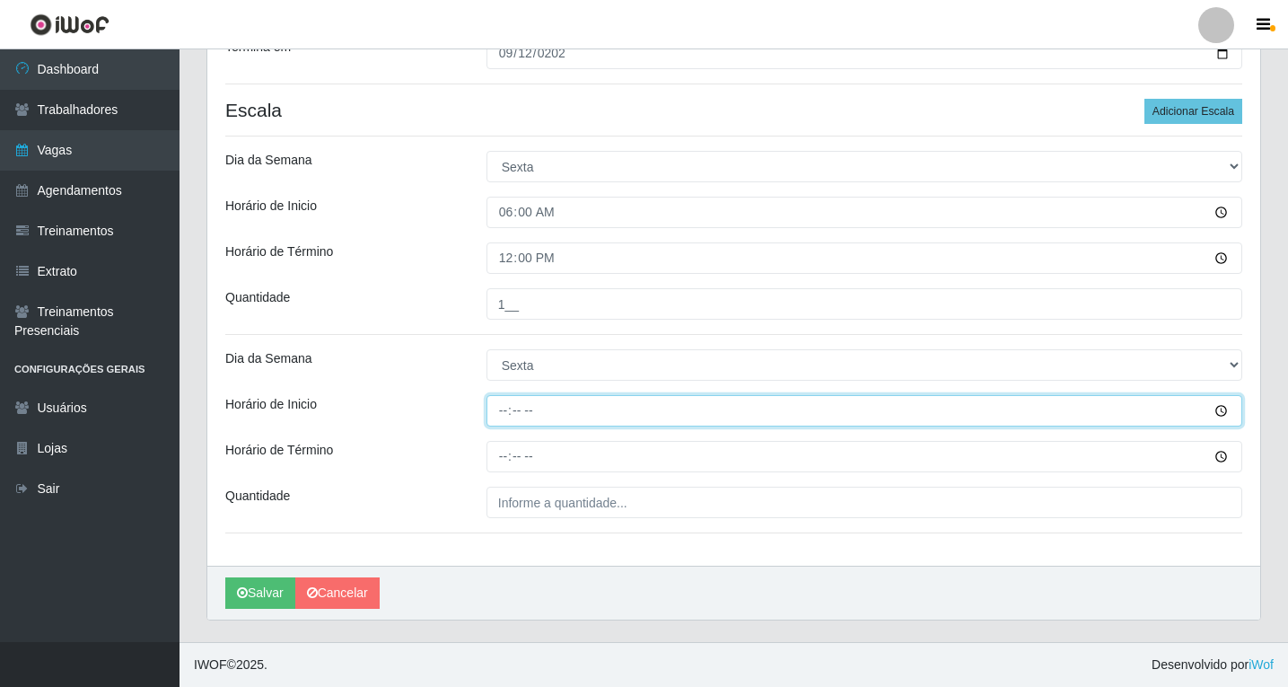
click at [503, 412] on input "Horário de Inicio" at bounding box center [864, 410] width 756 height 31
type input "08:00"
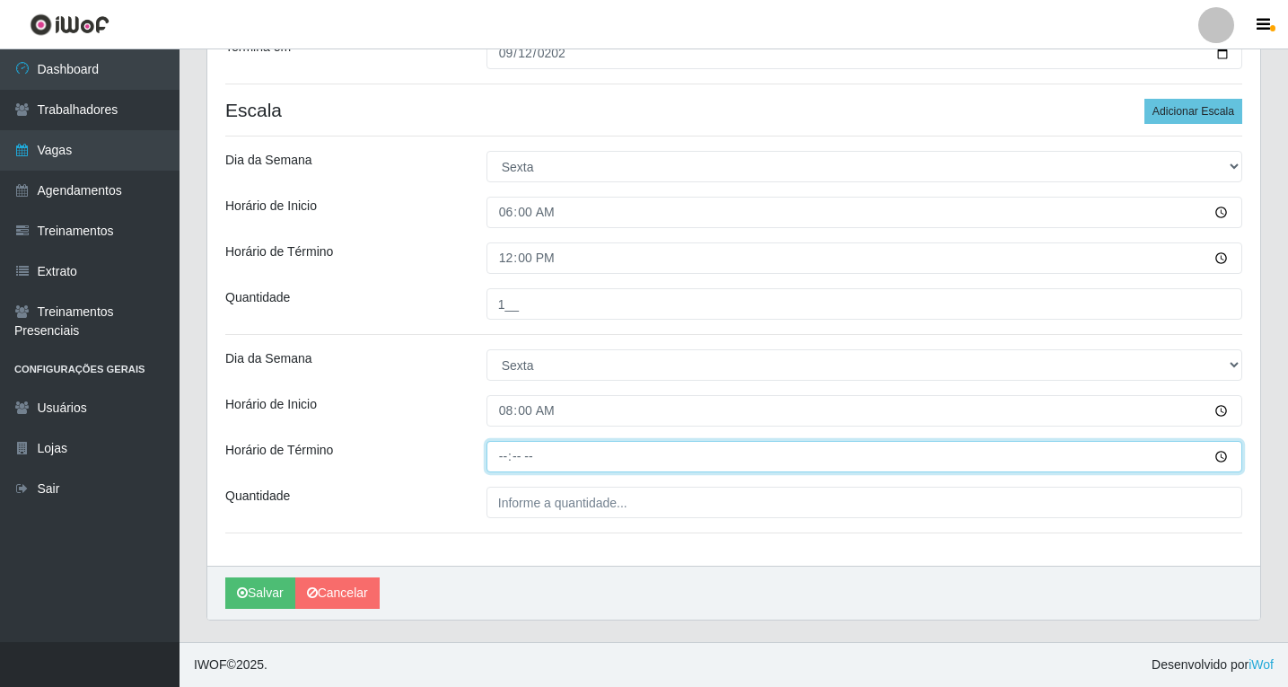
click at [507, 452] on input "Horário de Término" at bounding box center [864, 456] width 756 height 31
type input "14:00"
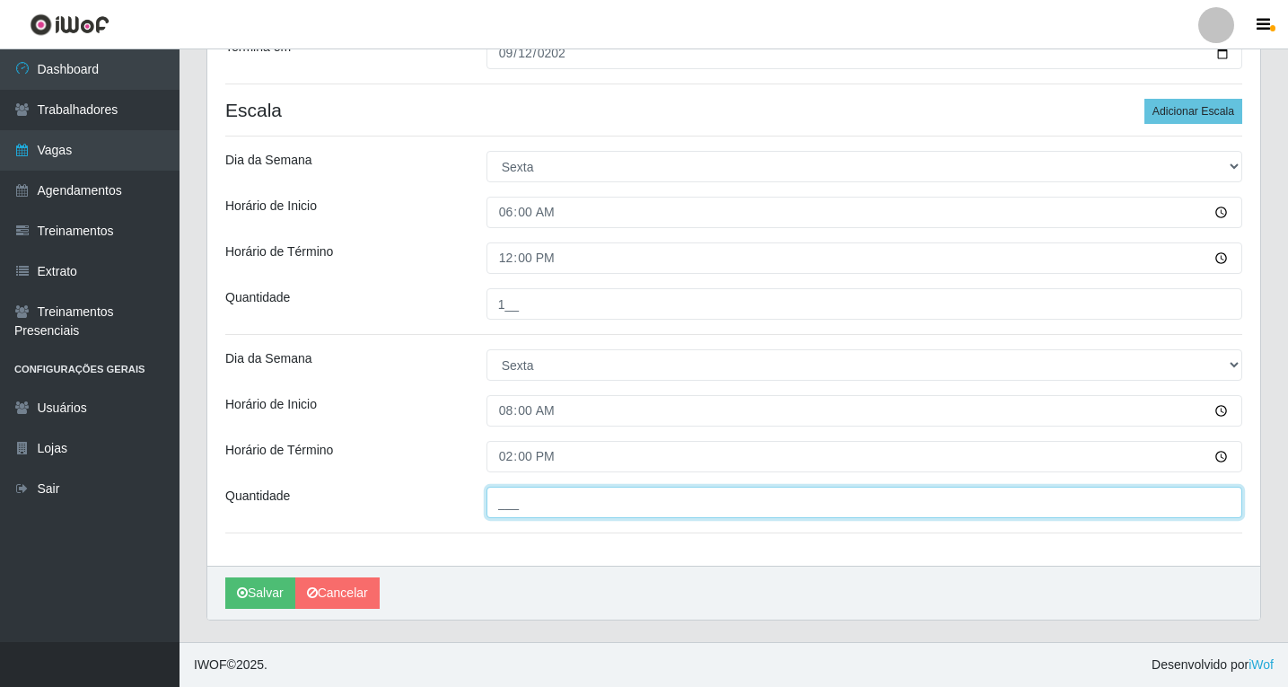
click at [543, 504] on input "___" at bounding box center [864, 501] width 756 height 31
type input "1__"
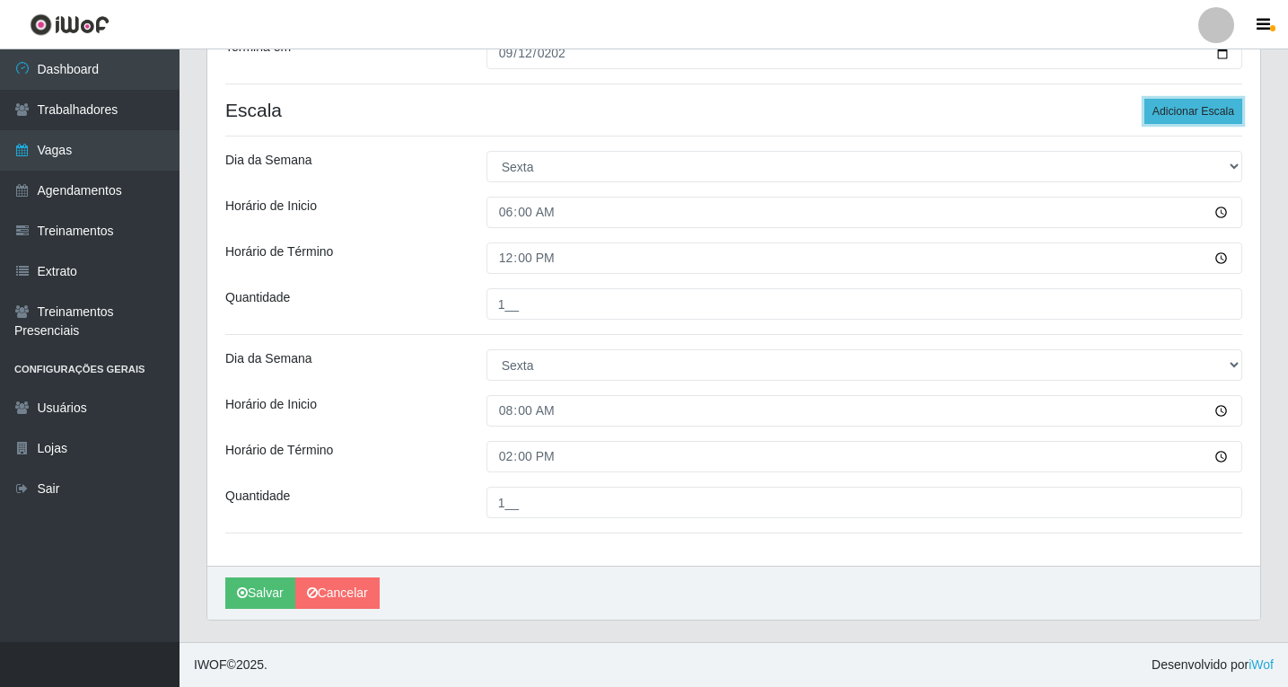
click at [1169, 112] on button "Adicionar Escala" at bounding box center [1193, 111] width 98 height 25
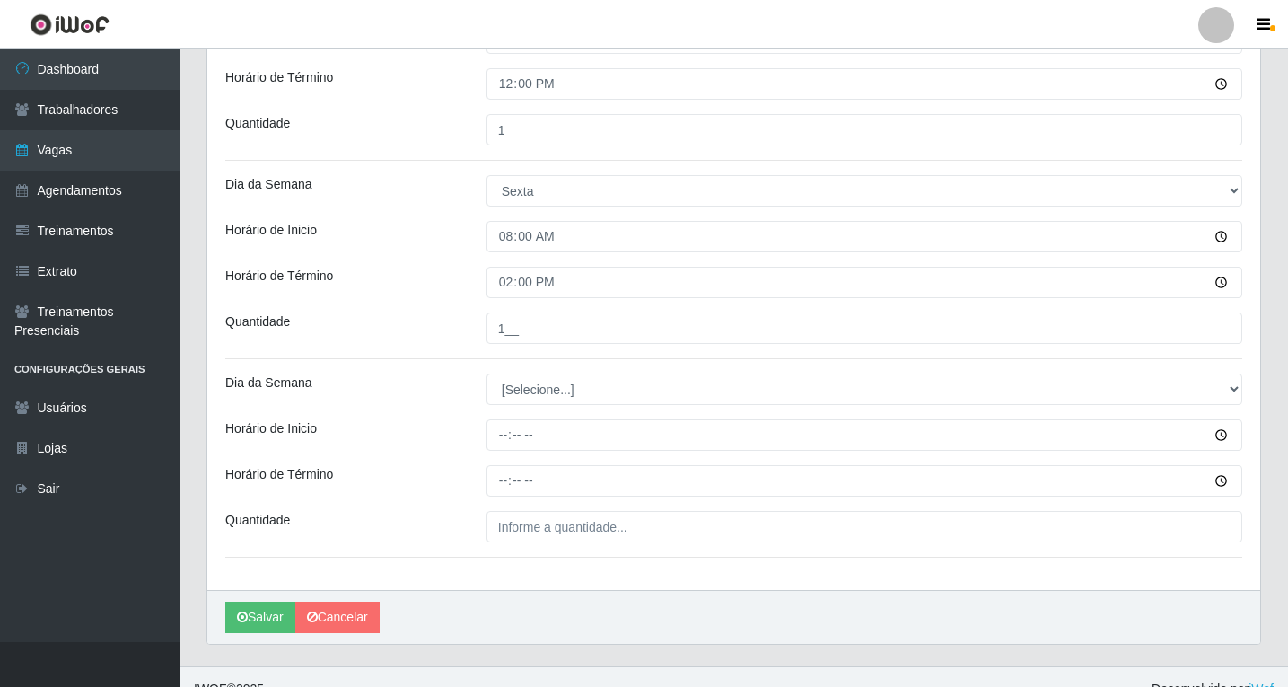
scroll to position [519, 0]
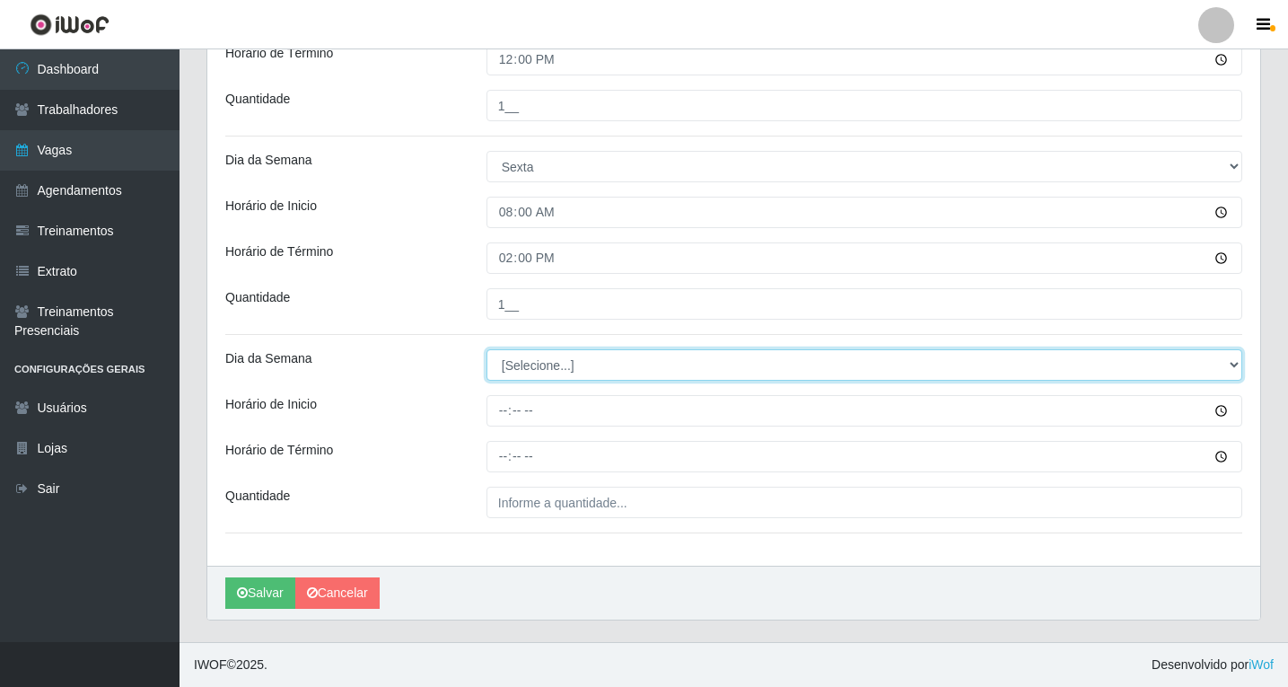
click at [516, 360] on select "[Selecione...] Segunda Terça Quarta Quinta Sexta Sábado Domingo" at bounding box center [864, 364] width 756 height 31
select select "5"
click at [486, 349] on select "[Selecione...] Segunda Terça Quarta Quinta Sexta Sábado Domingo" at bounding box center [864, 364] width 756 height 31
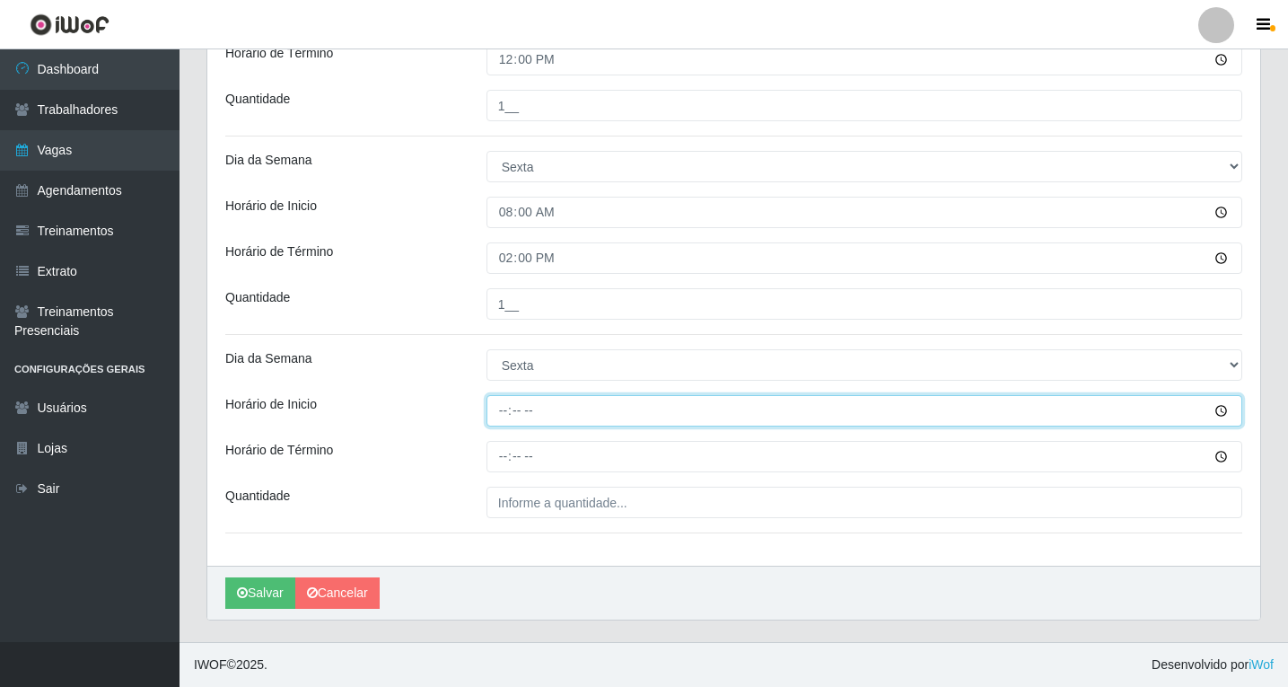
click at [504, 407] on input "Horário de Inicio" at bounding box center [864, 410] width 756 height 31
type input "14:00"
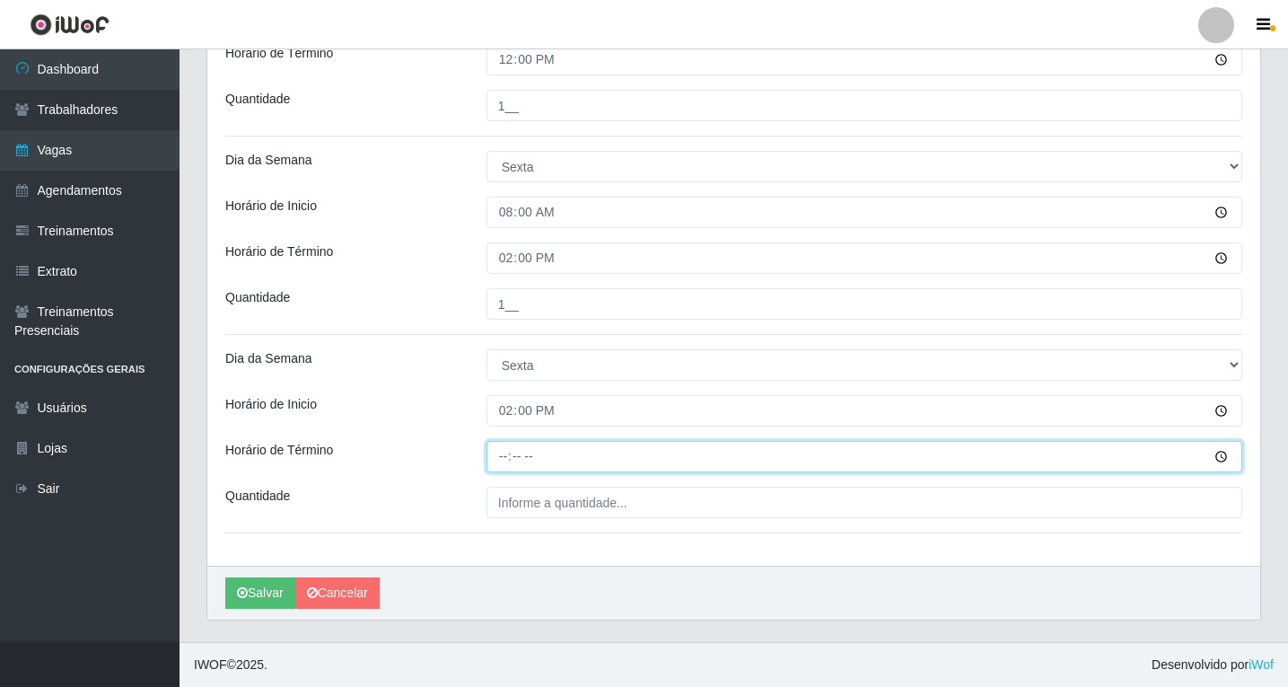
click at [505, 459] on input "Horário de Término" at bounding box center [864, 456] width 756 height 31
type input "20:00"
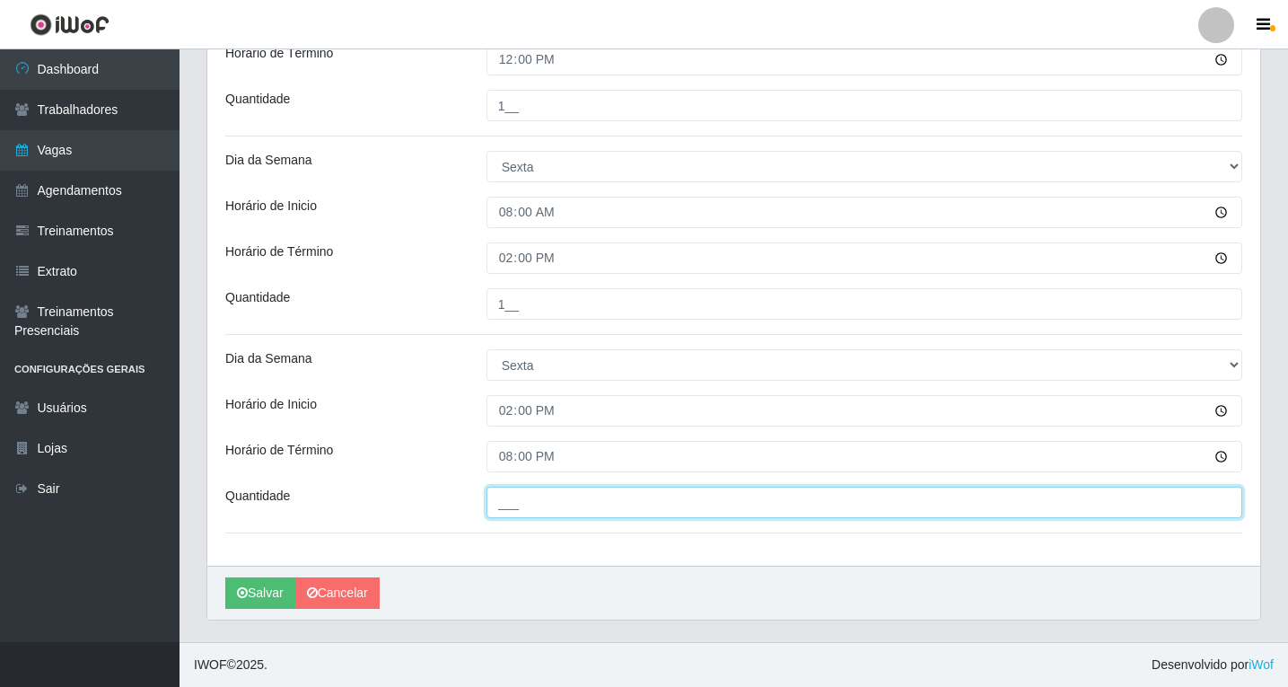
click at [529, 498] on input "___" at bounding box center [864, 501] width 756 height 31
type input "1__"
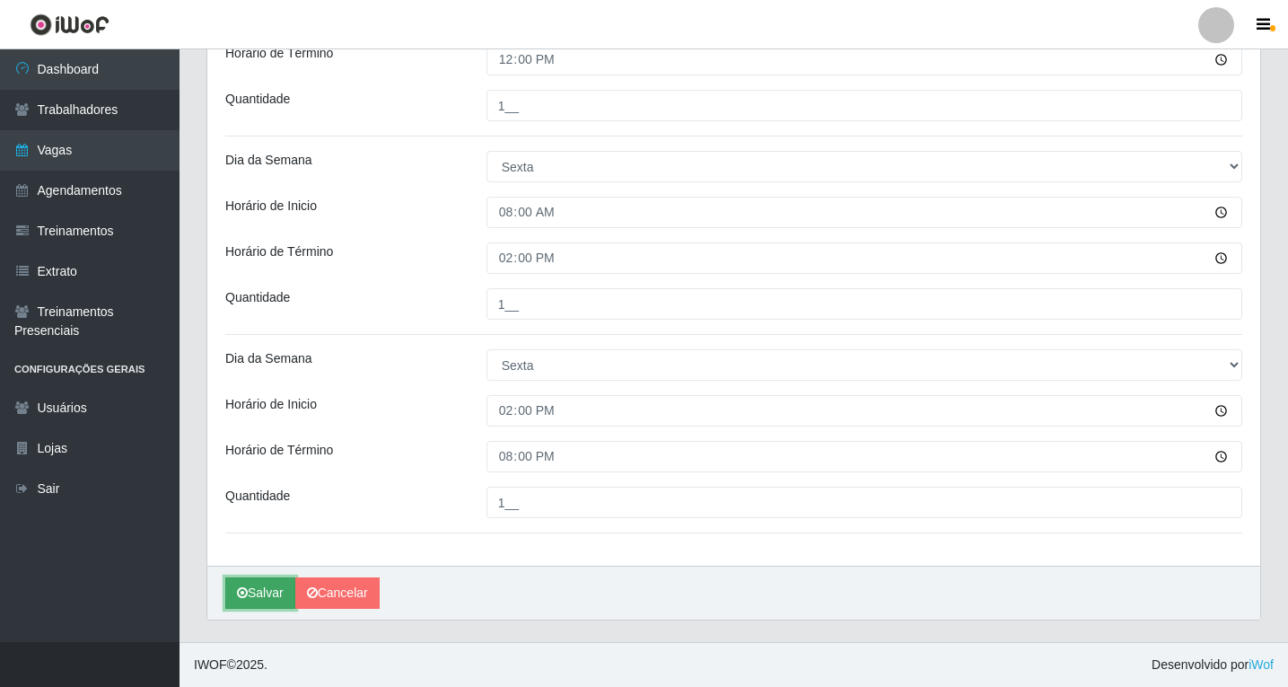
click at [241, 606] on button "Salvar" at bounding box center [260, 592] width 70 height 31
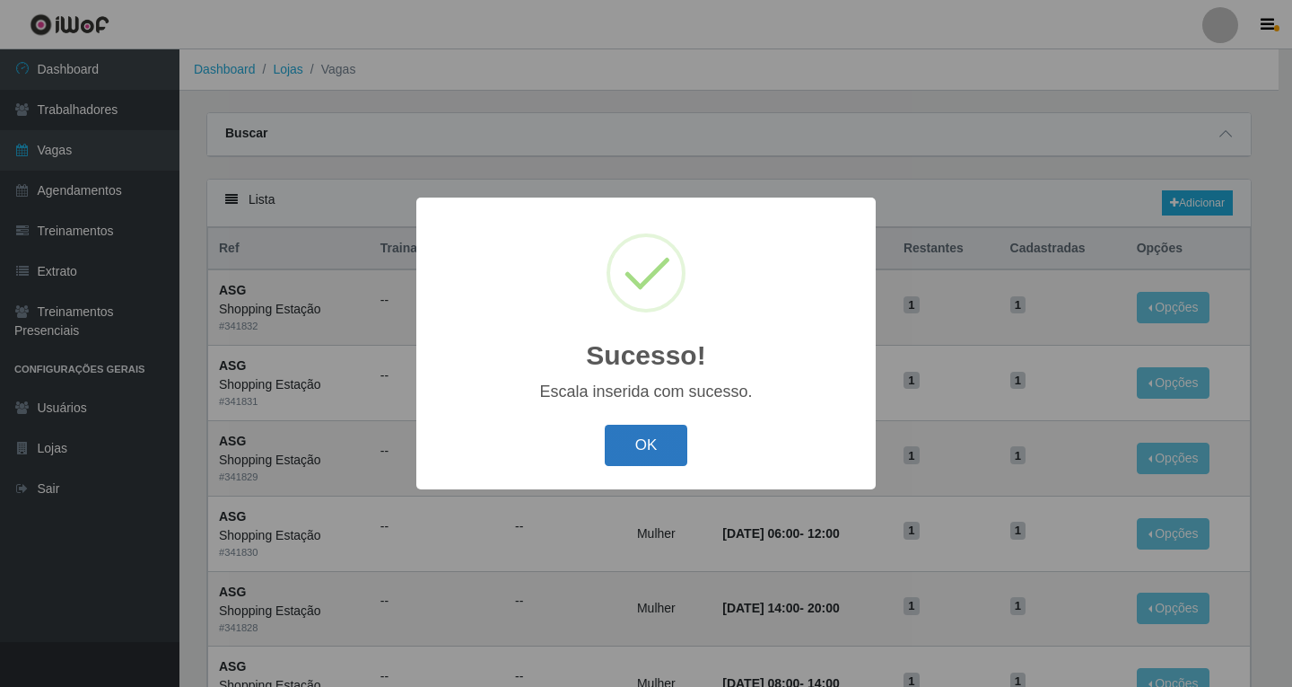
click at [668, 448] on button "OK" at bounding box center [646, 446] width 83 height 42
